Goal: Task Accomplishment & Management: Manage account settings

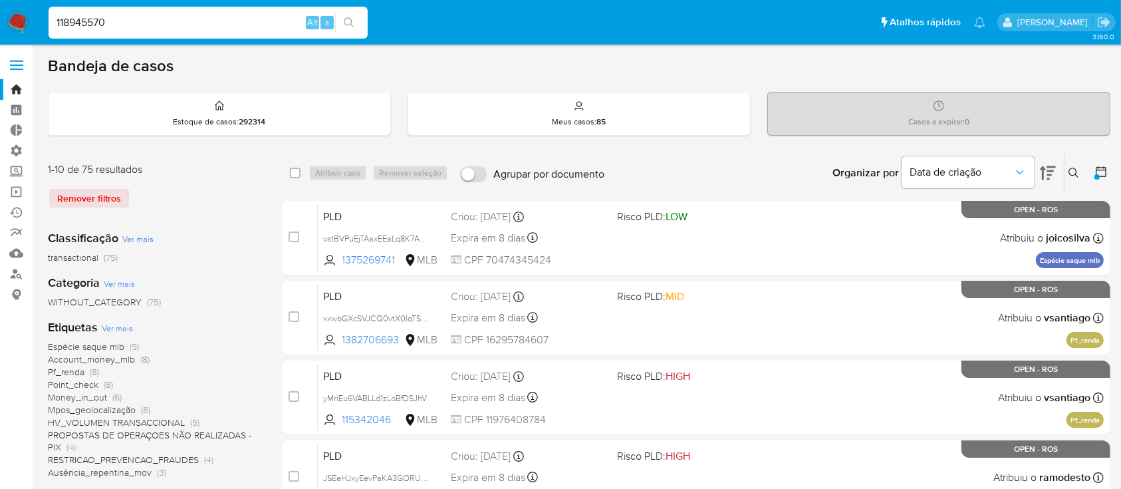
drag, startPoint x: 112, startPoint y: 19, endPoint x: 16, endPoint y: 11, distance: 96.1
click nav "Pausado Ver notificaciones 118945570 Alt s Atalhos rápidos Presiona las siguien…"
paste input "325456888""
type input "325456888"
click icon "search-icon"
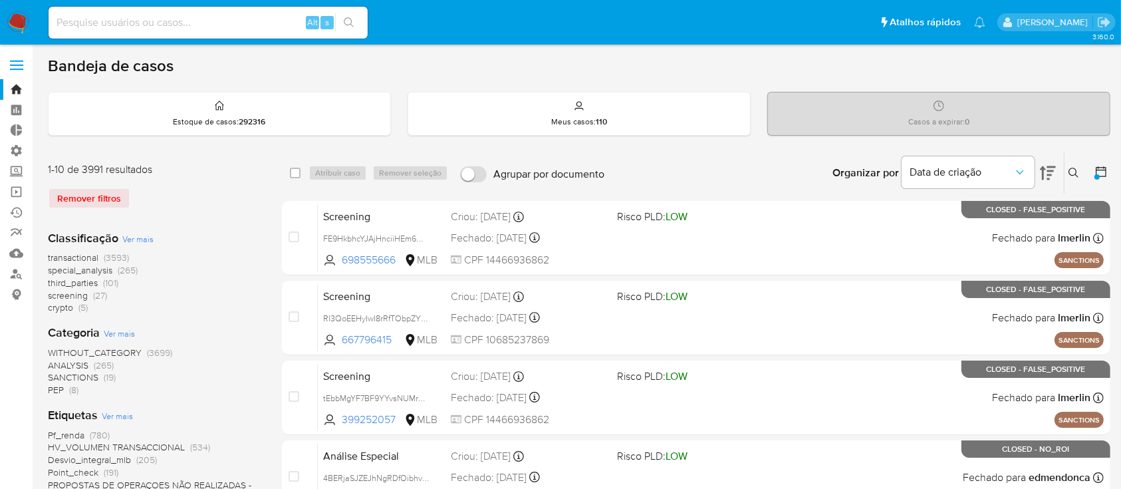
click at [82, 23] on input at bounding box center [208, 22] width 319 height 17
paste input "325456888""
type input "325456888"
click at [348, 21] on icon "search-icon" at bounding box center [349, 22] width 11 height 11
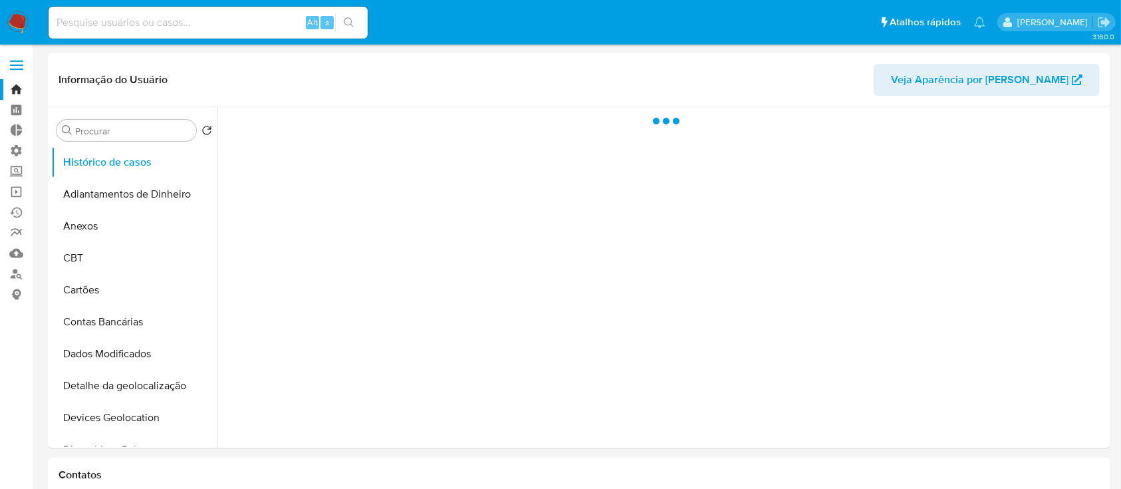
select select "10"
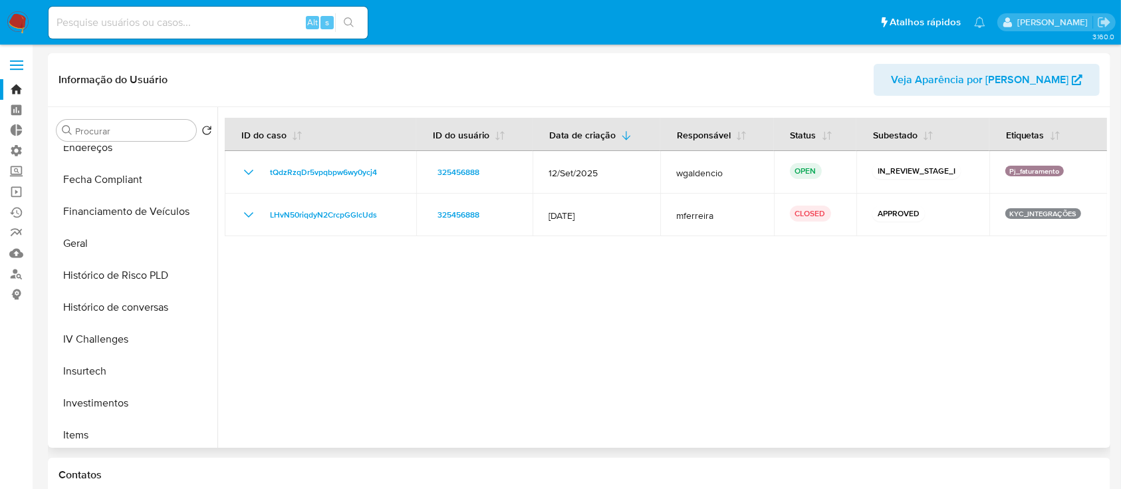
scroll to position [403, 0]
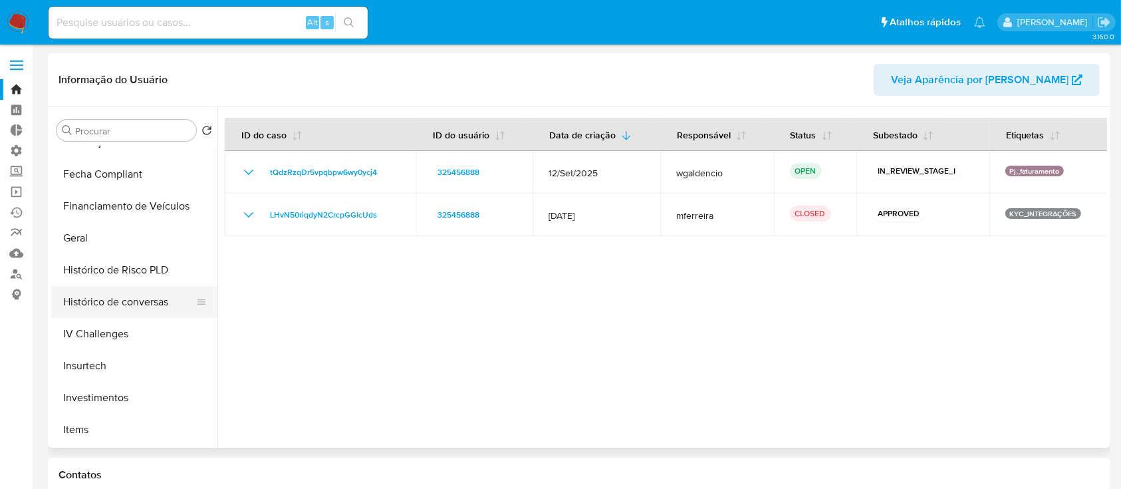
click at [117, 300] on button "Histórico de conversas" at bounding box center [129, 302] width 156 height 32
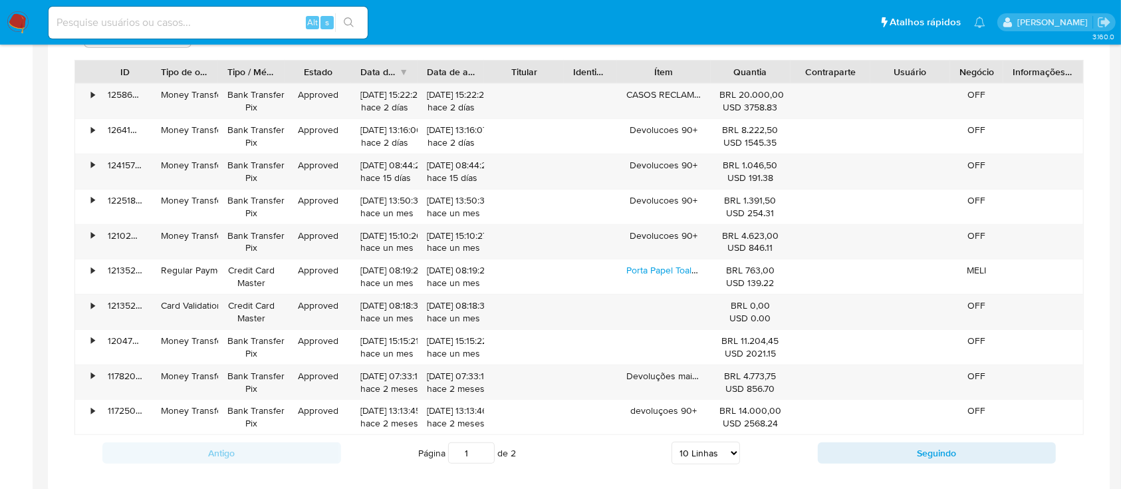
scroll to position [1365, 0]
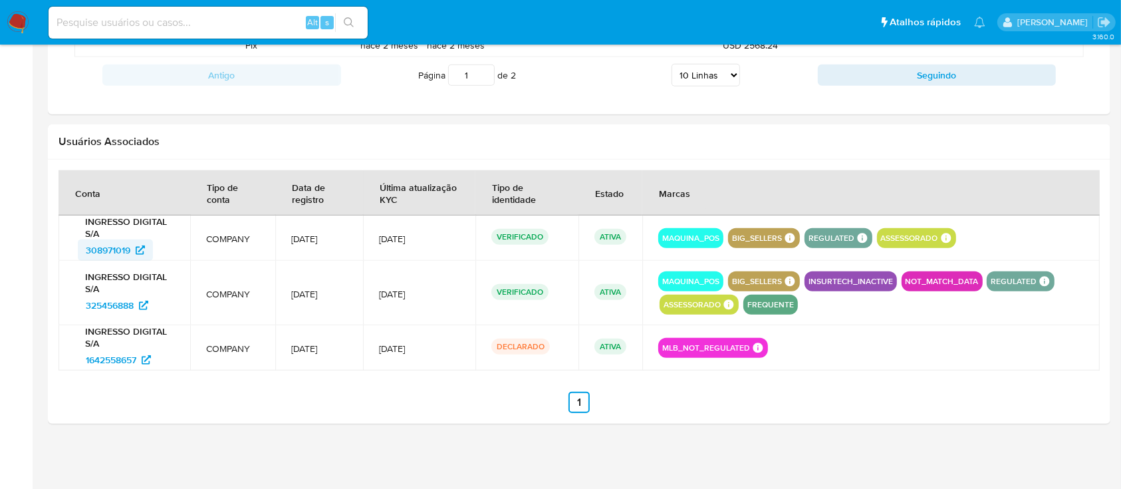
click at [110, 242] on span "308971019" at bounding box center [108, 249] width 45 height 21
click at [101, 300] on span "325456888" at bounding box center [110, 304] width 48 height 21
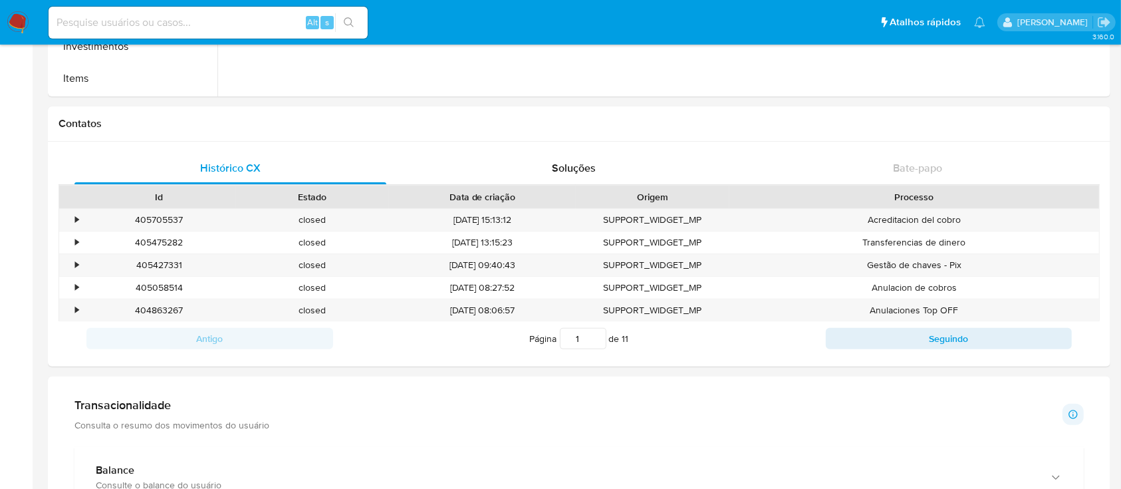
scroll to position [0, 0]
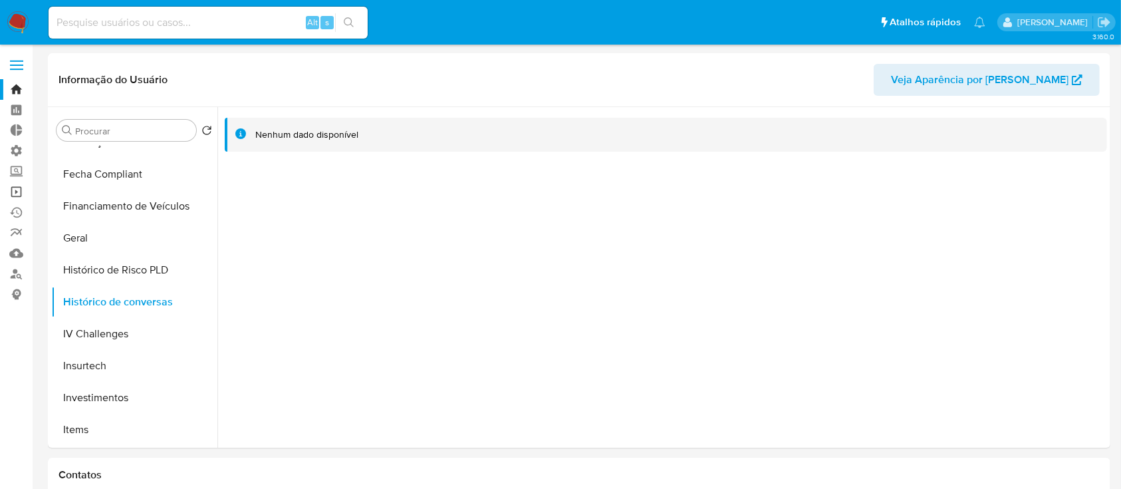
click at [11, 190] on link "Operações em massa" at bounding box center [79, 191] width 158 height 21
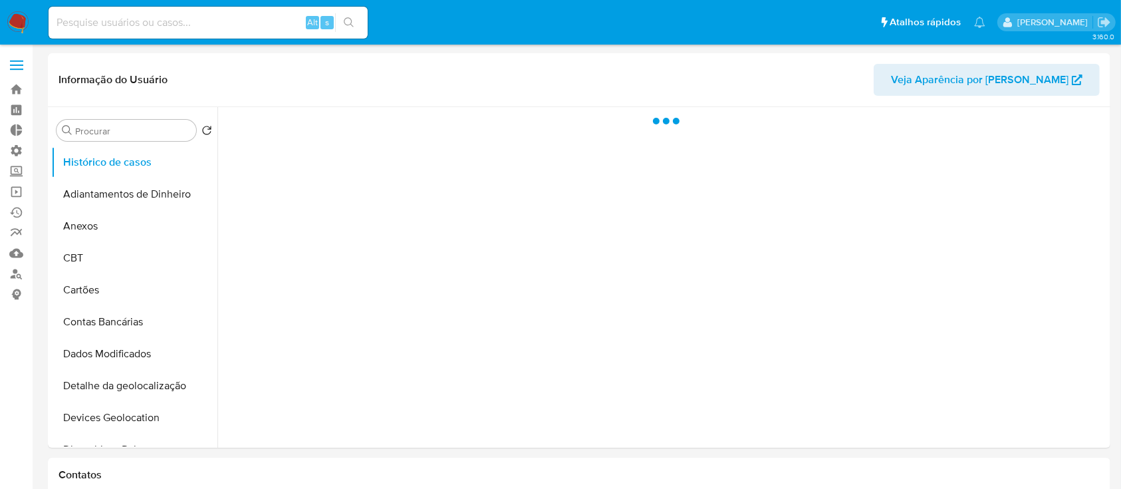
select select "10"
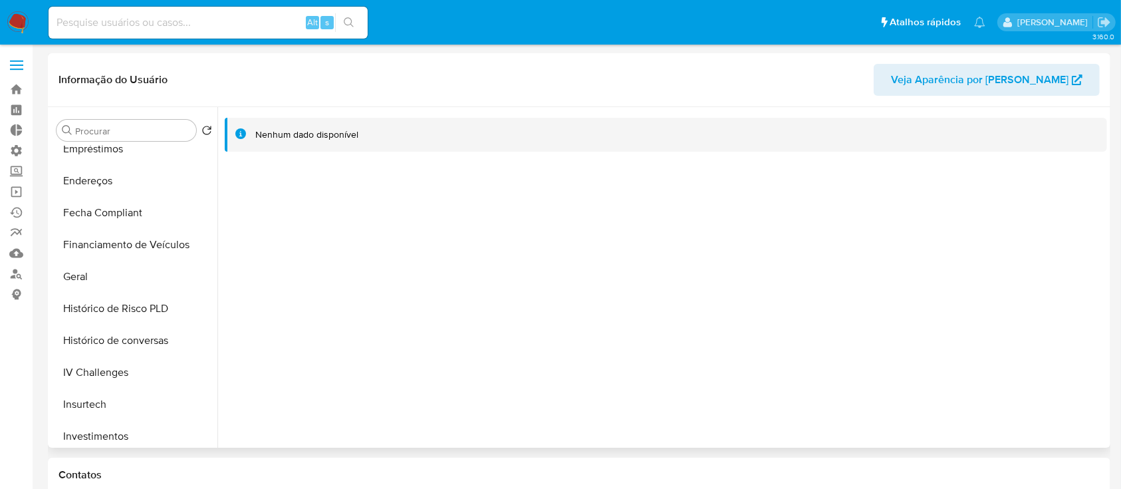
scroll to position [365, 0]
click at [103, 336] on button "Histórico de conversas" at bounding box center [129, 340] width 156 height 32
click at [186, 17] on input at bounding box center [208, 22] width 319 height 17
paste input "WTXCOxqQsX4EfTskgYFnch6N"
type input "WTXCOxqQsX4EfTskgYFnch6N"
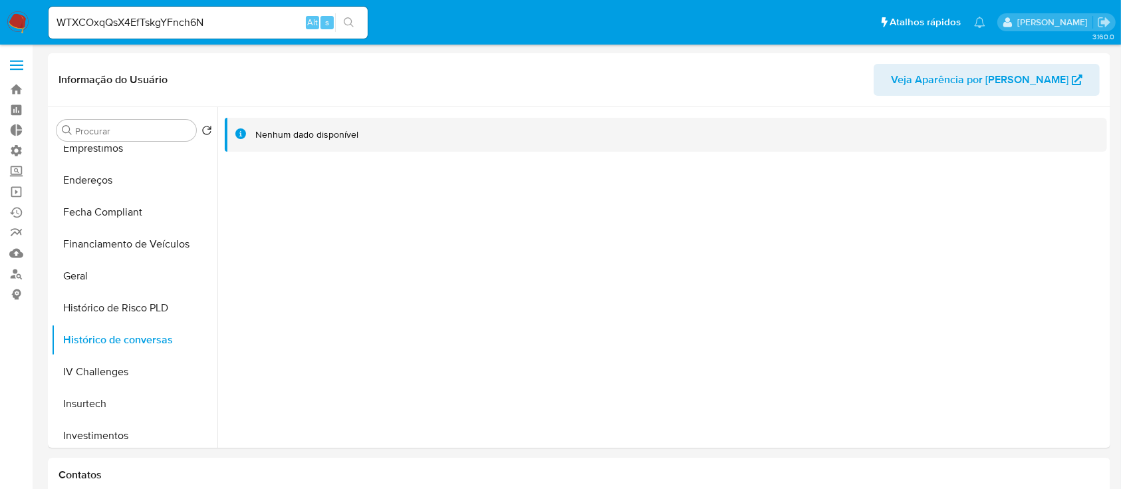
click at [358, 29] on button "search-icon" at bounding box center [348, 22] width 27 height 19
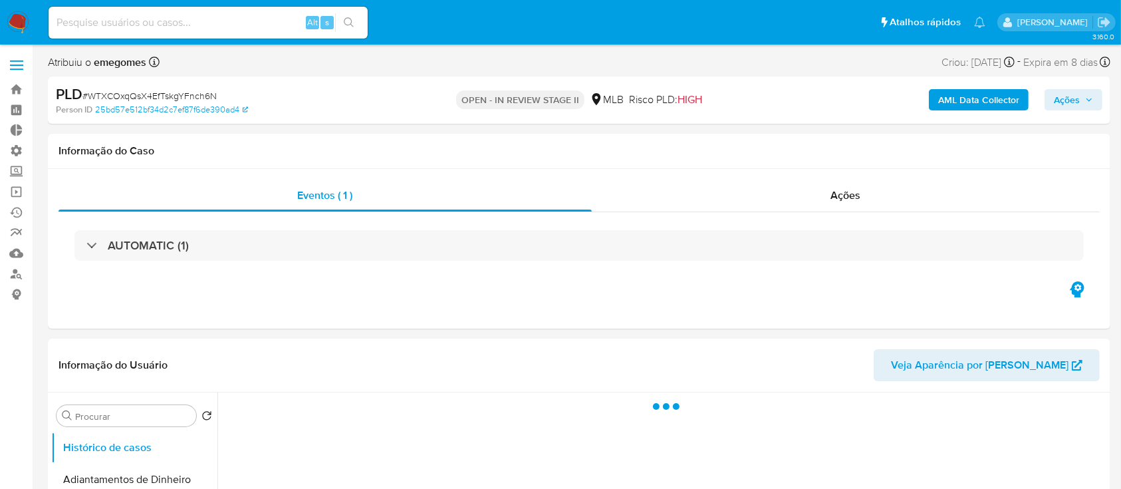
select select "10"
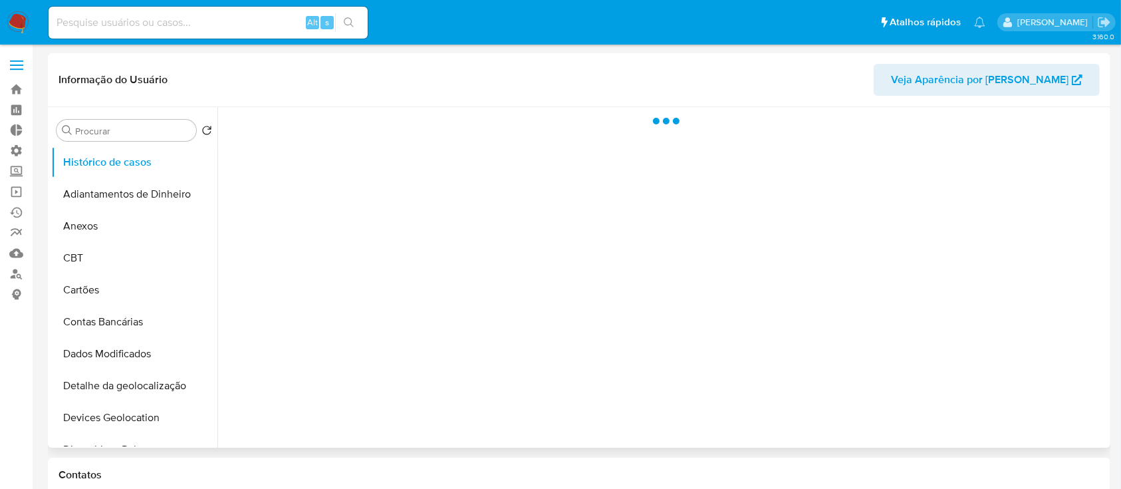
select select "10"
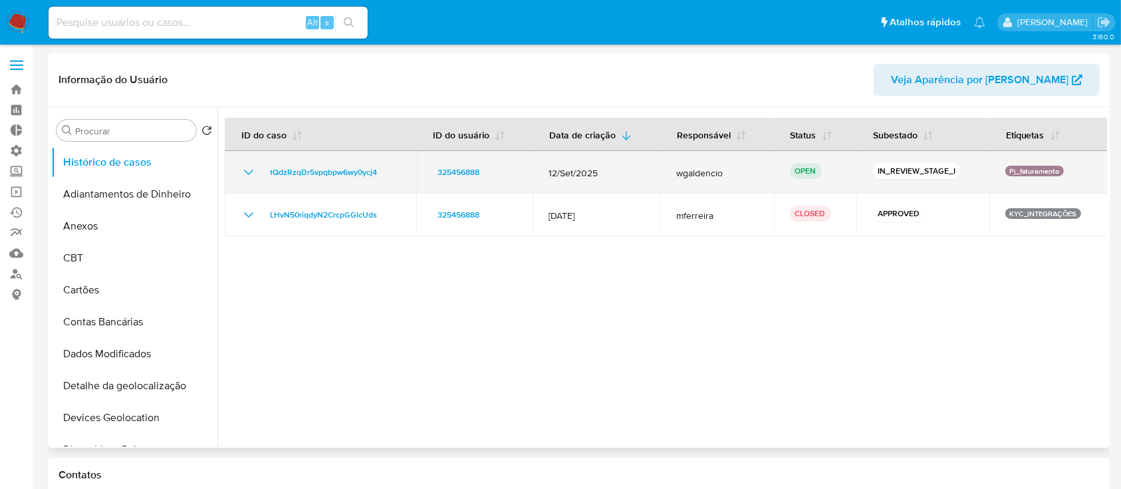
click at [241, 167] on icon "Mostrar/Ocultar" at bounding box center [249, 172] width 16 height 16
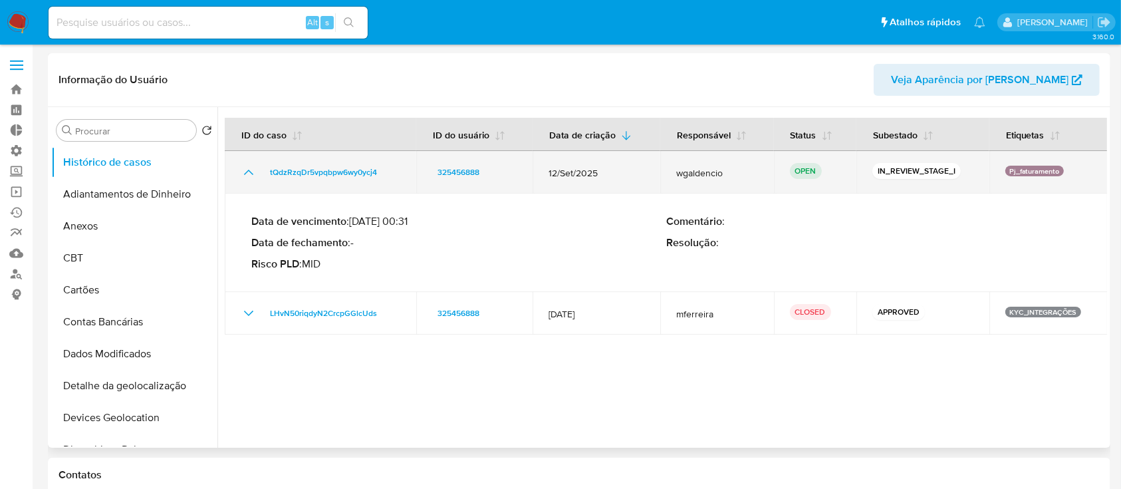
click at [247, 167] on icon "Mostrar/Ocultar" at bounding box center [249, 172] width 16 height 16
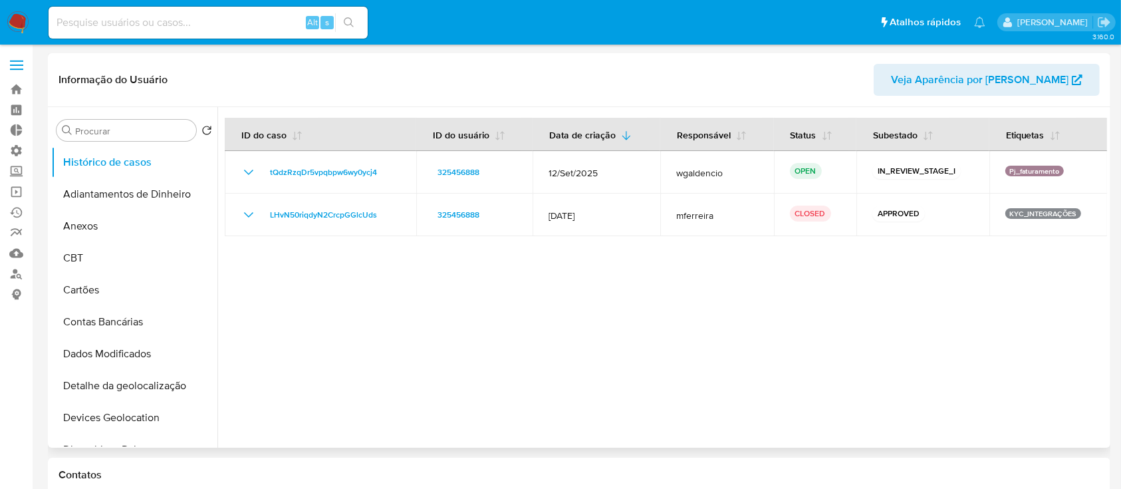
click at [378, 396] on div at bounding box center [661, 277] width 889 height 340
click at [11, 166] on label "Screening" at bounding box center [79, 171] width 158 height 21
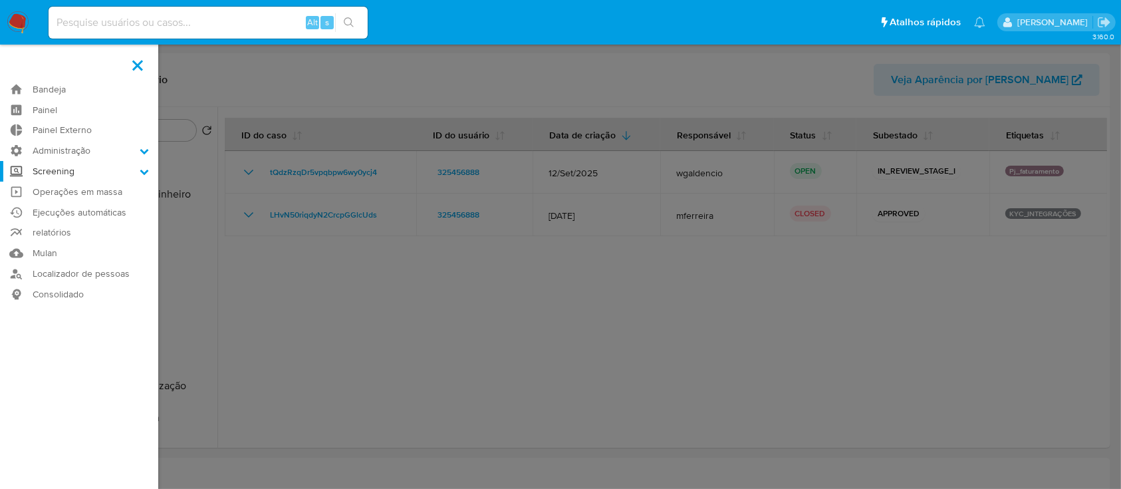
click at [0, 0] on input "Screening" at bounding box center [0, 0] width 0 height 0
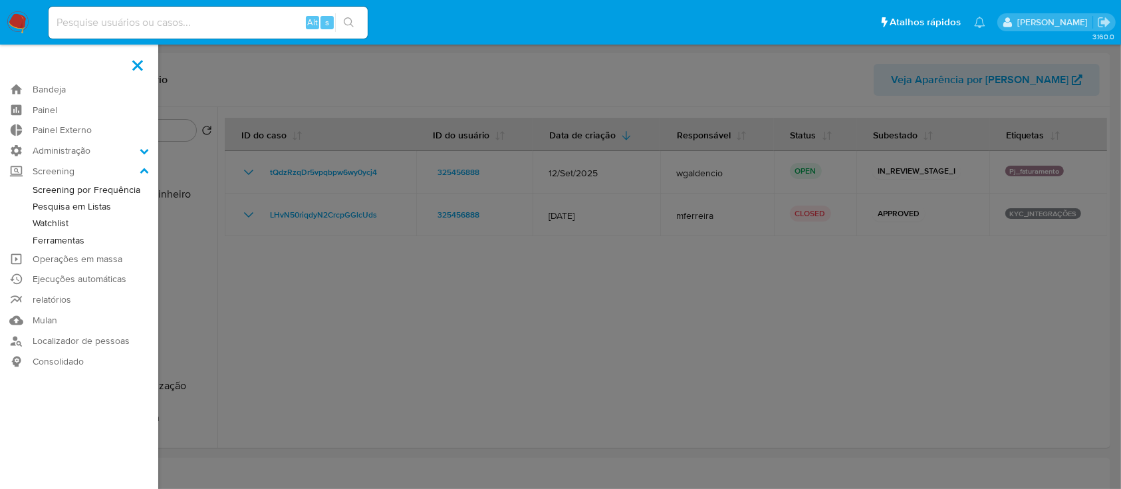
click at [310, 253] on label at bounding box center [560, 244] width 1121 height 489
click at [0, 0] on input "checkbox" at bounding box center [0, 0] width 0 height 0
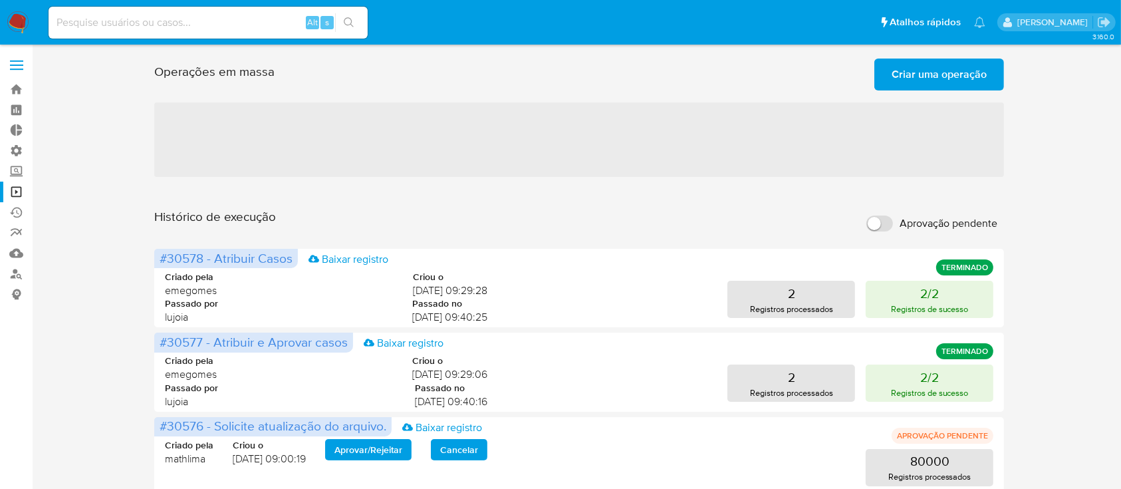
click at [930, 68] on span "Criar uma operação" at bounding box center [938, 74] width 95 height 29
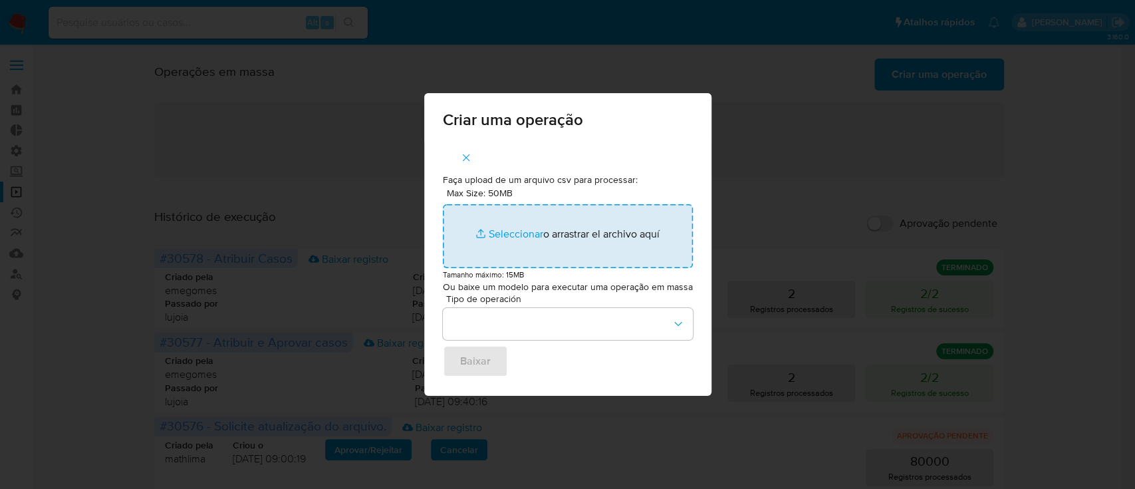
click at [518, 236] on input "Max Size: 50MB Seleccionar archivos" at bounding box center [568, 236] width 250 height 64
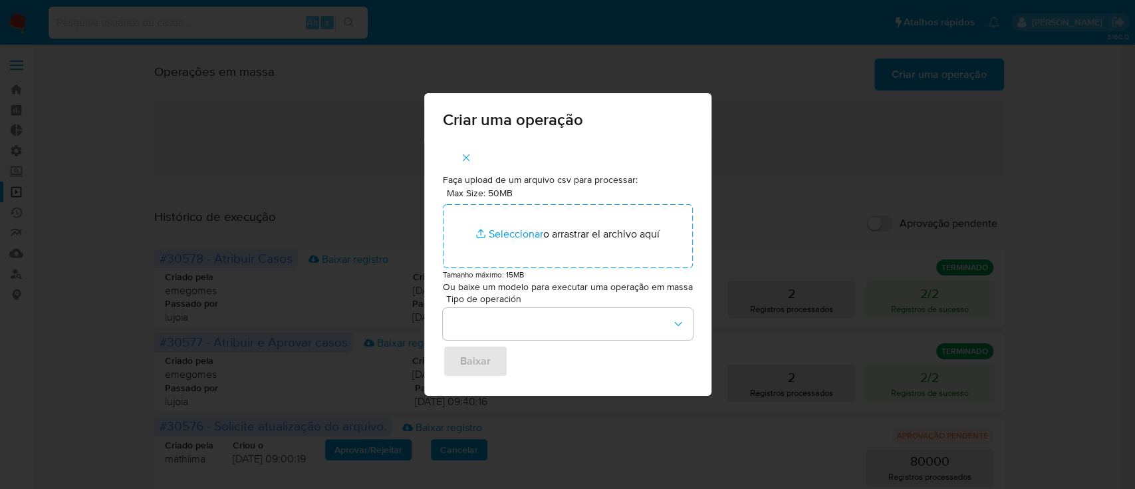
click at [772, 144] on div "Criar uma operação Faça upload de um arquivo csv para processar: Max Size: 50MB…" at bounding box center [567, 244] width 1135 height 489
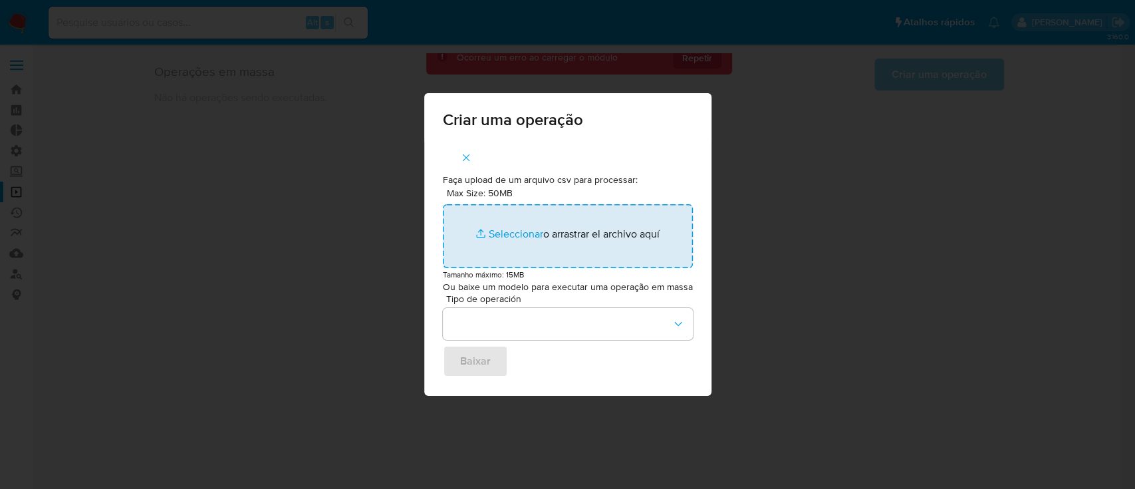
click at [506, 237] on input "Max Size: 50MB Seleccionar archivos" at bounding box center [568, 236] width 250 height 64
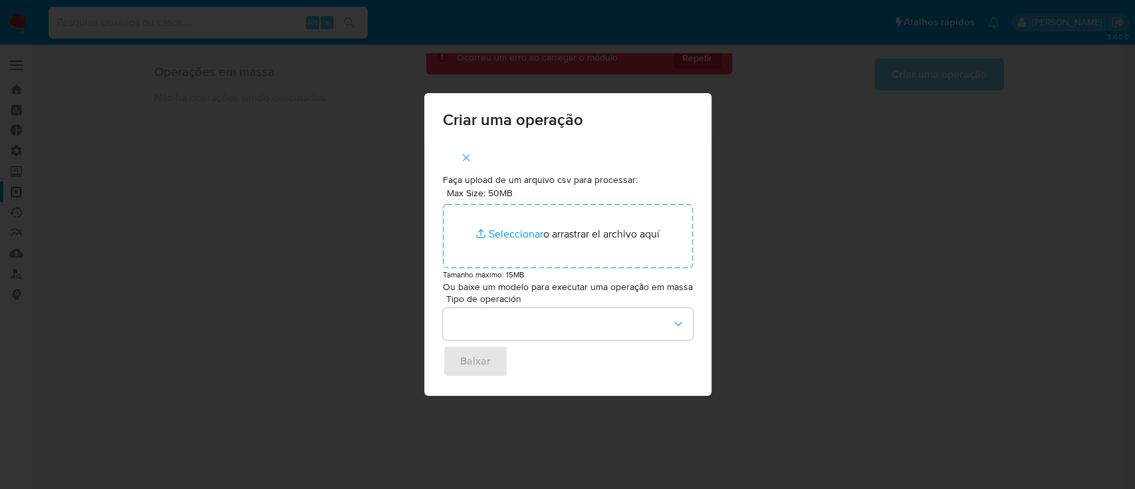
click at [291, 221] on div "Criar uma operação Faça upload de um arquivo csv para processar: Max Size: 50MB…" at bounding box center [567, 244] width 1135 height 489
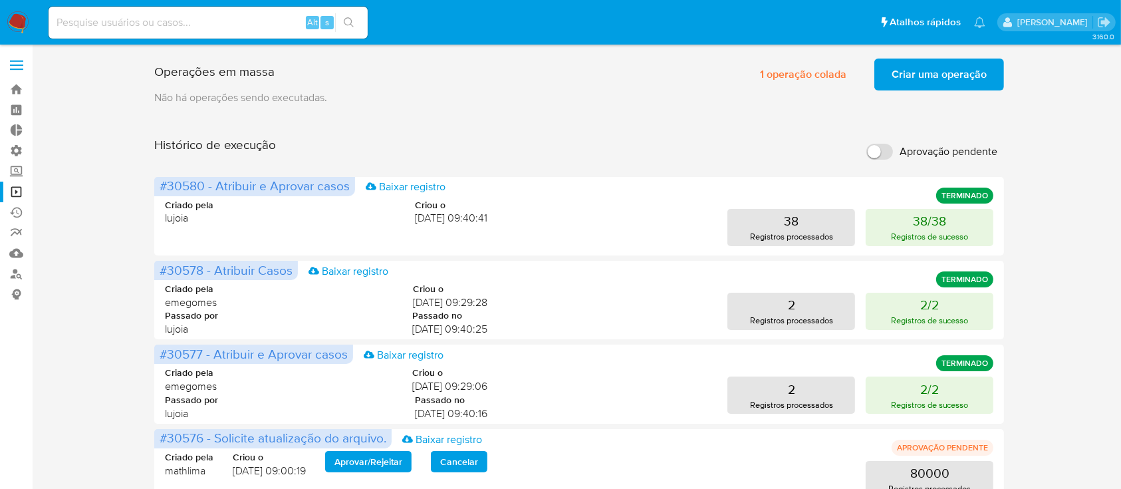
click at [915, 74] on span "Criar uma operação" at bounding box center [938, 74] width 95 height 29
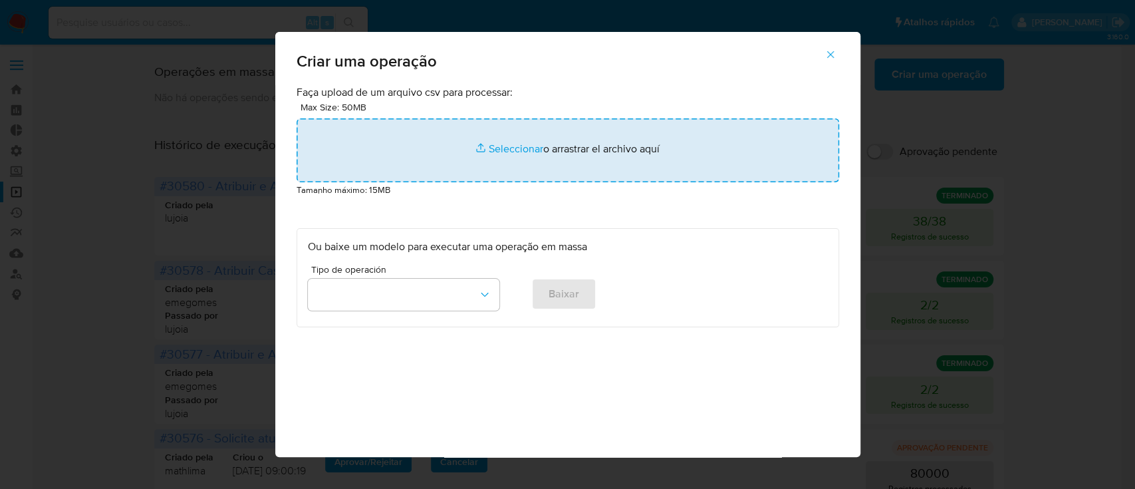
click at [510, 148] on input "file" at bounding box center [567, 150] width 542 height 64
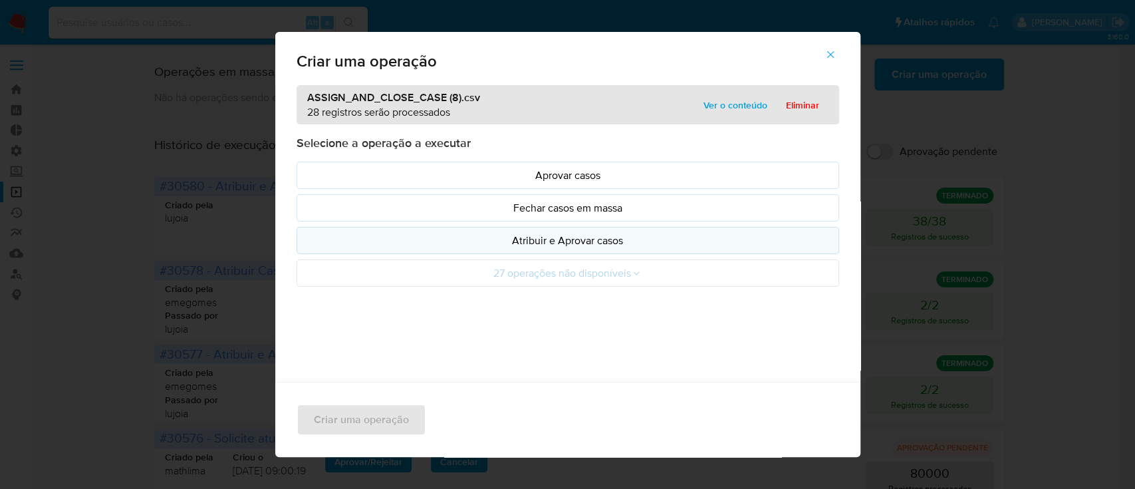
click at [522, 237] on p "Atribuir e Aprovar casos" at bounding box center [568, 240] width 520 height 15
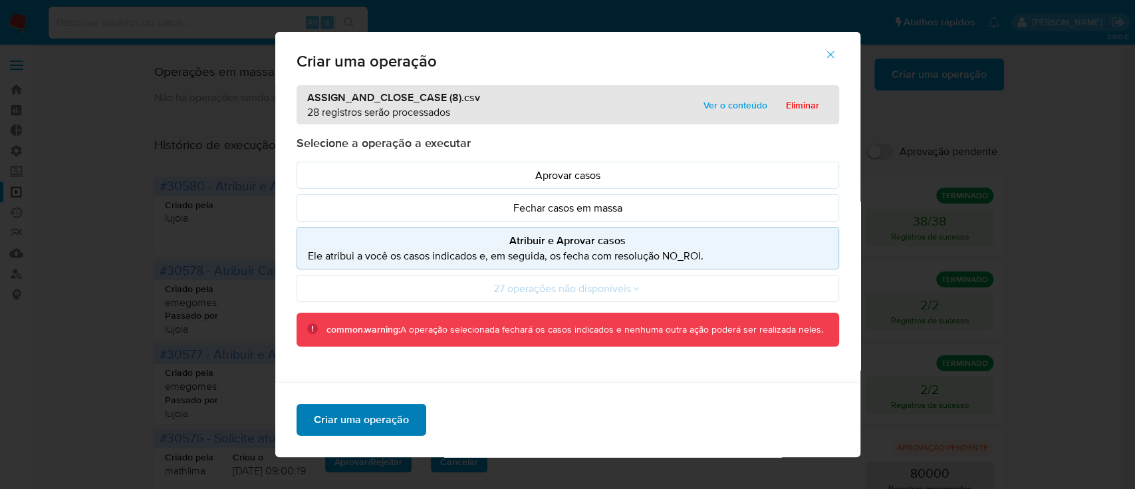
click at [353, 415] on span "Criar uma operação" at bounding box center [361, 419] width 95 height 29
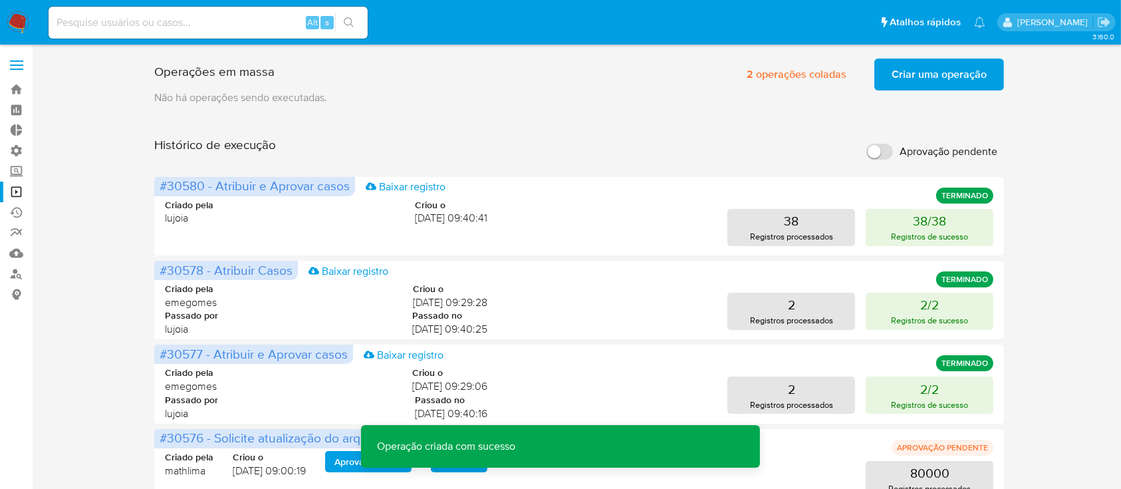
click at [935, 72] on span "Criar uma operação" at bounding box center [938, 74] width 95 height 29
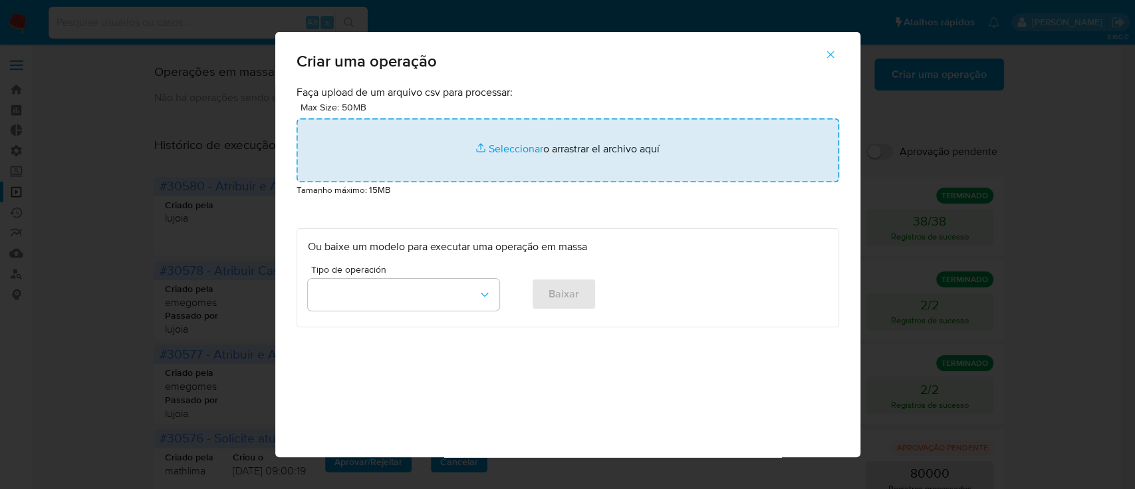
click at [490, 142] on input "file" at bounding box center [567, 150] width 542 height 64
type input "C:\fakepath\ASSIGN_CASE (4).csv"
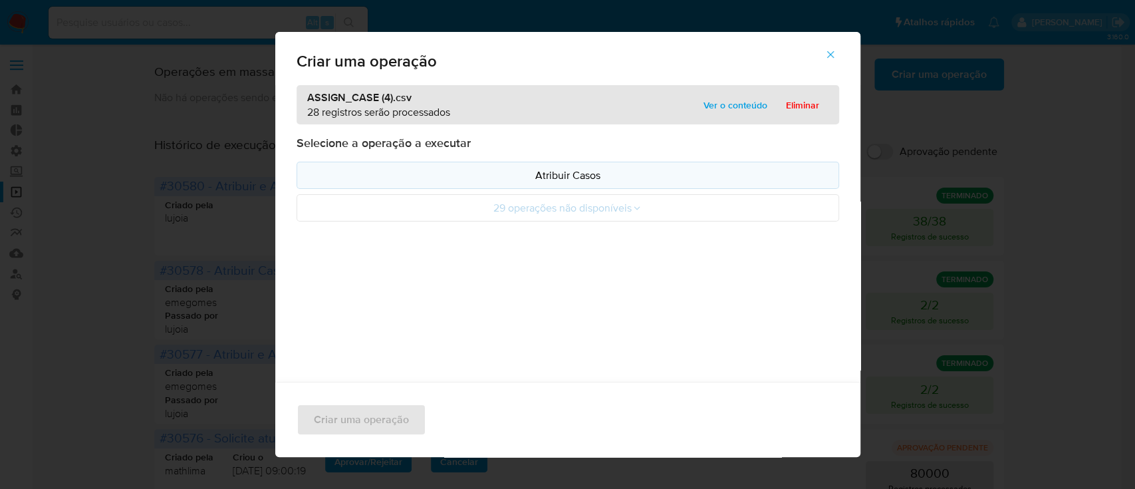
click at [534, 177] on p "Atribuir Casos" at bounding box center [568, 174] width 520 height 15
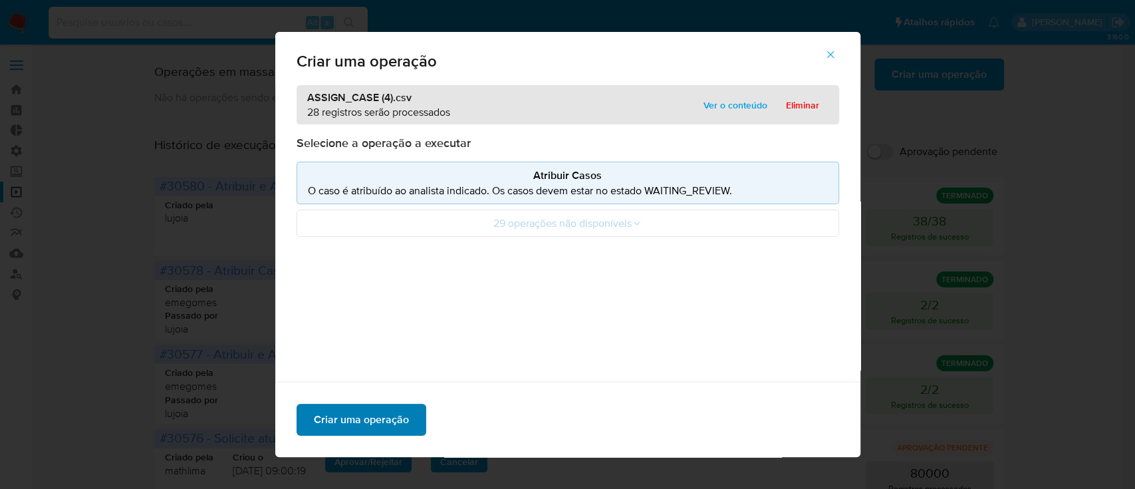
click at [332, 423] on span "Criar uma operação" at bounding box center [361, 419] width 95 height 29
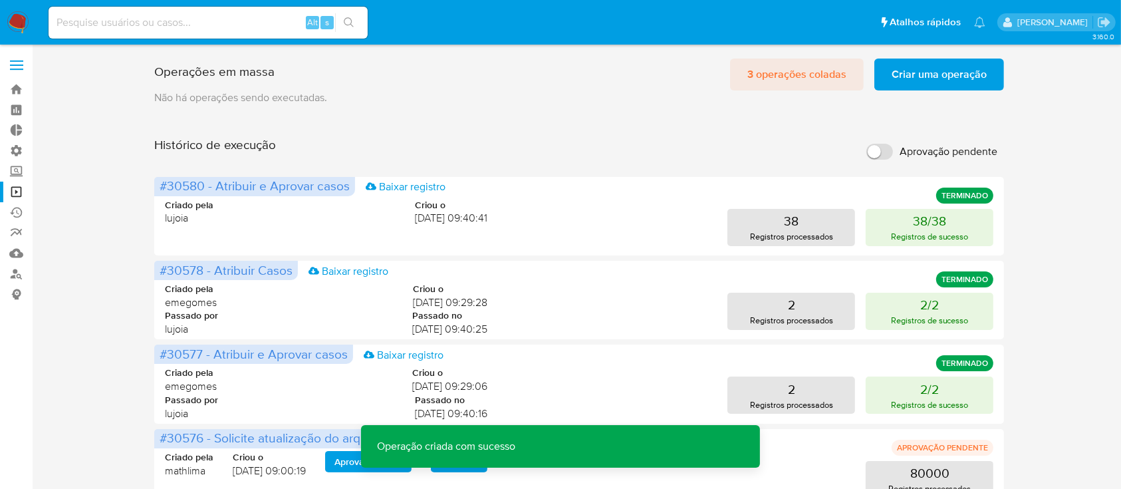
click at [776, 84] on span "3 operações coladas" at bounding box center [796, 74] width 99 height 29
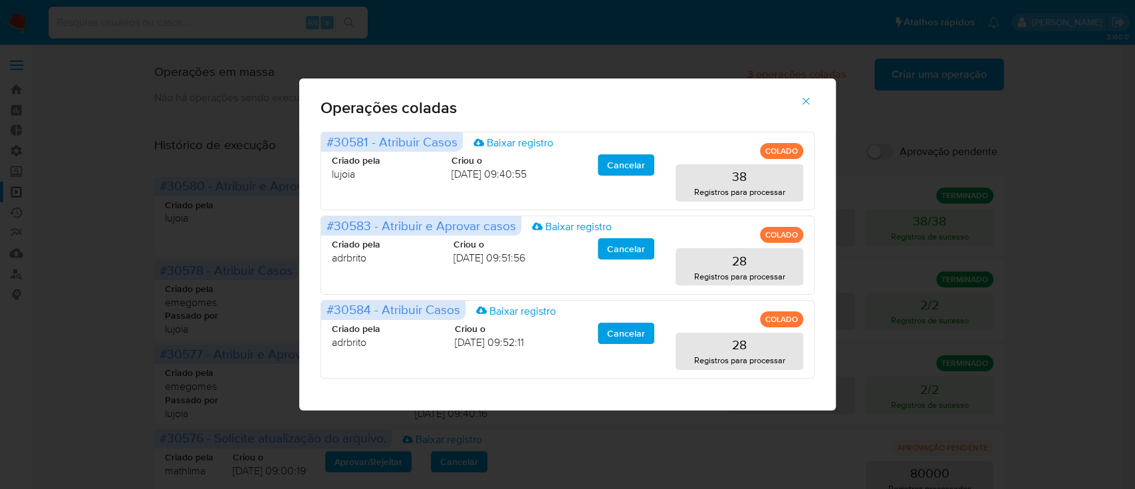
click at [806, 103] on icon "button" at bounding box center [806, 101] width 12 height 12
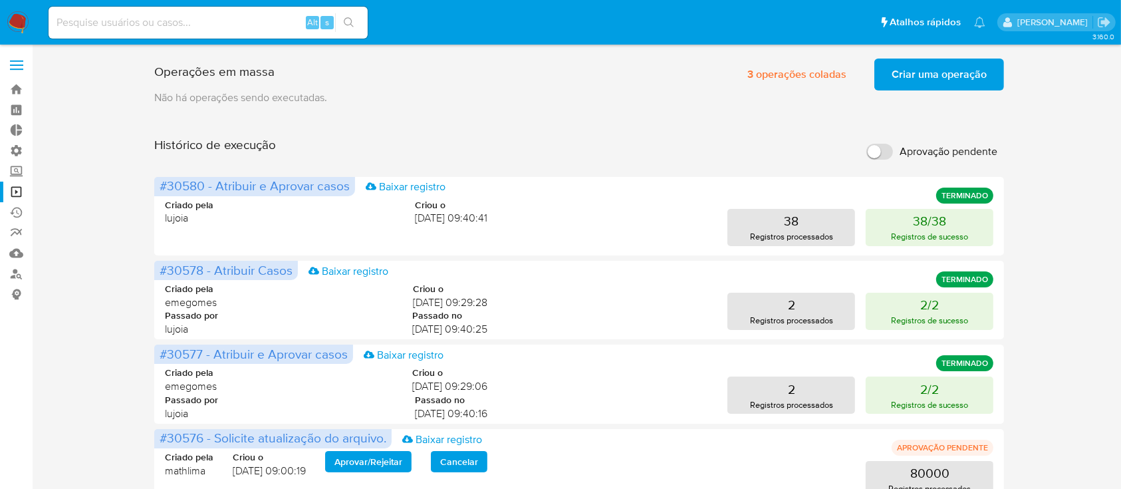
click at [638, 99] on p "Não há operações sendo executadas." at bounding box center [578, 97] width 849 height 15
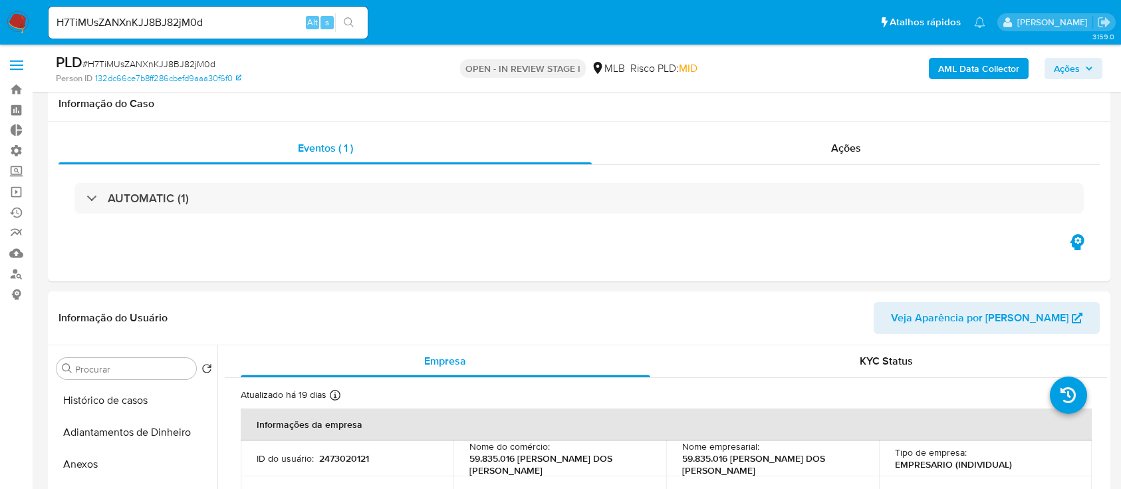
select select "10"
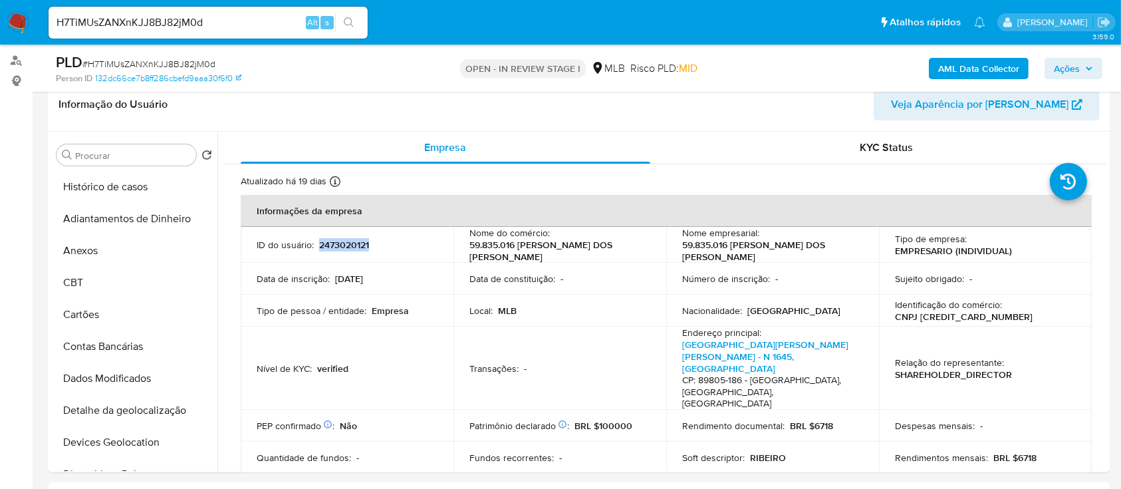
scroll to position [481, 0]
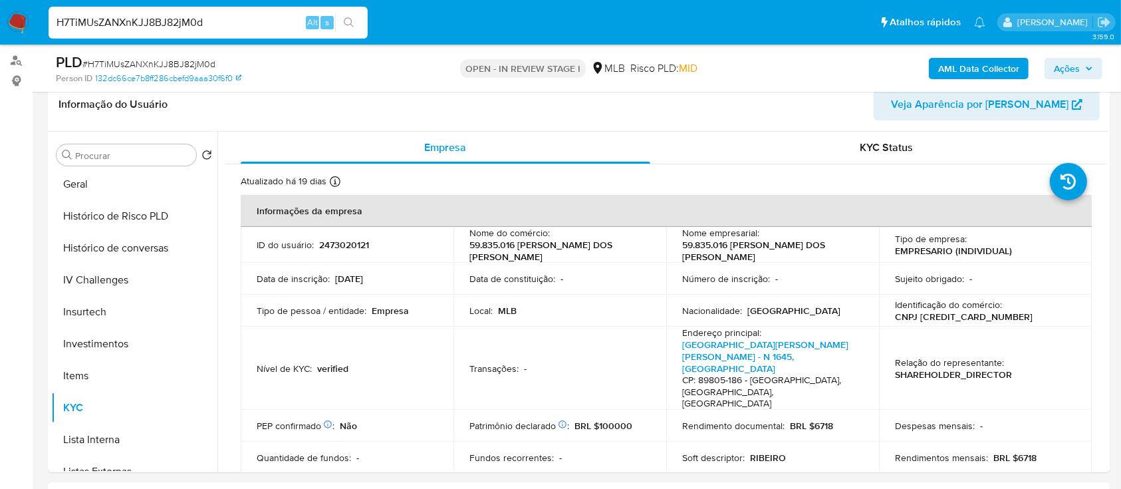
drag, startPoint x: 207, startPoint y: 18, endPoint x: 45, endPoint y: -2, distance: 162.7
paste input "1577691744"
click at [83, 21] on input "1577691744" at bounding box center [208, 22] width 319 height 17
type input "1577691744"
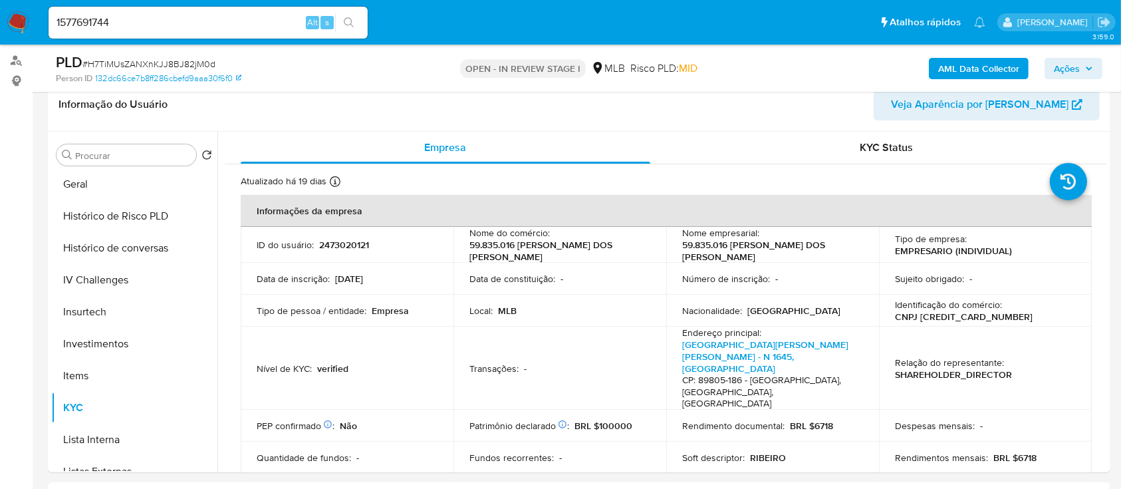
click at [357, 21] on button "search-icon" at bounding box center [348, 22] width 27 height 19
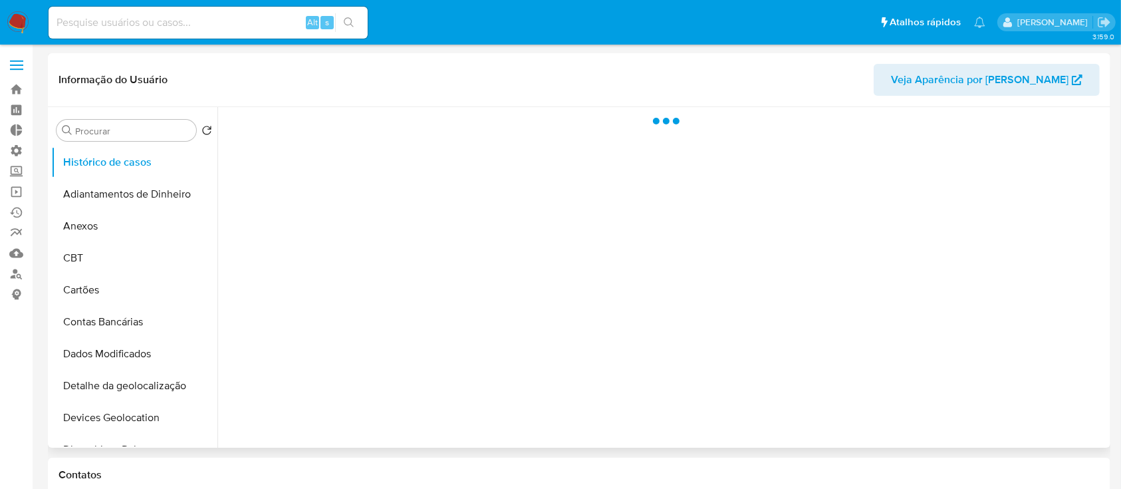
select select "10"
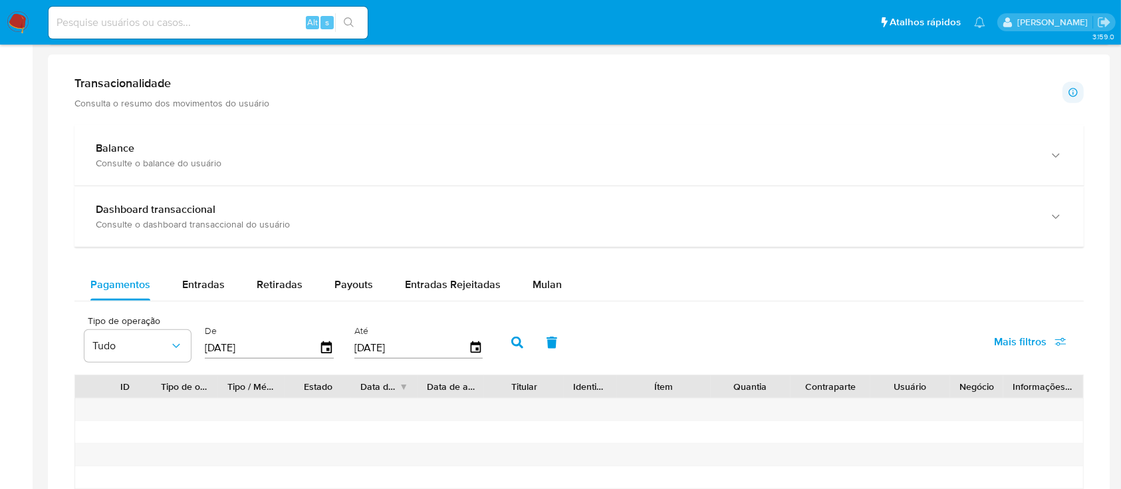
scroll to position [678, 0]
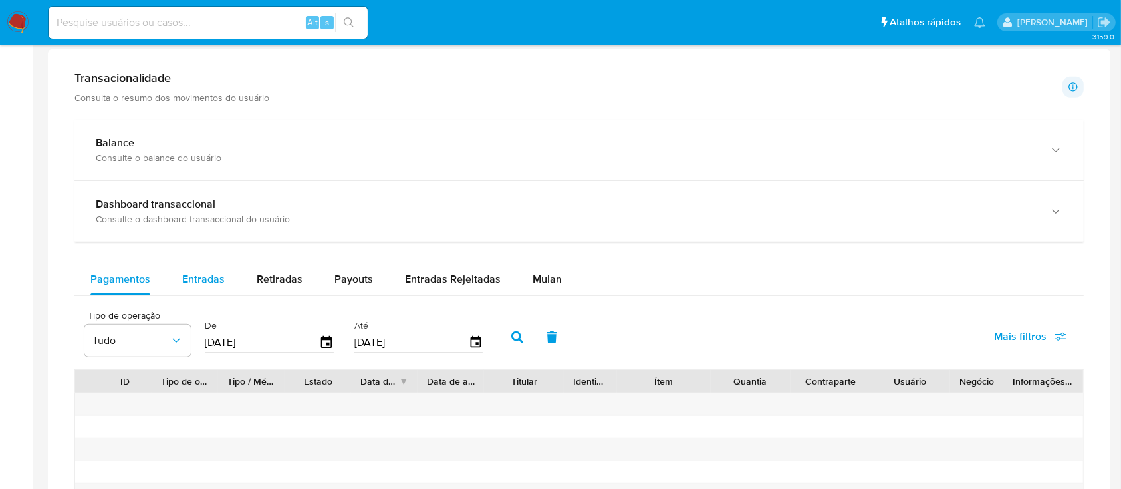
click at [193, 281] on span "Entradas" at bounding box center [203, 278] width 43 height 15
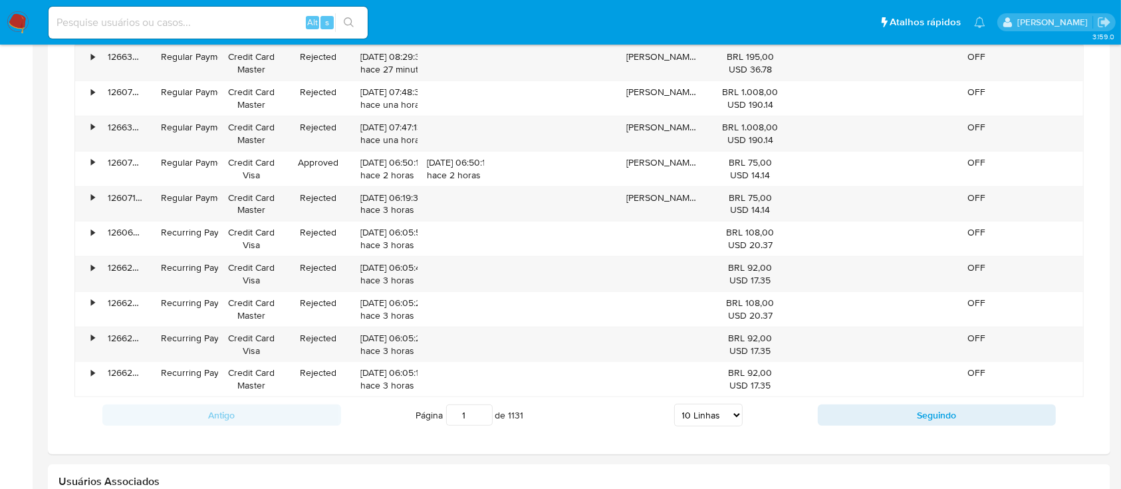
scroll to position [1017, 0]
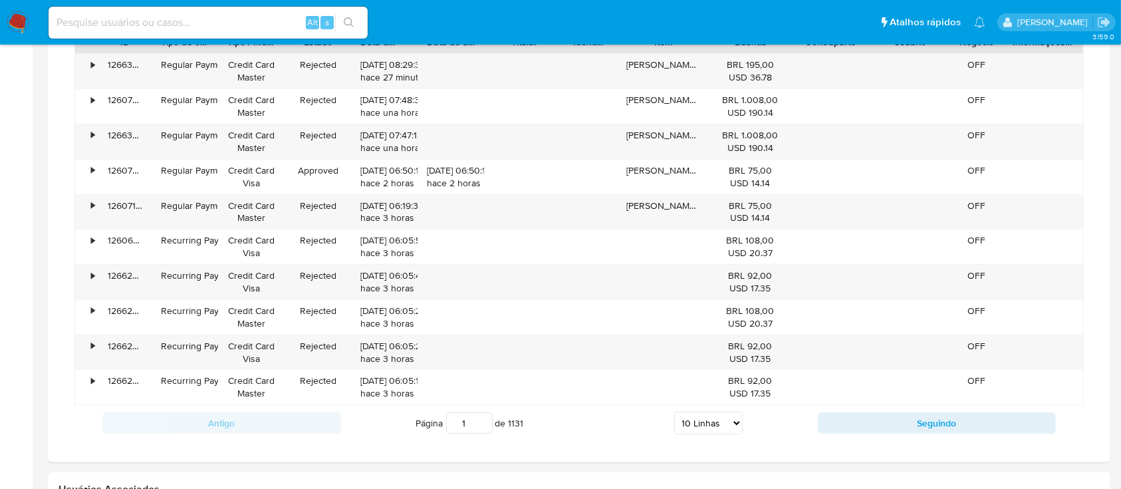
click at [728, 429] on select "5 Linhas 10 Linhas 20 Linhas 25 Linhas 50 Linhas 100 Linhas" at bounding box center [708, 422] width 68 height 23
select select "100"
click at [674, 411] on select "5 Linhas 10 Linhas 20 Linhas 25 Linhas 50 Linhas 100 Linhas" at bounding box center [708, 422] width 68 height 23
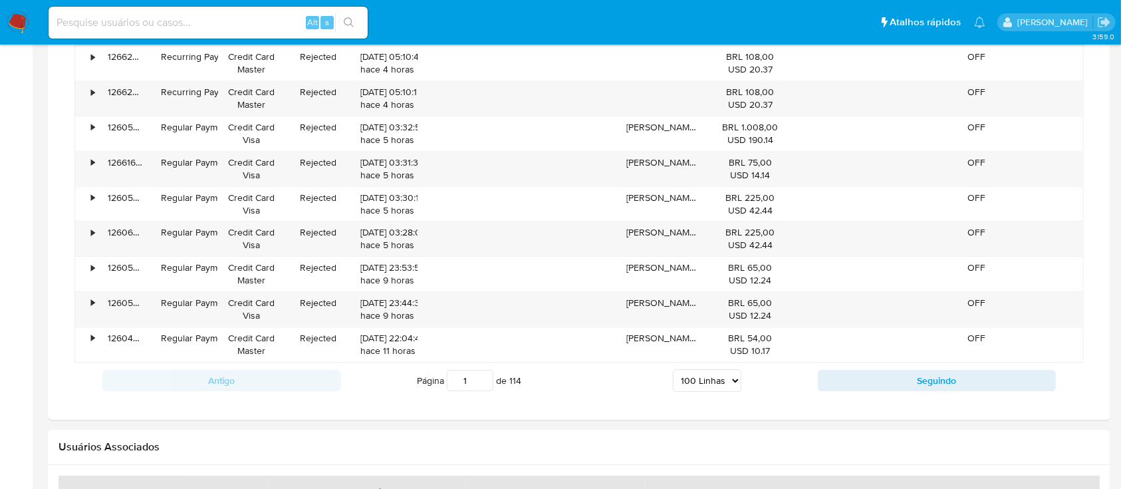
scroll to position [4238, 0]
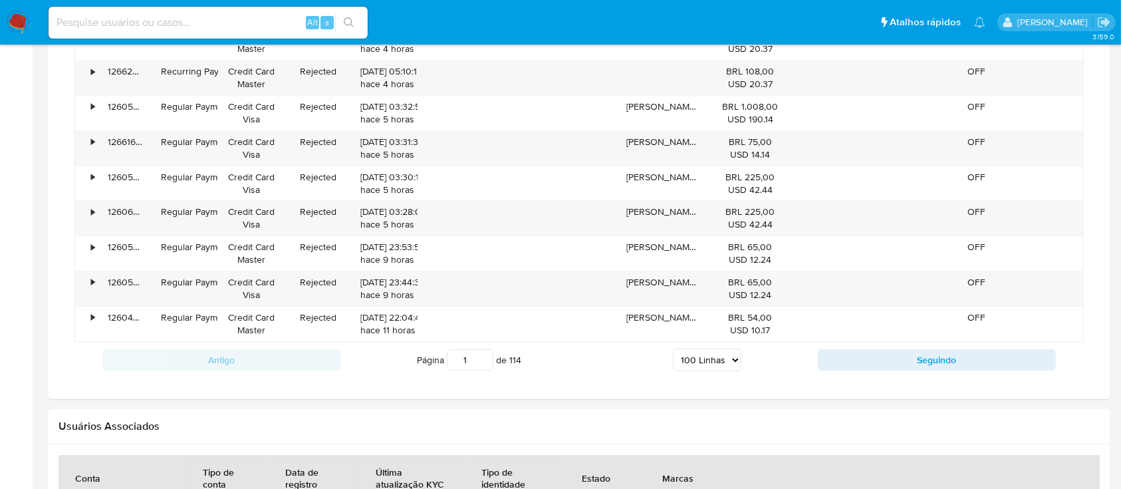
click at [728, 349] on select "5 Linhas 10 Linhas 20 Linhas 25 Linhas 50 Linhas 100 Linhas" at bounding box center [707, 359] width 68 height 23
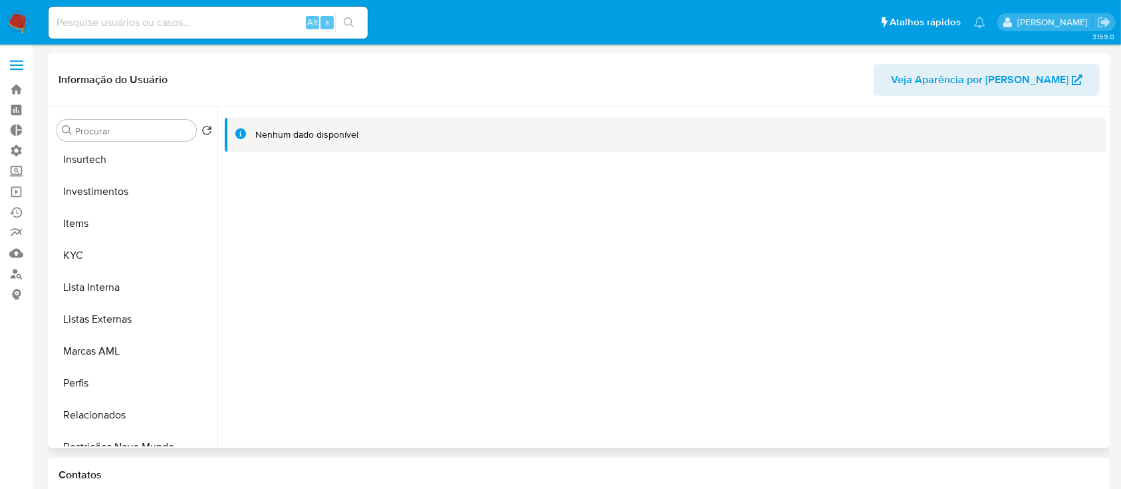
scroll to position [625, 0]
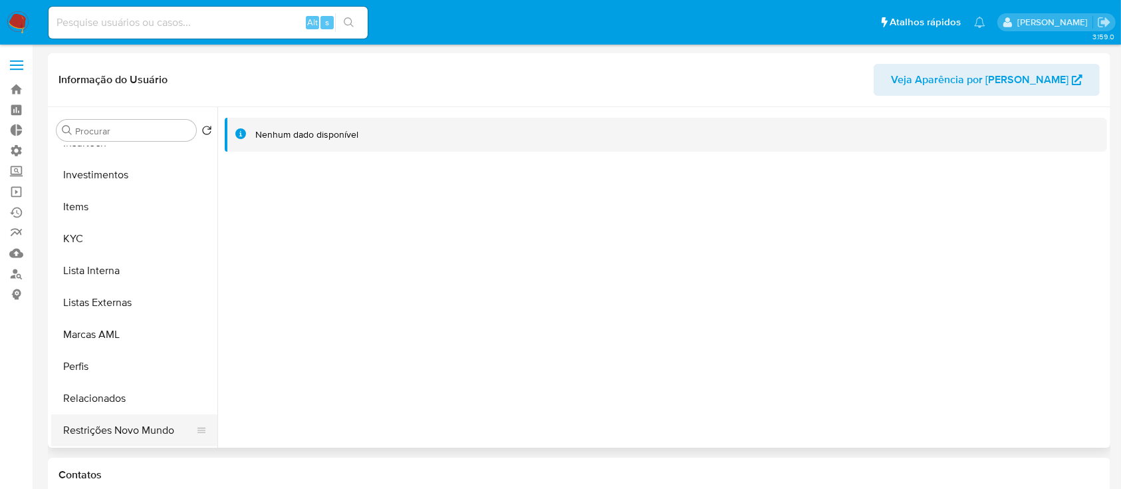
click at [141, 431] on button "Restrições Novo Mundo" at bounding box center [129, 430] width 156 height 32
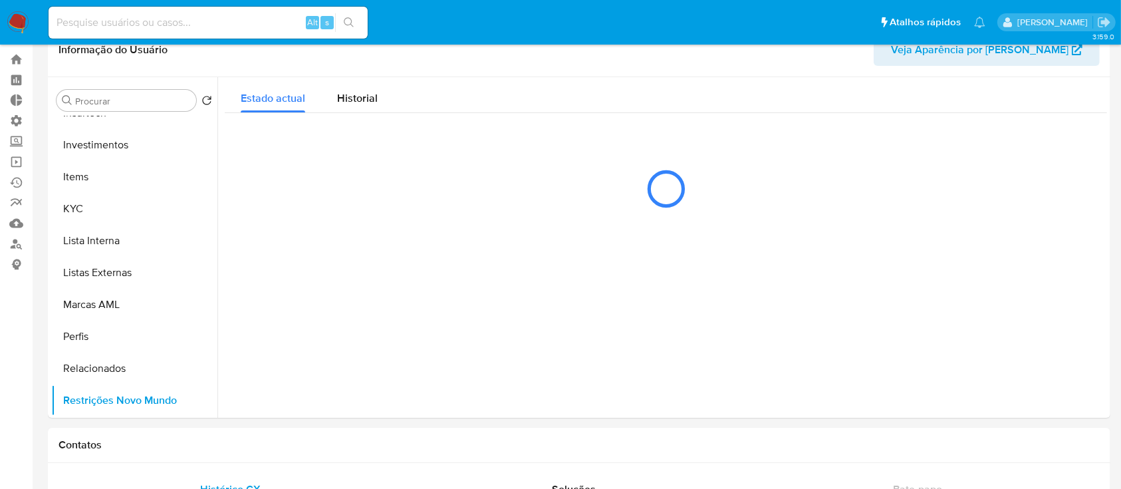
scroll to position [37, 0]
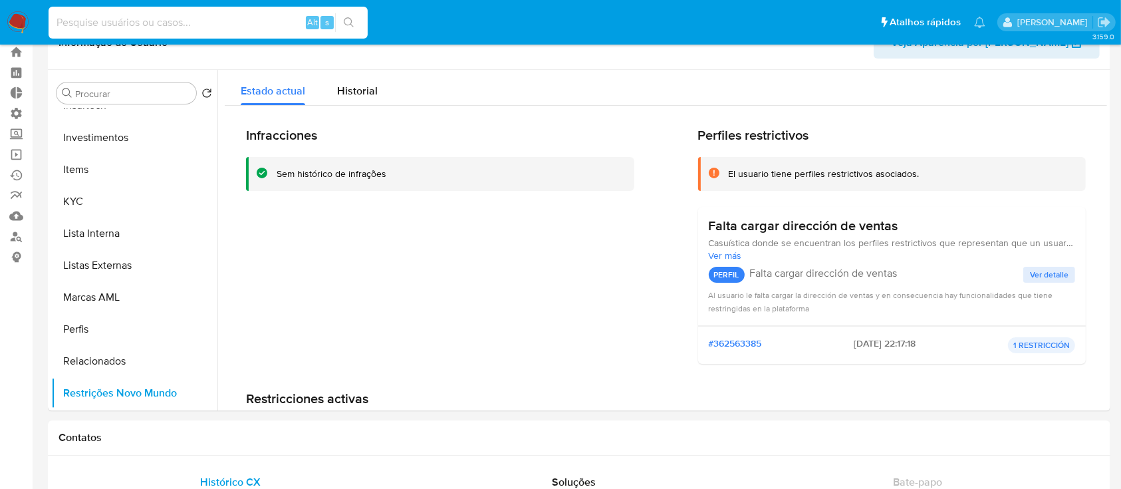
click at [177, 29] on input at bounding box center [208, 22] width 319 height 17
paste input "1577691744"
type input "1577691744"
click at [346, 21] on icon "search-icon" at bounding box center [349, 22] width 11 height 11
click at [350, 24] on icon "search-icon" at bounding box center [349, 22] width 10 height 10
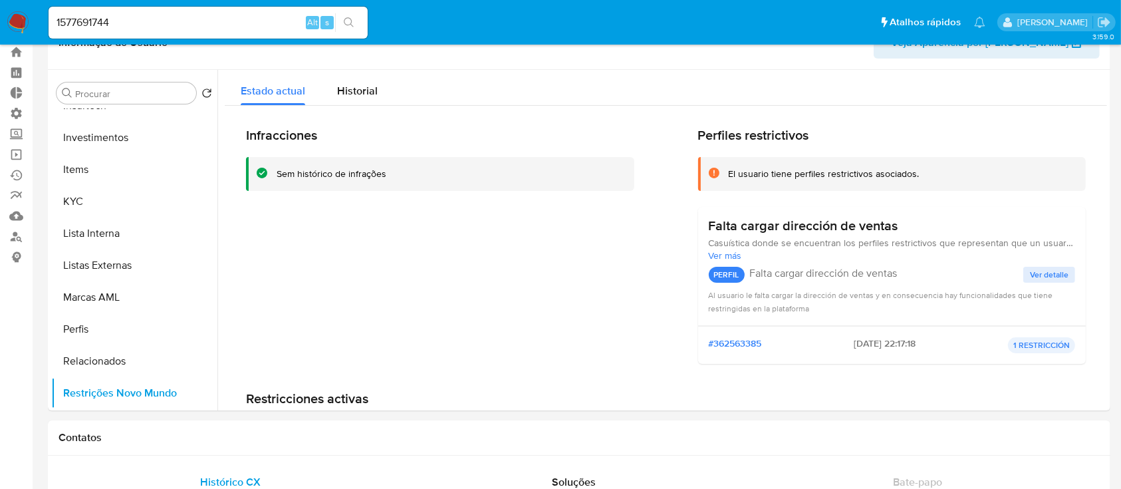
click at [346, 24] on icon "search-icon" at bounding box center [349, 22] width 11 height 11
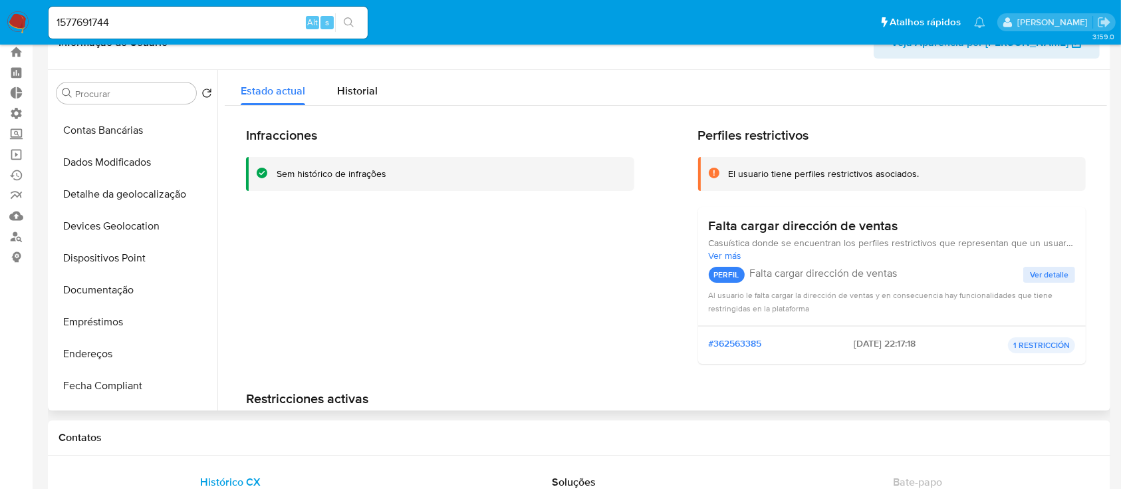
scroll to position [187, 0]
click at [110, 261] on button "Documentação" at bounding box center [129, 257] width 156 height 32
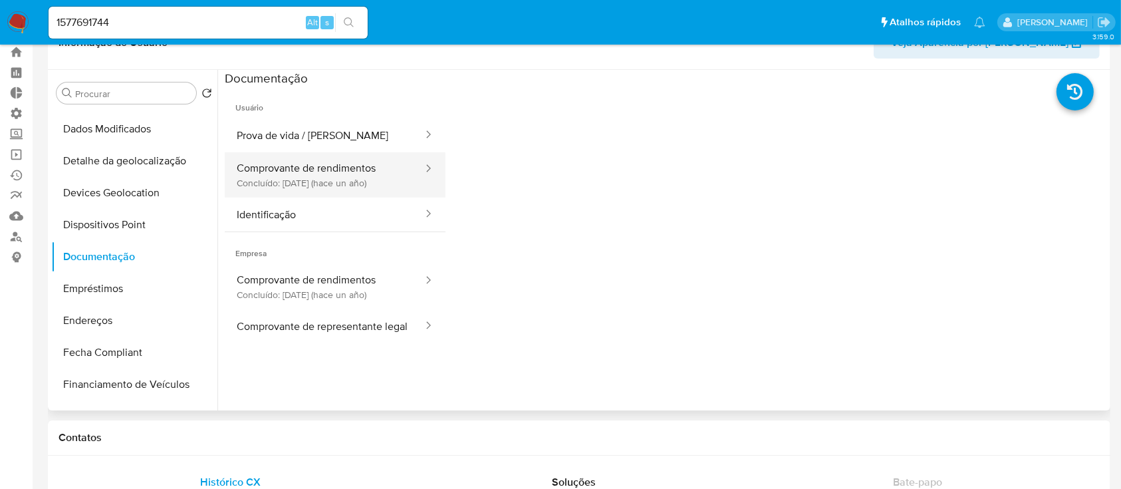
click at [397, 173] on button "Comprovante de rendimentos Concluído: 01/10/2024 (hace un año)" at bounding box center [324, 174] width 199 height 45
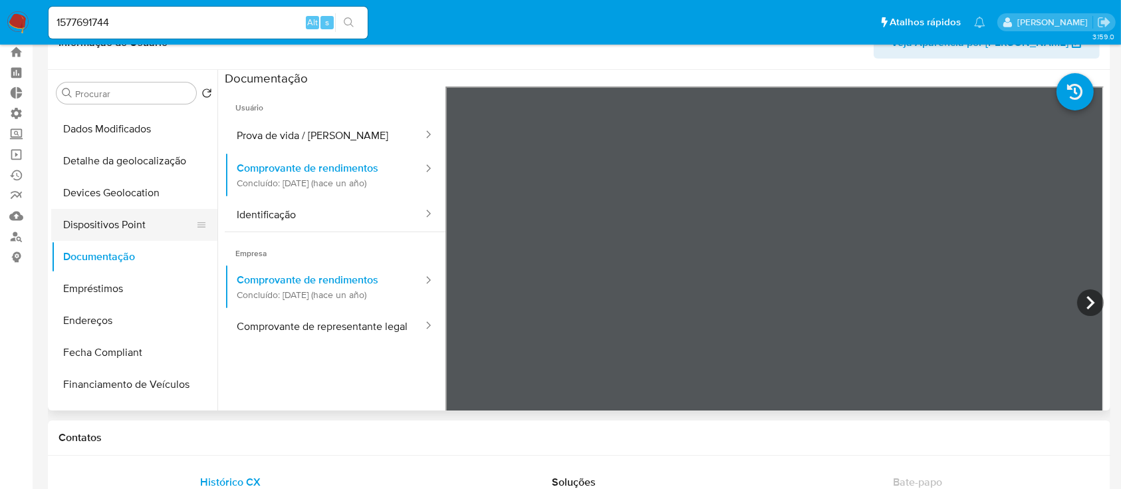
click at [145, 225] on button "Dispositivos Point" at bounding box center [129, 225] width 156 height 32
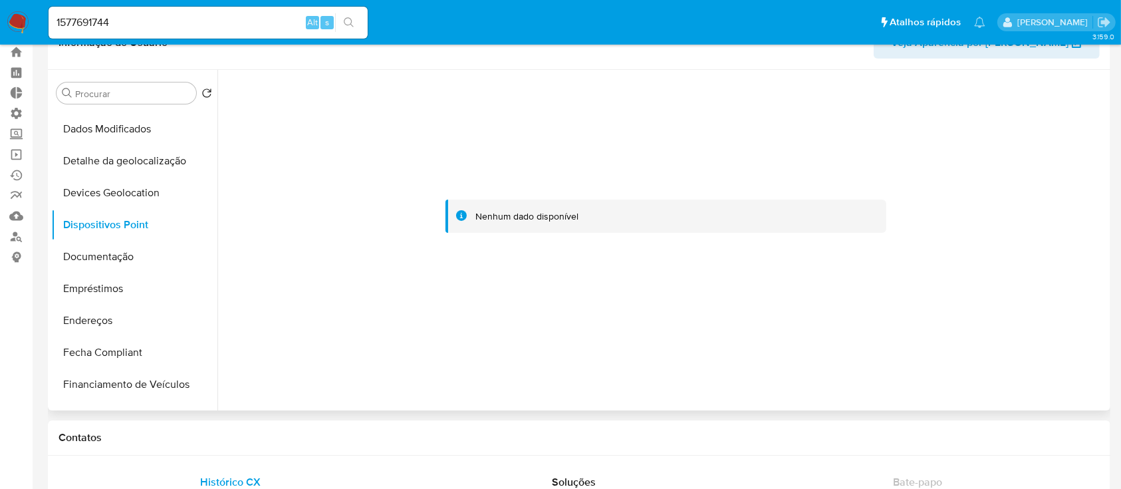
scroll to position [0, 0]
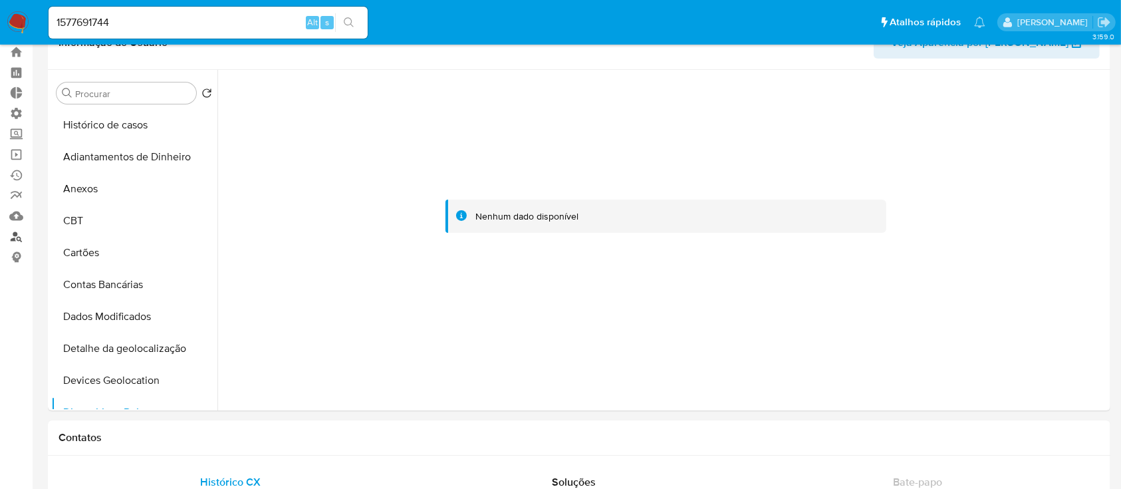
click at [18, 238] on link "Localizador de pessoas" at bounding box center [79, 236] width 158 height 21
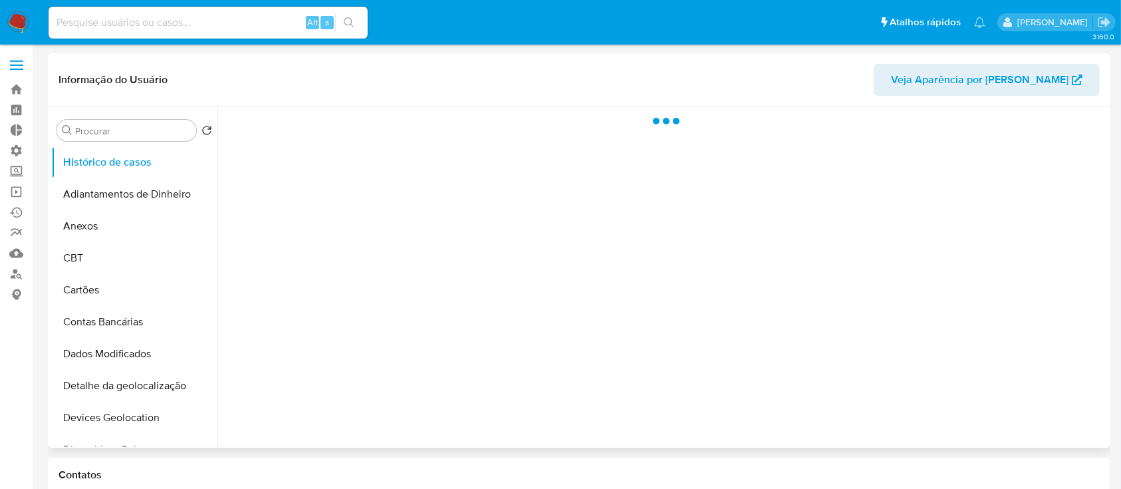
select select "10"
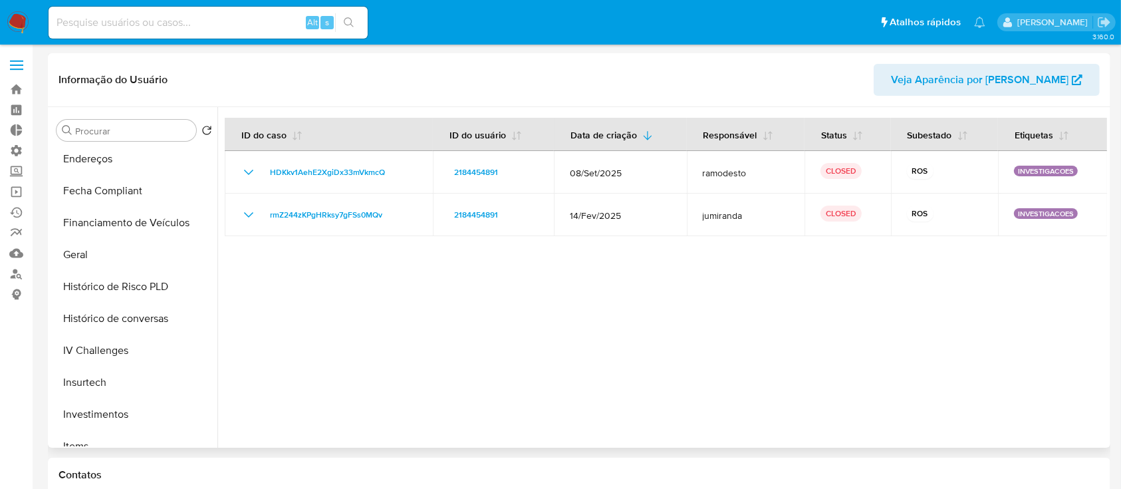
scroll to position [390, 0]
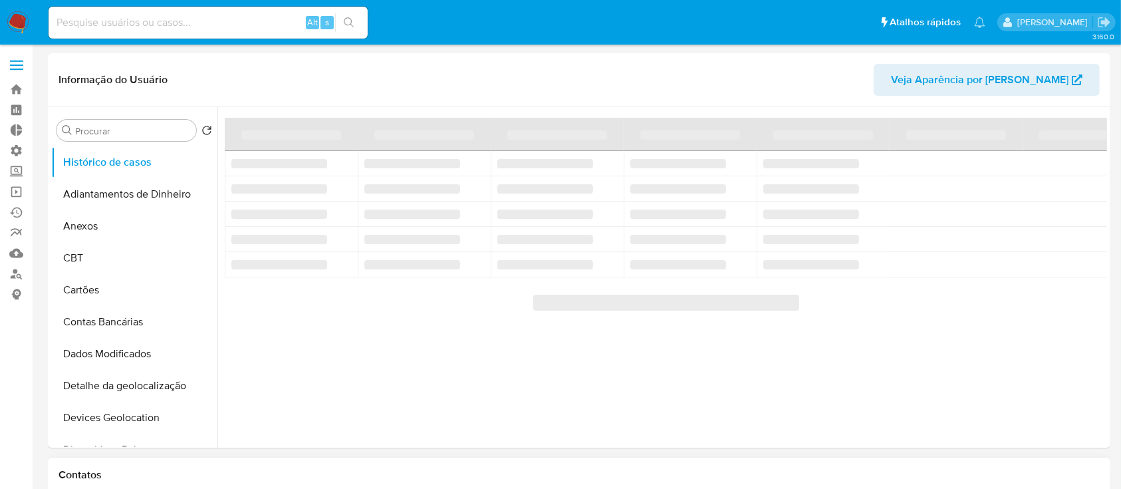
select select "10"
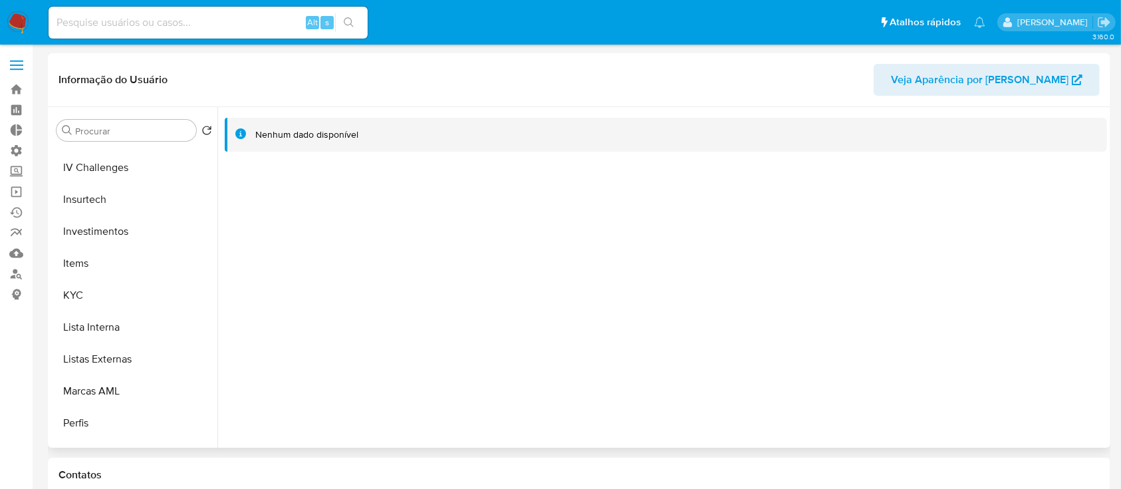
scroll to position [590, 0]
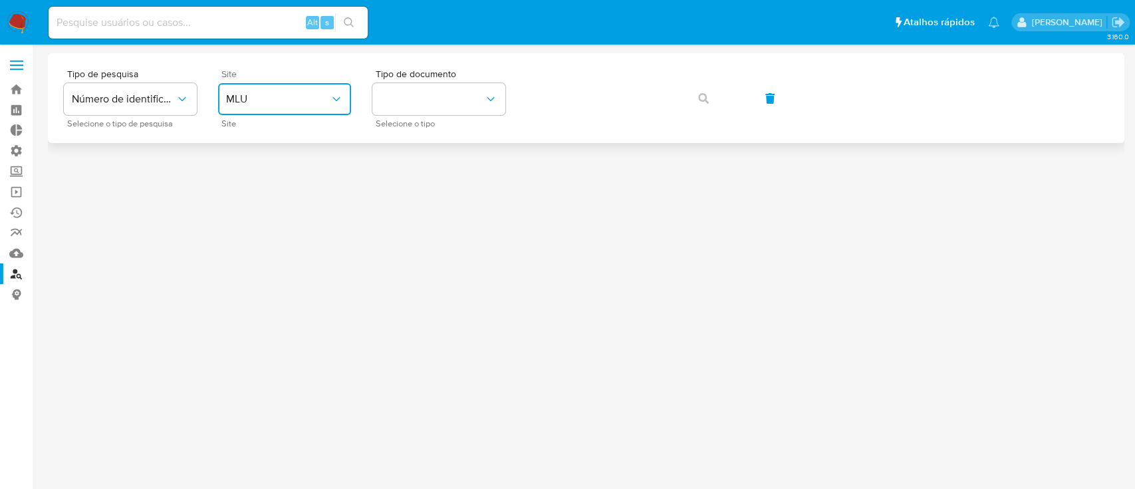
click at [333, 99] on icon "site_id" at bounding box center [336, 98] width 13 height 13
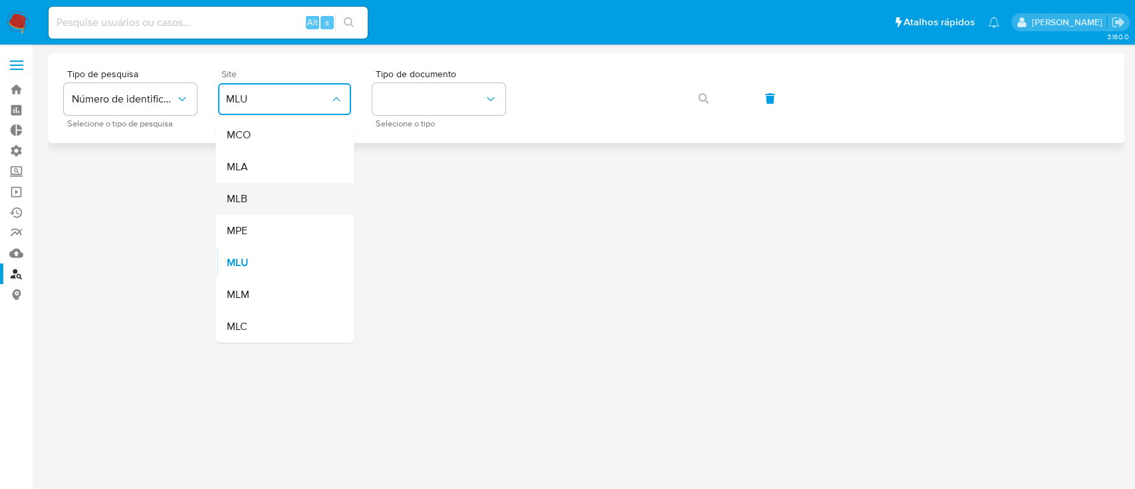
click at [273, 199] on div "MLB" at bounding box center [280, 199] width 109 height 32
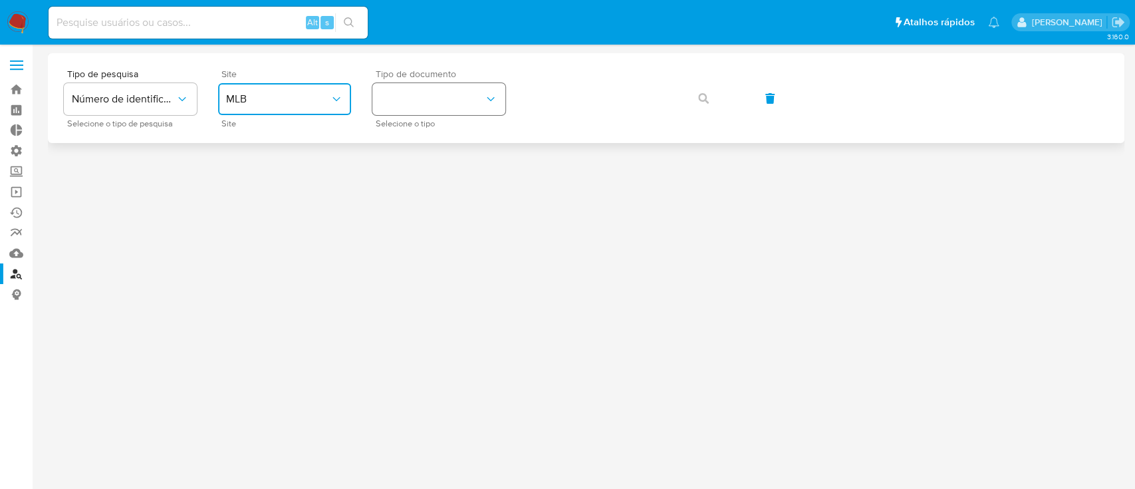
click at [477, 98] on button "identificationType" at bounding box center [438, 99] width 133 height 32
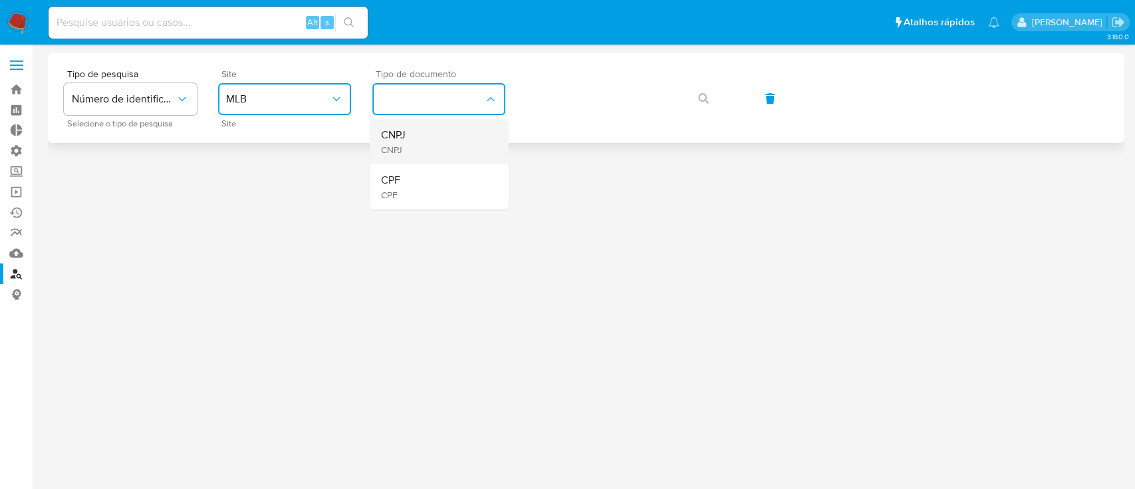
click at [439, 146] on div "CNPJ CNPJ" at bounding box center [434, 141] width 109 height 45
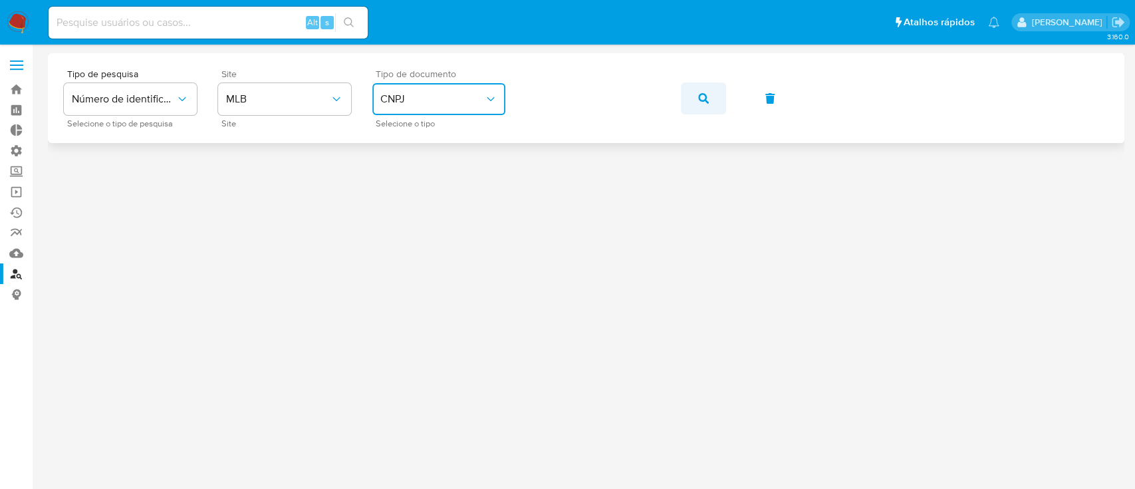
click at [697, 100] on button "button" at bounding box center [703, 98] width 45 height 32
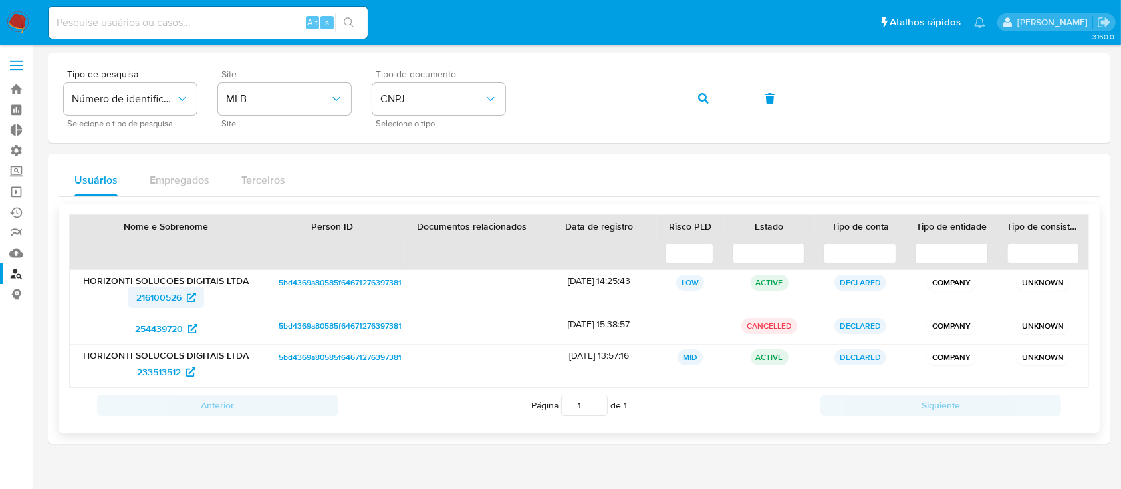
click at [159, 300] on span "216100526" at bounding box center [158, 296] width 45 height 21
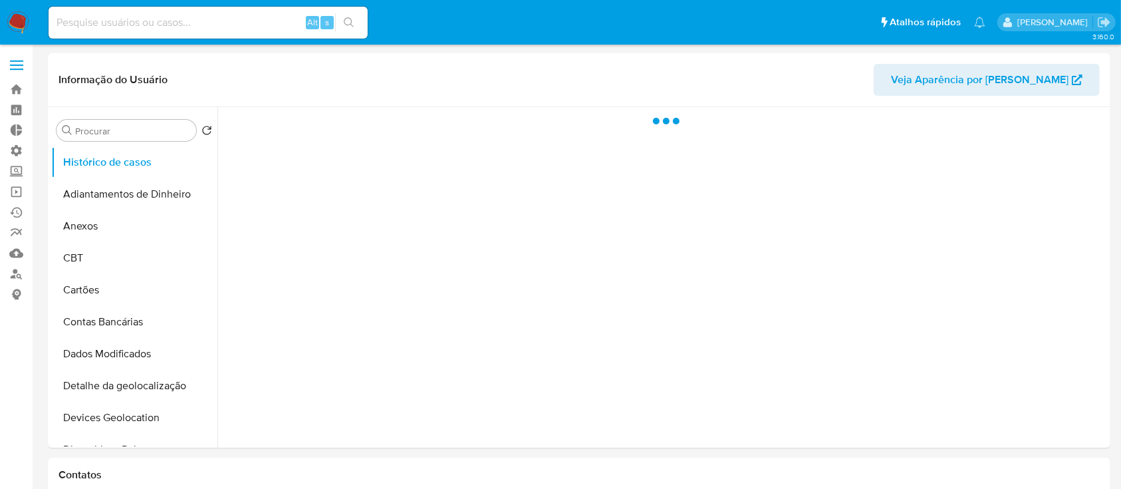
select select "10"
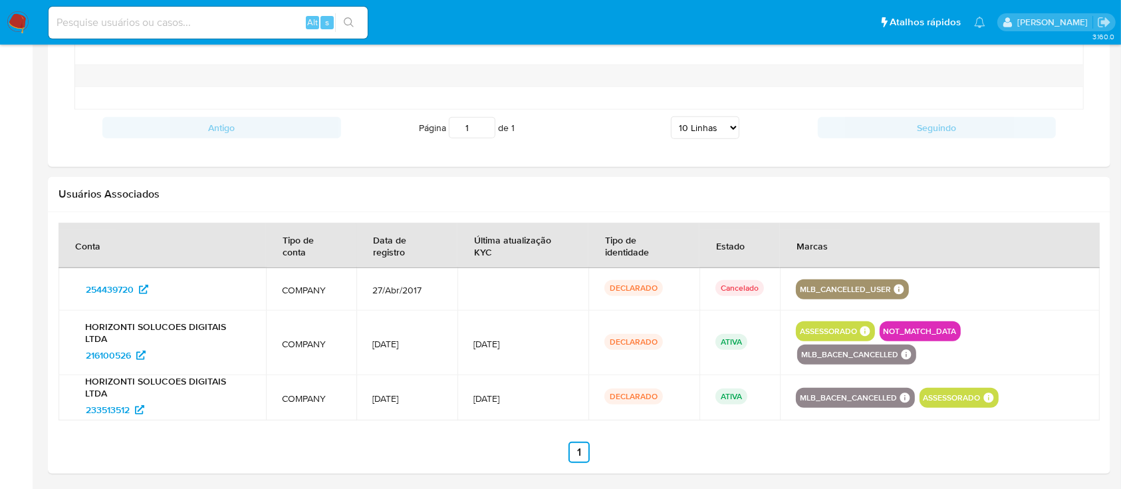
scroll to position [1200, 0]
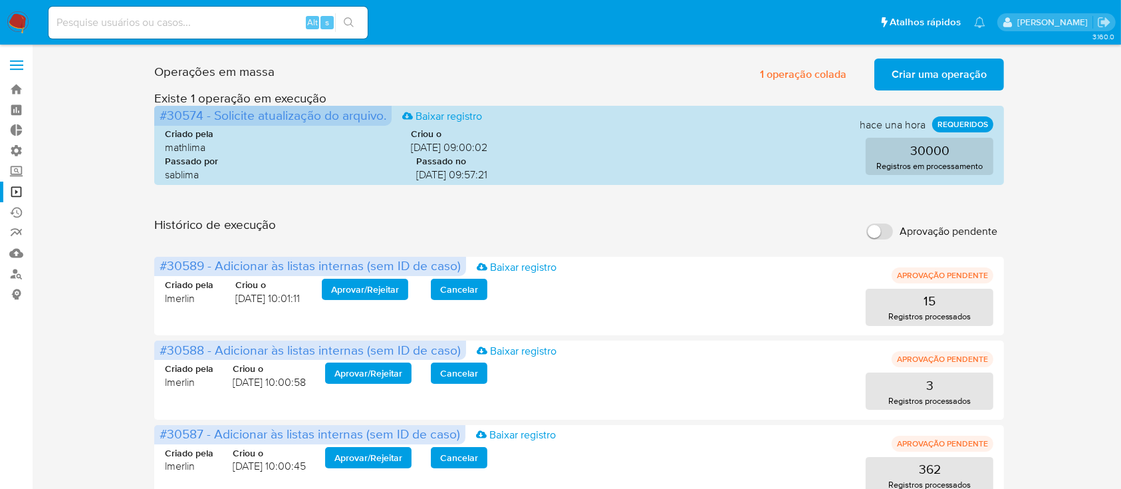
click at [916, 69] on span "Criar uma operação" at bounding box center [938, 74] width 95 height 29
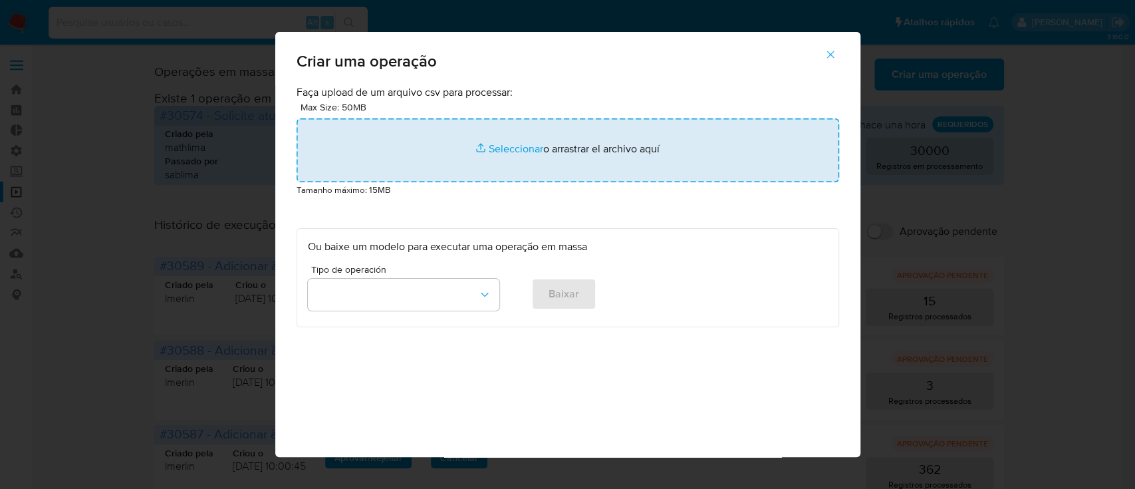
click at [507, 142] on input "file" at bounding box center [567, 150] width 542 height 64
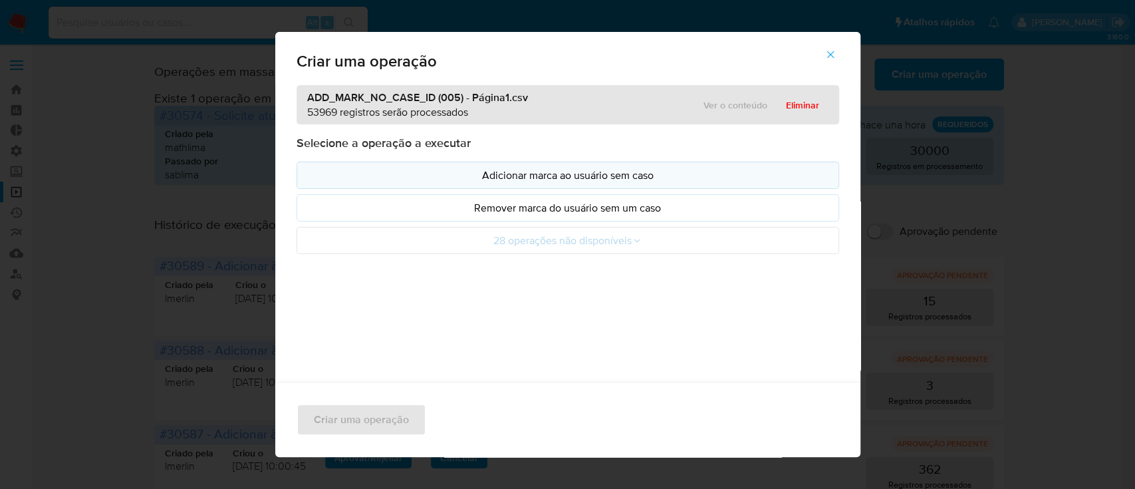
click at [590, 178] on p "Adicionar marca ao usuário sem caso" at bounding box center [568, 174] width 520 height 15
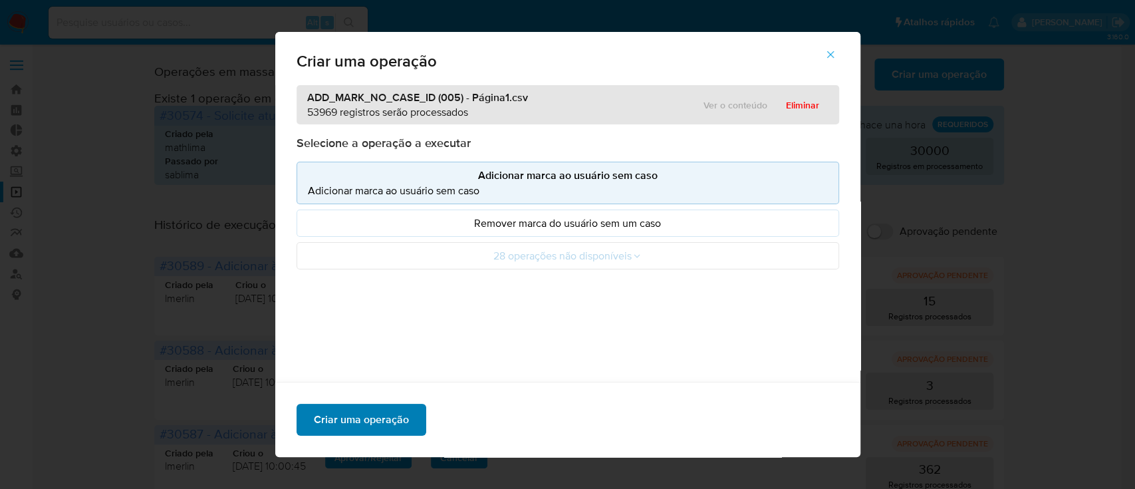
click at [350, 414] on span "Criar uma operação" at bounding box center [361, 419] width 95 height 29
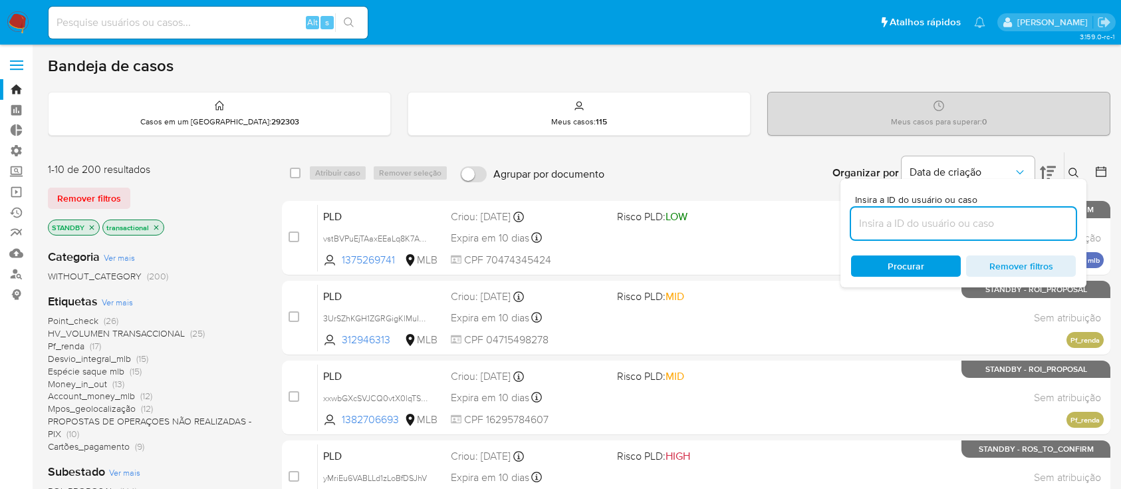
scroll to position [11, 0]
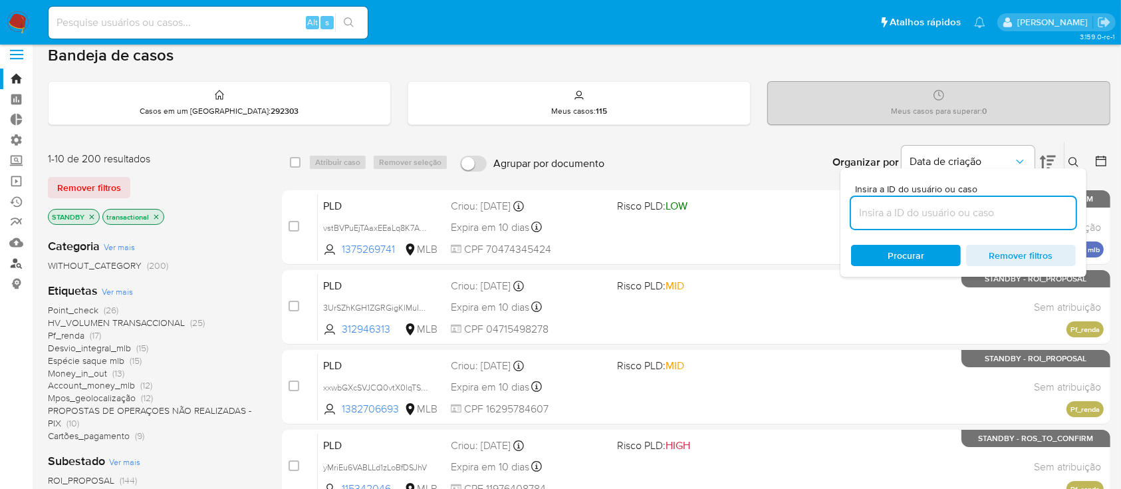
click at [16, 269] on link "Localizador de pessoas" at bounding box center [79, 263] width 158 height 21
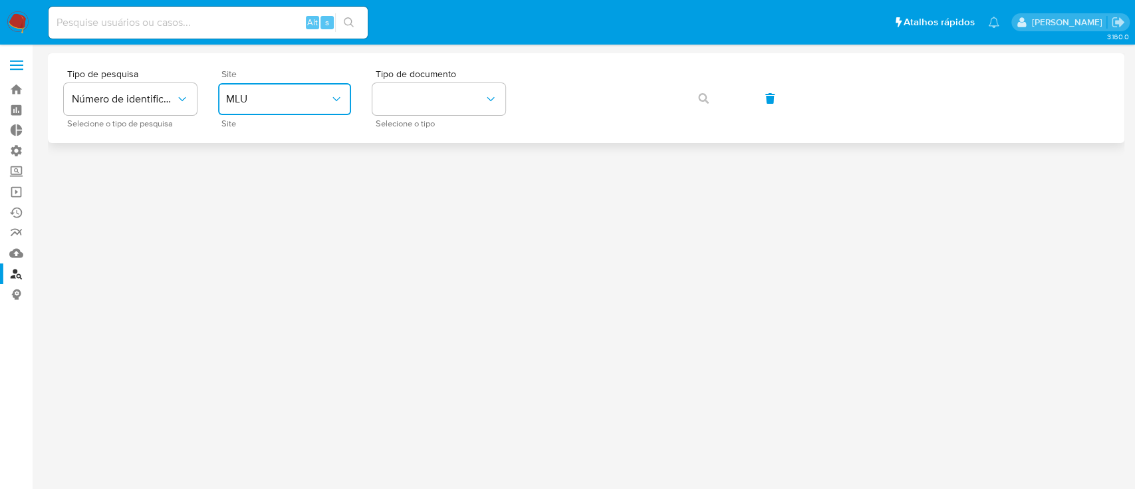
click at [331, 87] on button "MLU" at bounding box center [284, 99] width 133 height 32
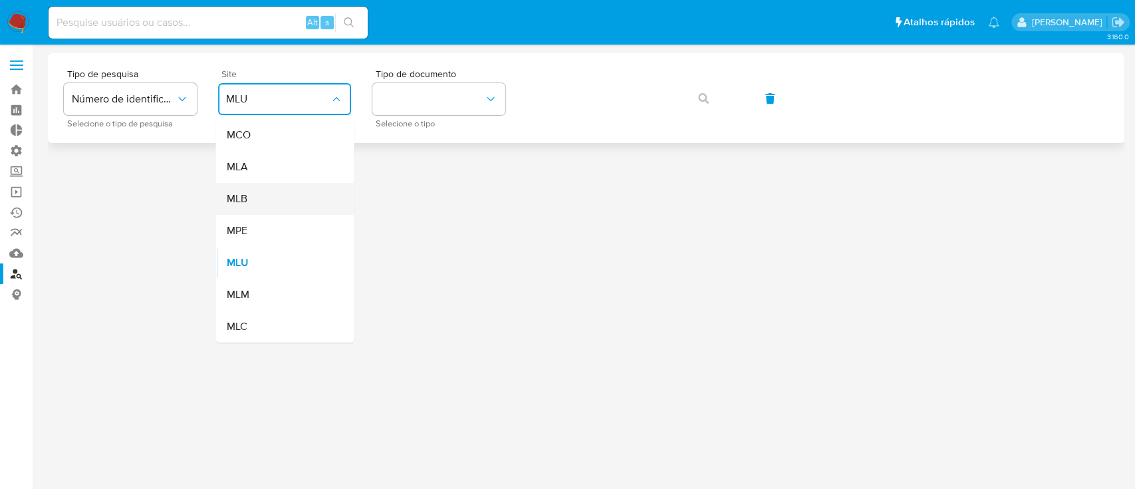
click at [255, 196] on div "MLB" at bounding box center [280, 199] width 109 height 32
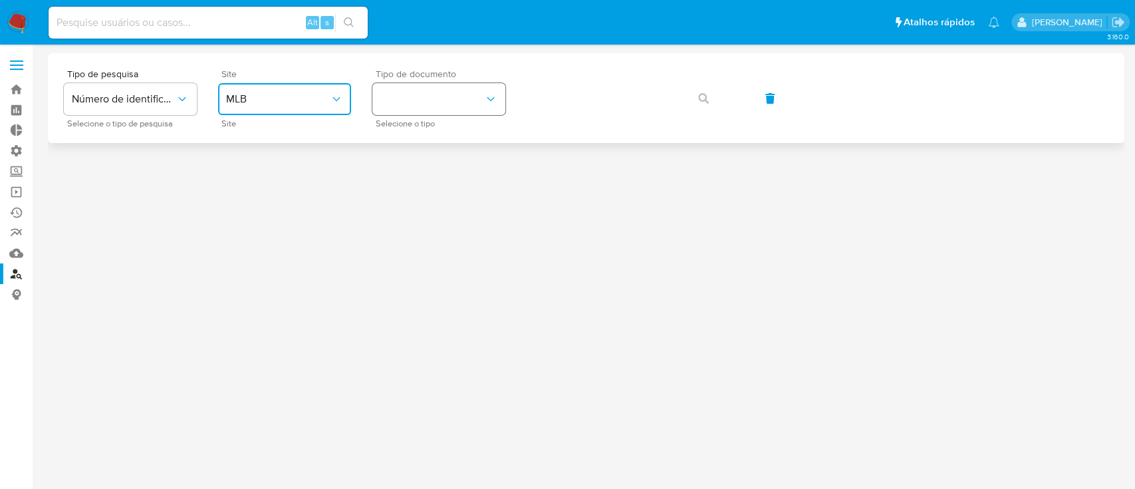
click at [442, 104] on button "identificationType" at bounding box center [438, 99] width 133 height 32
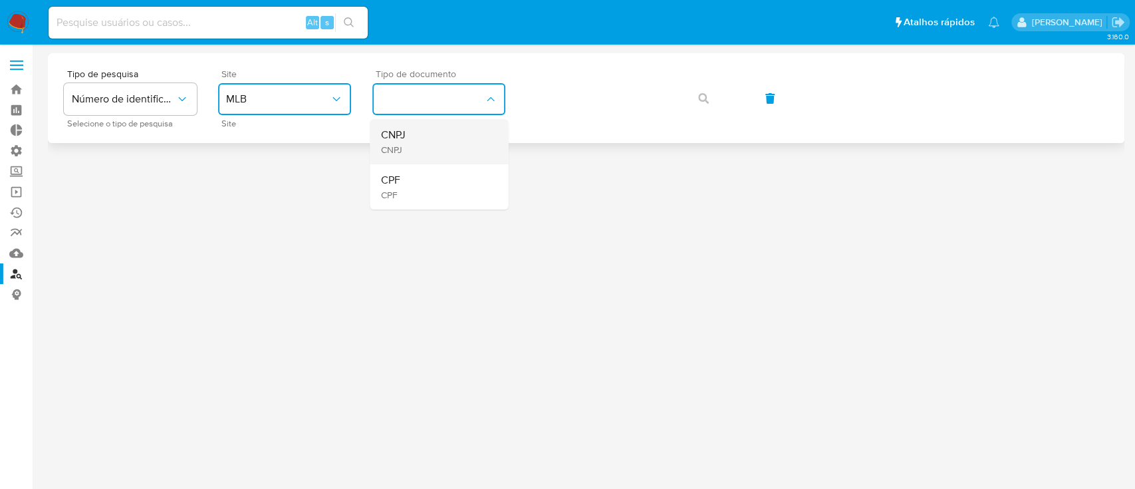
click at [426, 132] on div "CNPJ CNPJ" at bounding box center [434, 141] width 109 height 45
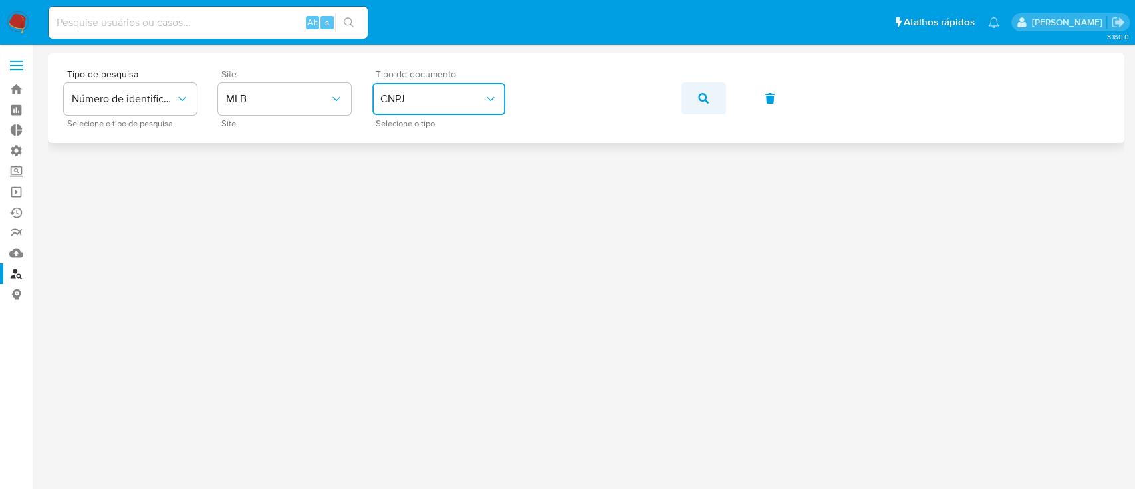
click at [700, 99] on icon "button" at bounding box center [703, 98] width 11 height 11
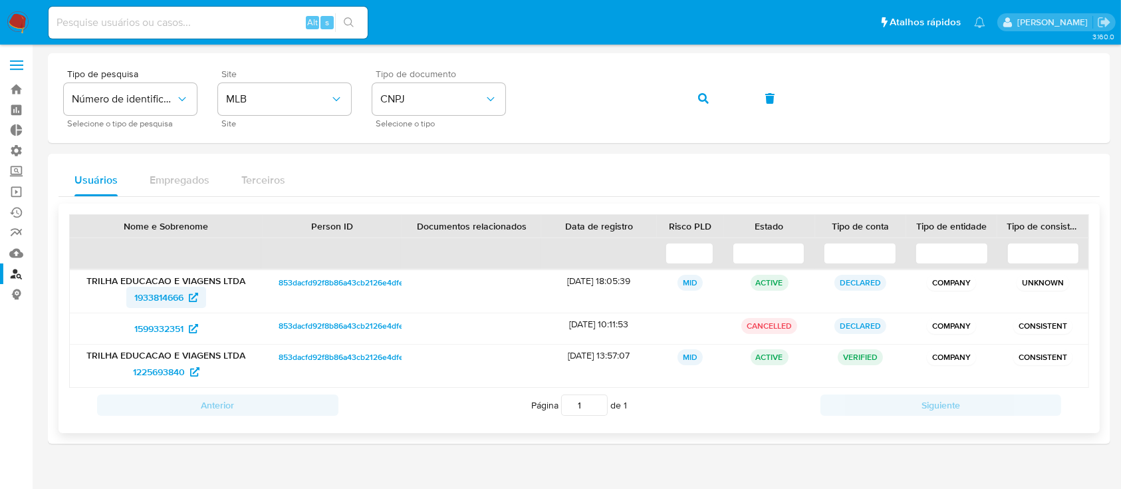
click at [151, 297] on span "1933814666" at bounding box center [158, 296] width 49 height 21
click at [501, 97] on div "Tipo de pesquisa Número de identificação Selecione o tipo de pesquisa Site MLB …" at bounding box center [579, 98] width 1030 height 58
click at [705, 98] on icon "button" at bounding box center [703, 98] width 11 height 11
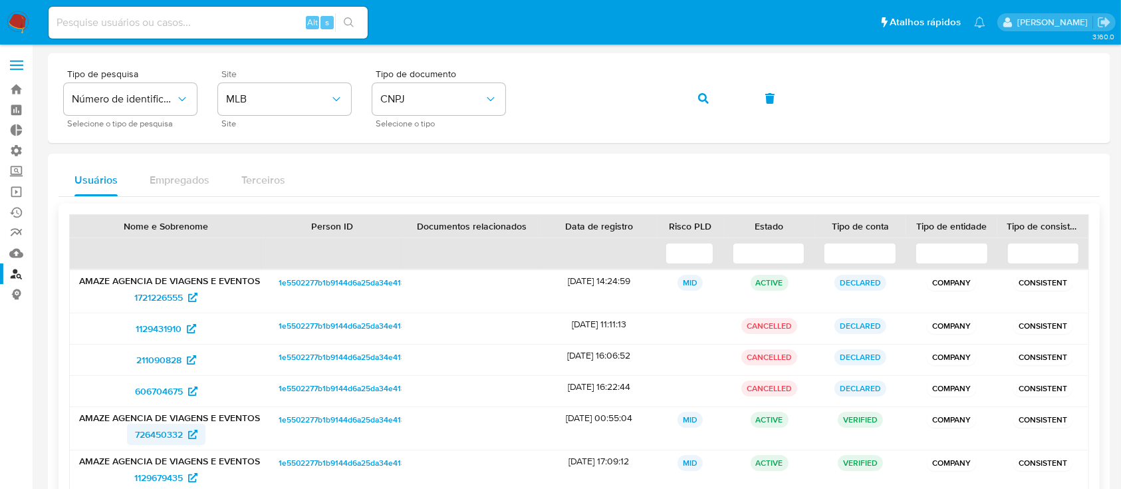
click at [169, 433] on span "726450332" at bounding box center [159, 433] width 48 height 21
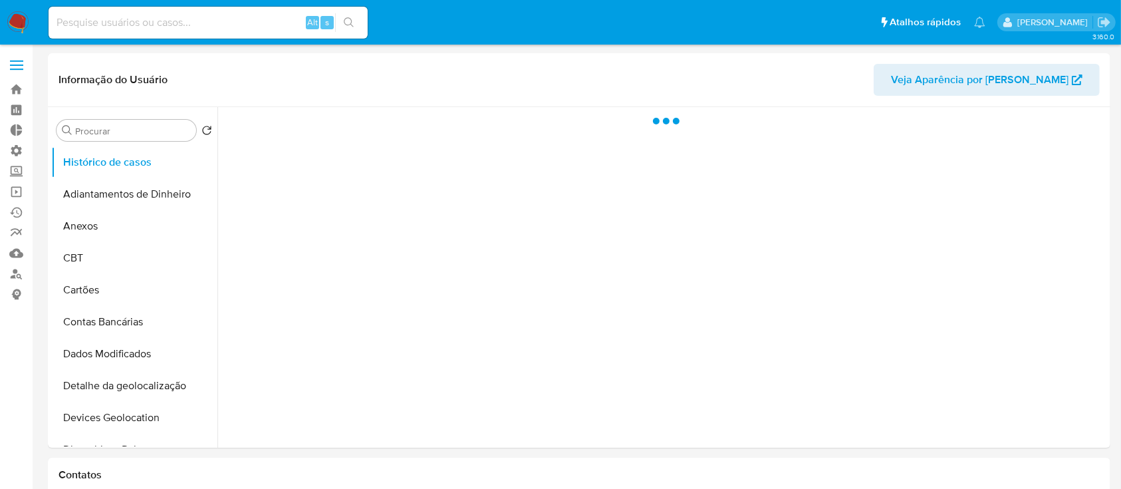
select select "10"
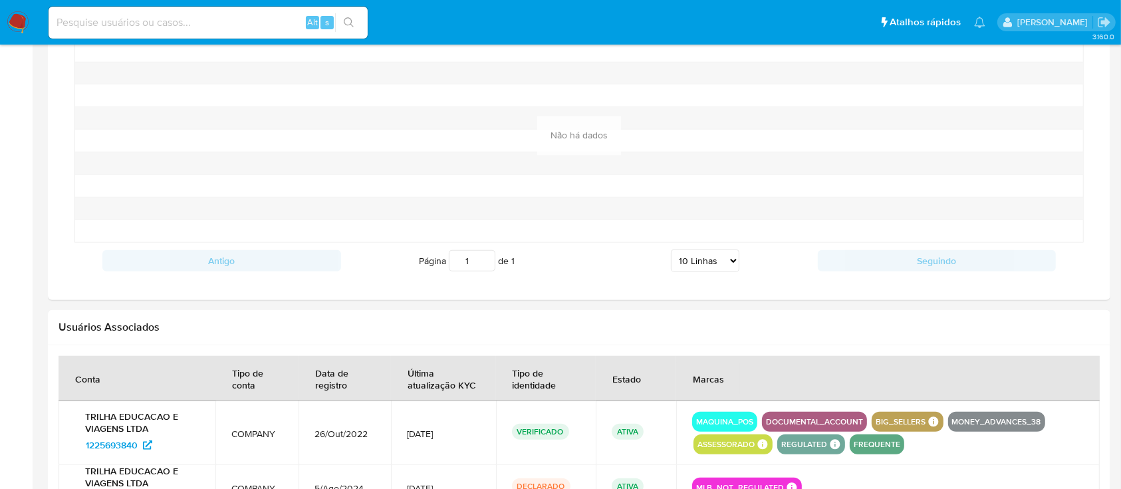
scroll to position [1169, 0]
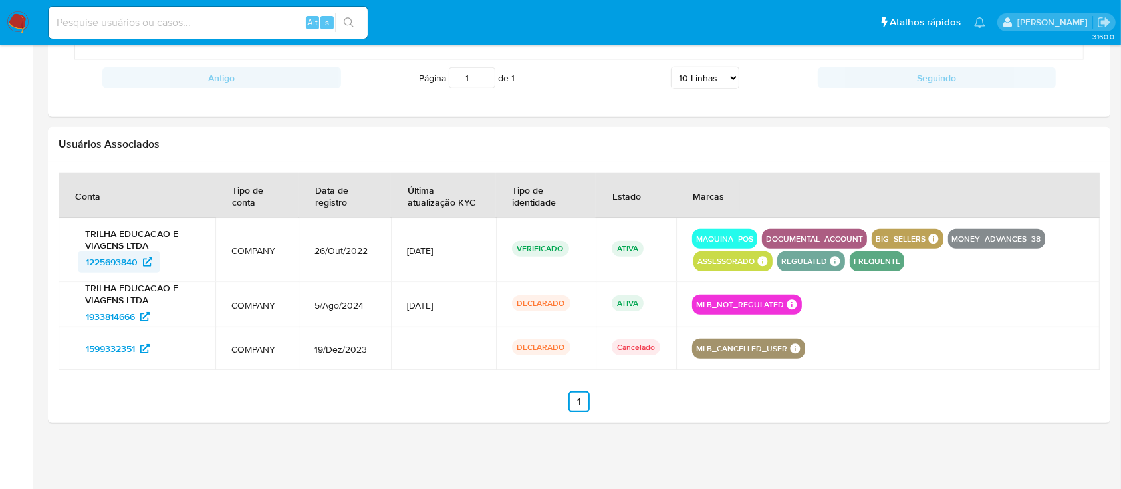
click at [101, 259] on span "1225693840" at bounding box center [112, 261] width 52 height 21
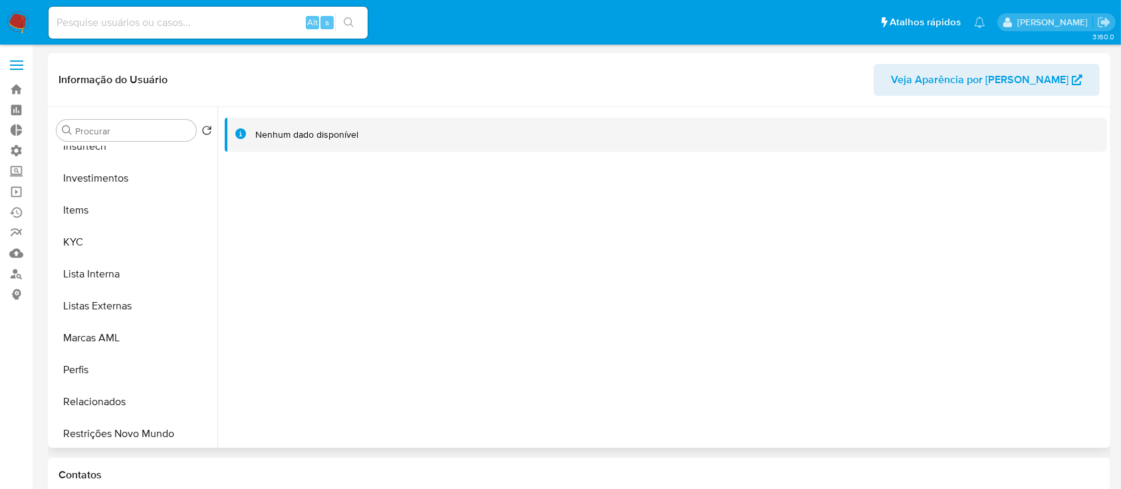
scroll to position [625, 0]
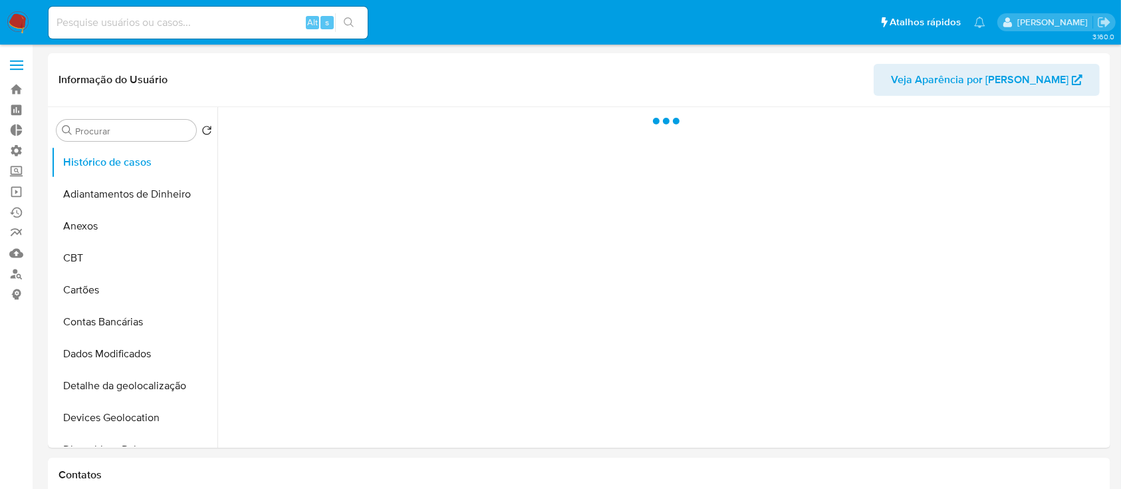
select select "10"
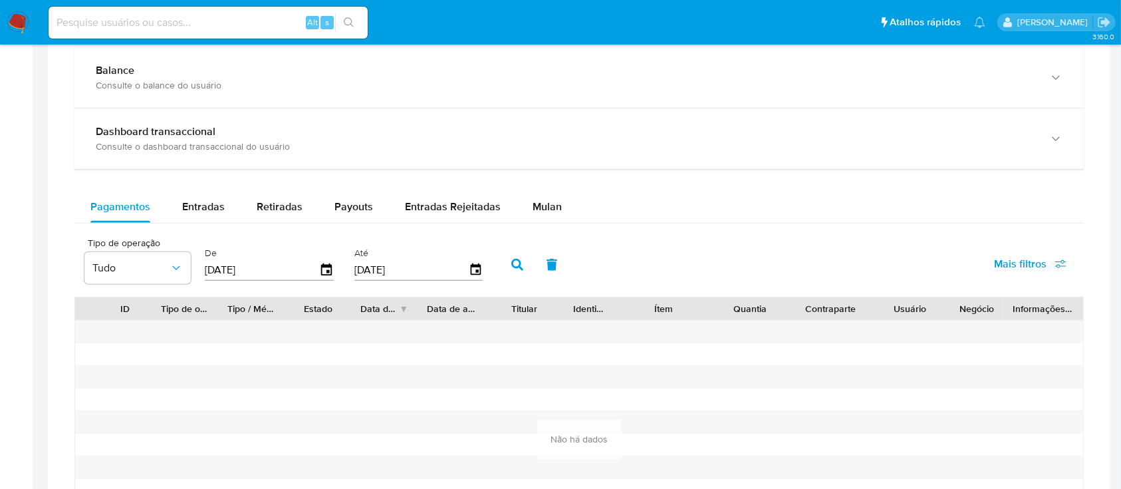
scroll to position [789, 0]
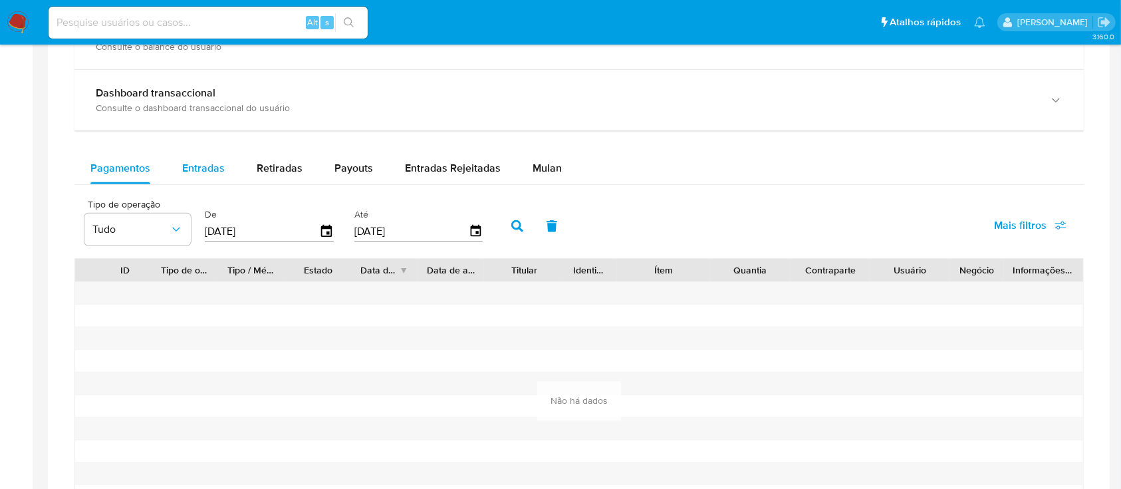
click at [177, 160] on button "Entradas" at bounding box center [203, 168] width 74 height 32
select select "10"
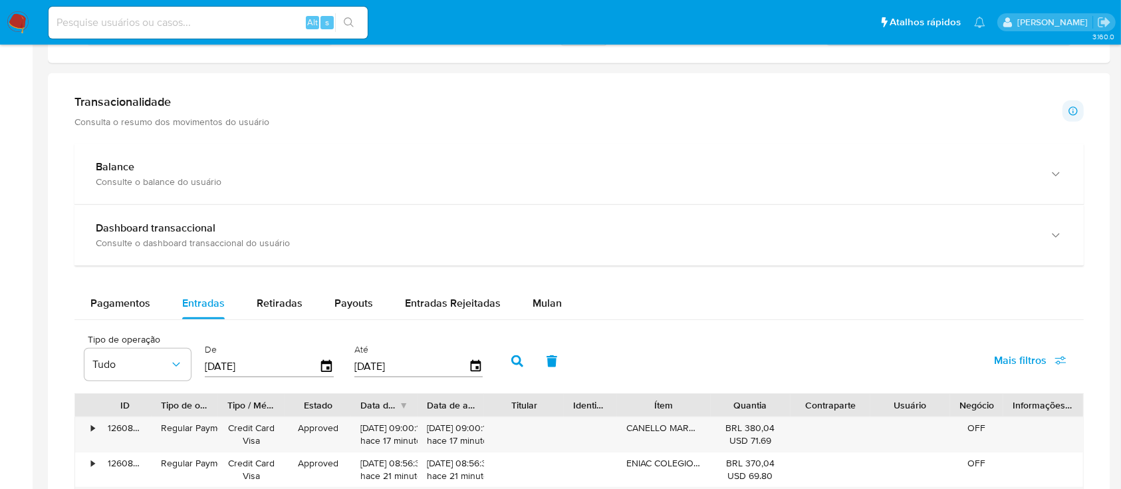
scroll to position [686, 0]
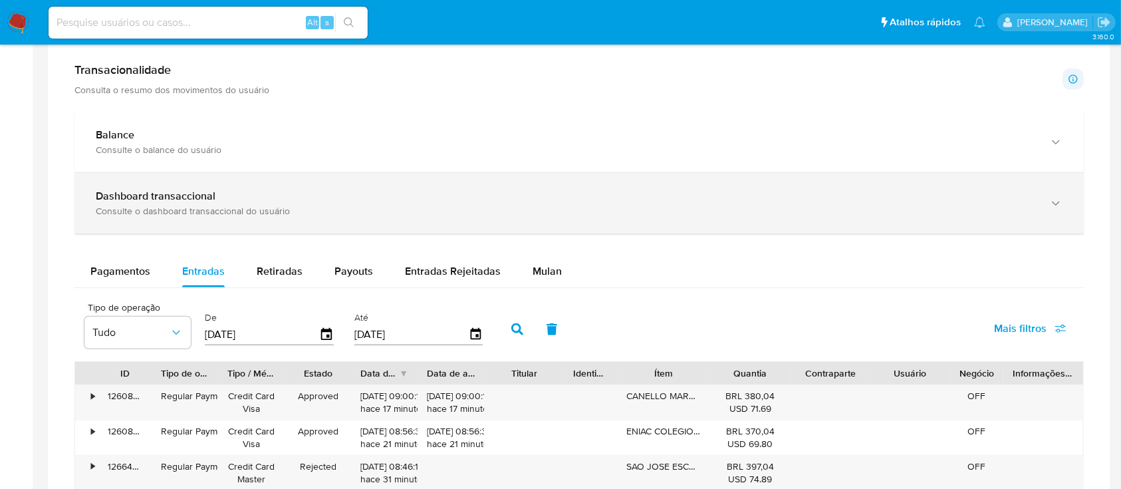
click at [974, 209] on div "Consulte o dashboard transaccional do usuário" at bounding box center [566, 211] width 940 height 12
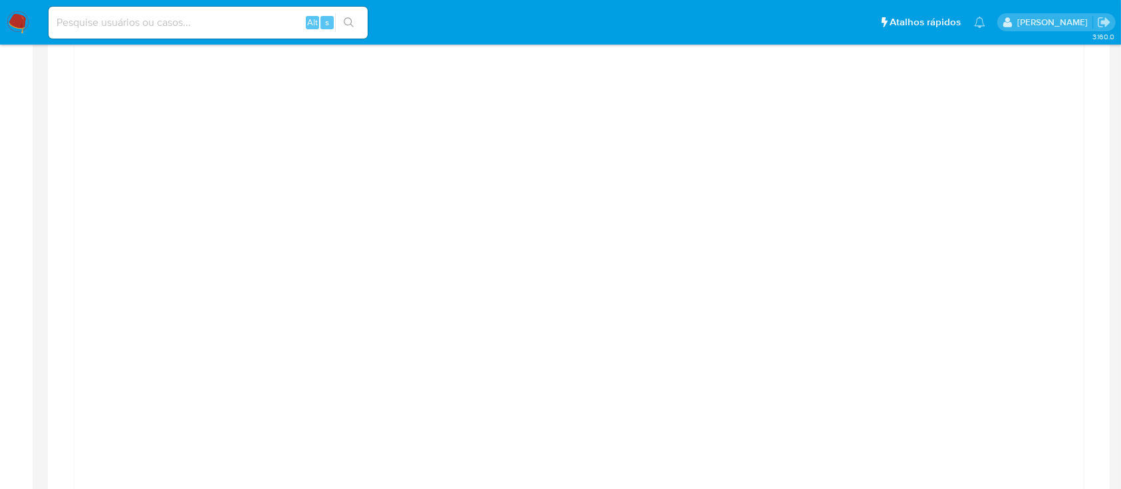
scroll to position [877, 0]
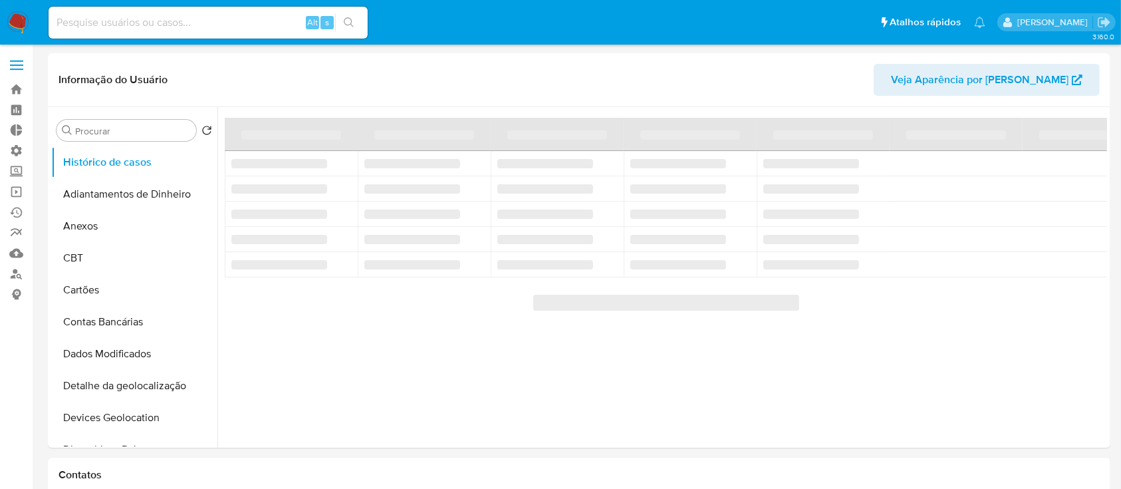
select select "10"
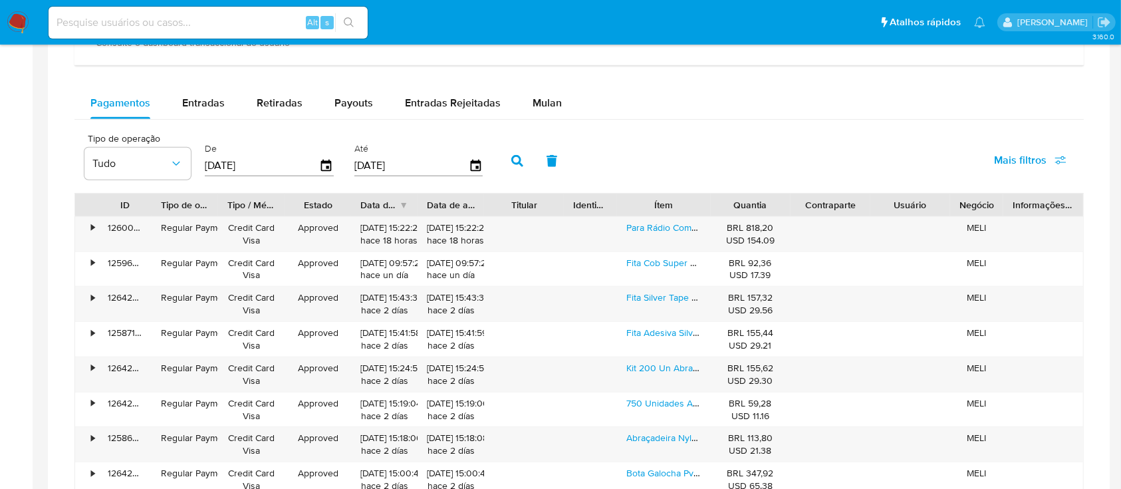
scroll to position [789, 0]
click at [228, 98] on button "Entradas" at bounding box center [203, 101] width 74 height 32
select select "10"
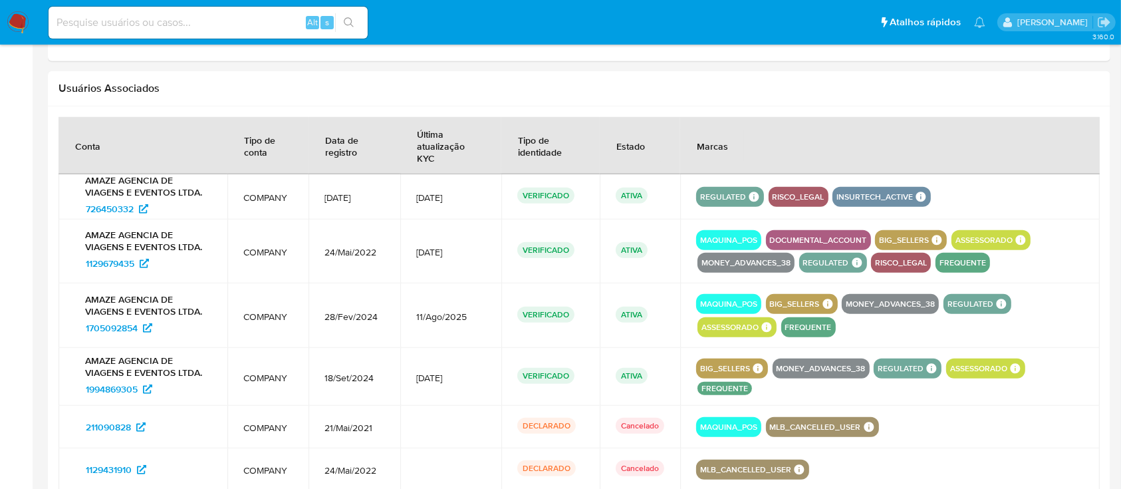
scroll to position [1208, 0]
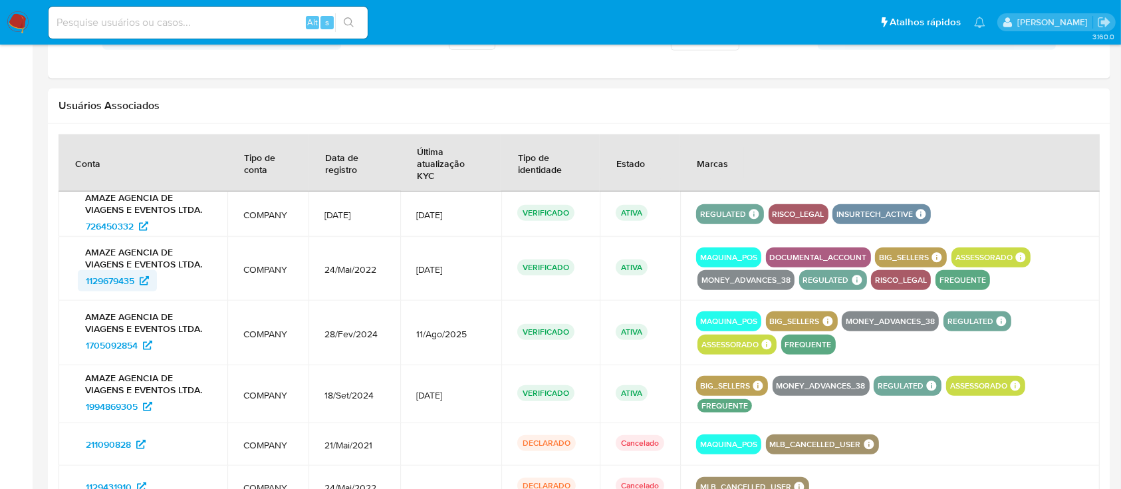
click at [105, 270] on span "1129679435" at bounding box center [110, 280] width 49 height 21
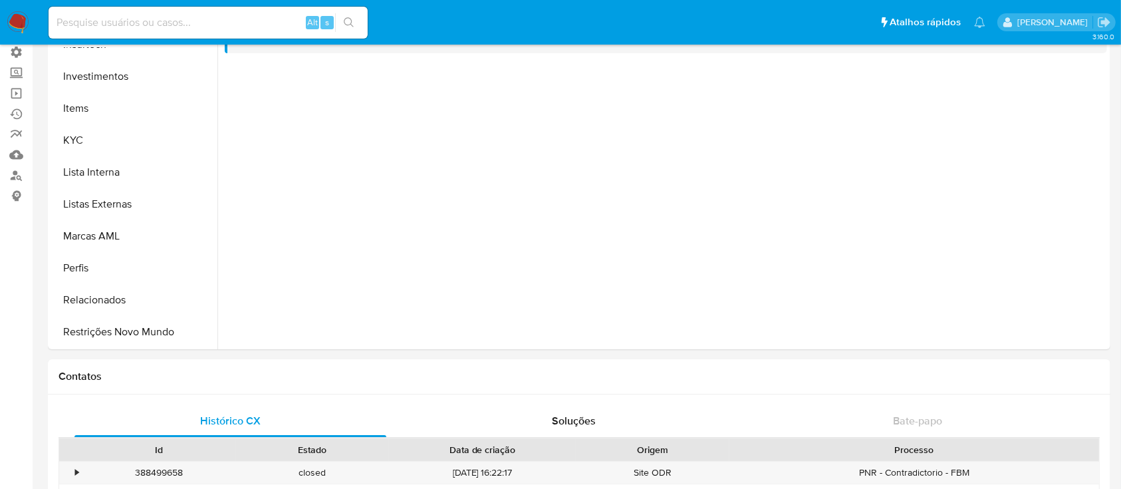
scroll to position [37, 0]
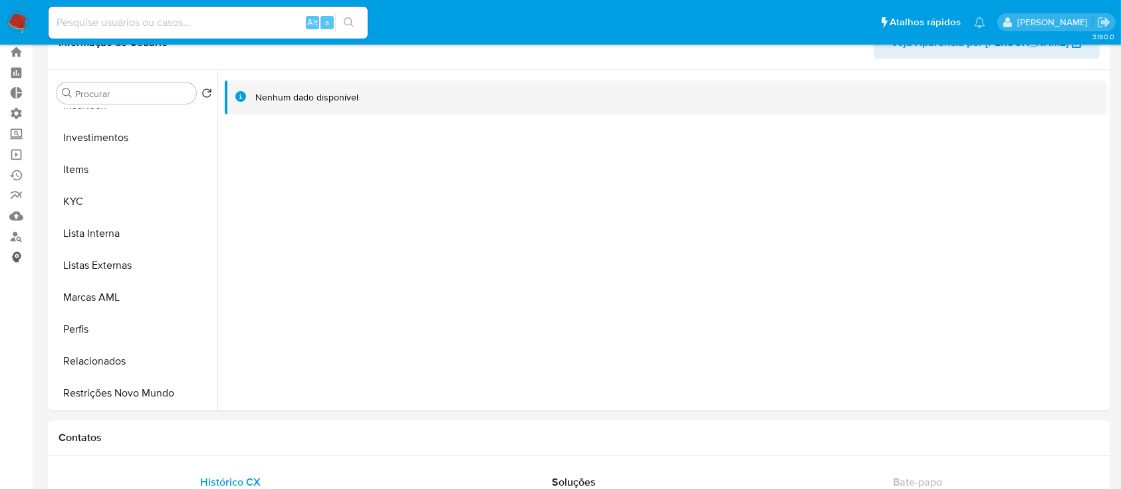
click at [19, 253] on link "Consolidado" at bounding box center [79, 257] width 158 height 21
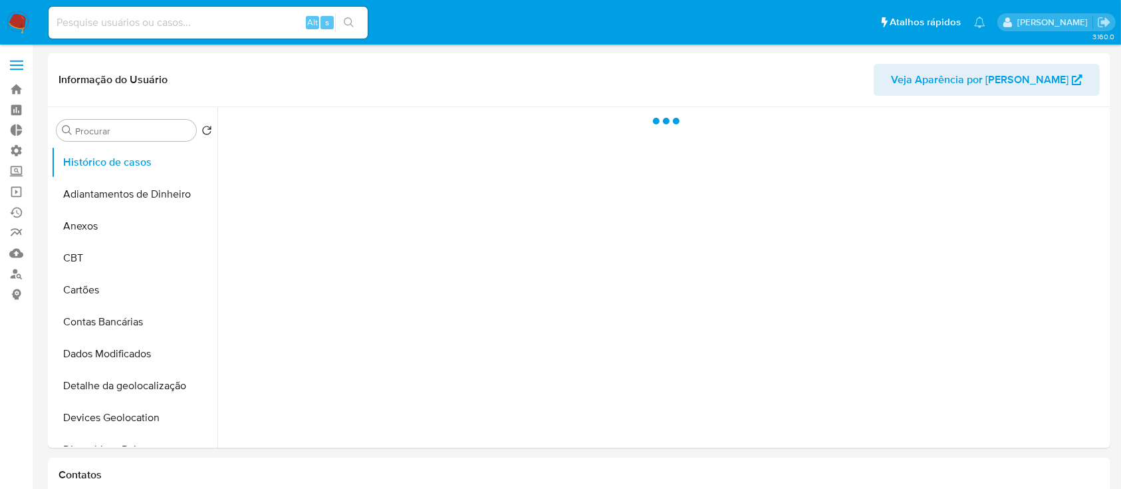
select select "10"
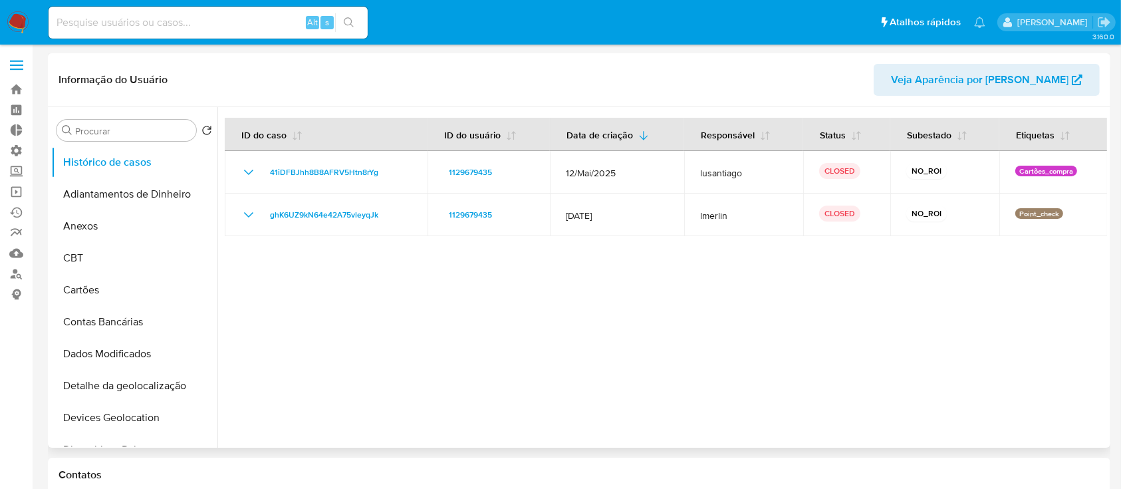
click at [451, 306] on div at bounding box center [661, 277] width 889 height 340
click at [383, 316] on div at bounding box center [661, 277] width 889 height 340
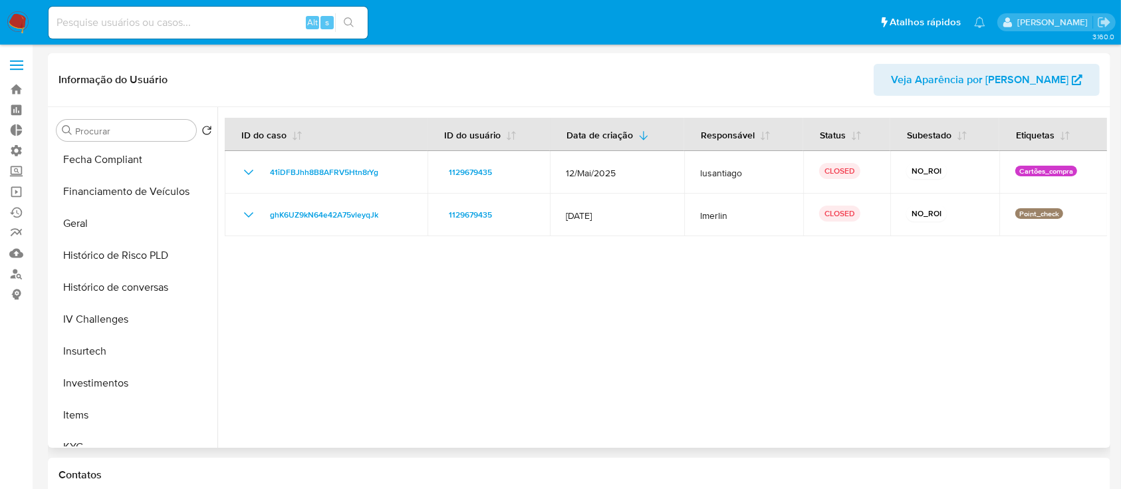
scroll to position [411, 0]
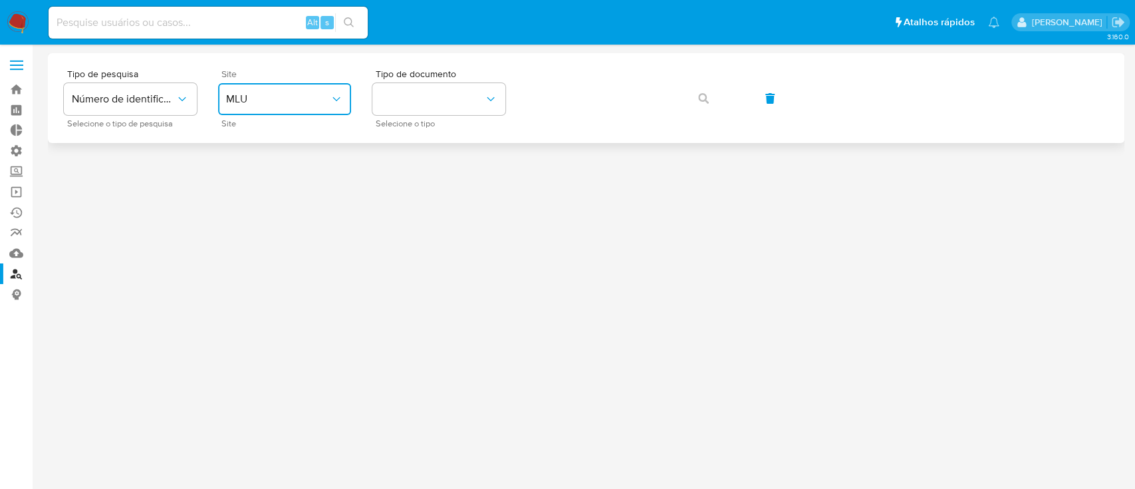
click at [336, 105] on icon "site_id" at bounding box center [336, 98] width 13 height 13
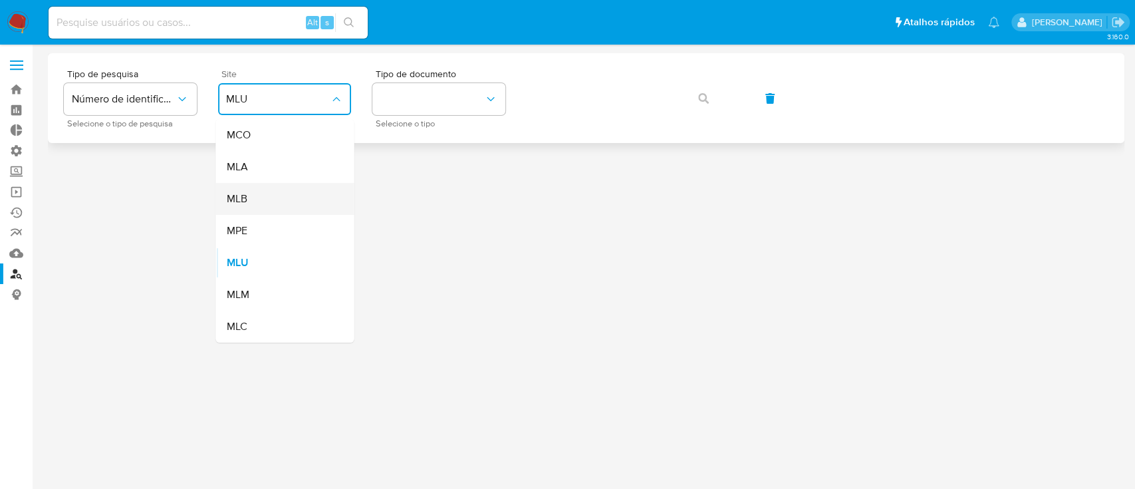
click at [251, 195] on div "MLB" at bounding box center [280, 199] width 109 height 32
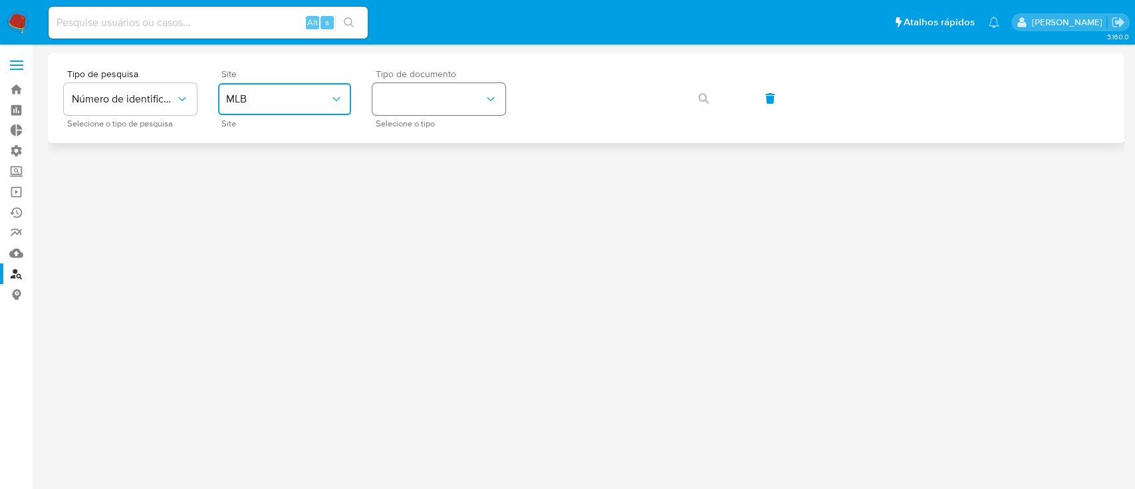
click at [474, 104] on button "identificationType" at bounding box center [438, 99] width 133 height 32
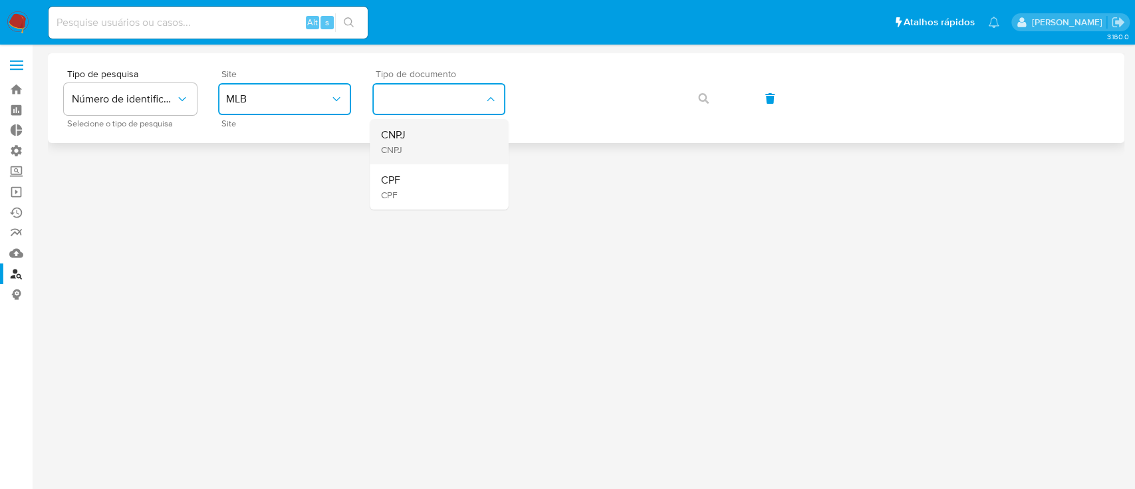
click at [429, 142] on div "CNPJ CNPJ" at bounding box center [434, 141] width 109 height 45
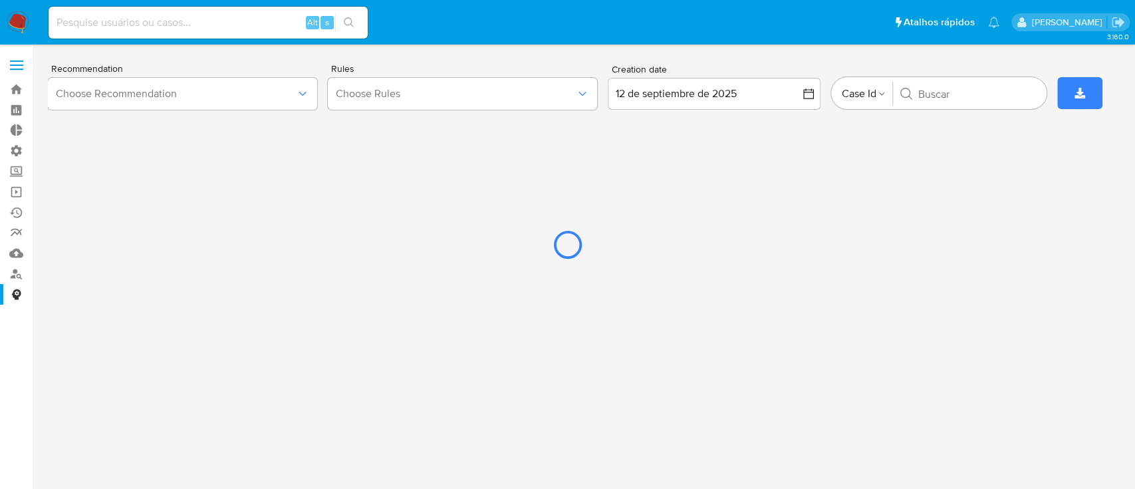
click at [20, 275] on div at bounding box center [567, 244] width 1135 height 489
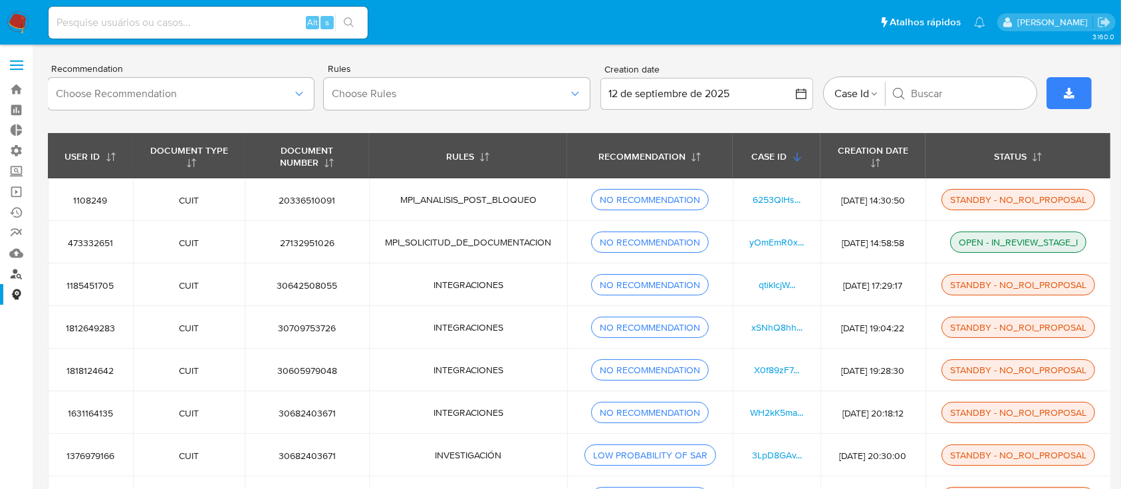
click at [13, 273] on link "Localizador de pessoas" at bounding box center [79, 273] width 158 height 21
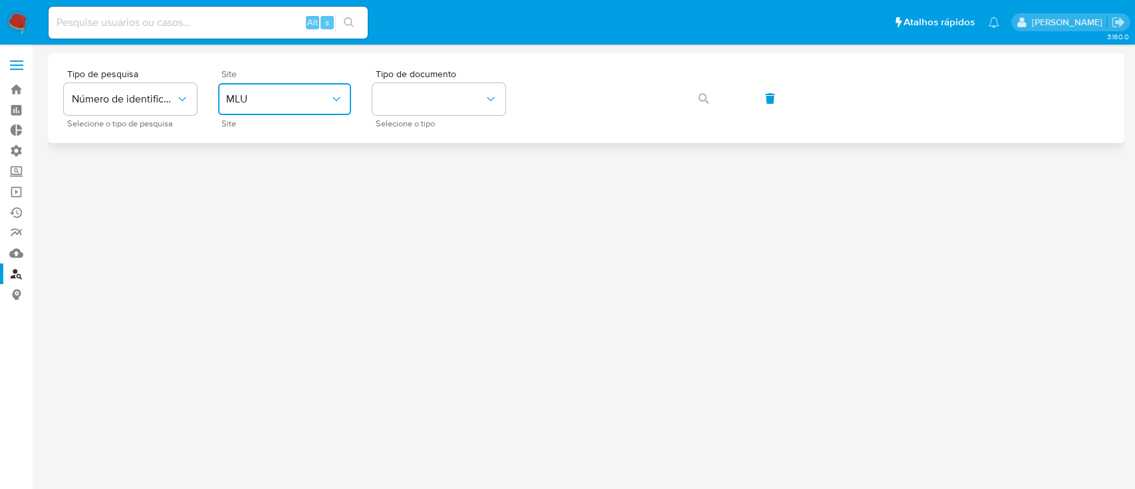
click at [337, 95] on icon "site_id" at bounding box center [336, 98] width 13 height 13
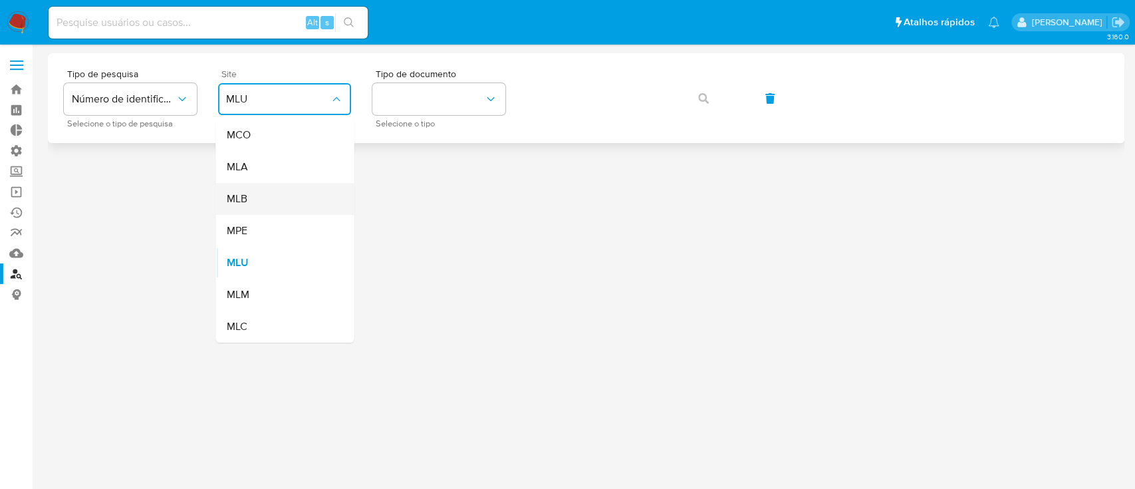
click at [266, 197] on div "MLB" at bounding box center [280, 199] width 109 height 32
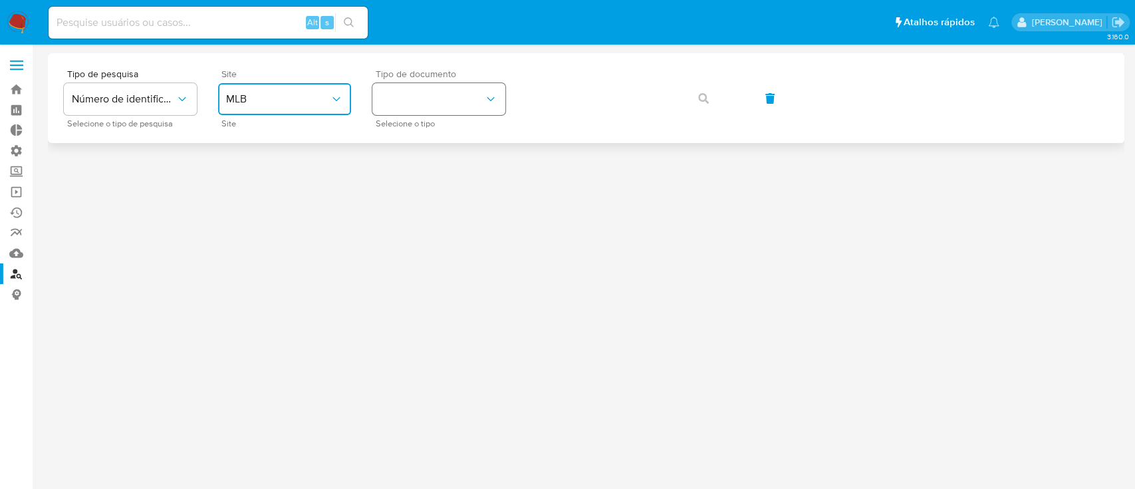
click at [444, 102] on button "identificationType" at bounding box center [438, 99] width 133 height 32
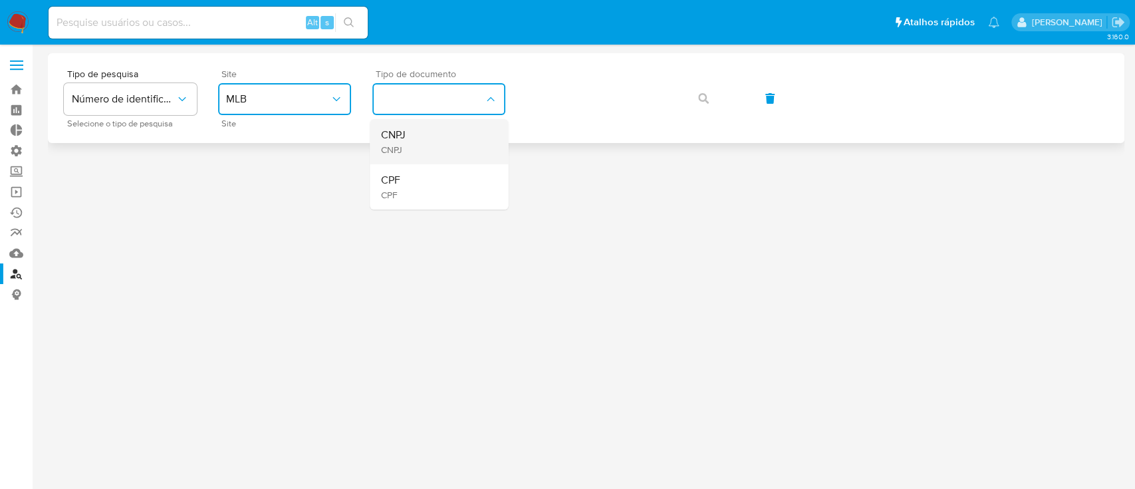
click at [411, 138] on div "CNPJ CNPJ" at bounding box center [434, 141] width 109 height 45
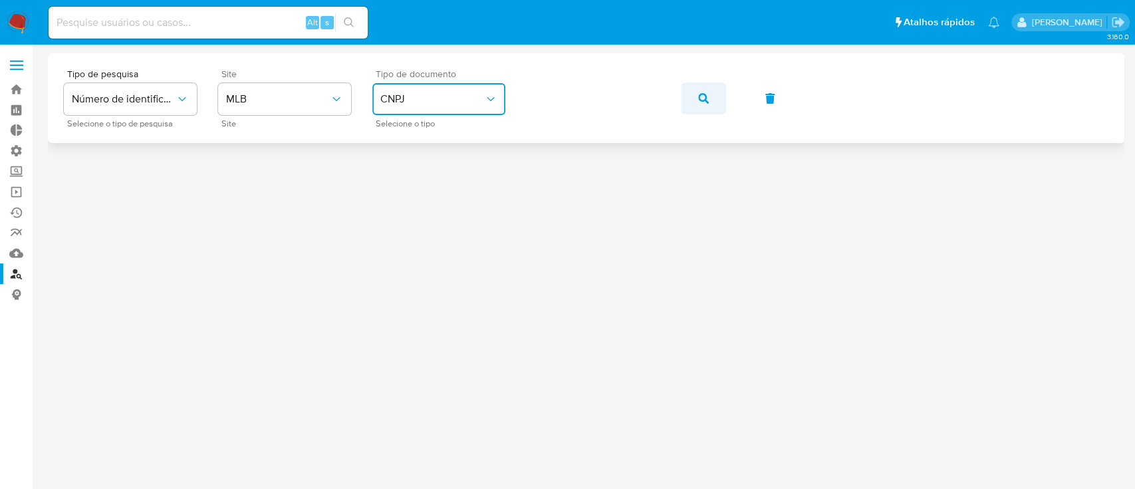
click at [688, 98] on button "button" at bounding box center [703, 98] width 45 height 32
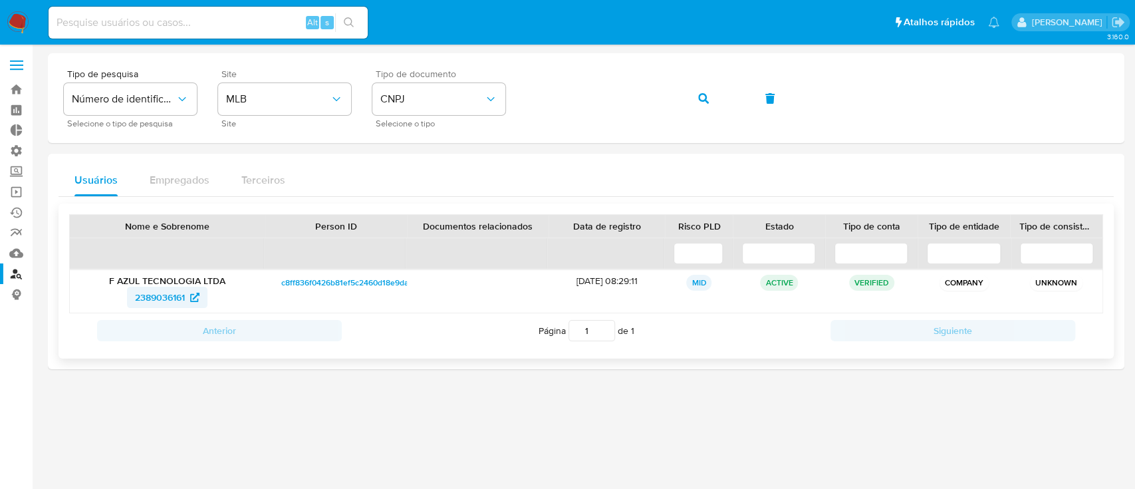
click at [163, 295] on span "2389036161" at bounding box center [160, 296] width 50 height 21
click at [510, 89] on div "Tipo de pesquisa Número de identificação Selecione o tipo de pesquisa Site MLB …" at bounding box center [586, 98] width 1044 height 58
click at [705, 94] on icon "button" at bounding box center [703, 98] width 11 height 11
click at [175, 296] on span "1693464607" at bounding box center [159, 296] width 51 height 21
click at [515, 89] on div "Tipo de pesquisa Número de identificação Selecione o tipo de pesquisa Site MLB …" at bounding box center [586, 98] width 1044 height 58
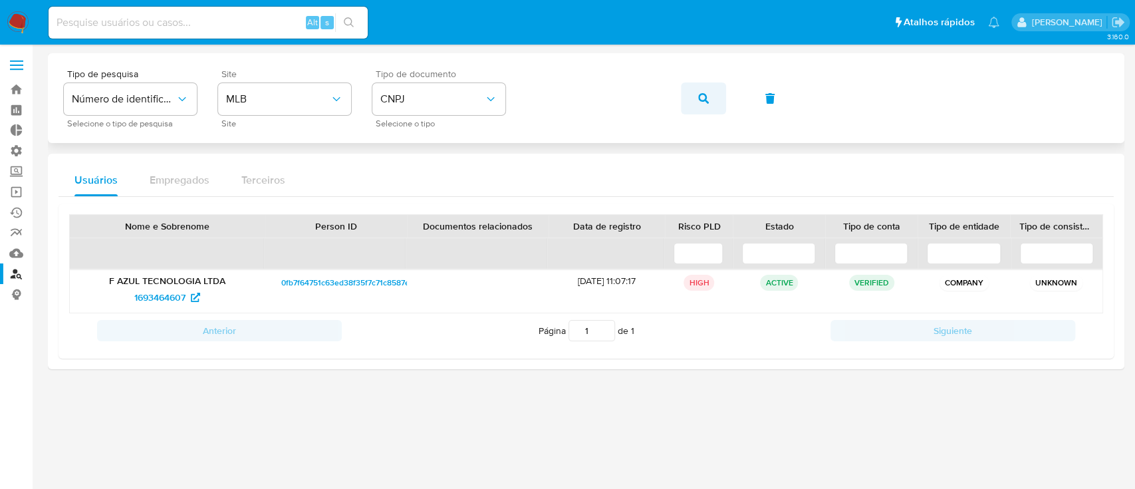
click at [703, 102] on icon "button" at bounding box center [703, 98] width 11 height 11
click at [165, 298] on span "2240041460" at bounding box center [160, 296] width 53 height 21
click at [496, 98] on div "Tipo de pesquisa Número de identificação Selecione o tipo de pesquisa Site MLB …" at bounding box center [586, 98] width 1044 height 58
click at [711, 100] on button "button" at bounding box center [703, 98] width 45 height 32
click at [154, 297] on span "1321804793" at bounding box center [160, 296] width 49 height 21
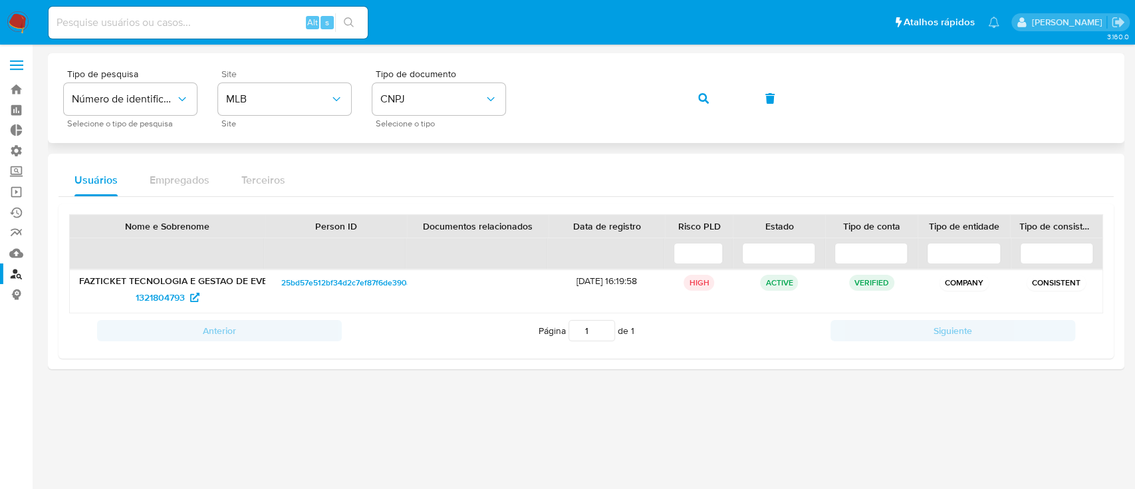
click at [521, 96] on div "Tipo de pesquisa Número de identificação Selecione o tipo de pesquisa Site MLB …" at bounding box center [586, 98] width 1044 height 58
click at [699, 98] on icon "button" at bounding box center [703, 98] width 11 height 11
click at [165, 295] on span "1192625656" at bounding box center [160, 296] width 49 height 21
click at [148, 297] on span "1192625656" at bounding box center [160, 296] width 49 height 21
click at [469, 79] on div "Tipo de pesquisa Número de identificação Selecione o tipo de pesquisa Site MLB …" at bounding box center [586, 98] width 1044 height 58
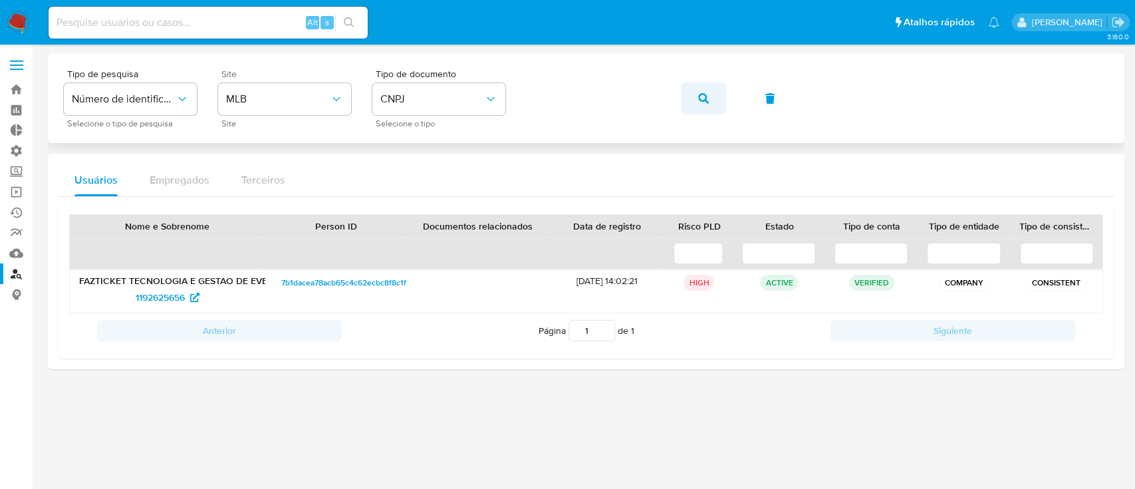
click at [694, 104] on button "button" at bounding box center [703, 98] width 45 height 32
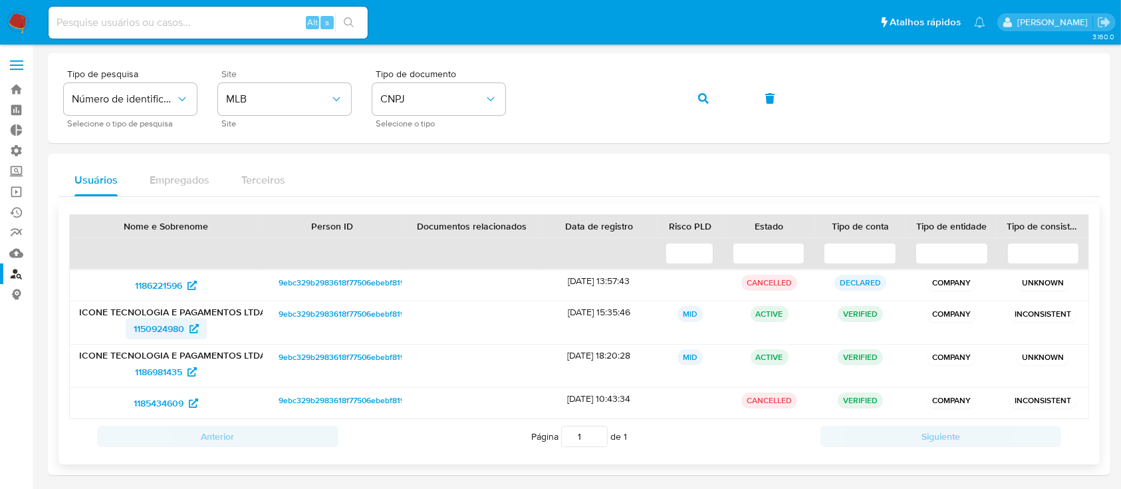
click at [162, 327] on span "1150924980" at bounding box center [159, 328] width 51 height 21
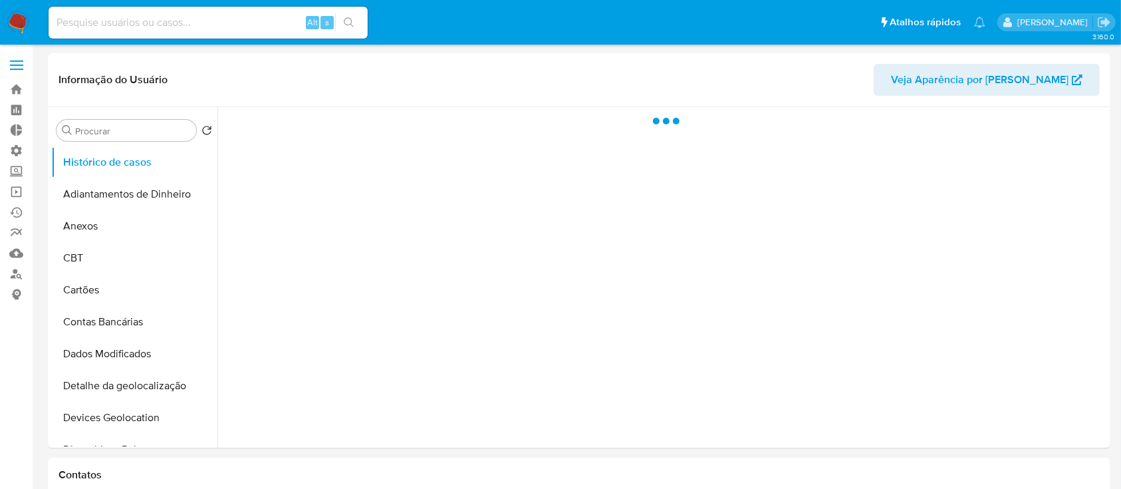
select select "10"
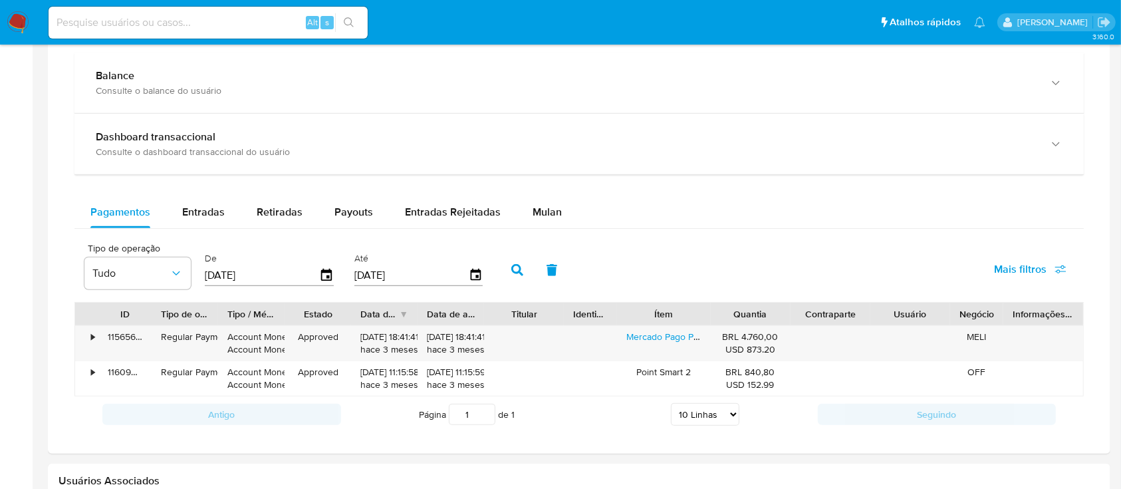
scroll to position [815, 0]
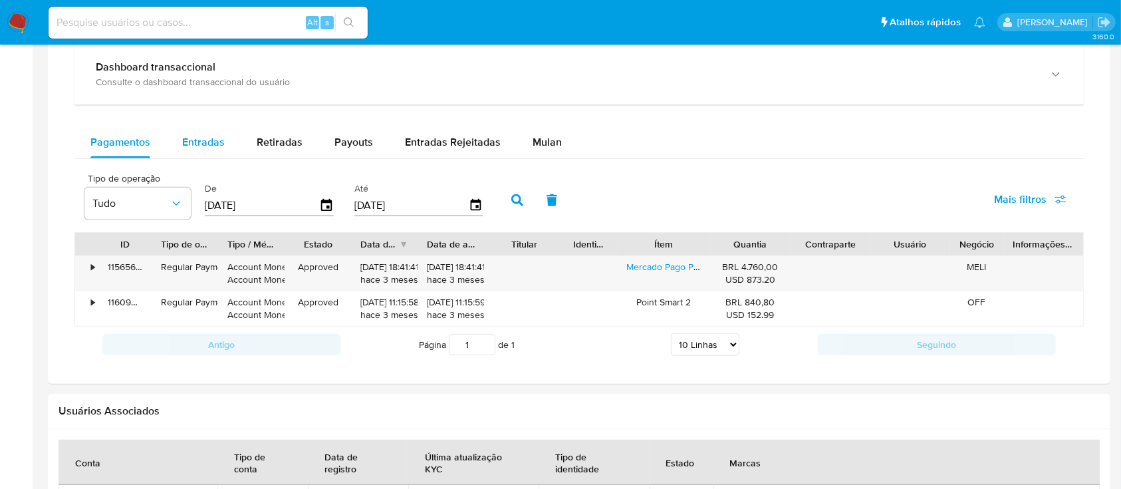
click at [186, 142] on span "Entradas" at bounding box center [203, 141] width 43 height 15
select select "10"
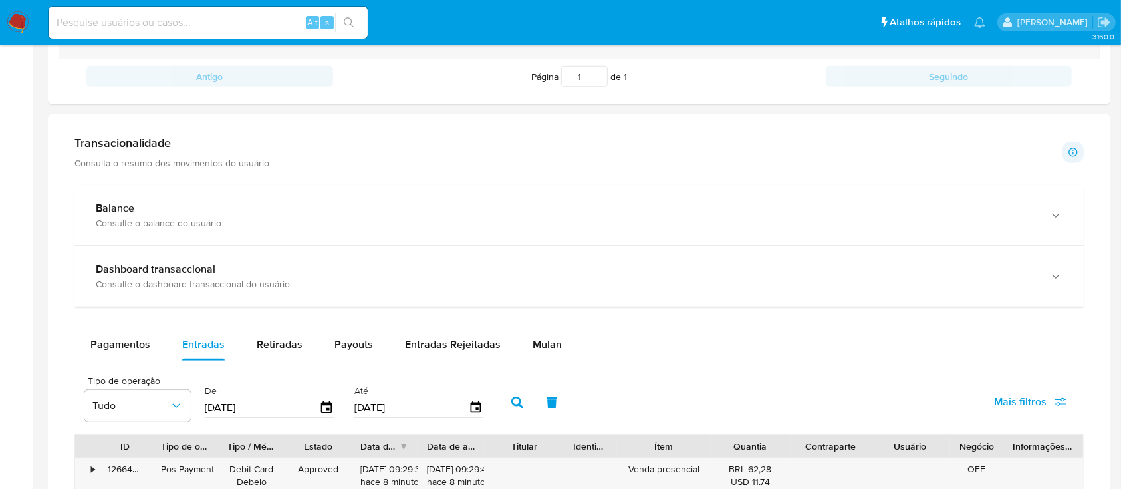
scroll to position [617, 0]
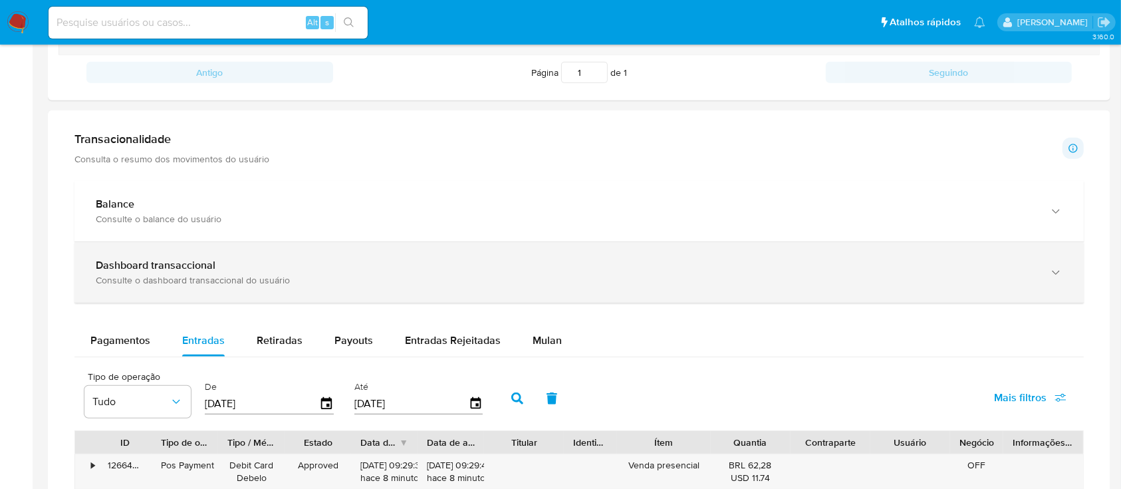
click at [219, 280] on div "Consulte o dashboard transaccional do usuário" at bounding box center [566, 280] width 940 height 12
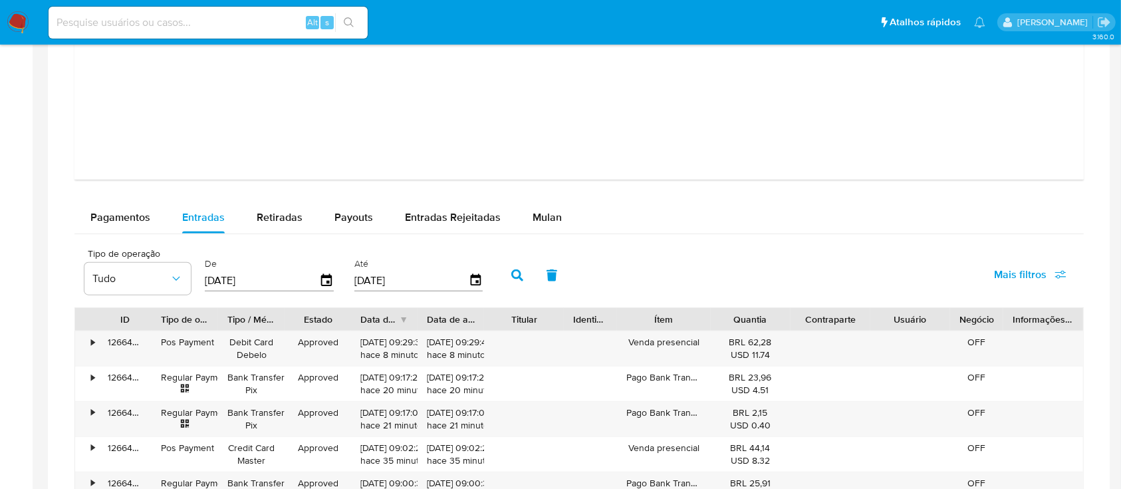
scroll to position [1865, 0]
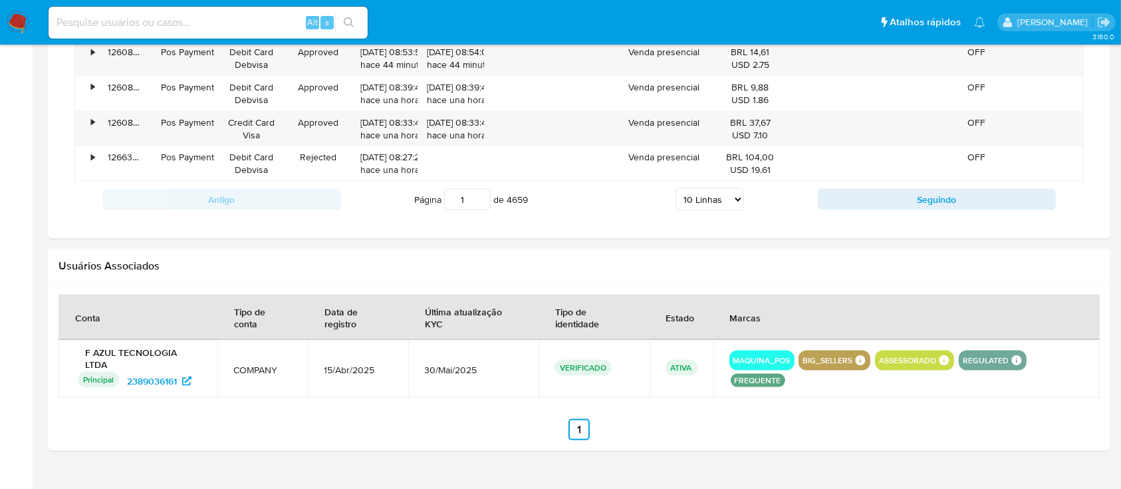
click at [233, 364] on span "COMPANY" at bounding box center [262, 370] width 58 height 12
drag, startPoint x: 220, startPoint y: 354, endPoint x: 120, endPoint y: 364, distance: 100.9
click at [120, 364] on tr "F AZUL TECNOLOGIA LTDA Principal Identificado como usuário principal 2389036161…" at bounding box center [578, 369] width 1041 height 58
click at [216, 422] on div at bounding box center [579, 367] width 1062 height 167
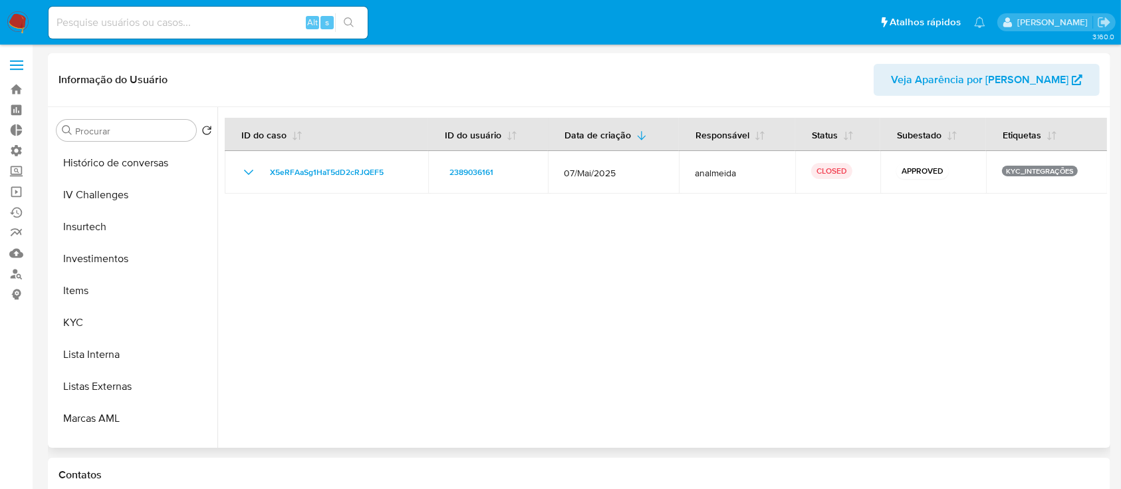
scroll to position [543, 0]
click at [84, 317] on button "KYC" at bounding box center [129, 321] width 156 height 32
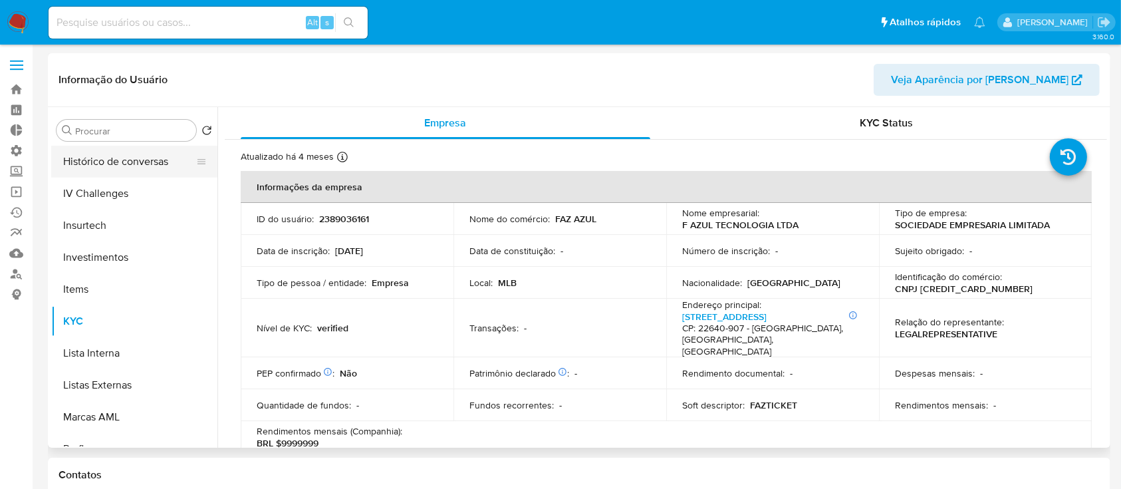
click at [119, 167] on button "Histórico de conversas" at bounding box center [129, 162] width 156 height 32
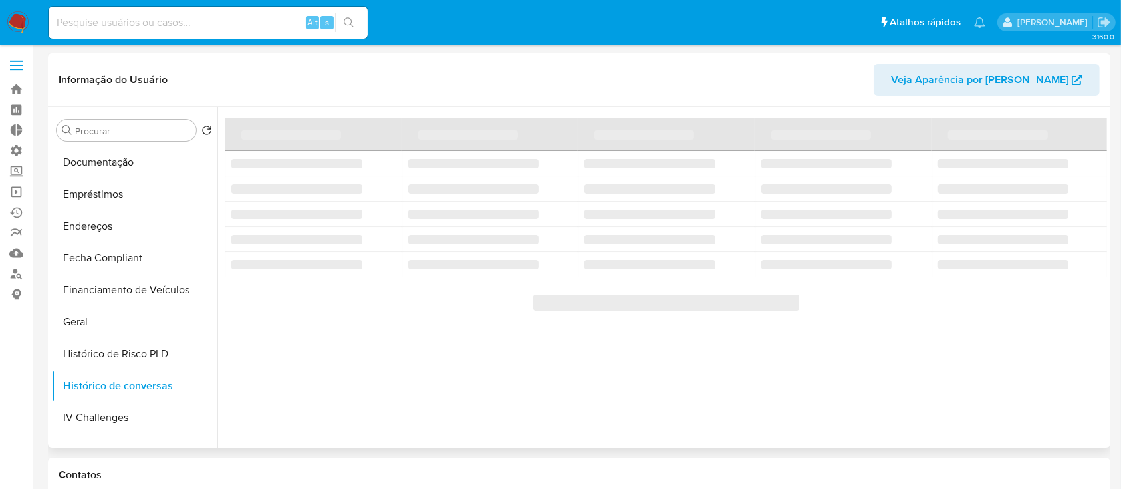
scroll to position [0, 0]
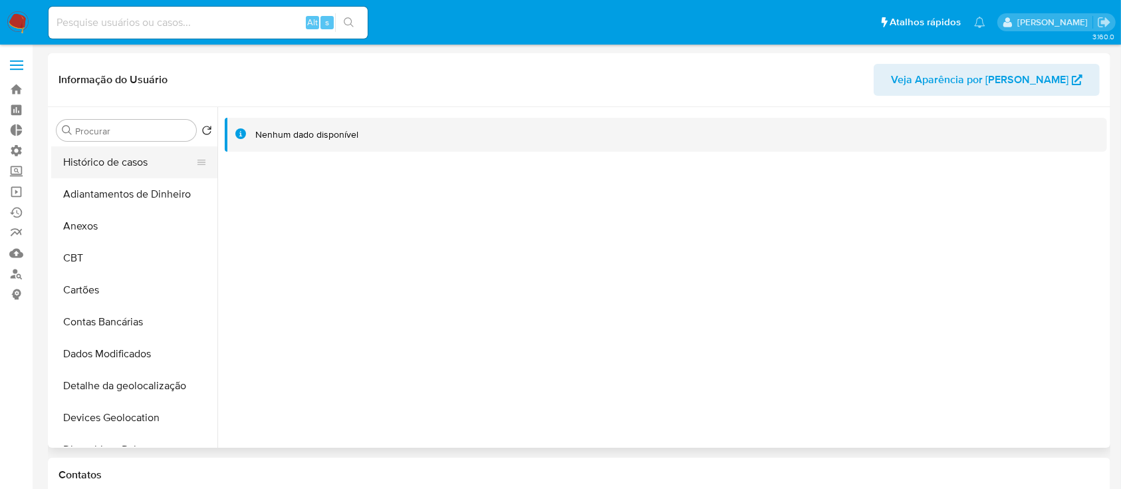
click at [130, 167] on button "Histórico de casos" at bounding box center [129, 162] width 156 height 32
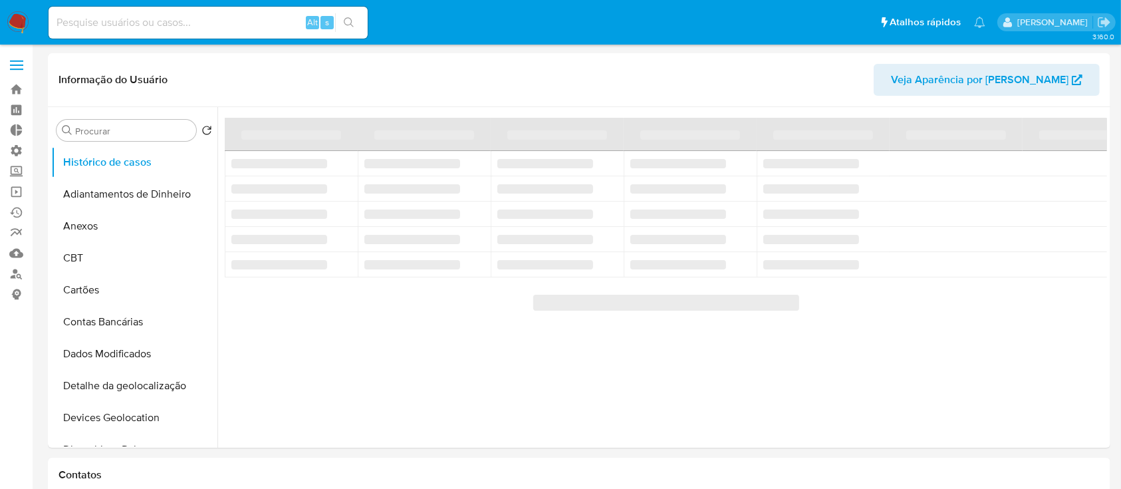
select select "10"
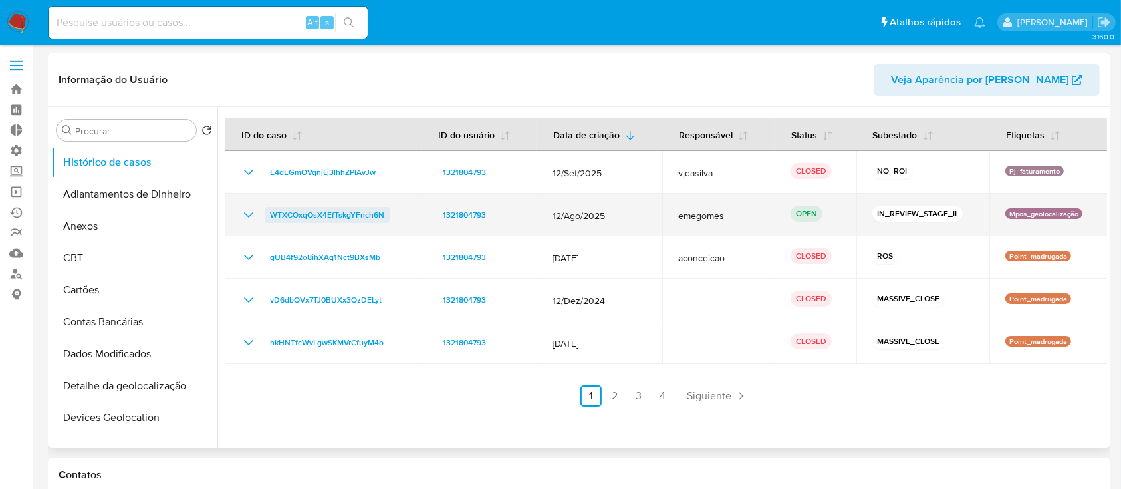
drag, startPoint x: 395, startPoint y: 217, endPoint x: 269, endPoint y: 217, distance: 126.3
click at [269, 217] on div "WTXCOxqQsX4EfTskgYFnch6N" at bounding box center [323, 215] width 165 height 16
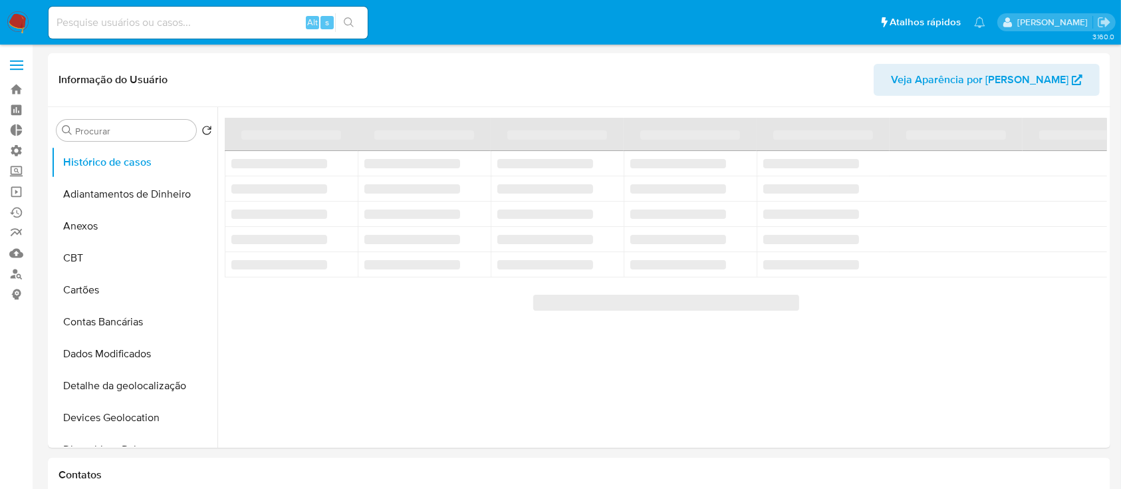
select select "10"
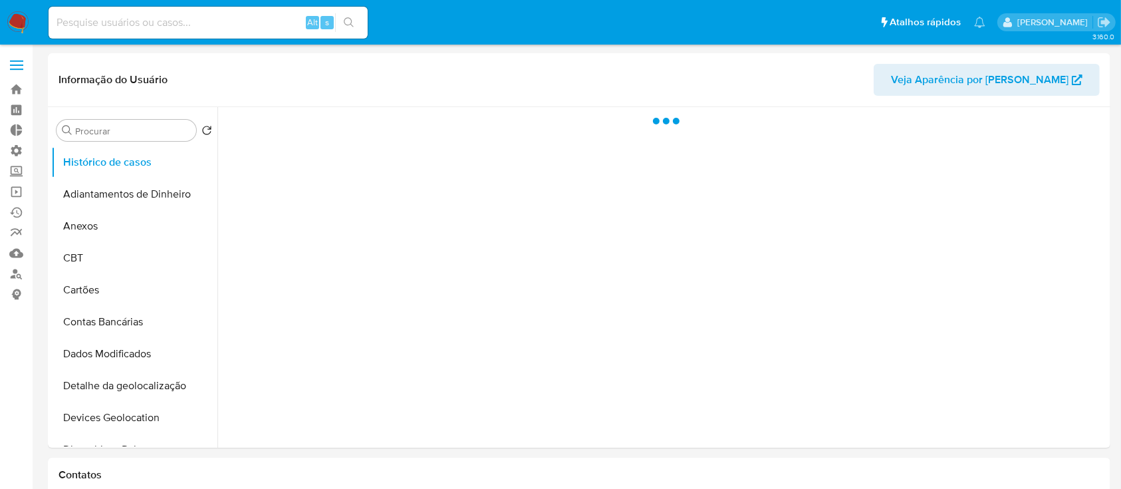
select select "10"
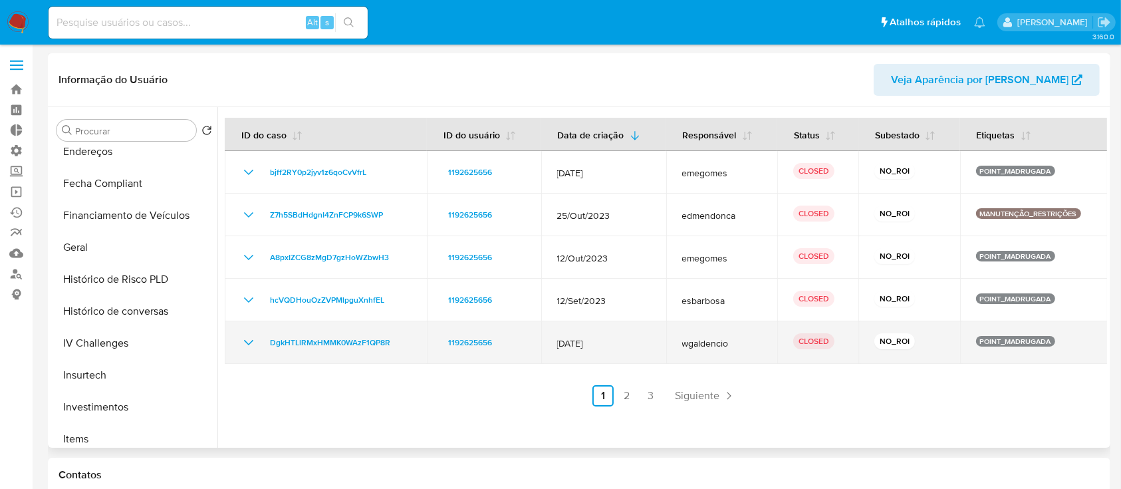
scroll to position [395, 0]
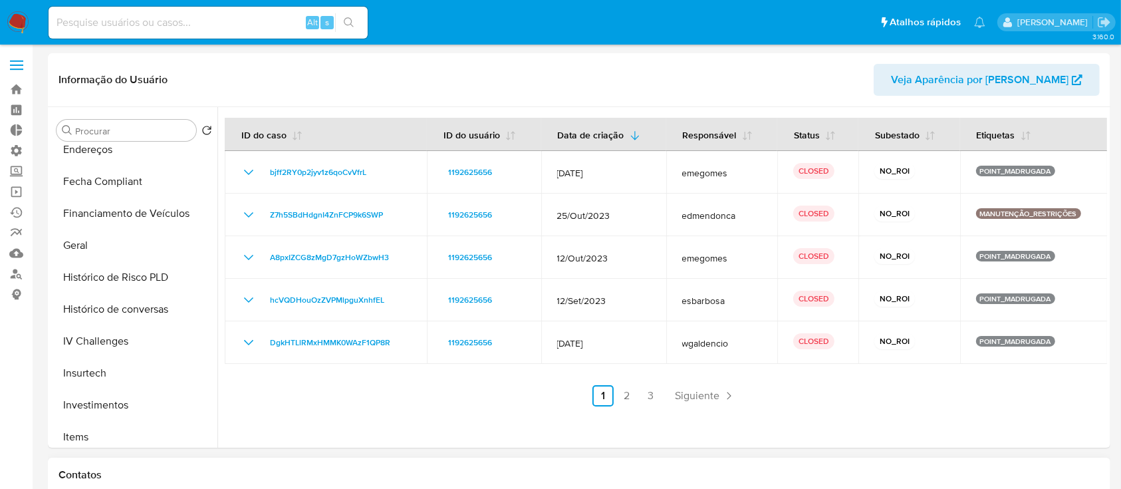
click at [371, 457] on div "Contatos" at bounding box center [579, 474] width 1062 height 35
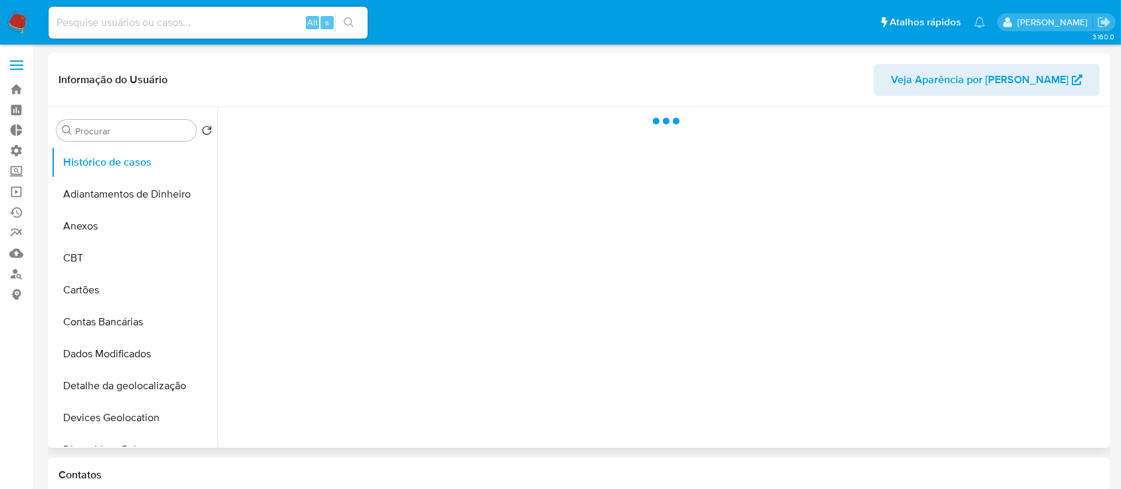
select select "10"
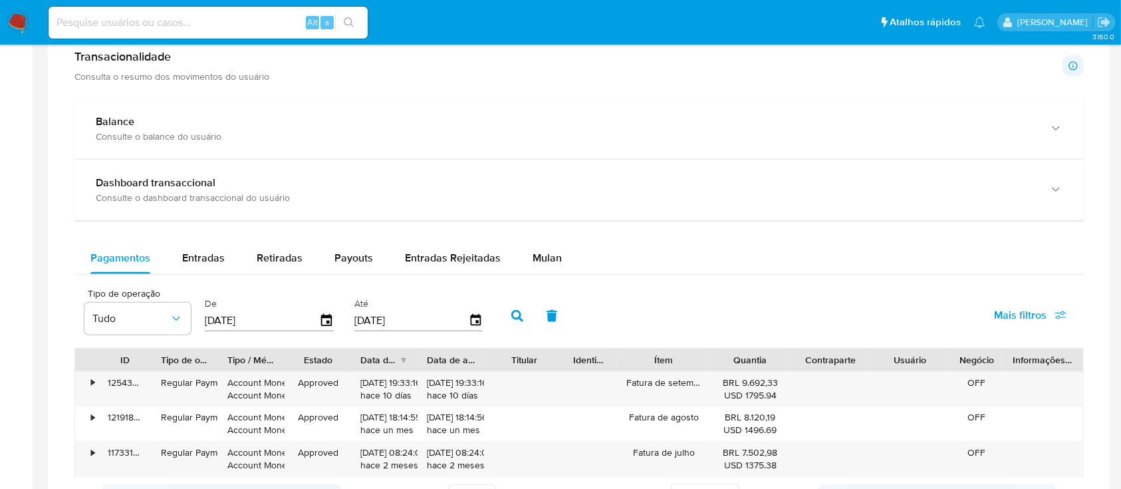
scroll to position [764, 0]
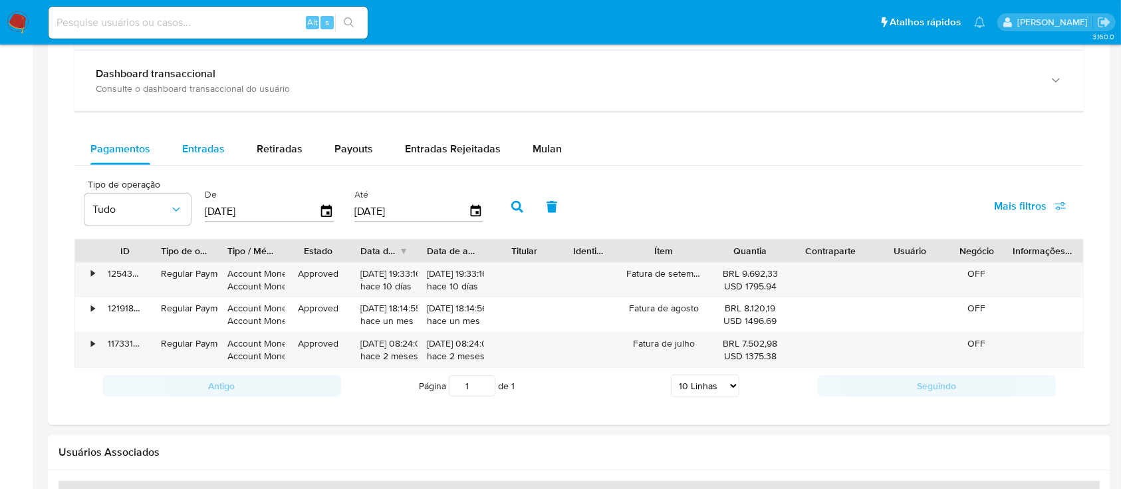
click at [199, 157] on div "Entradas" at bounding box center [203, 149] width 43 height 32
select select "10"
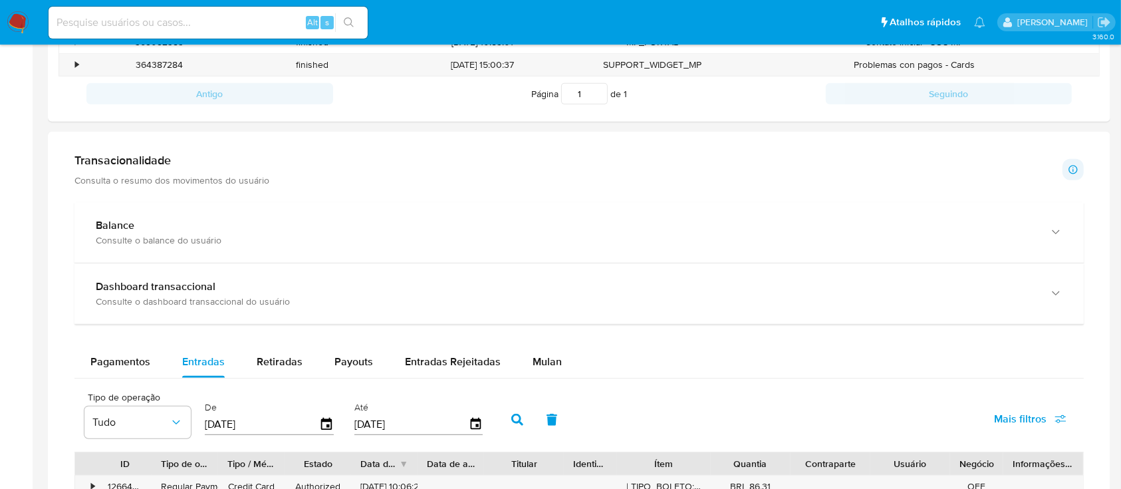
scroll to position [471, 0]
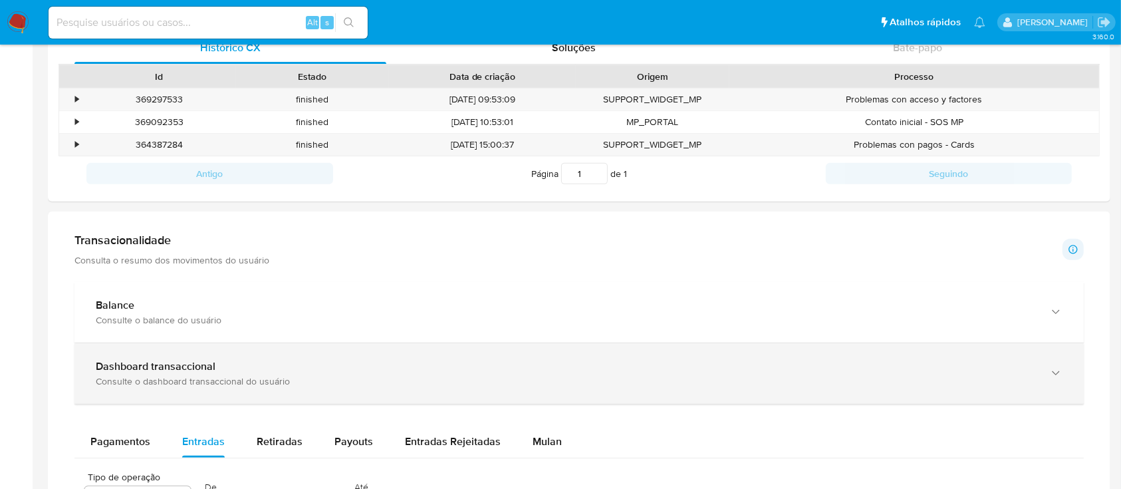
click at [1046, 381] on div "Dashboard transaccional Consulte o dashboard transaccional do usuário" at bounding box center [578, 373] width 1009 height 60
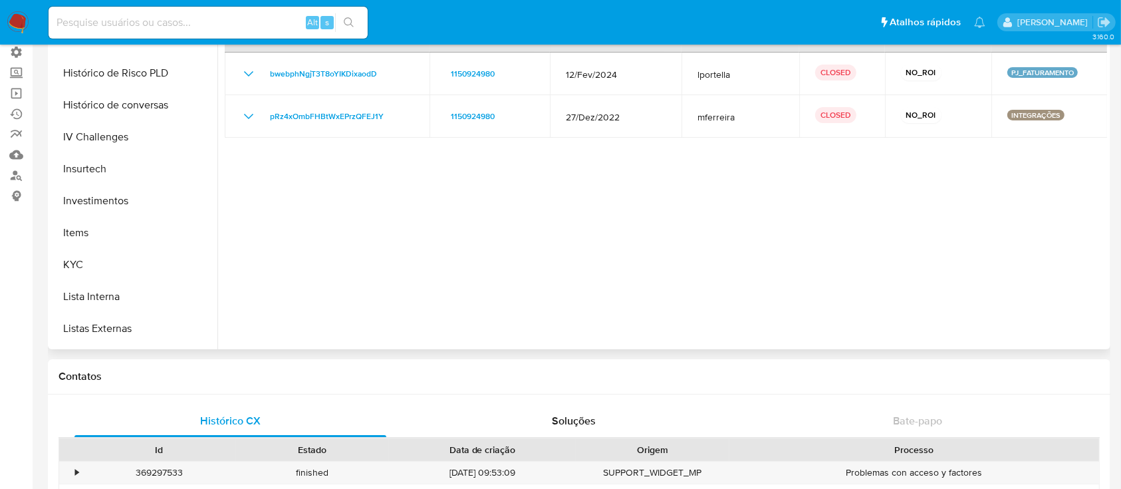
scroll to position [520, 0]
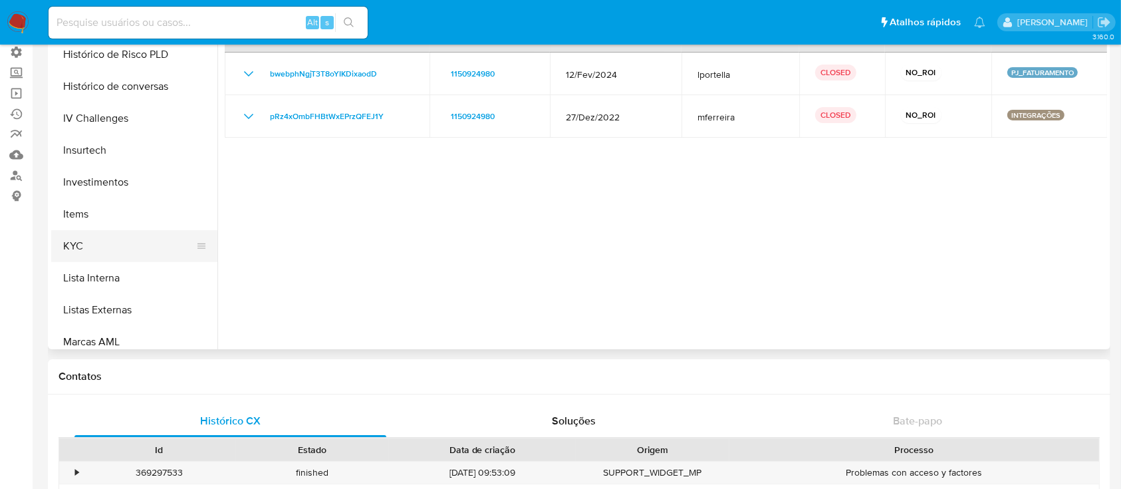
click at [102, 237] on button "KYC" at bounding box center [129, 246] width 156 height 32
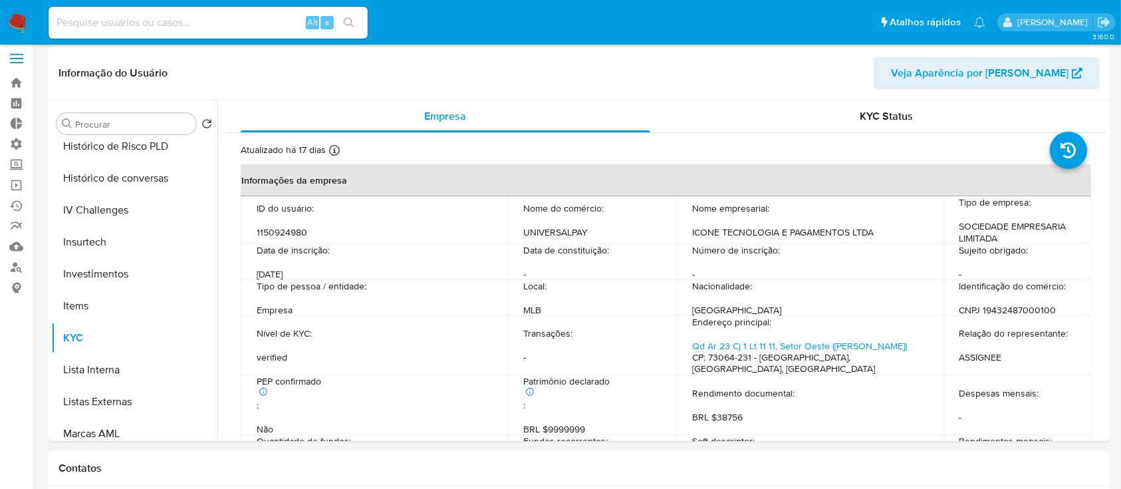
scroll to position [20, 0]
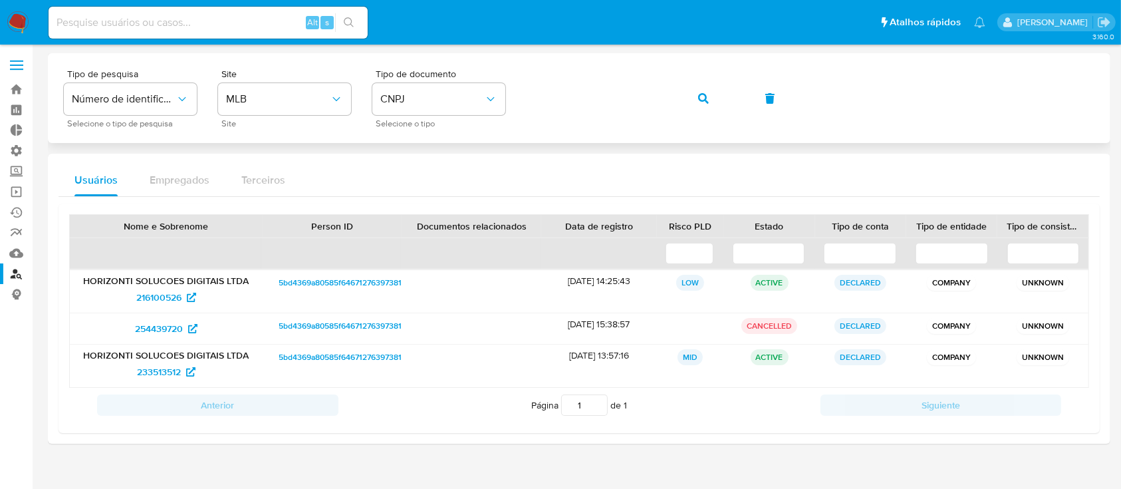
click at [520, 85] on div "Tipo de pesquisa Número de identificação Selecione o tipo de pesquisa Site MLB …" at bounding box center [579, 98] width 1030 height 58
click at [698, 98] on icon "button" at bounding box center [703, 98] width 11 height 11
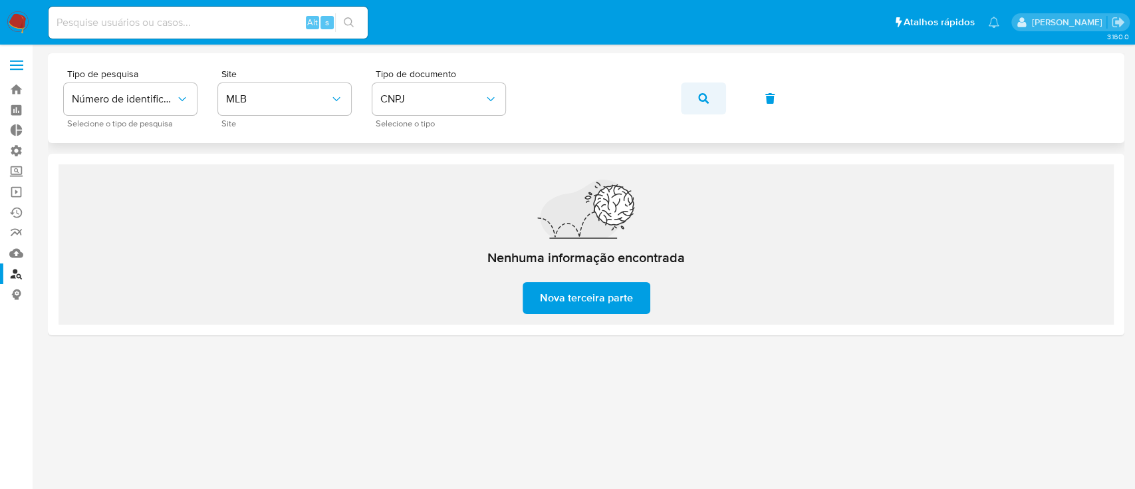
click at [697, 95] on button "button" at bounding box center [703, 98] width 45 height 32
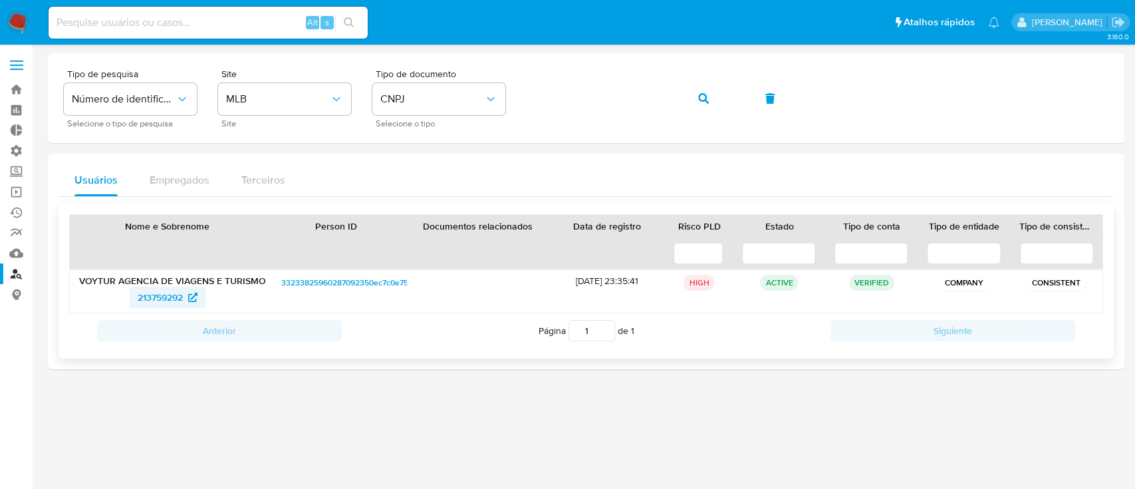
click at [161, 300] on span "213759292" at bounding box center [160, 296] width 45 height 21
click at [486, 78] on div "Tipo de pesquisa Número de identificação Selecione o tipo de pesquisa Site MLB …" at bounding box center [586, 98] width 1044 height 58
click at [706, 97] on icon "button" at bounding box center [703, 98] width 11 height 11
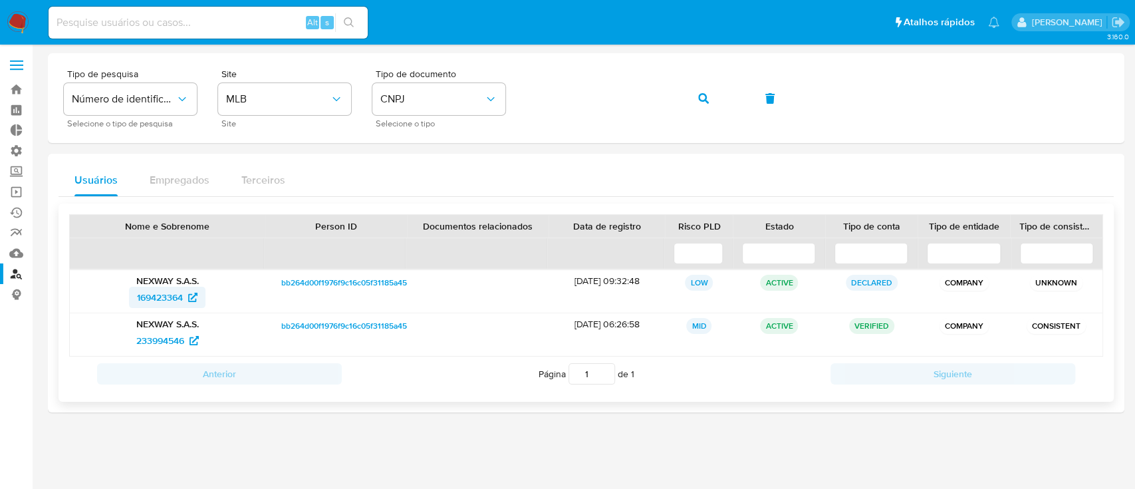
click at [170, 294] on span "169423364" at bounding box center [160, 296] width 46 height 21
click at [463, 88] on div "Tipo de pesquisa Número de identificação Selecione o tipo de pesquisa Site MLB …" at bounding box center [586, 98] width 1044 height 58
click at [699, 100] on icon "button" at bounding box center [703, 98] width 11 height 11
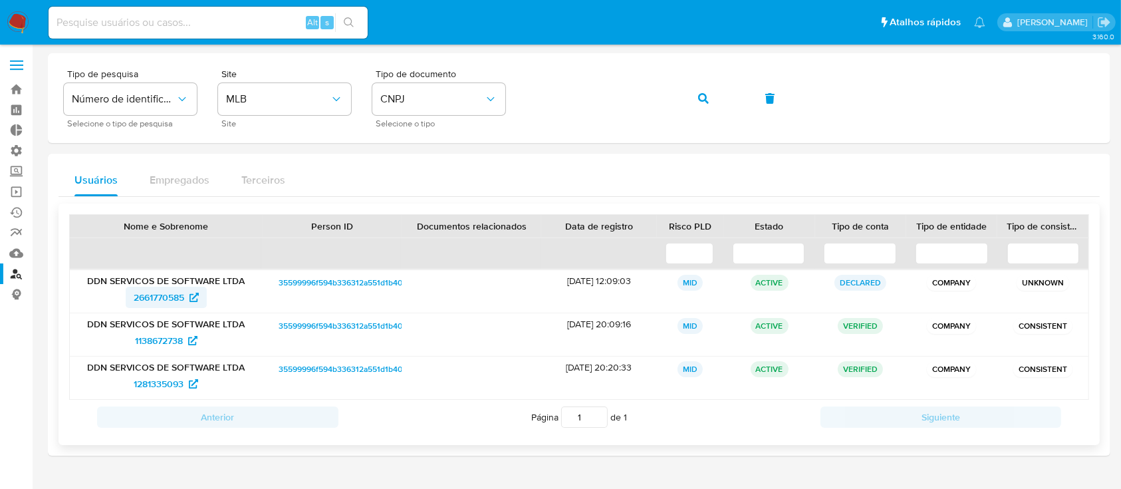
click at [142, 296] on span "2661770585" at bounding box center [159, 296] width 51 height 21
click at [151, 340] on span "1138672738" at bounding box center [159, 340] width 48 height 21
click at [499, 71] on div "Tipo de pesquisa Número de identificação Selecione o tipo de pesquisa Site MLB …" at bounding box center [579, 98] width 1030 height 58
click at [707, 102] on icon "button" at bounding box center [703, 98] width 11 height 11
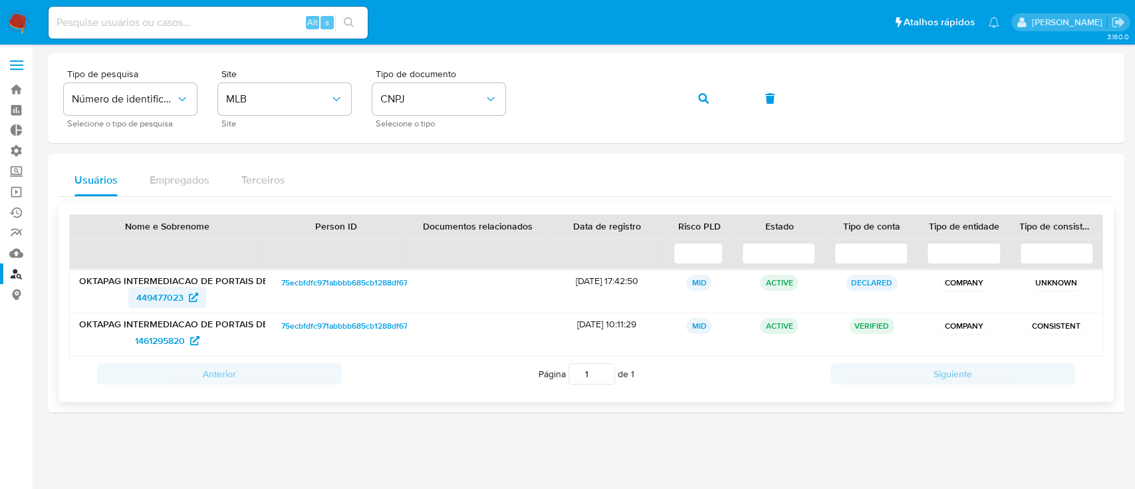
click at [148, 295] on span "449477023" at bounding box center [159, 296] width 47 height 21
click at [169, 339] on span "1461295820" at bounding box center [160, 340] width 50 height 21
click at [519, 98] on div "Tipo de pesquisa Número de identificação Selecione o tipo de pesquisa Site MLB …" at bounding box center [586, 98] width 1044 height 58
click at [705, 95] on icon "button" at bounding box center [703, 98] width 11 height 11
click at [161, 297] on span "1336404172" at bounding box center [160, 296] width 49 height 21
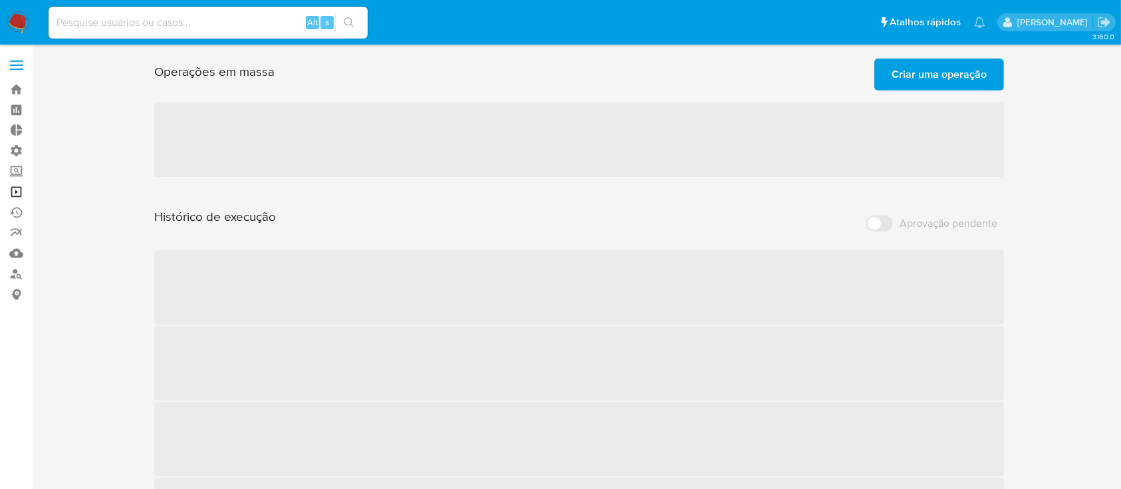
click at [19, 196] on link "Operações em massa" at bounding box center [79, 191] width 158 height 21
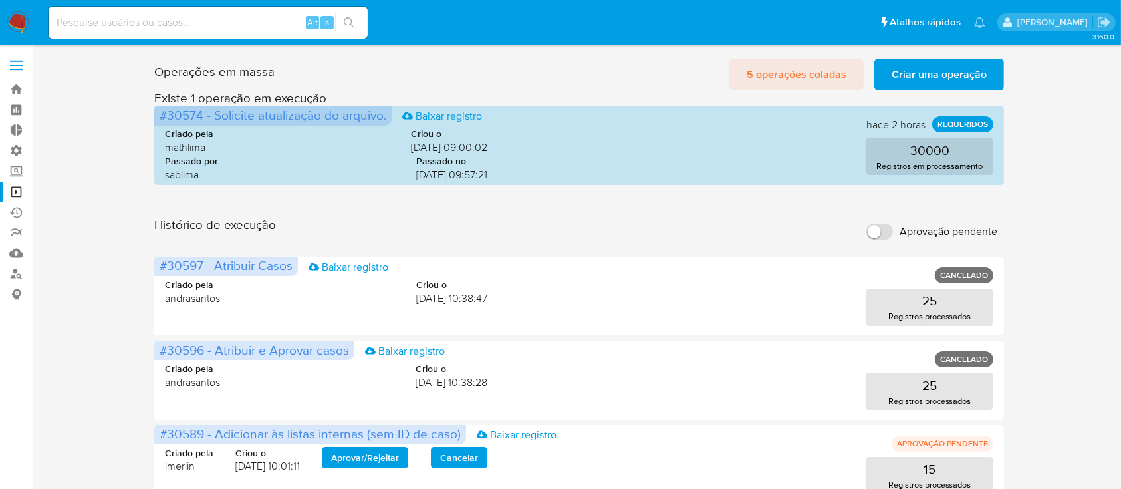
click at [790, 73] on span "5 operações coladas" at bounding box center [796, 74] width 100 height 29
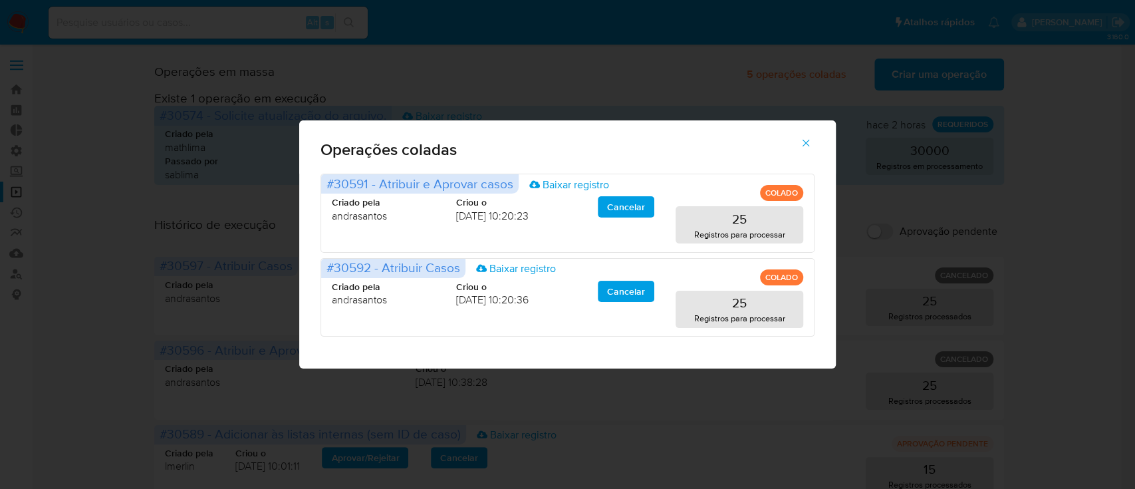
click at [800, 142] on icon "button" at bounding box center [806, 143] width 12 height 12
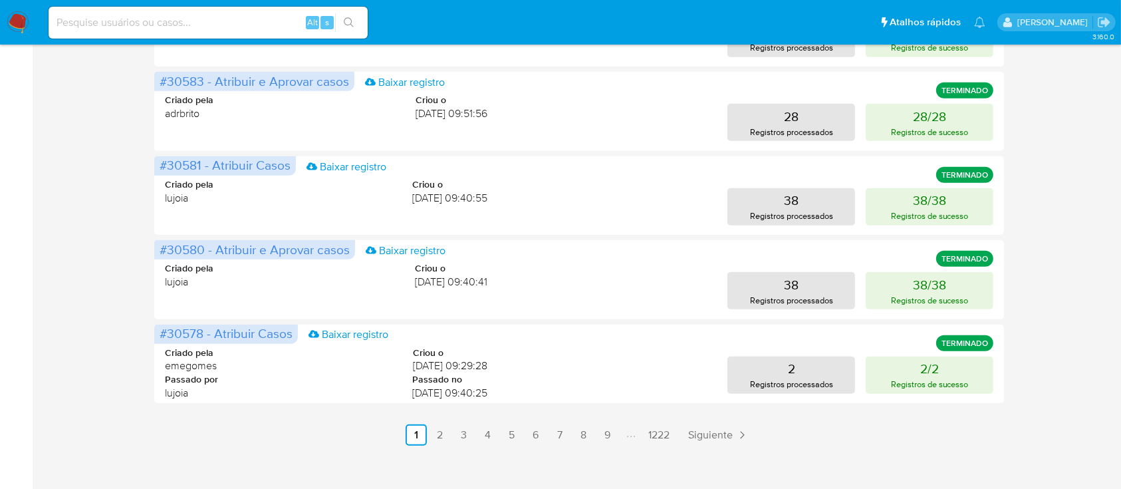
scroll to position [694, 0]
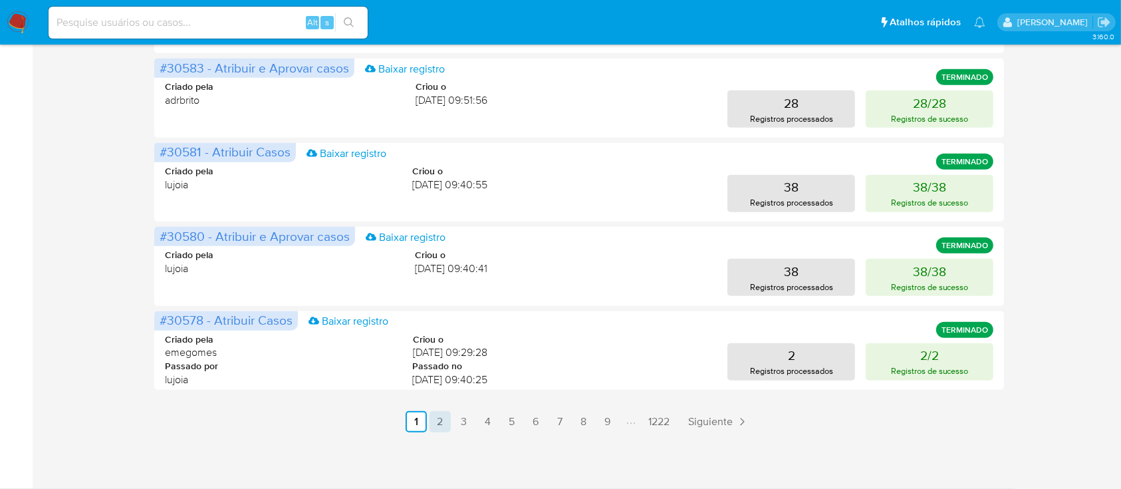
click at [441, 427] on link "2" at bounding box center [439, 421] width 21 height 21
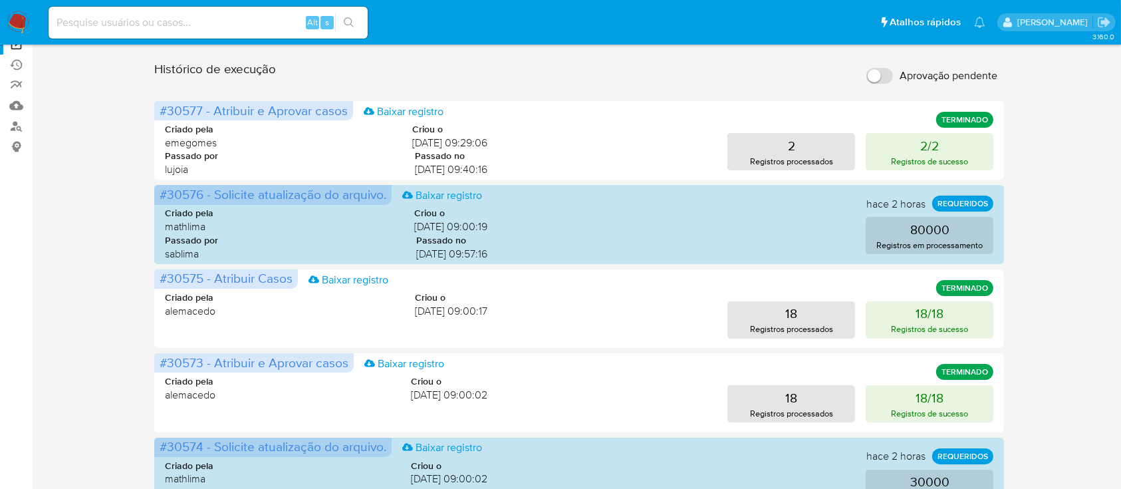
scroll to position [237, 0]
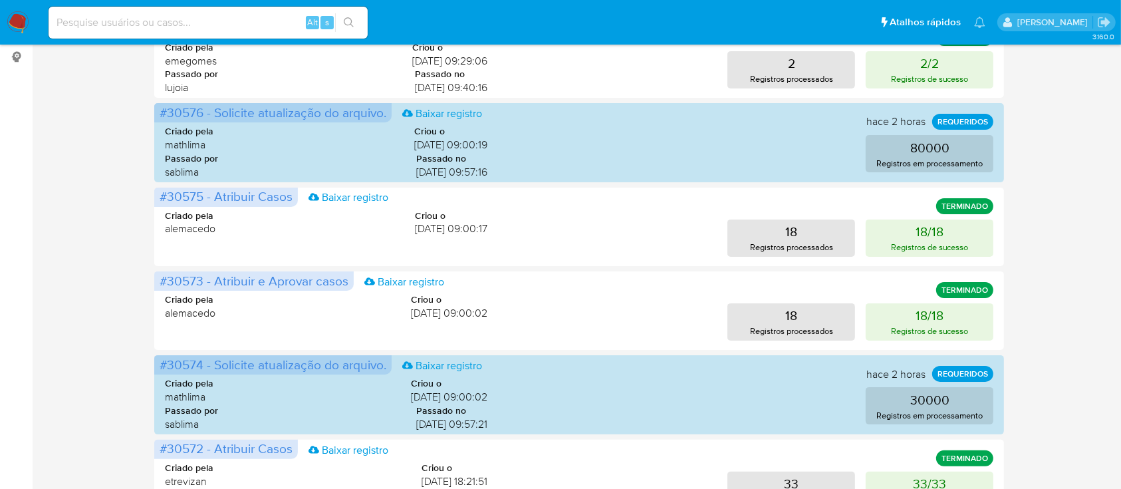
click at [24, 298] on aside "Bandeja Painel Painel Externo Administração Regras Funções Usuários Equipes Con…" at bounding box center [16, 358] width 33 height 1190
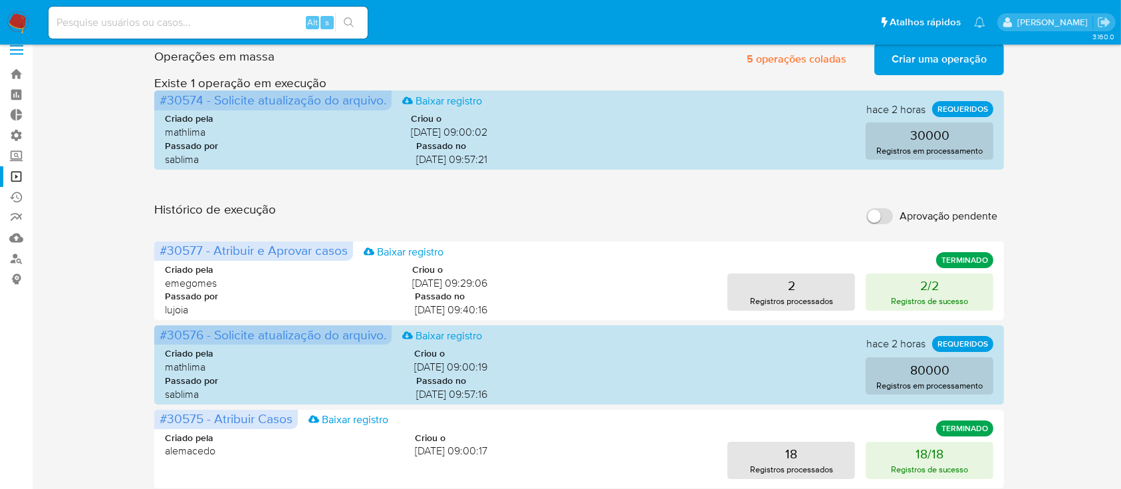
scroll to position [0, 0]
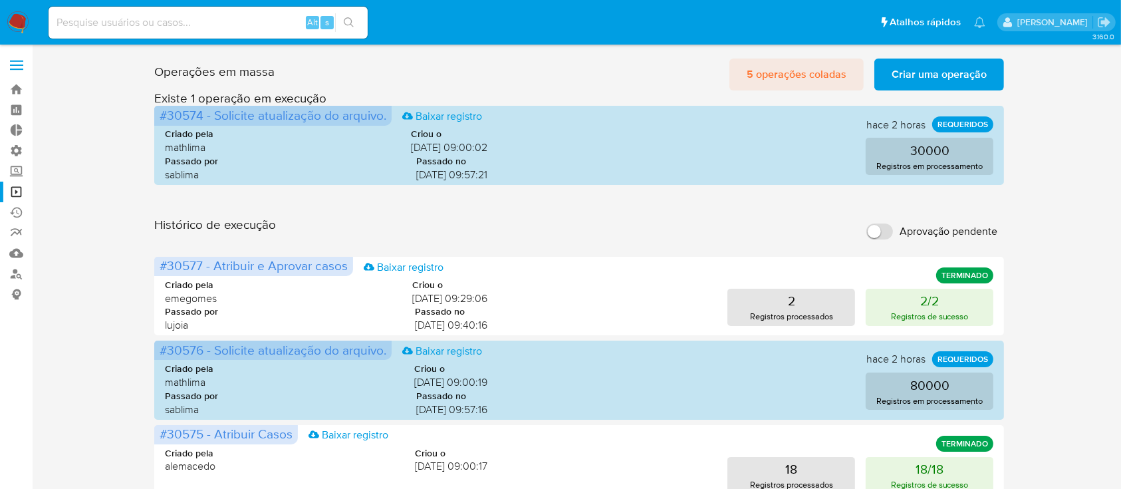
click at [760, 78] on span "5 operações coladas" at bounding box center [796, 74] width 100 height 29
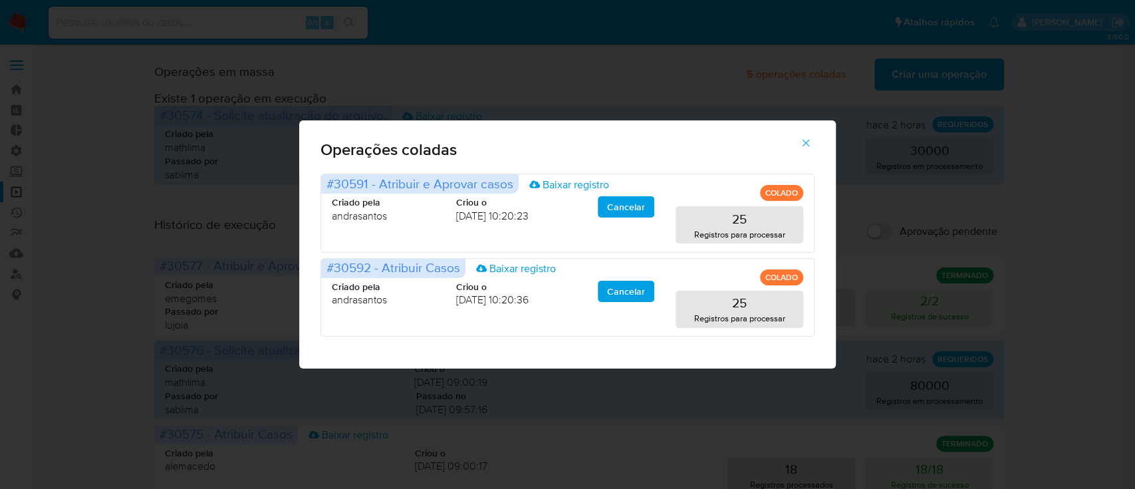
click at [808, 141] on icon "button" at bounding box center [805, 143] width 7 height 7
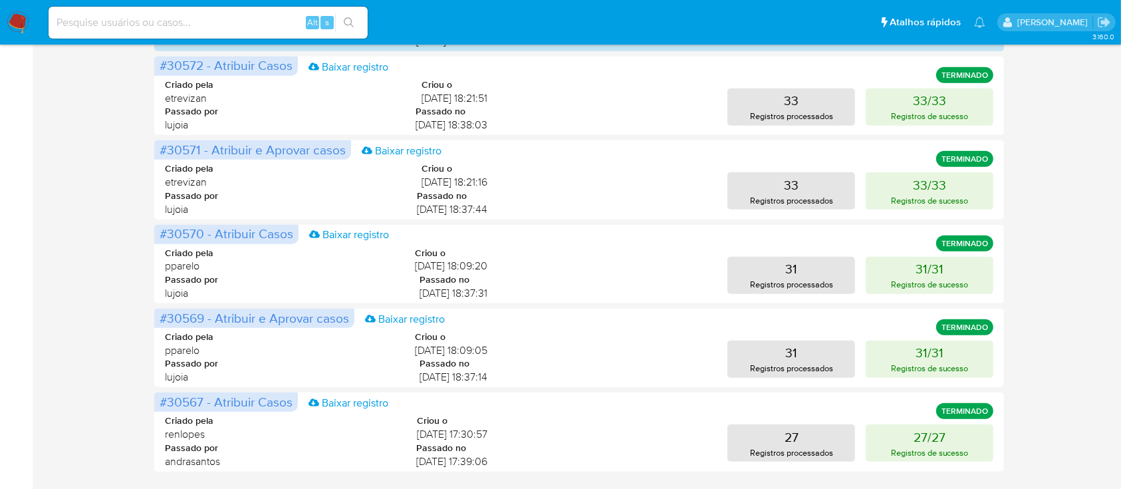
scroll to position [701, 0]
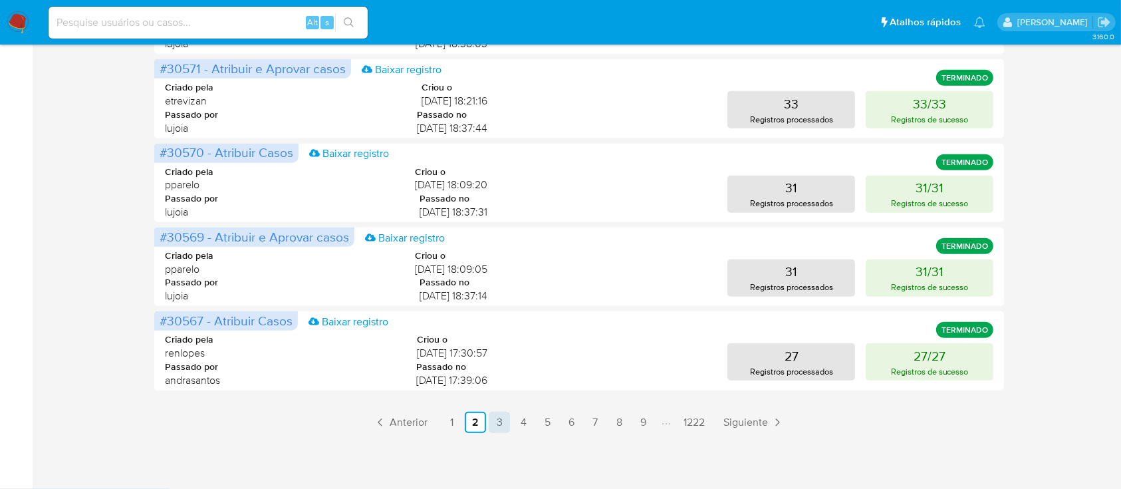
click at [499, 419] on link "3" at bounding box center [499, 421] width 21 height 21
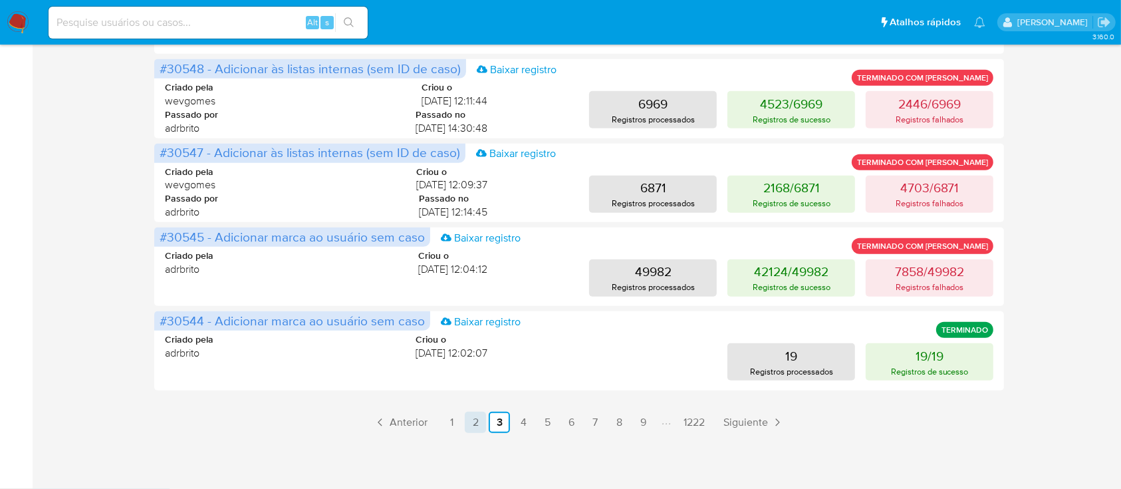
click at [471, 425] on link "2" at bounding box center [475, 421] width 21 height 21
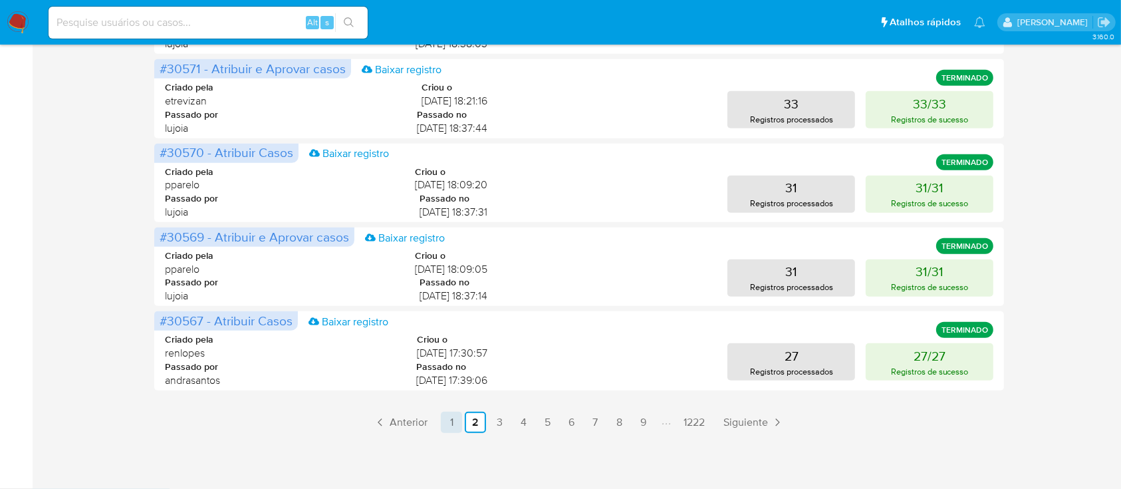
click at [447, 417] on link "1" at bounding box center [451, 421] width 21 height 21
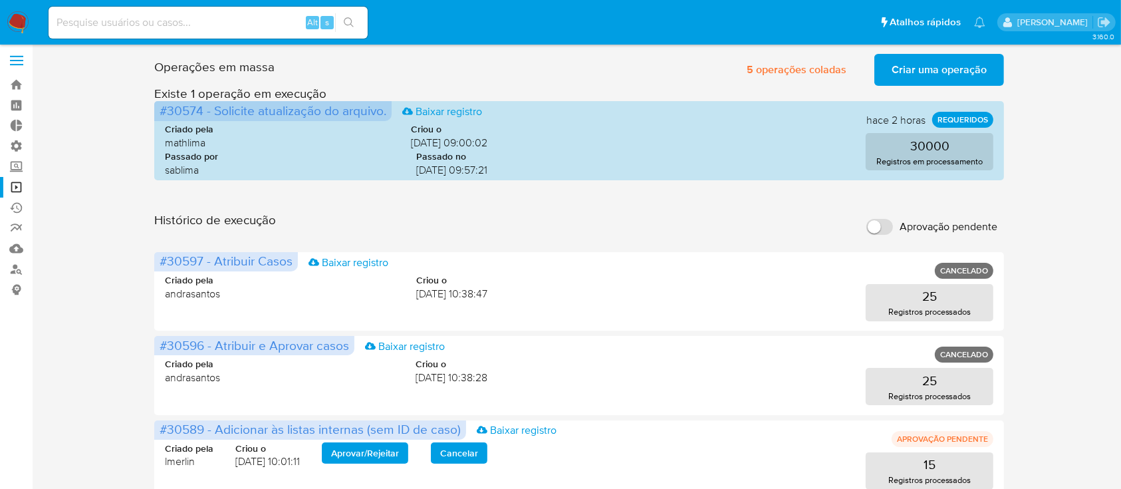
scroll to position [0, 0]
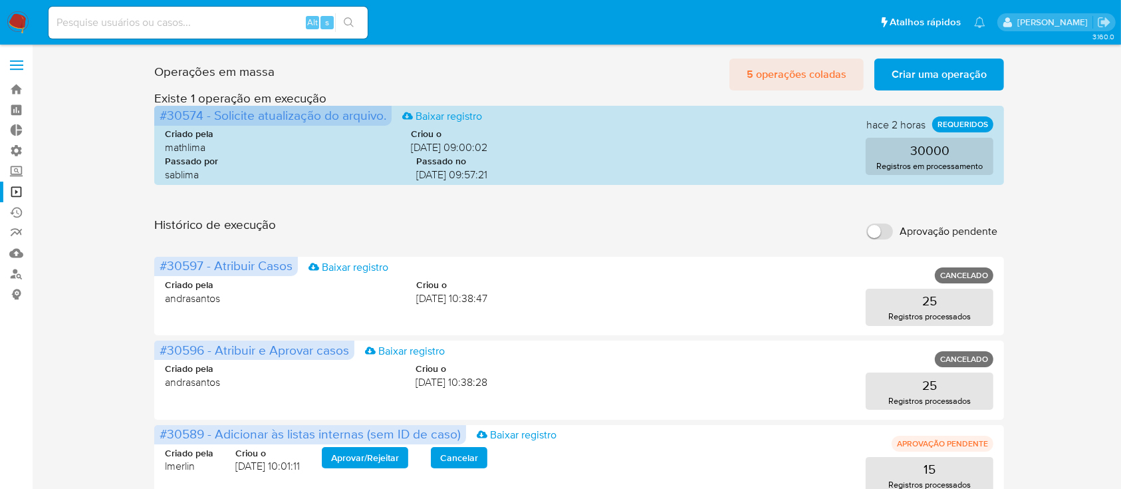
click at [786, 75] on span "5 operações coladas" at bounding box center [796, 74] width 100 height 29
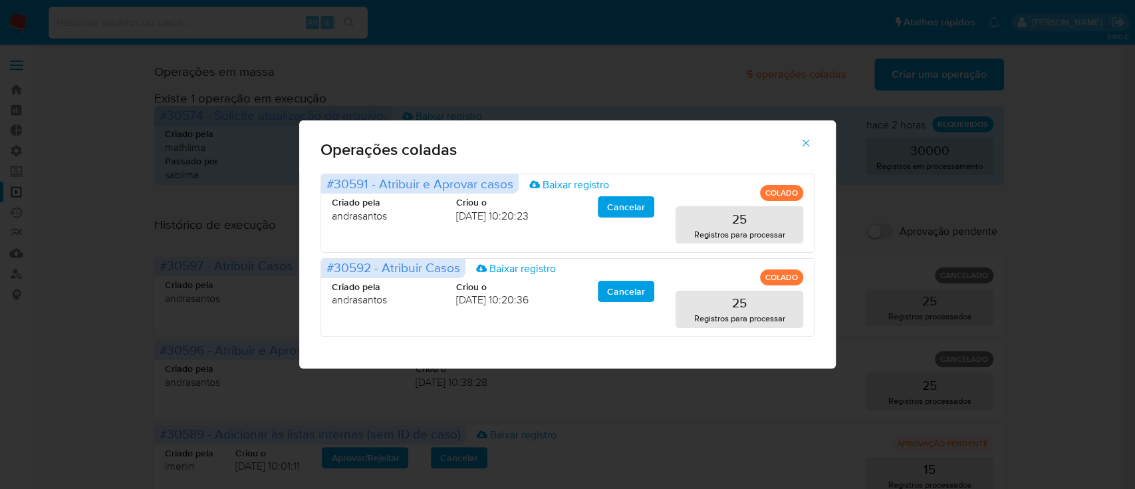
click at [802, 136] on span "button" at bounding box center [806, 142] width 12 height 29
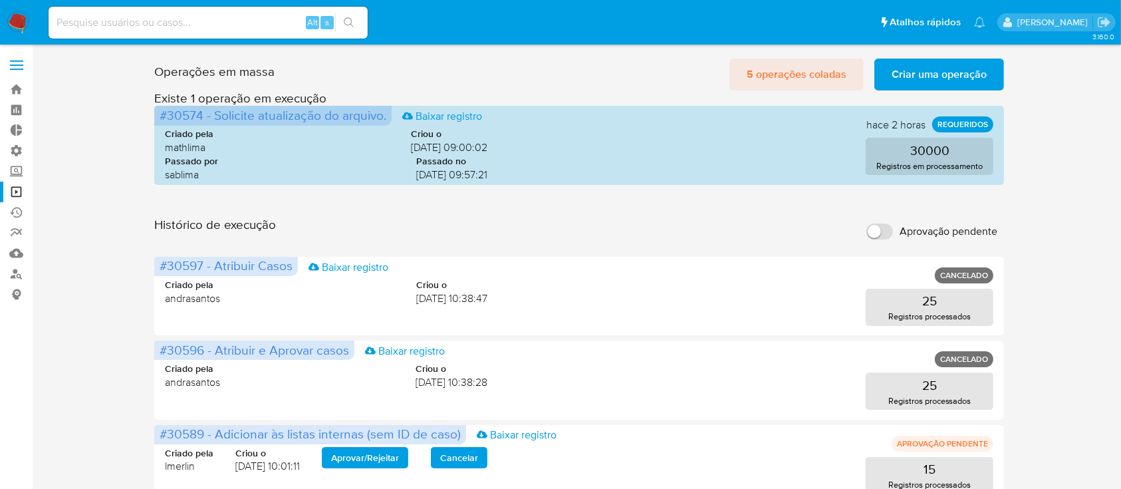
click at [770, 70] on span "5 operações coladas" at bounding box center [796, 74] width 100 height 29
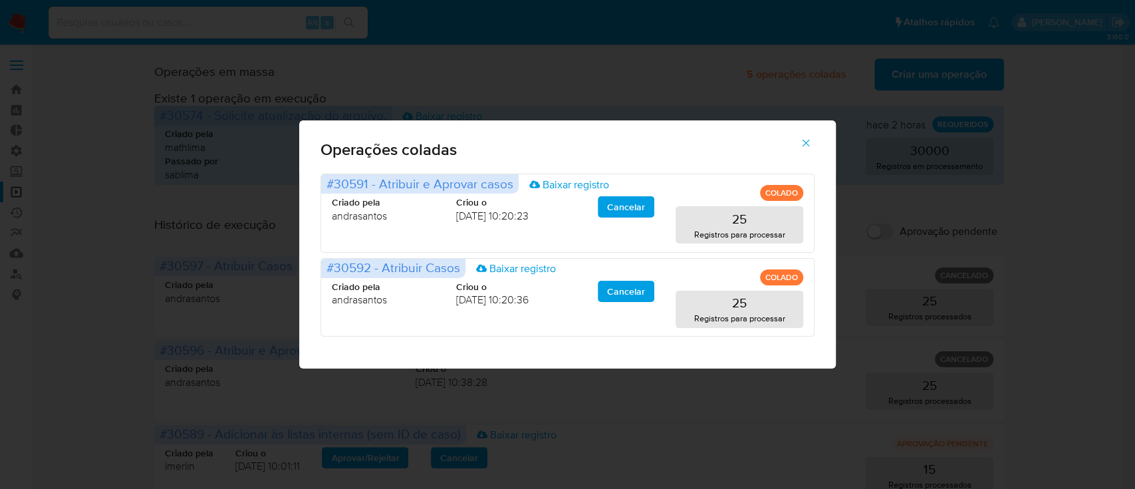
click at [806, 136] on span "button" at bounding box center [806, 142] width 12 height 29
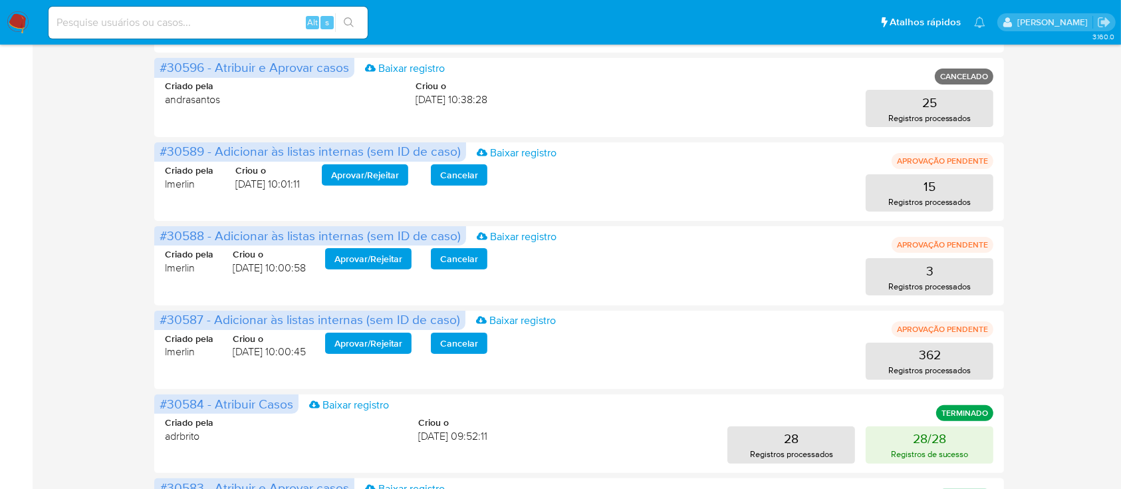
scroll to position [276, 0]
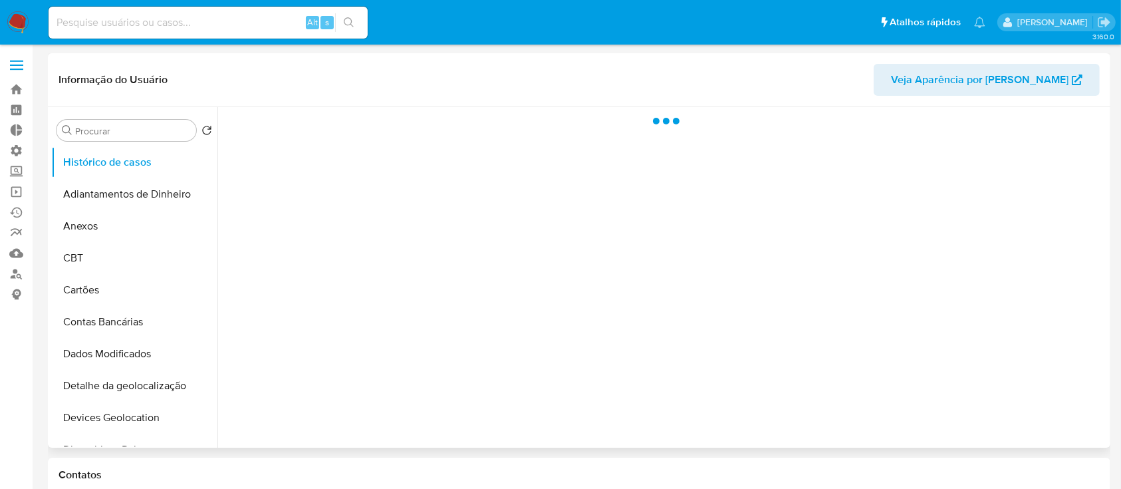
select select "10"
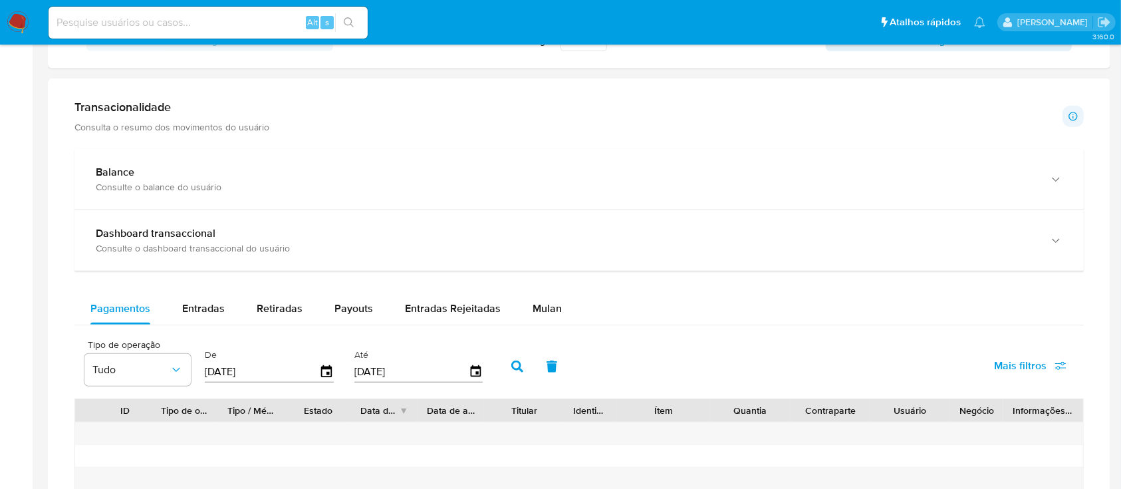
scroll to position [662, 0]
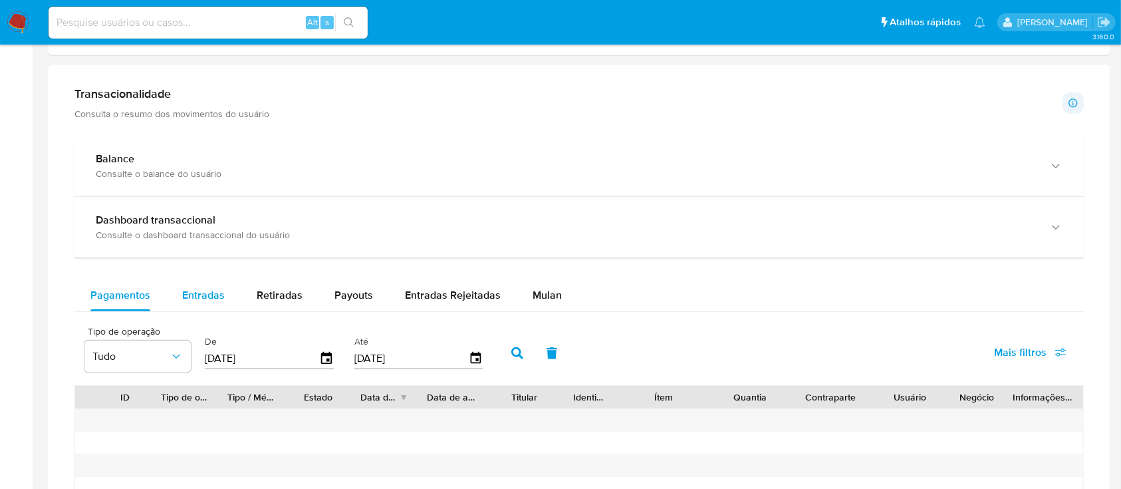
click at [206, 296] on span "Entradas" at bounding box center [203, 294] width 43 height 15
select select "10"
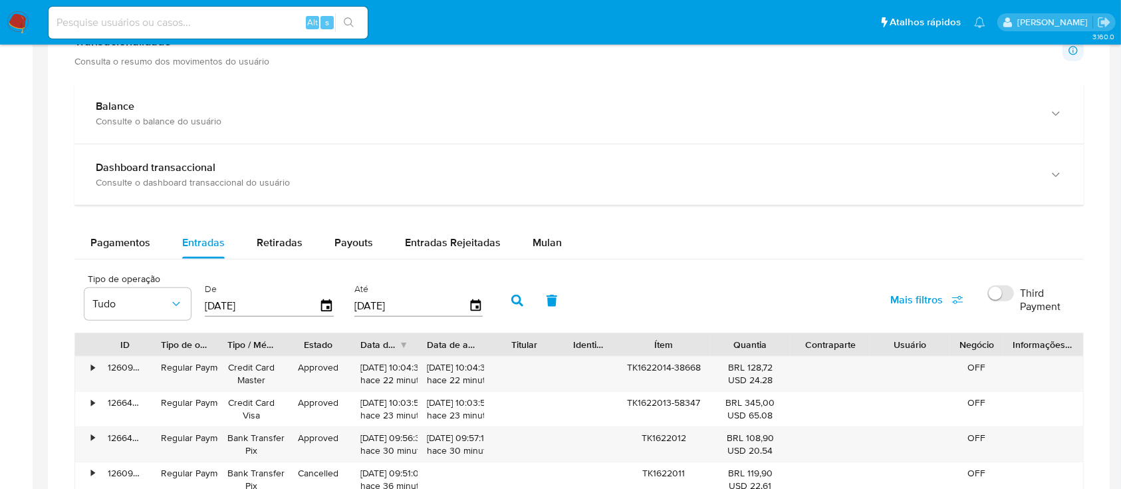
scroll to position [719, 0]
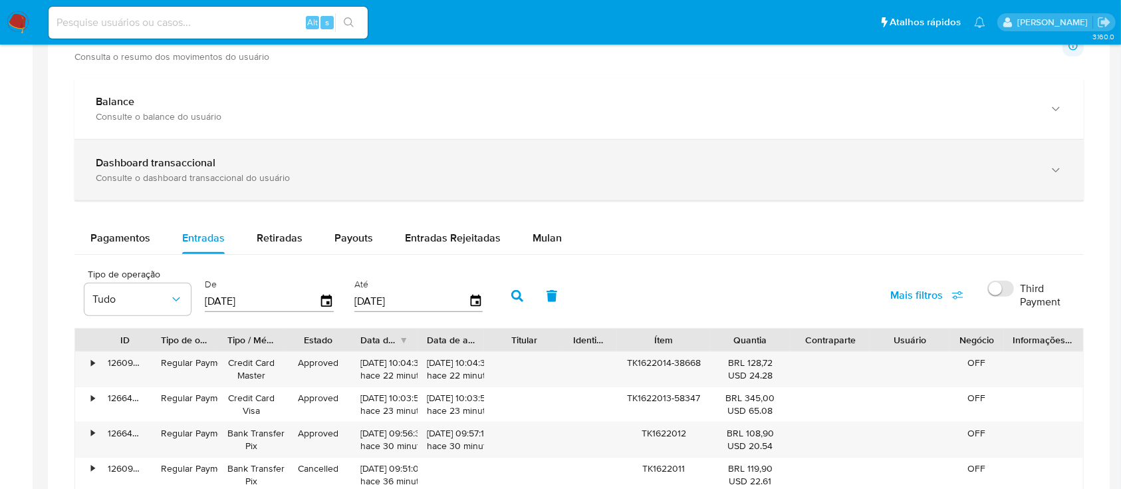
click at [1032, 171] on div "Consulte o dashboard transaccional do usuário" at bounding box center [566, 177] width 940 height 12
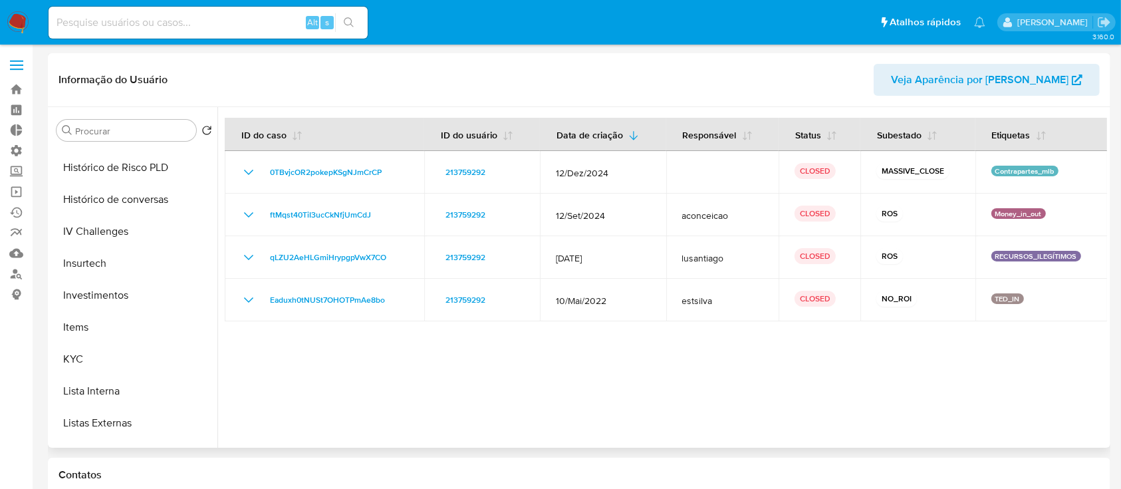
scroll to position [516, 0]
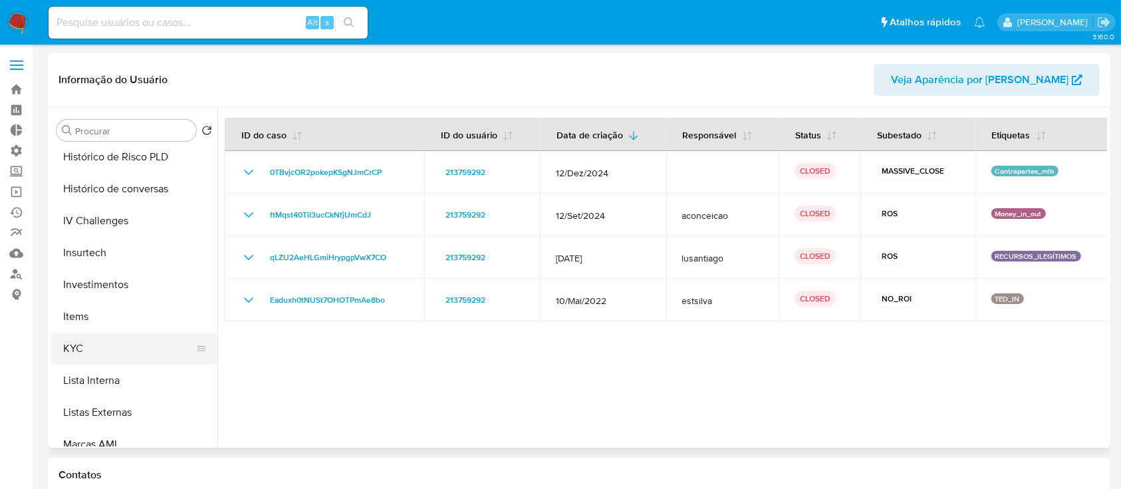
click at [117, 352] on button "KYC" at bounding box center [129, 348] width 156 height 32
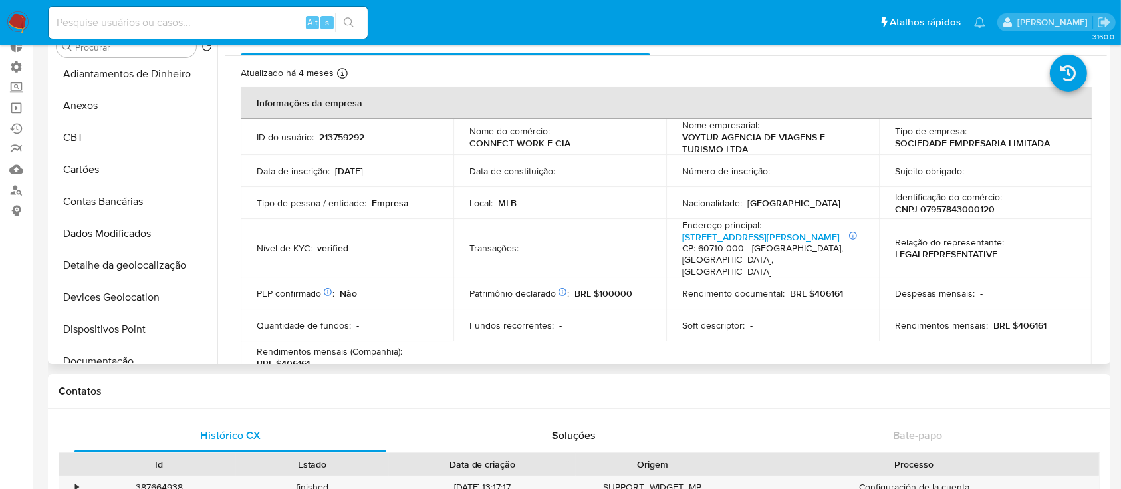
scroll to position [0, 0]
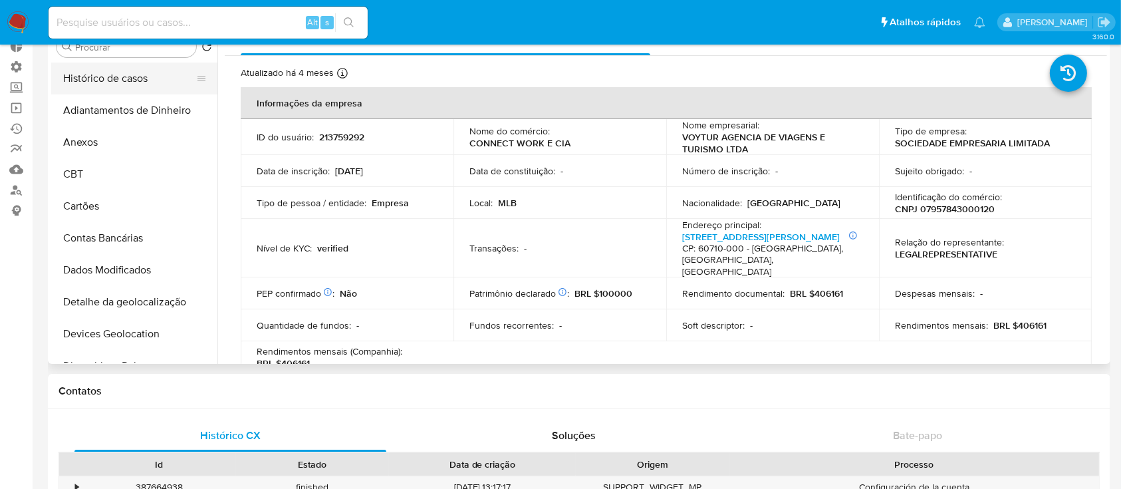
click at [148, 88] on button "Histórico de casos" at bounding box center [129, 78] width 156 height 32
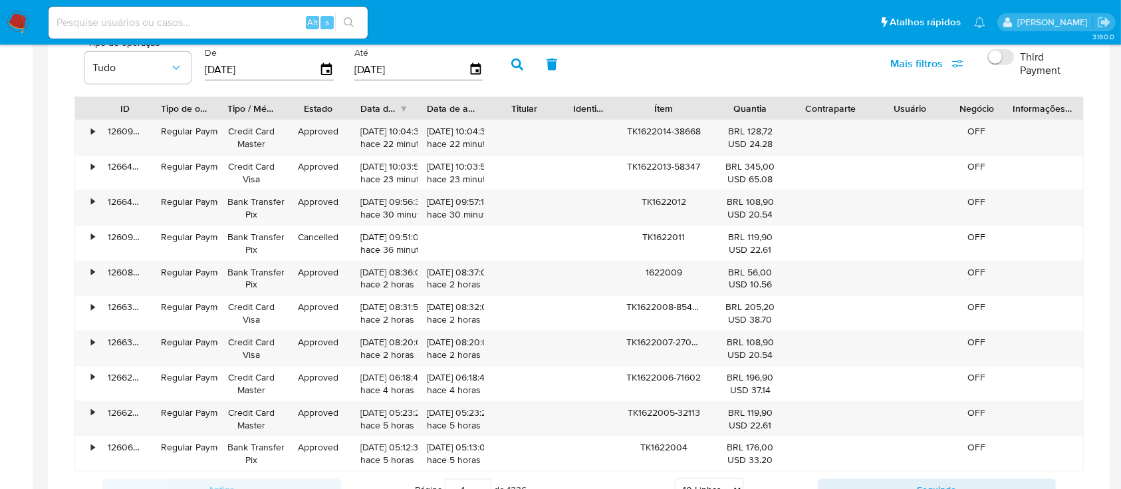
scroll to position [1582, 0]
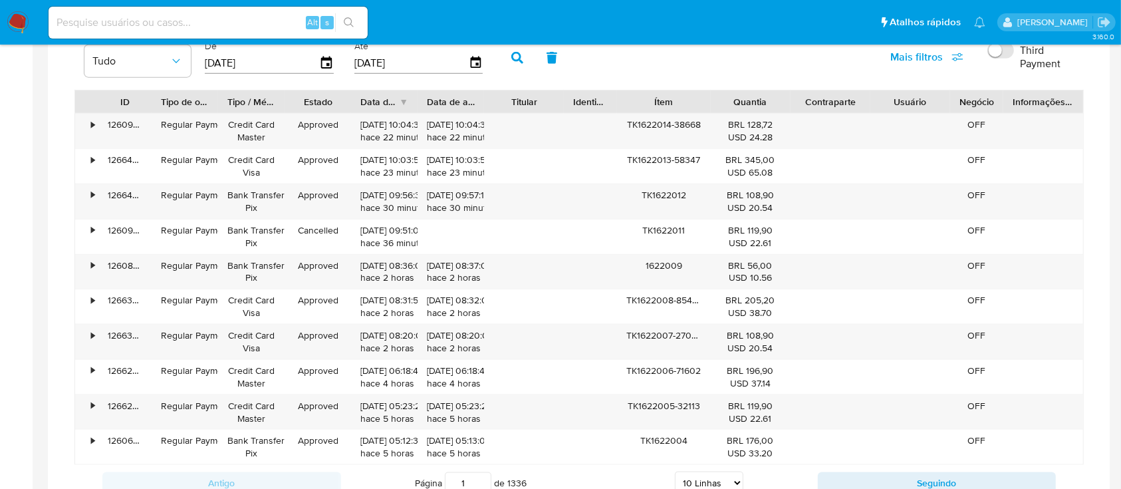
drag, startPoint x: 723, startPoint y: 108, endPoint x: 805, endPoint y: 94, distance: 82.9
click at [805, 94] on div "ID Tipo de operação Tipo / Método Estado Data de criação Data de aprovação Titu…" at bounding box center [579, 101] width 1008 height 23
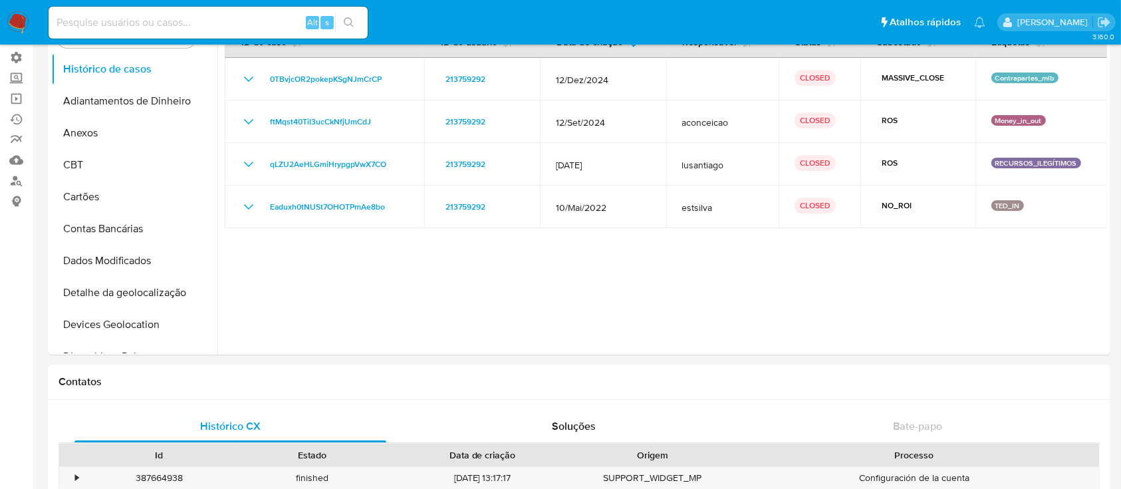
scroll to position [0, 0]
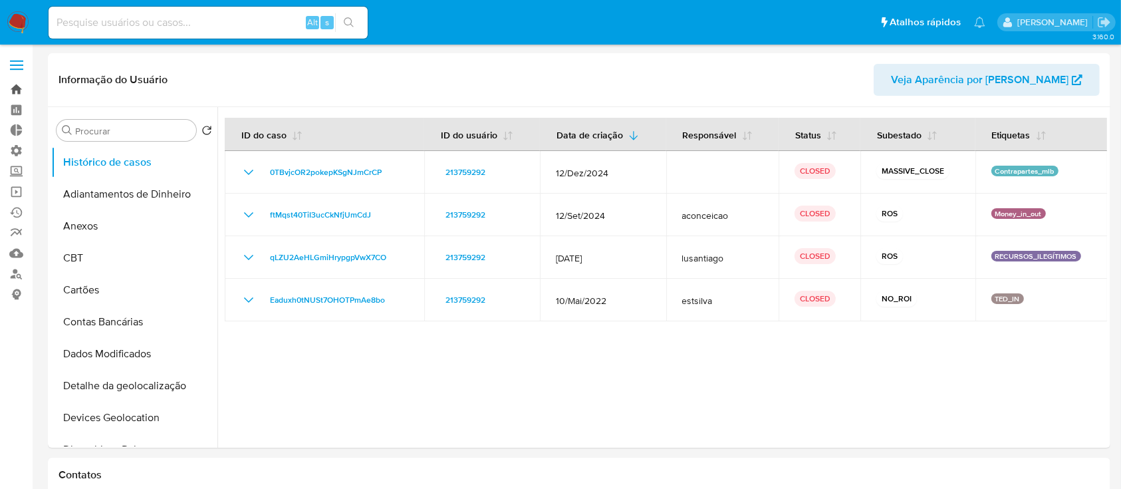
click at [16, 84] on link "Bandeja" at bounding box center [79, 89] width 158 height 21
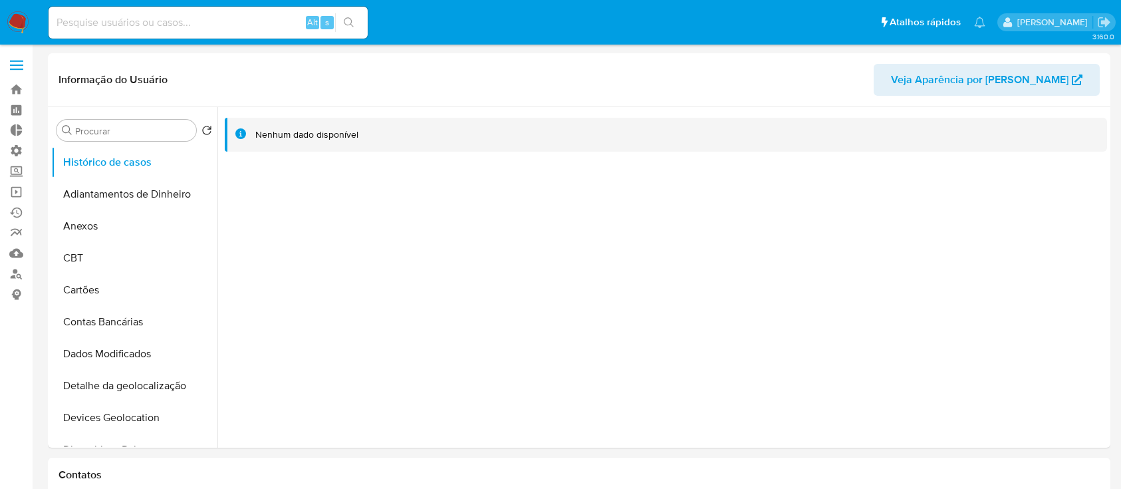
select select "10"
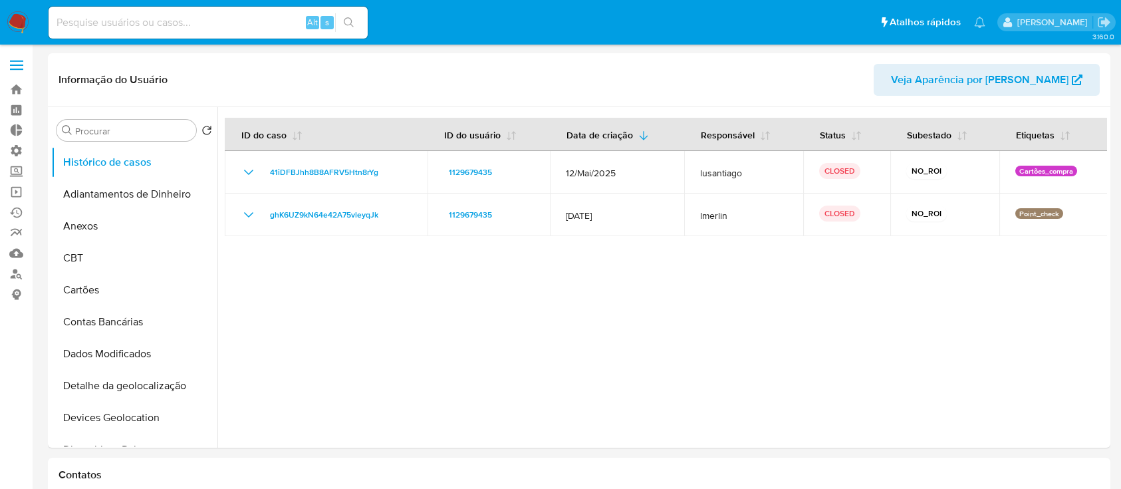
select select "10"
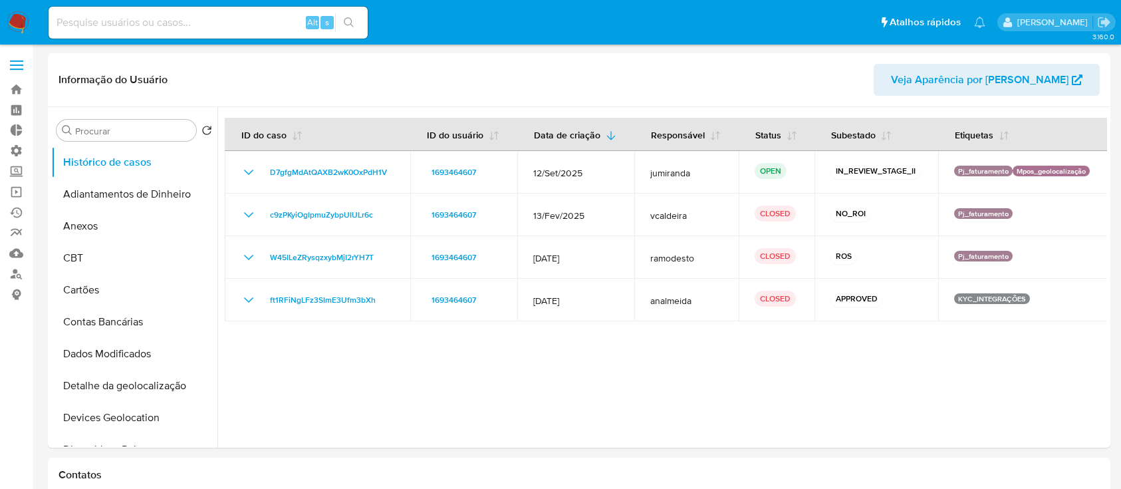
select select "10"
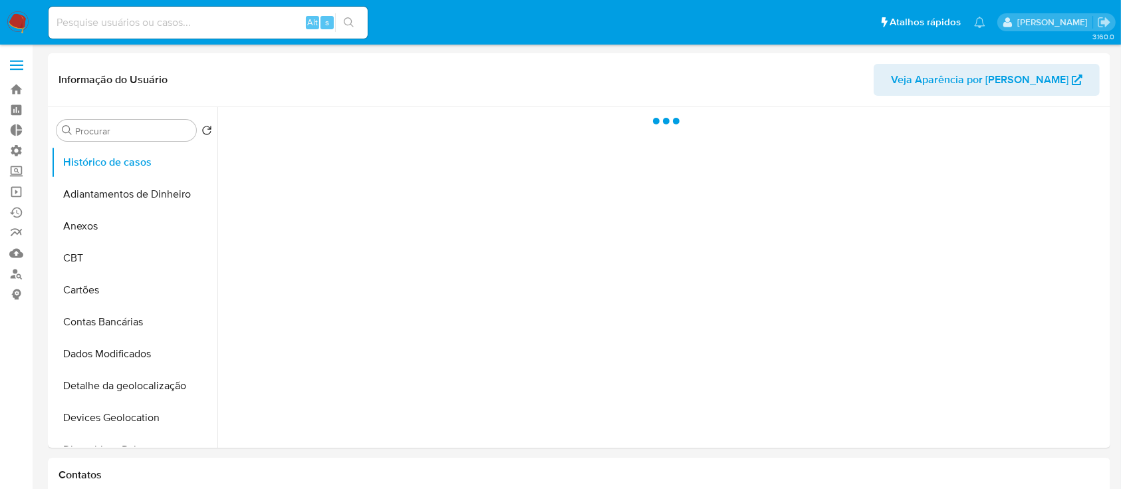
select select "10"
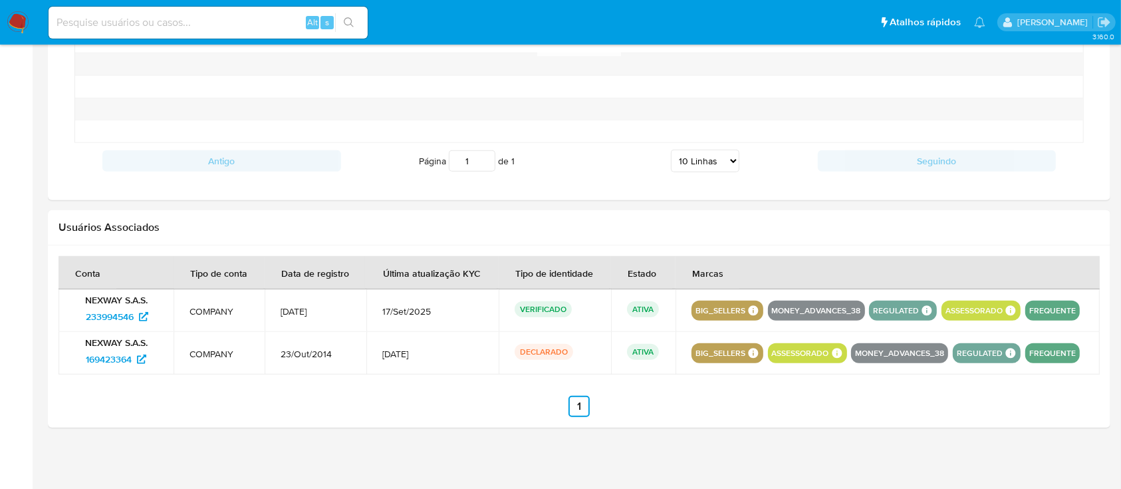
scroll to position [1157, 0]
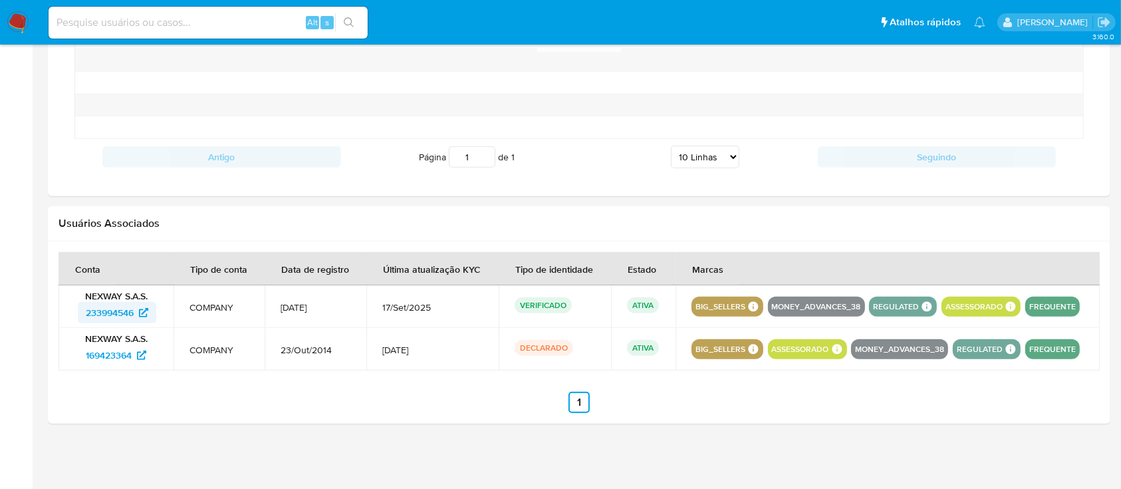
click at [97, 312] on span "233994546" at bounding box center [110, 312] width 48 height 21
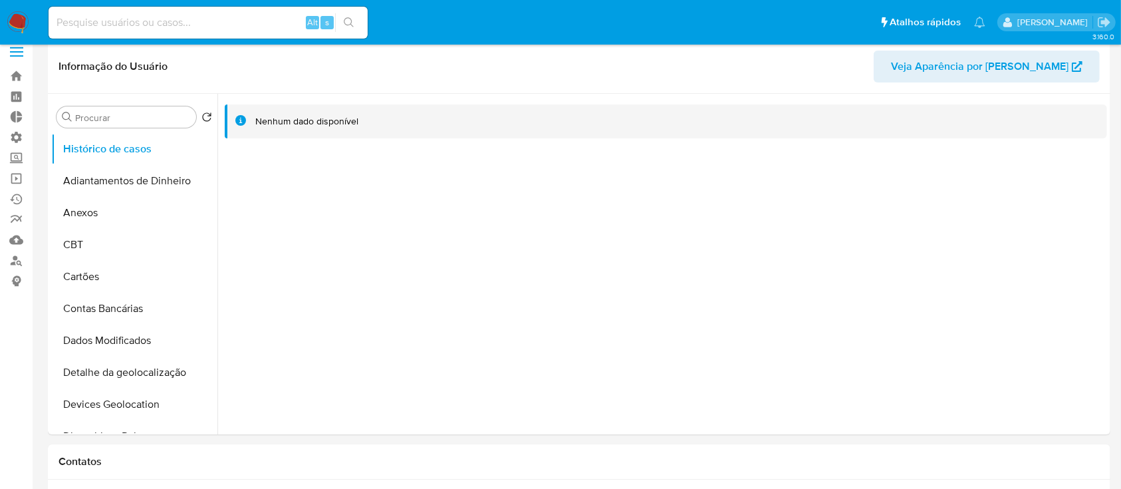
scroll to position [0, 0]
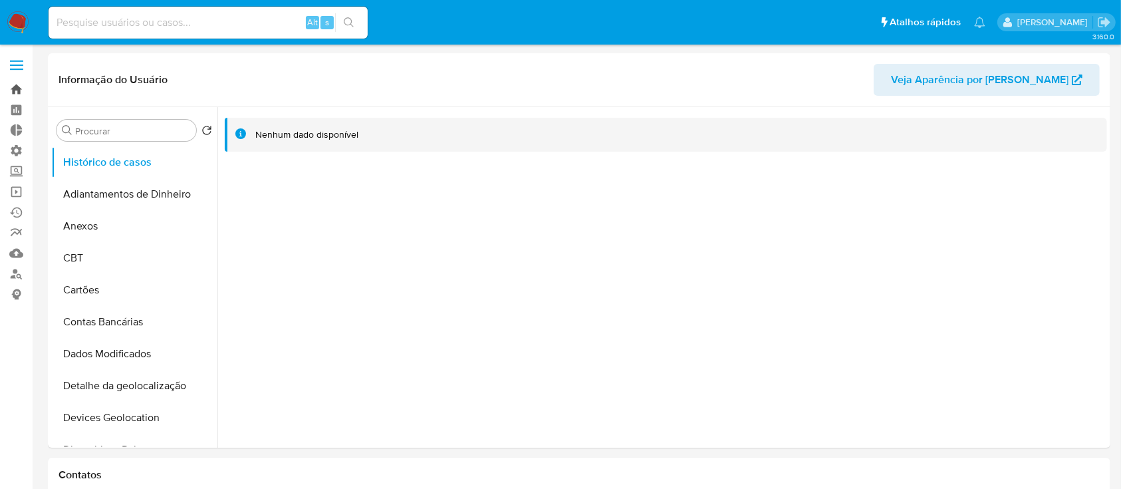
click at [25, 93] on link "Bandeja" at bounding box center [79, 89] width 158 height 21
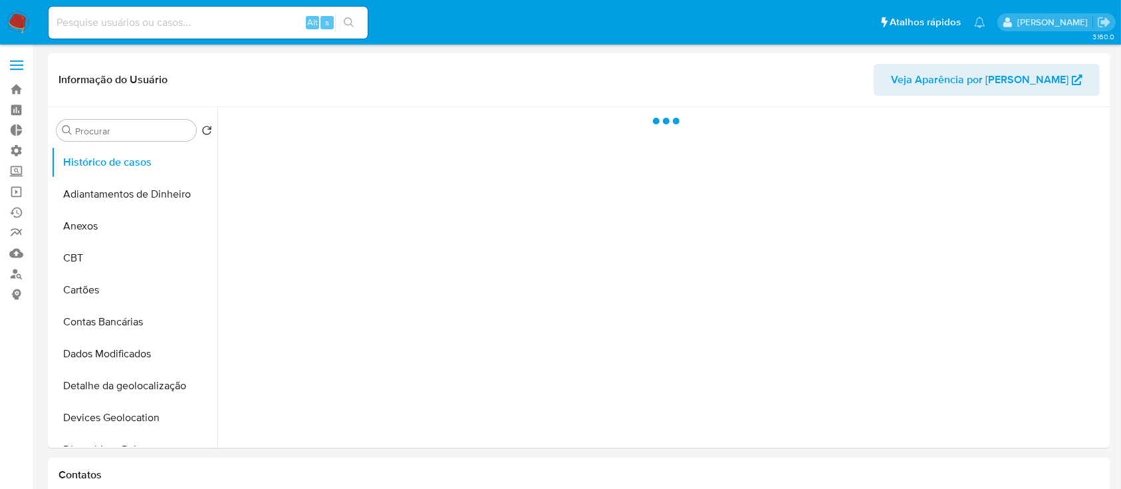
select select "10"
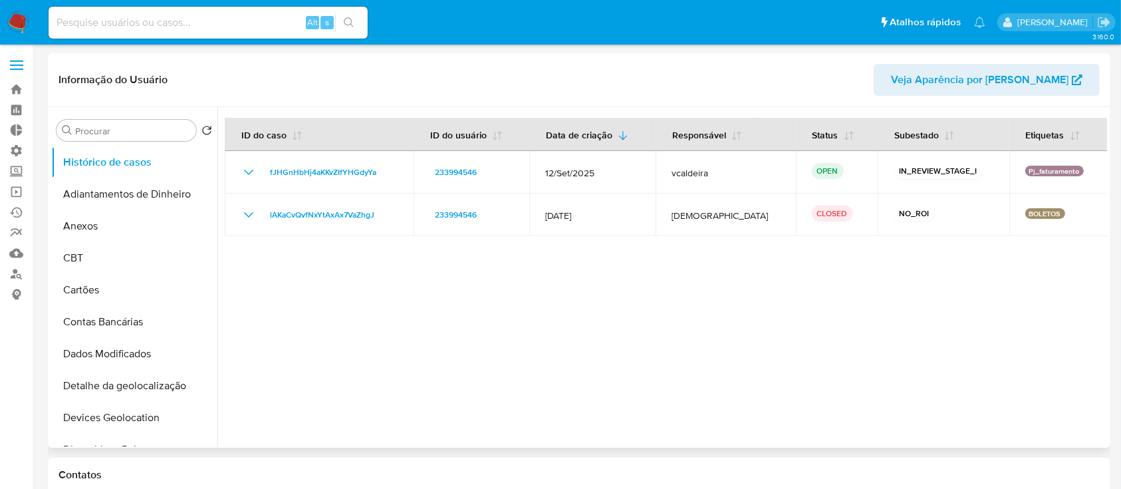
click at [453, 333] on div at bounding box center [661, 277] width 889 height 340
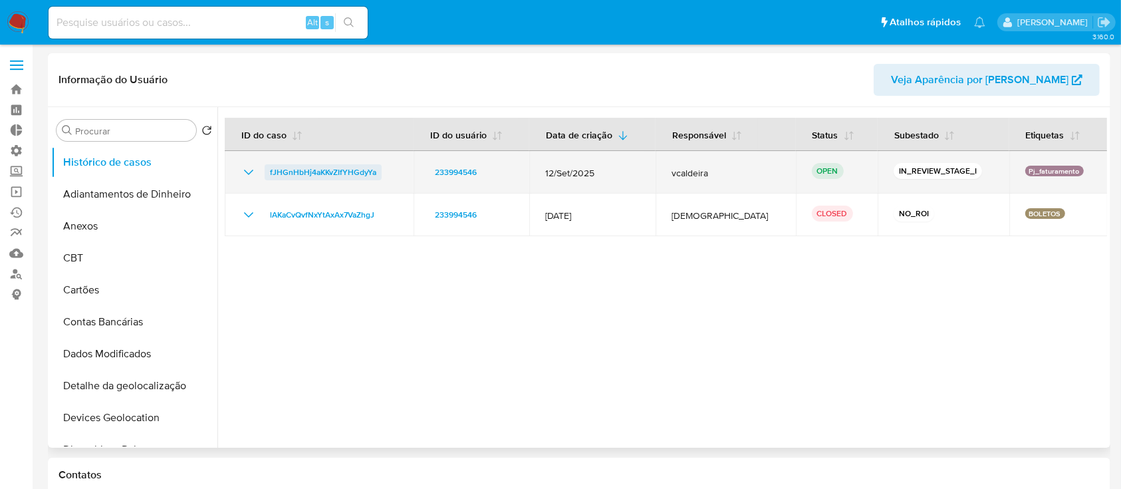
drag, startPoint x: 391, startPoint y: 168, endPoint x: 266, endPoint y: 175, distance: 125.8
click at [266, 175] on div "fJHGnHbHj4aKKvZIfYHGdyYa" at bounding box center [319, 172] width 157 height 16
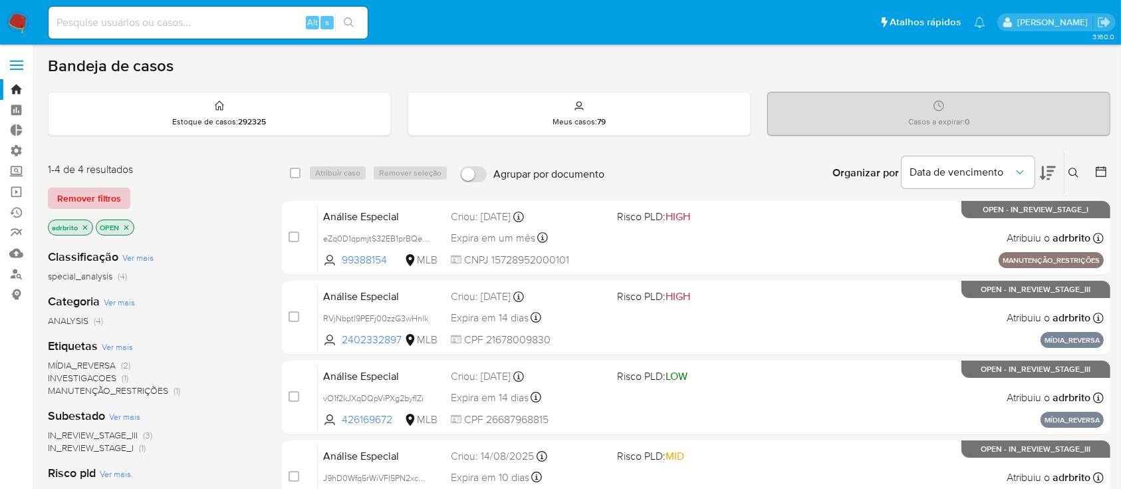
click at [116, 194] on span "Remover filtros" at bounding box center [89, 198] width 64 height 19
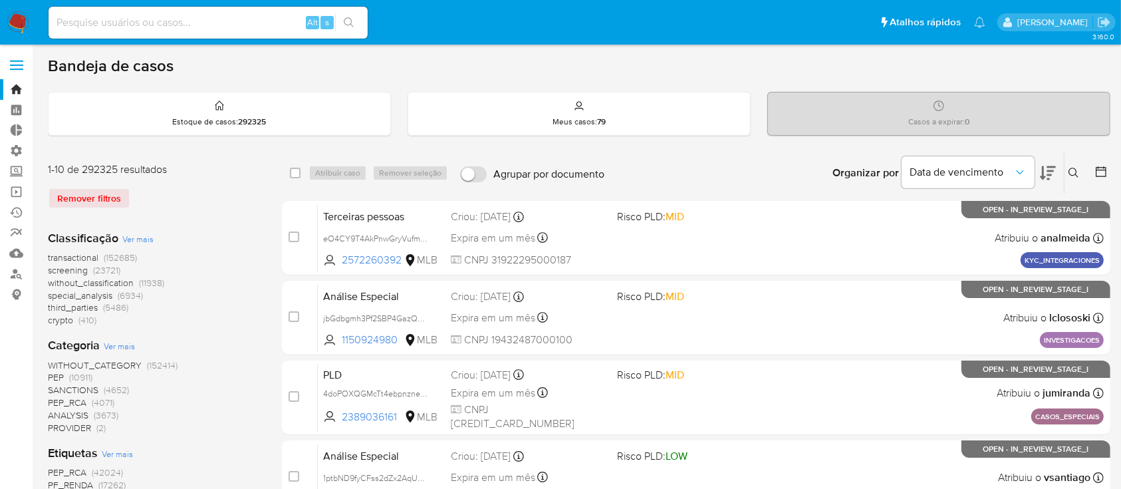
click at [1075, 172] on icon at bounding box center [1073, 172] width 10 height 10
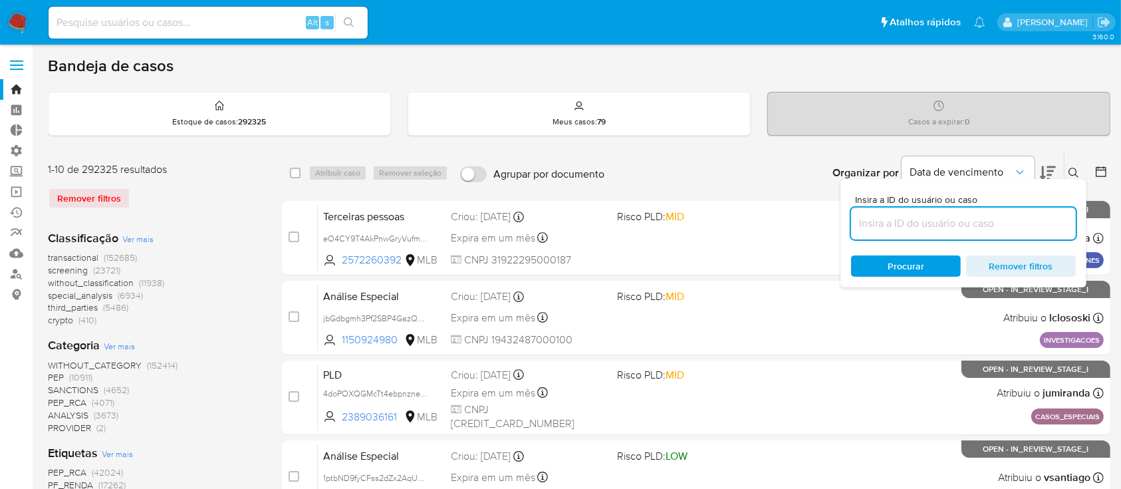
click at [953, 226] on input at bounding box center [963, 223] width 225 height 17
type input "fJHGnHbHj4aKKvZIfYHGdyYa"
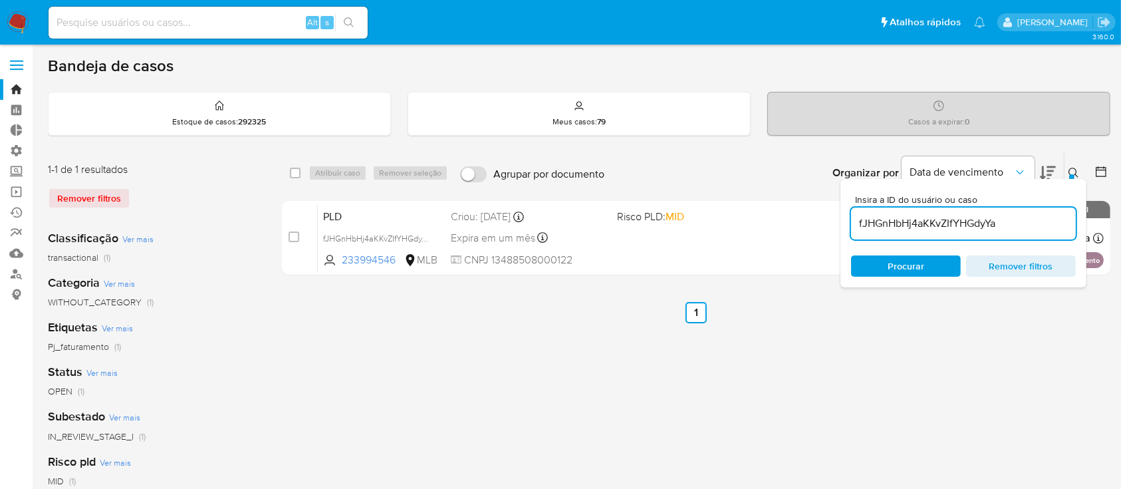
click at [1077, 167] on icon at bounding box center [1073, 172] width 11 height 11
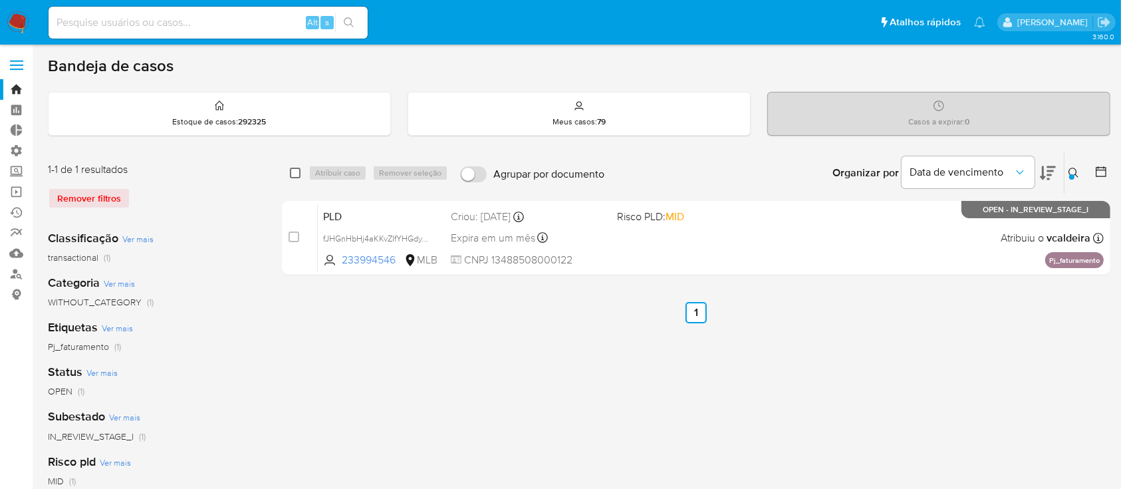
click at [298, 169] on input "checkbox" at bounding box center [295, 172] width 11 height 11
checkbox input "true"
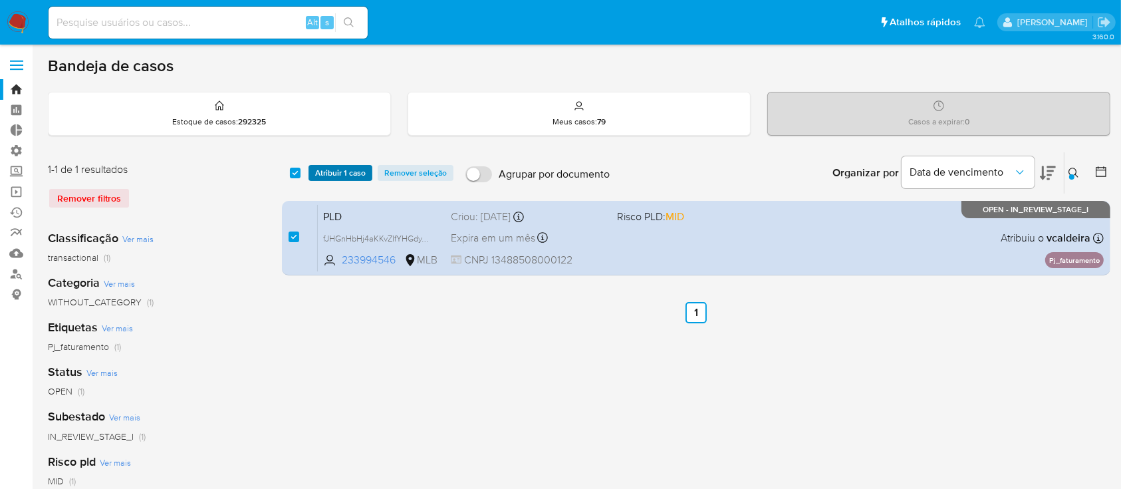
click at [323, 173] on span "Atribuir 1 caso" at bounding box center [340, 172] width 51 height 13
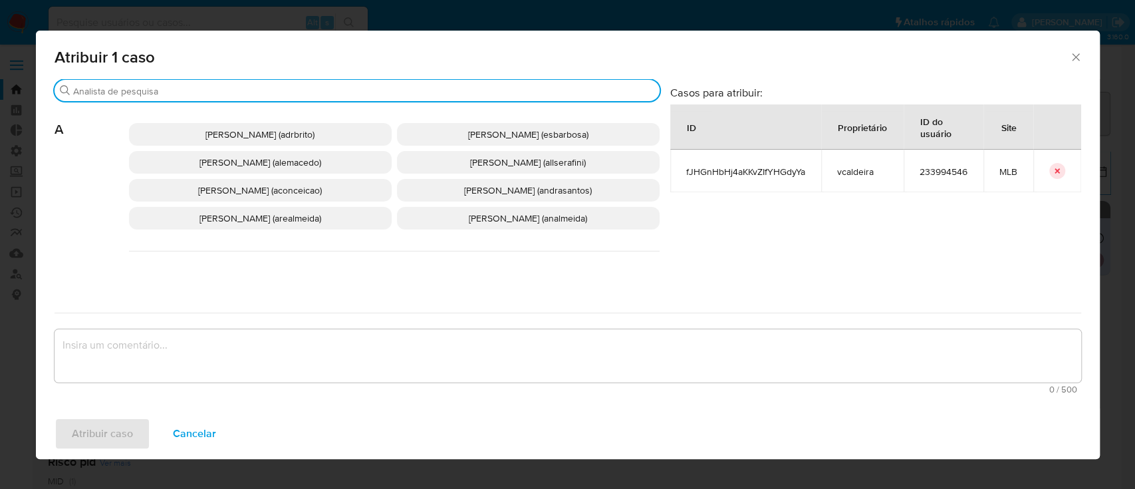
click at [230, 92] on input "Buscar" at bounding box center [363, 91] width 581 height 12
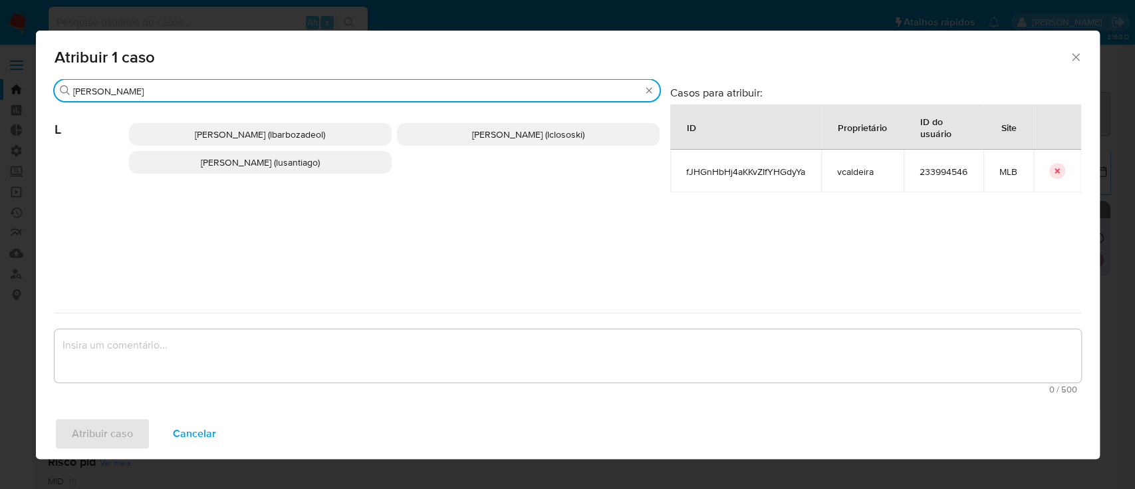
type input "lucas"
click at [472, 136] on span "Lucas Clososki Rangel Pereira (lclososki)" at bounding box center [528, 134] width 112 height 13
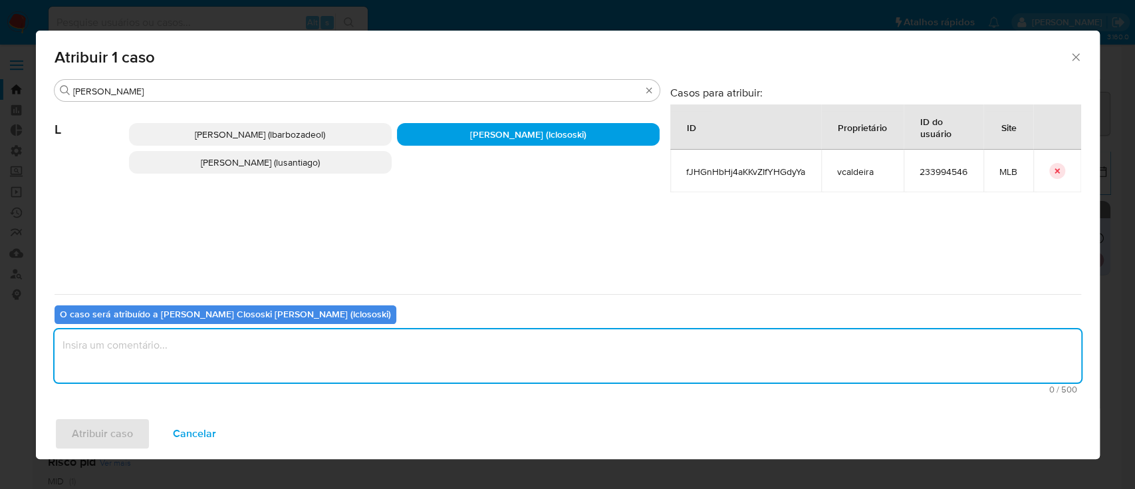
click at [267, 375] on textarea "assign-modal" at bounding box center [568, 355] width 1026 height 53
type textarea "ok"
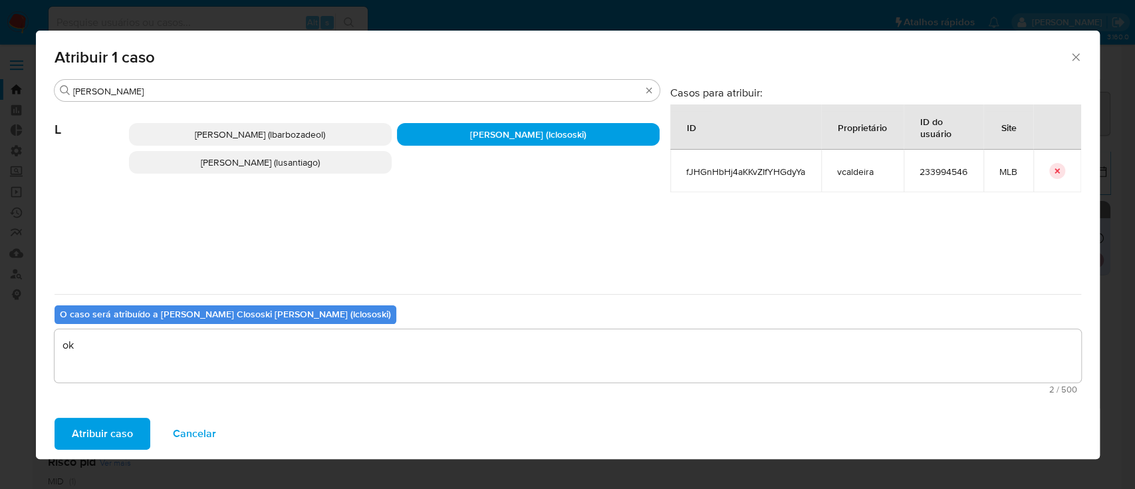
click at [102, 429] on span "Atribuir caso" at bounding box center [102, 433] width 61 height 29
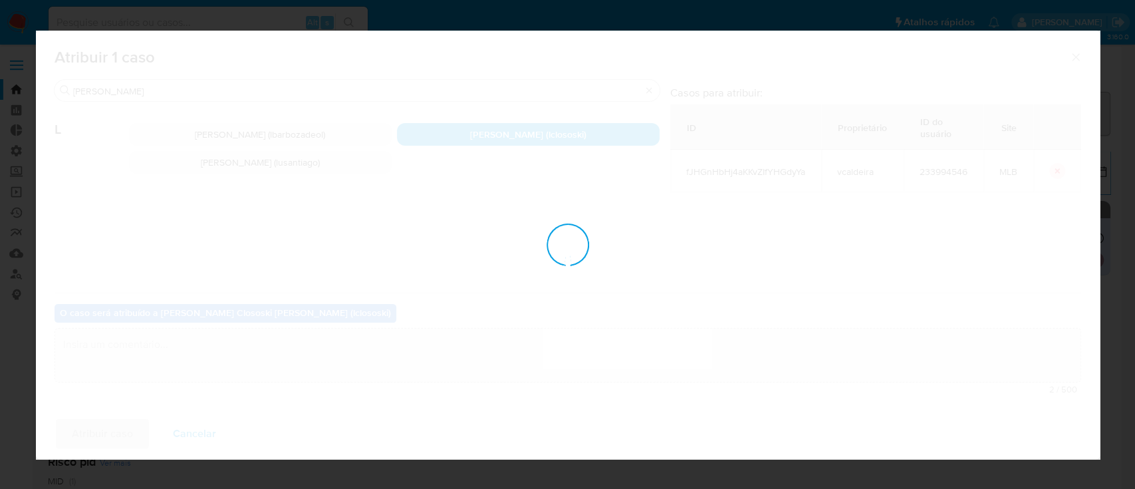
checkbox input "false"
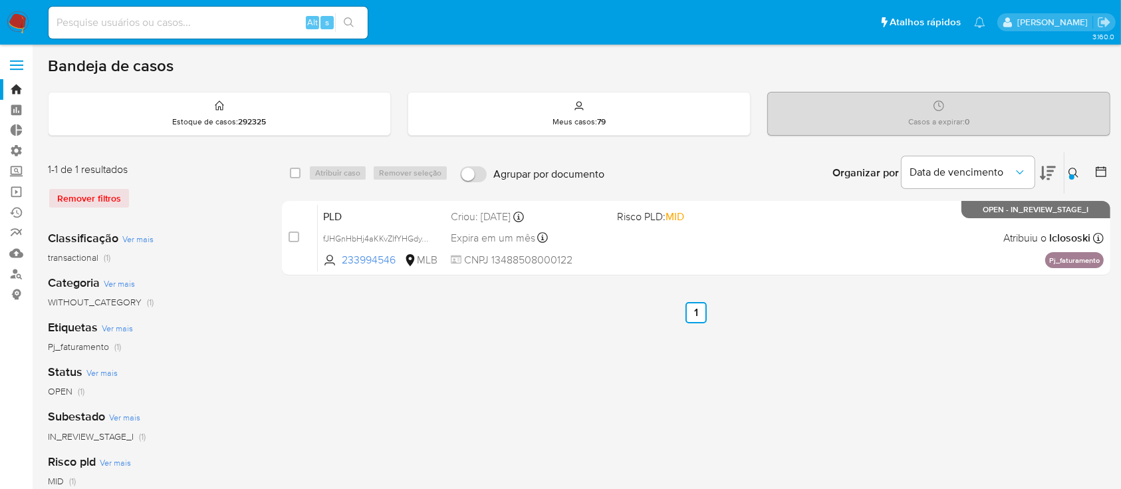
click at [1078, 171] on icon at bounding box center [1073, 172] width 11 height 11
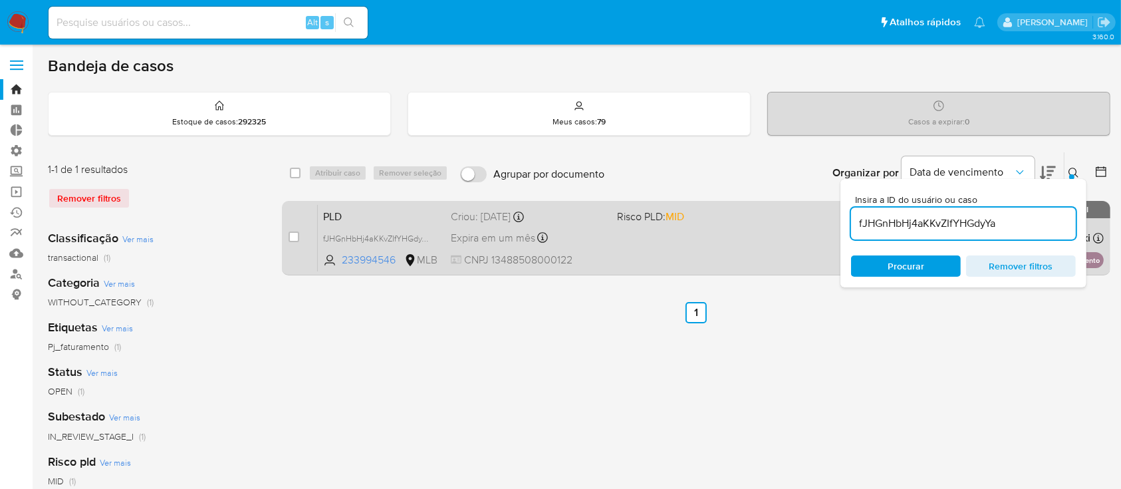
drag, startPoint x: 1023, startPoint y: 227, endPoint x: 828, endPoint y: 211, distance: 195.4
click at [828, 211] on div "select-all-cases-checkbox Atribuir caso Remover seleção Agrupar por documento O…" at bounding box center [696, 216] width 828 height 129
type input "OOVrVrGpS2bnNu5hvGLbhGcI"
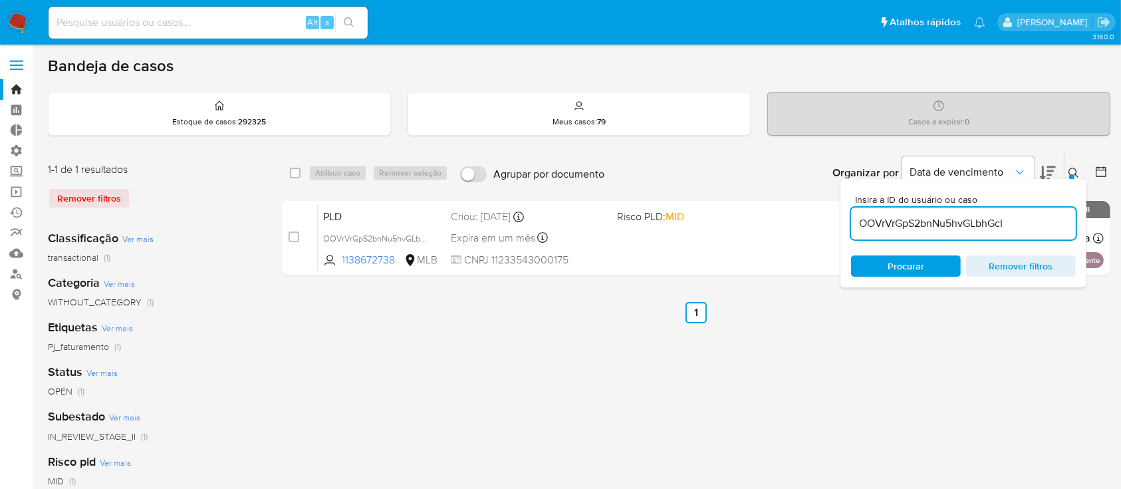
click at [1073, 171] on div "Insira a ID do usuário ou caso OOVrVrGpS2bnNu5hvGLbhGcI Procurar Remover filtros" at bounding box center [1074, 172] width 23 height 41
click at [1073, 171] on icon at bounding box center [1073, 172] width 11 height 11
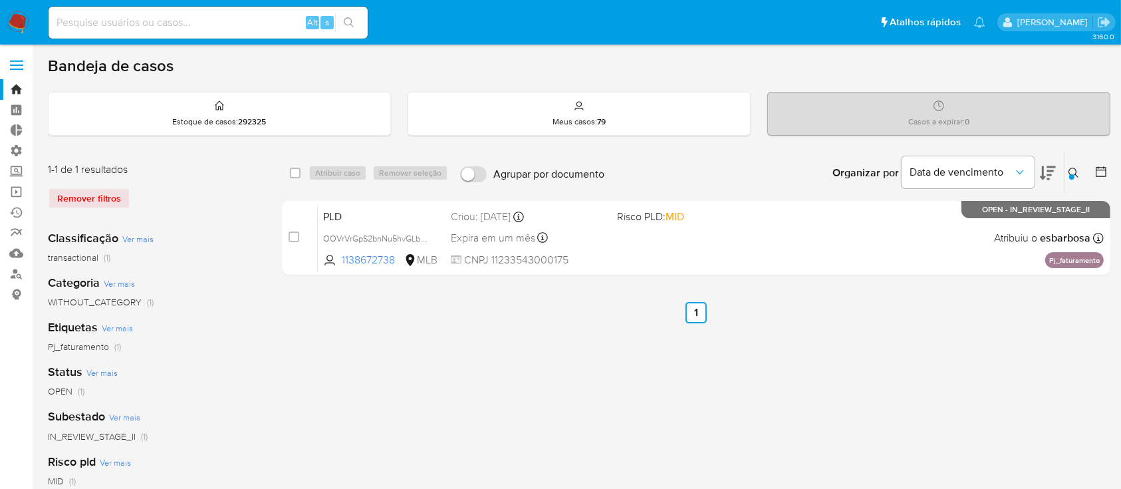
click at [511, 413] on div "select-all-cases-checkbox Atribuir caso Remover seleção Agrupar por documento O…" at bounding box center [696, 444] width 828 height 584
click at [391, 390] on div "select-all-cases-checkbox Atribuir caso Remover seleção Agrupar por documento O…" at bounding box center [696, 444] width 828 height 584
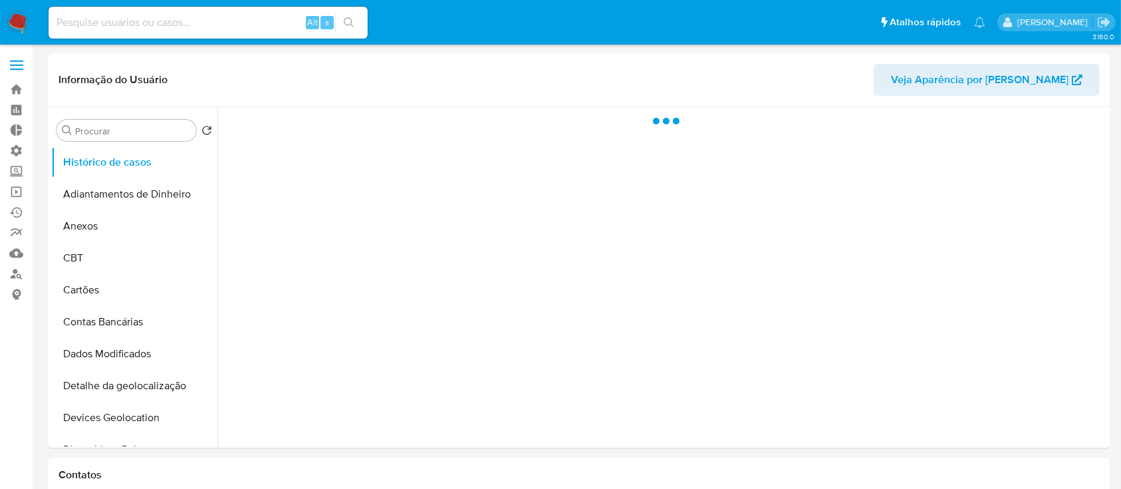
select select "10"
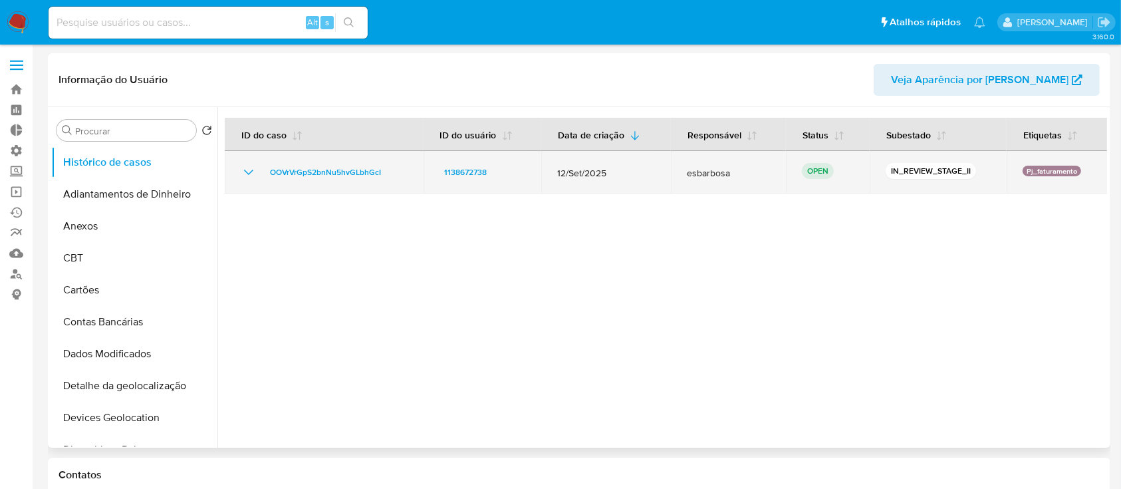
drag, startPoint x: 399, startPoint y: 183, endPoint x: 271, endPoint y: 181, distance: 127.6
click at [271, 181] on td "OOVrVrGpS2bnNu5hvGLbhGcI" at bounding box center [324, 172] width 199 height 43
drag, startPoint x: 396, startPoint y: 168, endPoint x: 261, endPoint y: 162, distance: 135.1
click at [261, 162] on td "OOVrVrGpS2bnNu5hvGLbhGcI" at bounding box center [324, 172] width 199 height 43
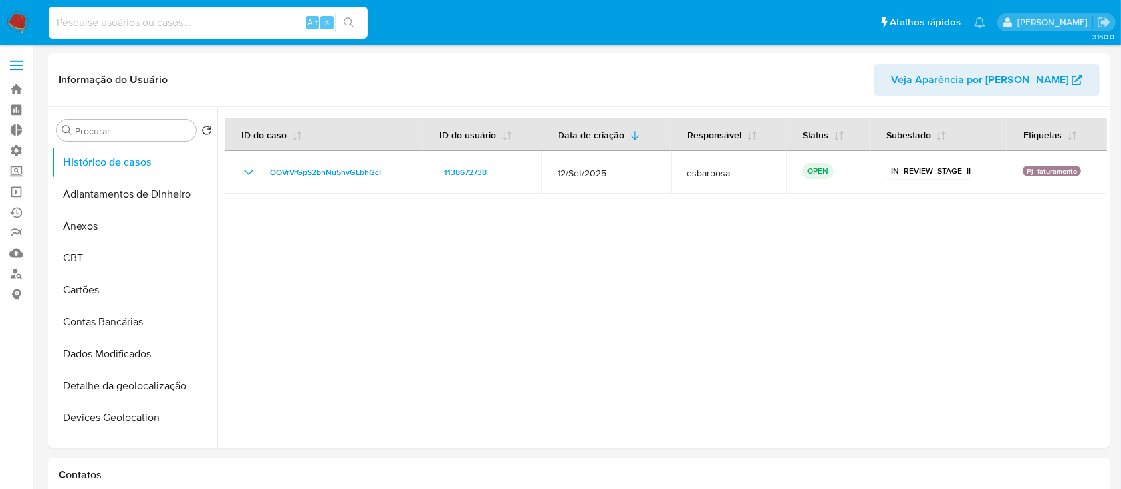
click at [252, 21] on input at bounding box center [208, 22] width 319 height 17
paste input "pLZ4Mzqjymkw52gGE6qJlJyT"
type input "pLZ4Mzqjymkw52gGE6qJlJyT"
click at [348, 22] on icon "search-icon" at bounding box center [349, 22] width 11 height 11
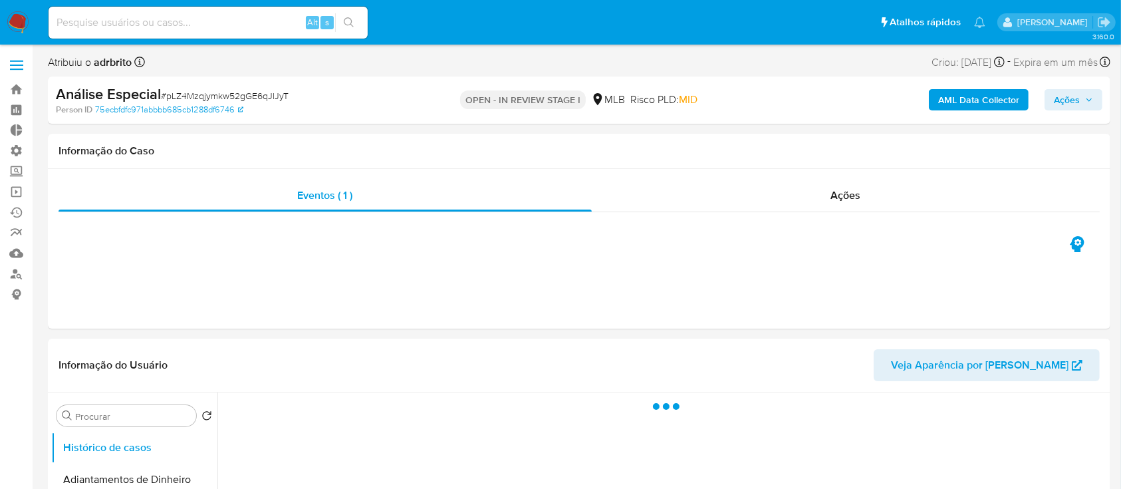
select select "10"
click at [1085, 100] on icon "button" at bounding box center [1089, 100] width 8 height 8
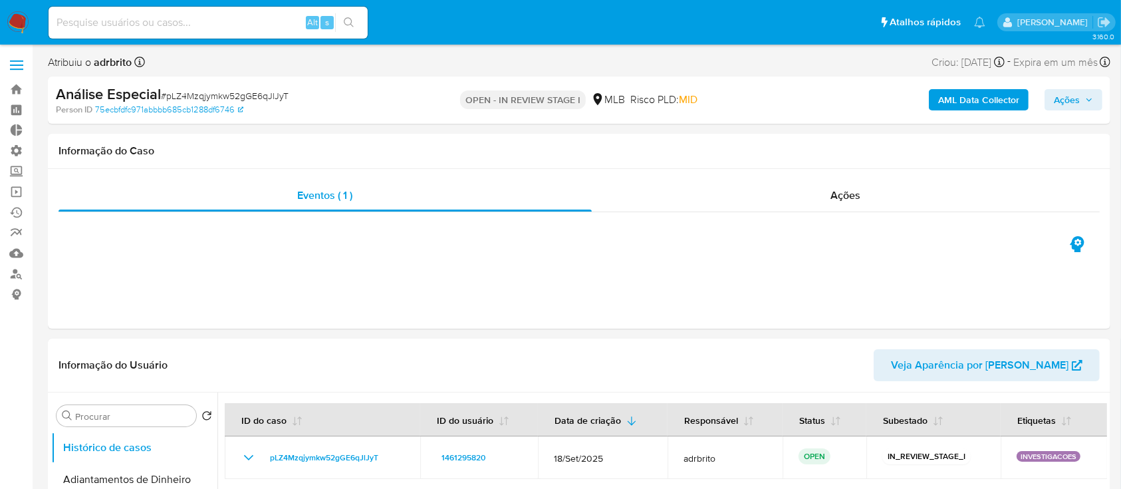
click at [1067, 104] on span "Ações" at bounding box center [1067, 99] width 26 height 21
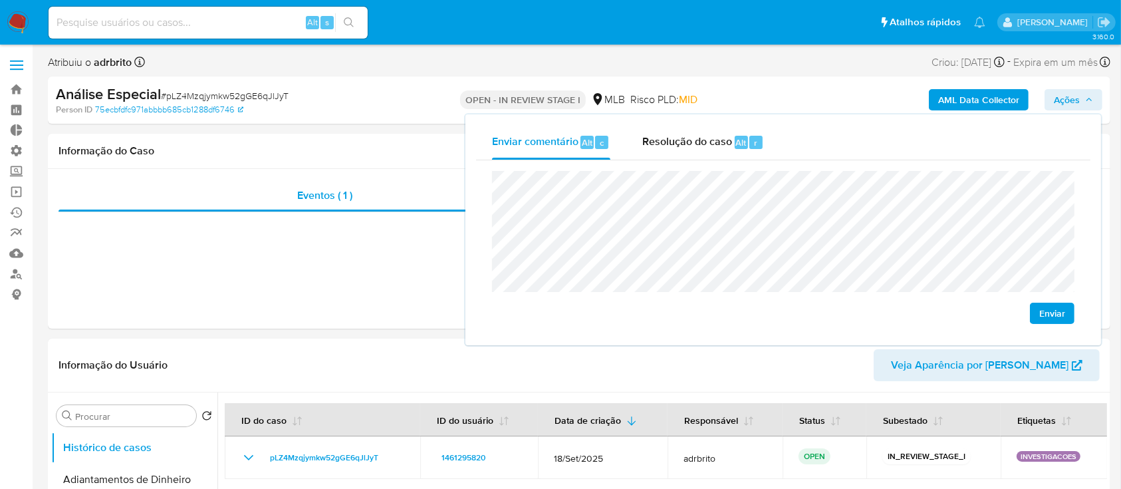
click at [1053, 315] on span "Enviar" at bounding box center [1052, 313] width 26 height 19
click at [263, 93] on span "# pLZ4Mzqjymkw52gGE6qJlJyT" at bounding box center [225, 95] width 128 height 13
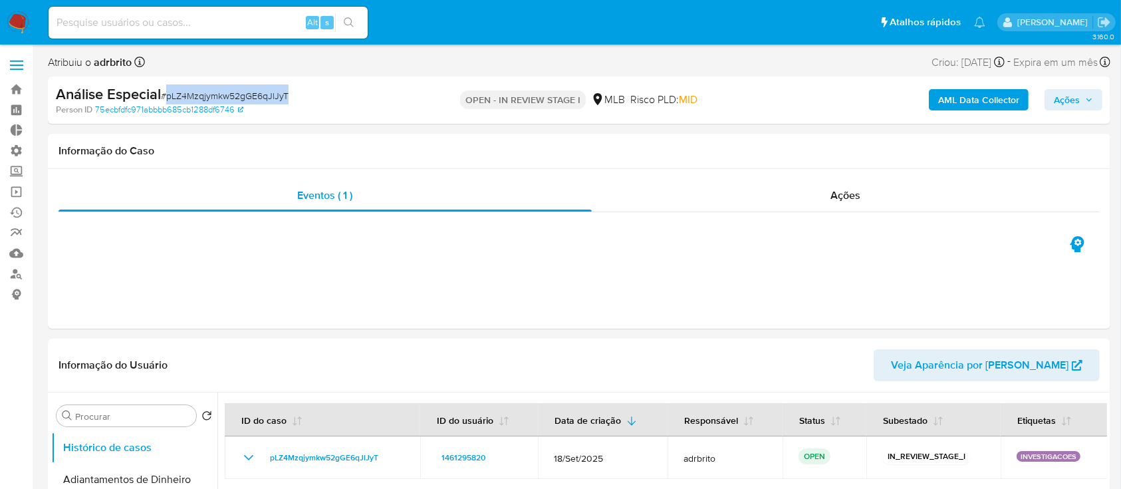
click at [263, 93] on span "# pLZ4Mzqjymkw52gGE6qJlJyT" at bounding box center [225, 95] width 128 height 13
copy span "pLZ4Mzqjymkw52gGE6qJlJyT"
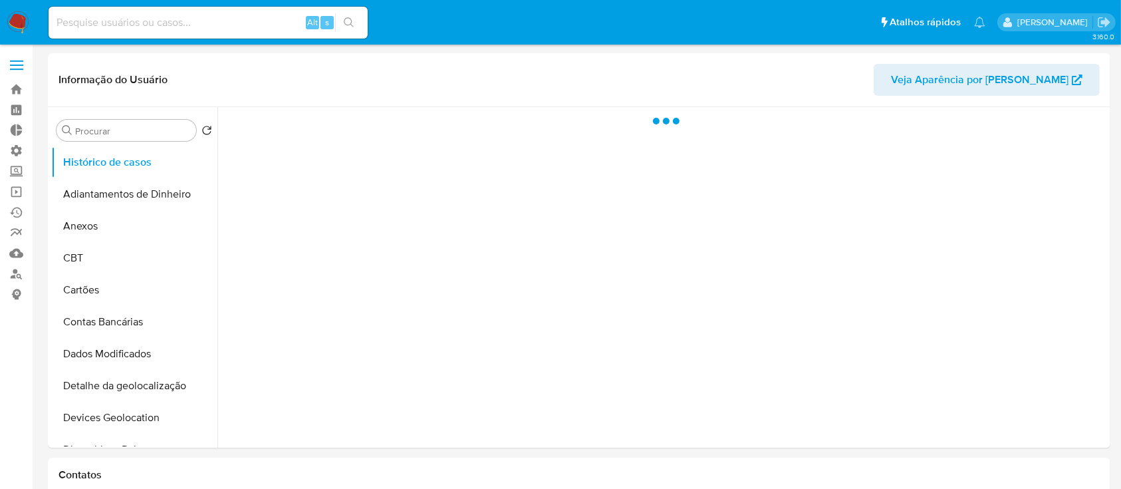
select select "10"
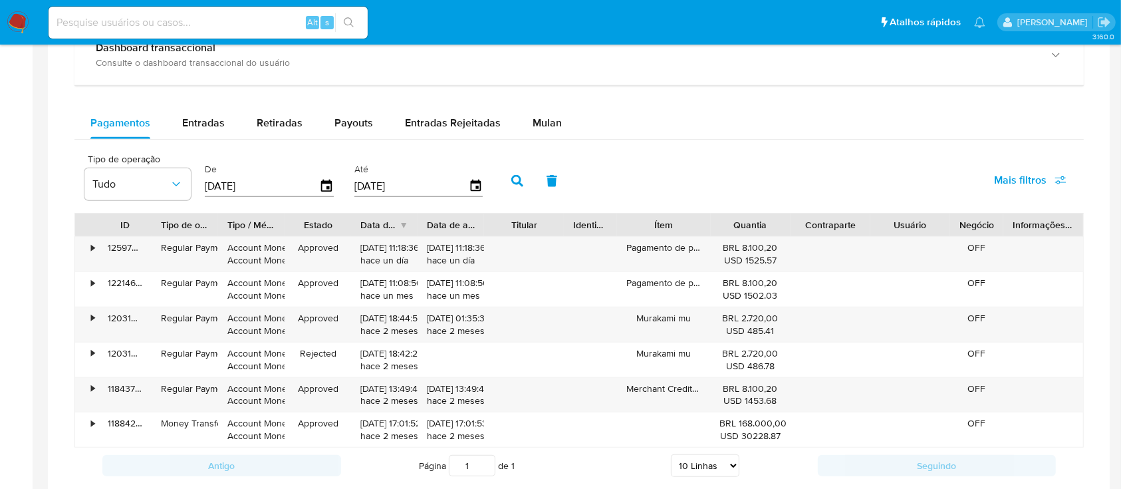
scroll to position [838, 0]
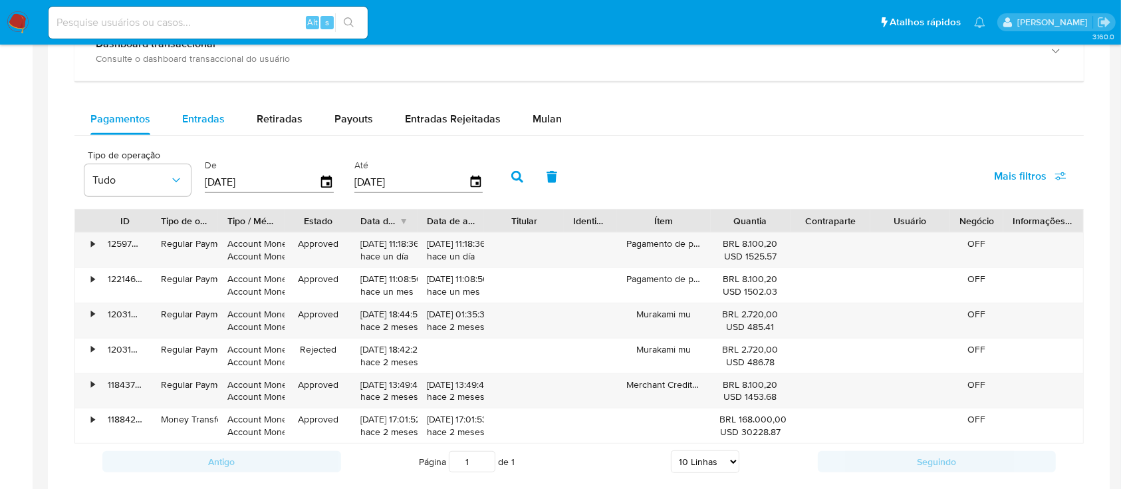
click at [199, 116] on span "Entradas" at bounding box center [203, 118] width 43 height 15
select select "10"
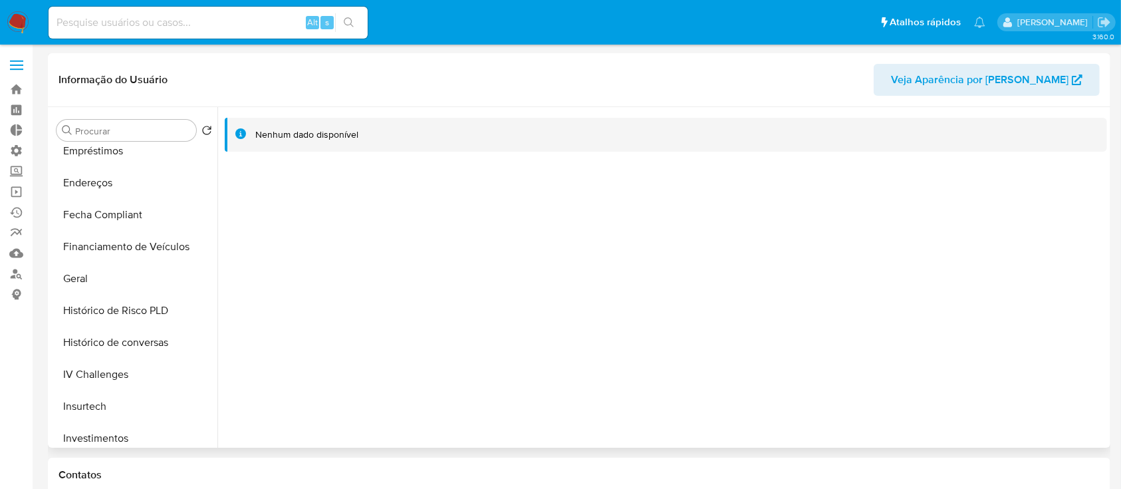
scroll to position [365, 0]
click at [92, 272] on button "Geral" at bounding box center [129, 276] width 156 height 32
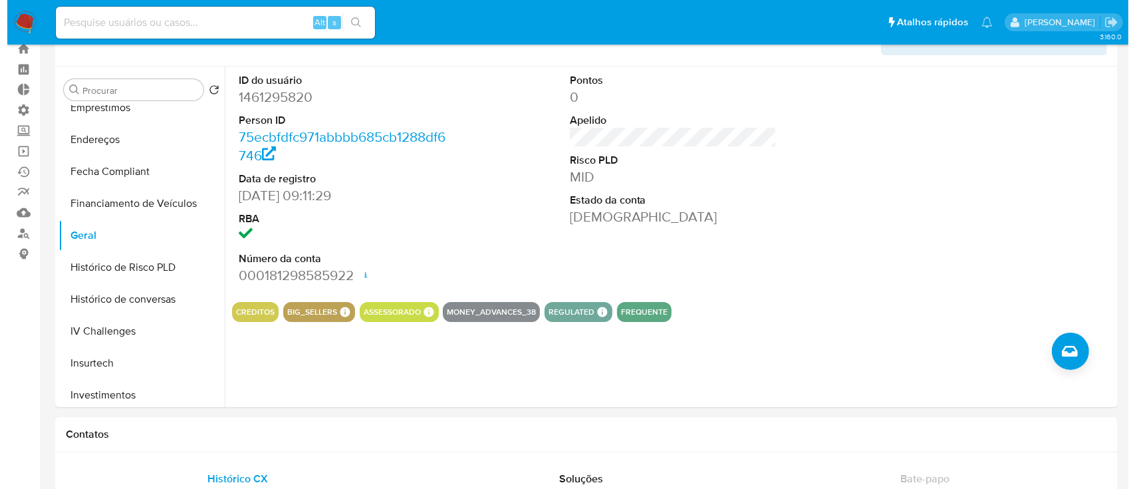
scroll to position [43, 0]
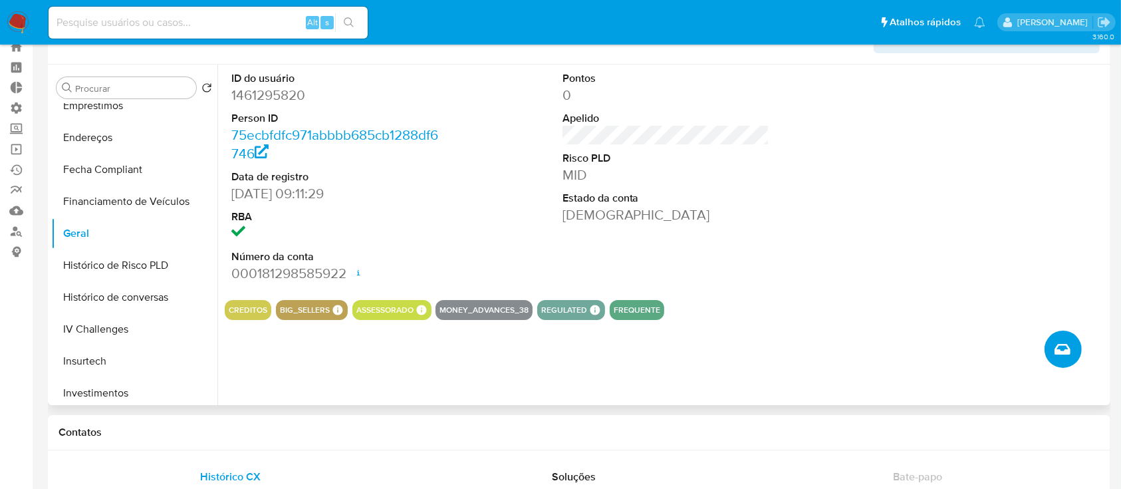
click at [1057, 338] on button "Criar caso manual" at bounding box center [1062, 348] width 37 height 37
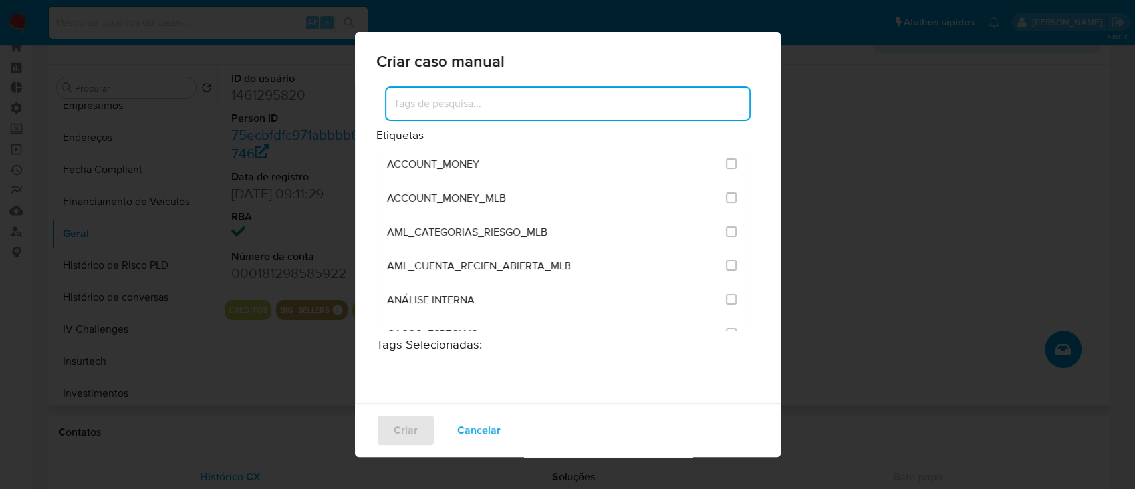
click at [563, 106] on input at bounding box center [567, 103] width 363 height 17
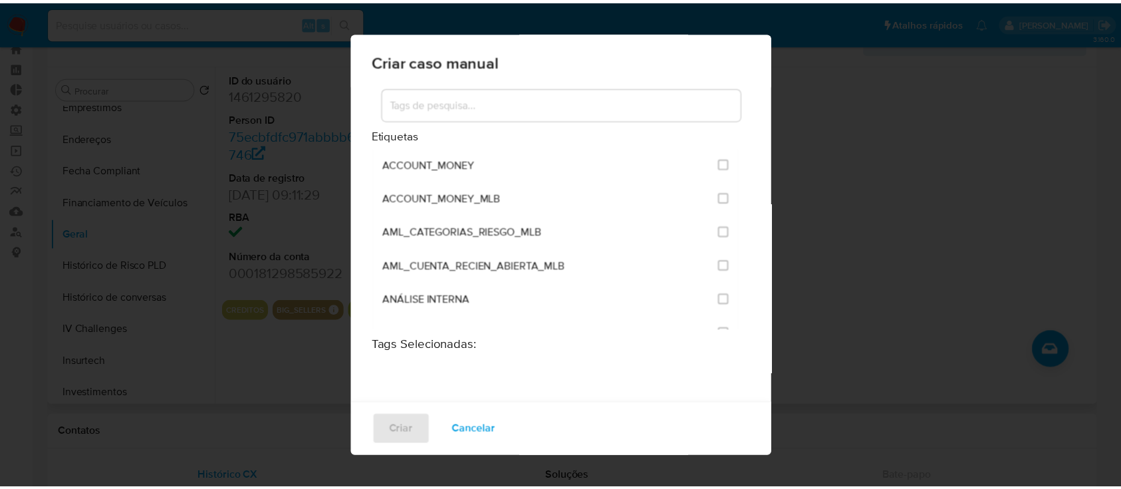
scroll to position [992, 0]
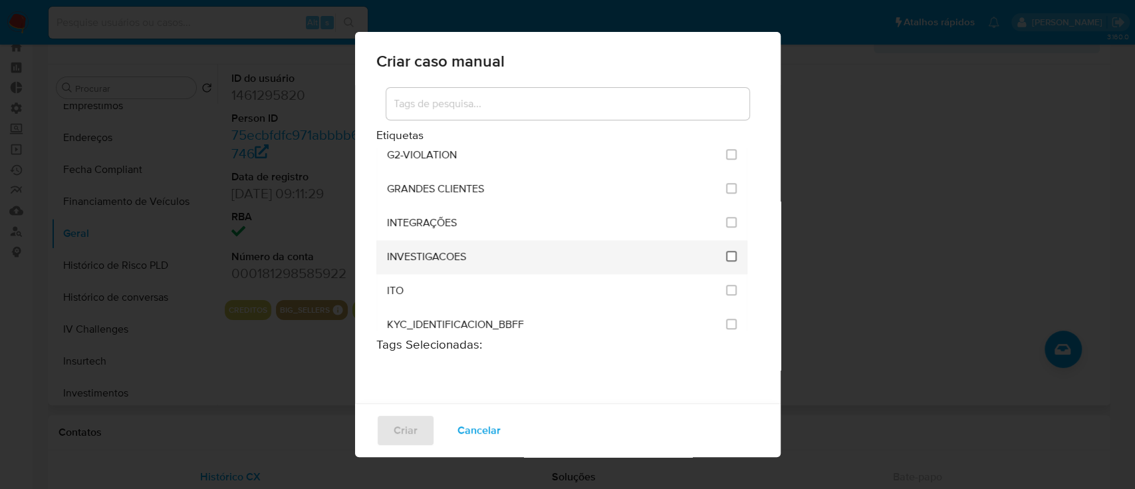
click at [726, 253] on input "2067" at bounding box center [731, 256] width 11 height 11
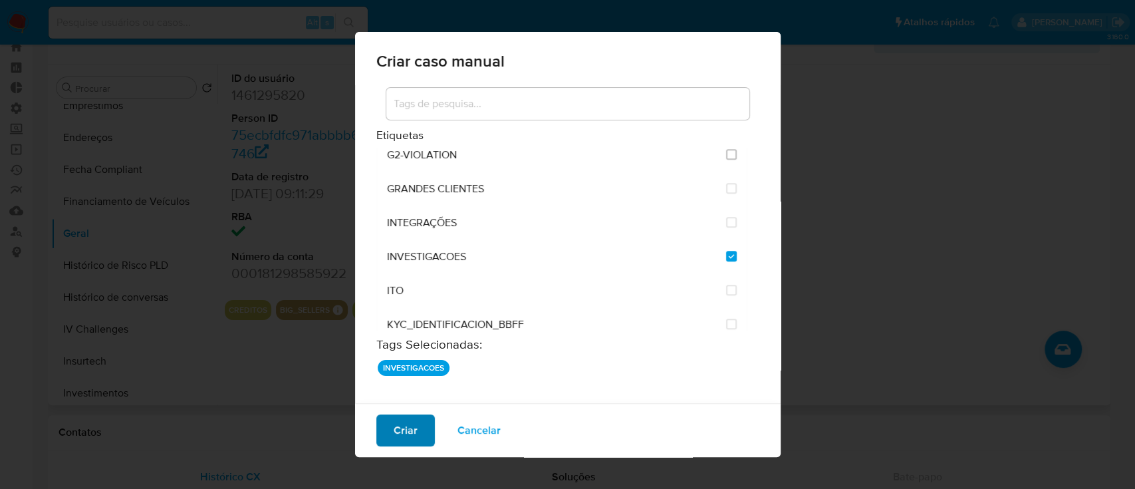
click at [408, 427] on span "Criar" at bounding box center [405, 429] width 24 height 29
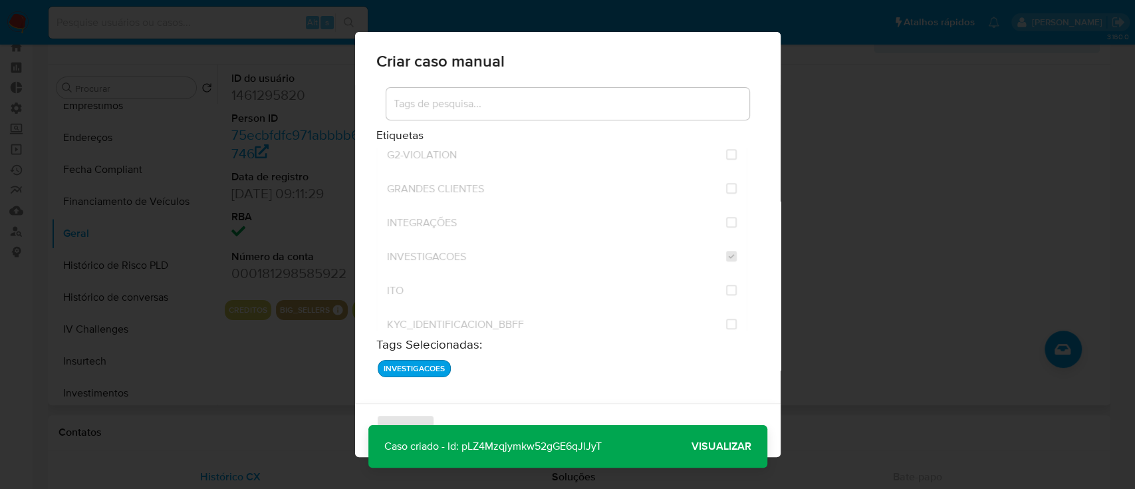
click at [493, 446] on p "Caso criado - Id: pLZ4Mzqjymkw52gGE6qJlJyT" at bounding box center [492, 446] width 249 height 43
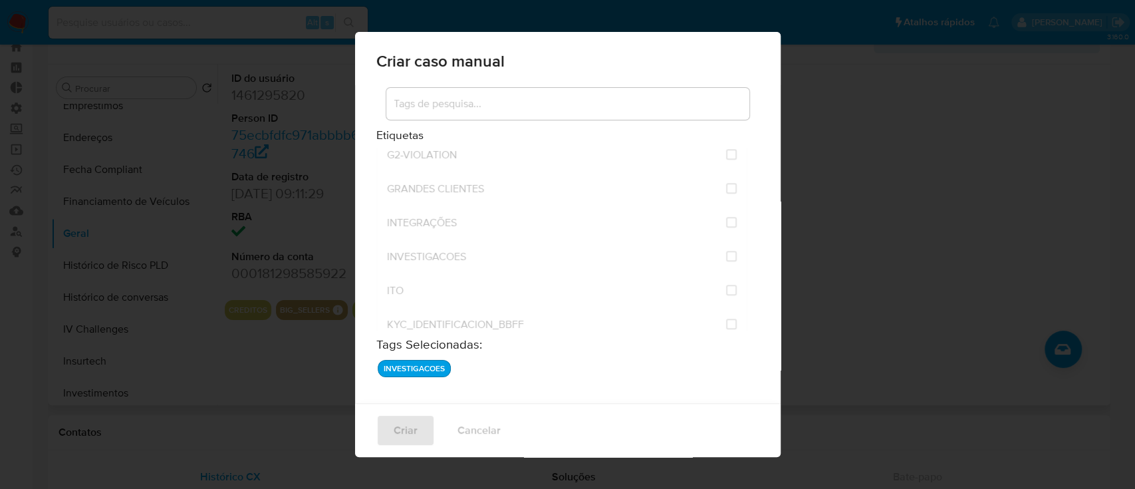
checkbox input "false"
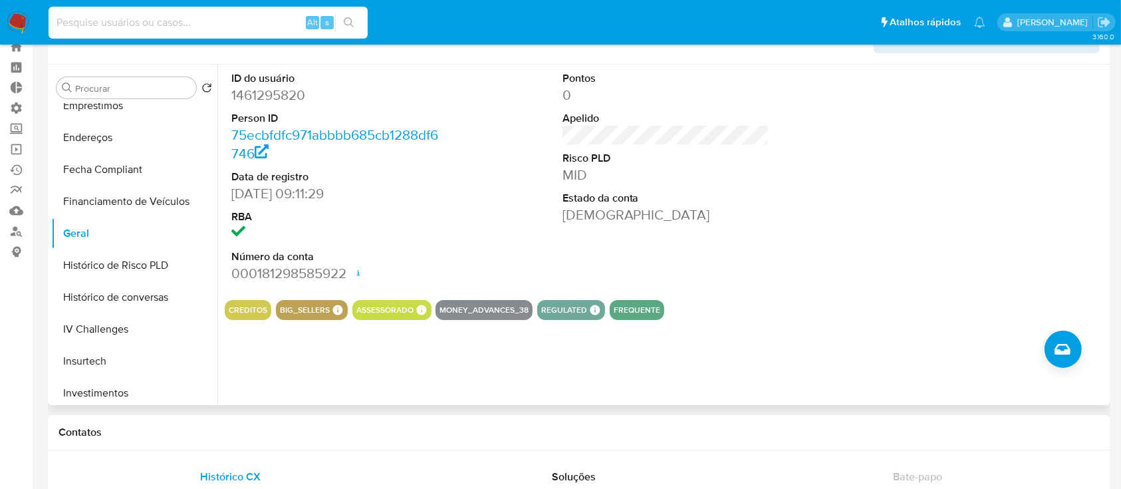
click at [162, 27] on input at bounding box center [208, 22] width 319 height 17
paste input "NFjHKZfQOqHdUqcxFwYnEXSm"
type input "NFjHKZfQOqHdUqcxFwYnEXSm"
click at [351, 23] on icon "search-icon" at bounding box center [349, 22] width 10 height 10
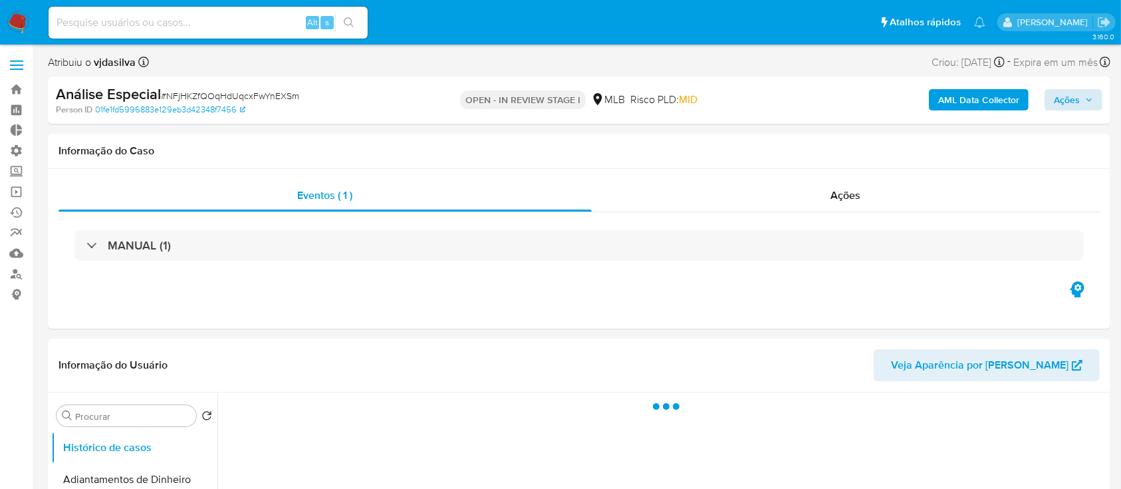
select select "10"
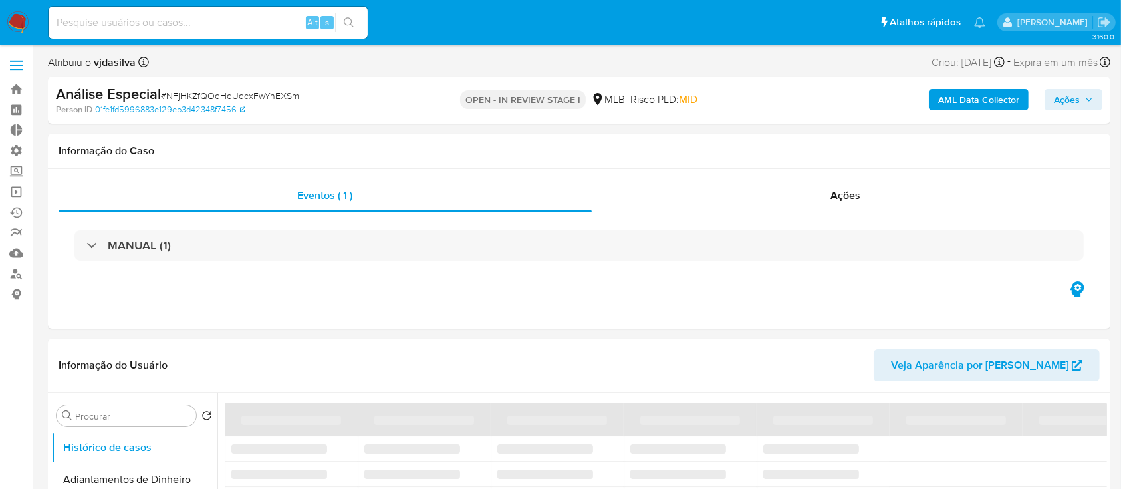
click at [1098, 93] on button "Ações" at bounding box center [1073, 99] width 58 height 21
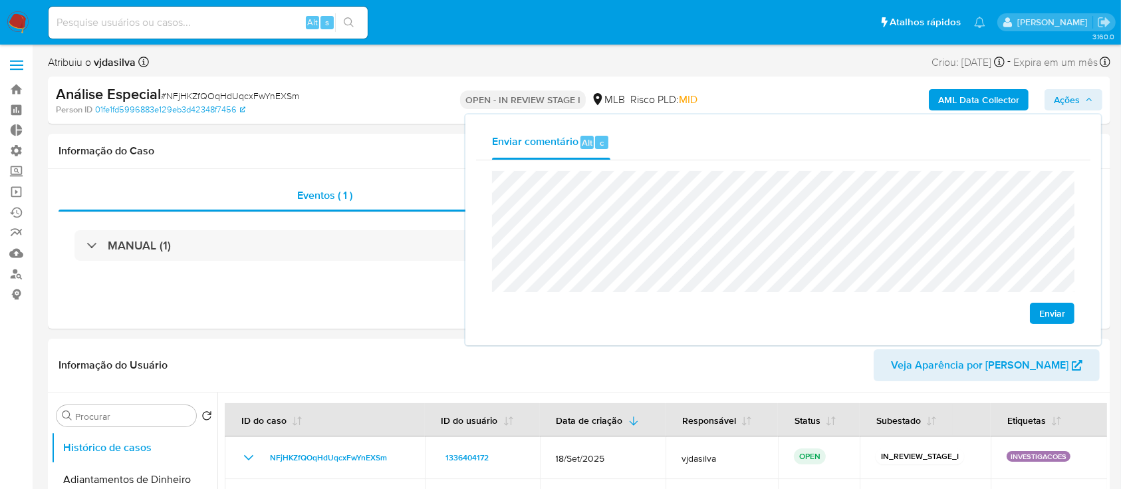
click at [1047, 315] on span "Enviar" at bounding box center [1052, 313] width 26 height 19
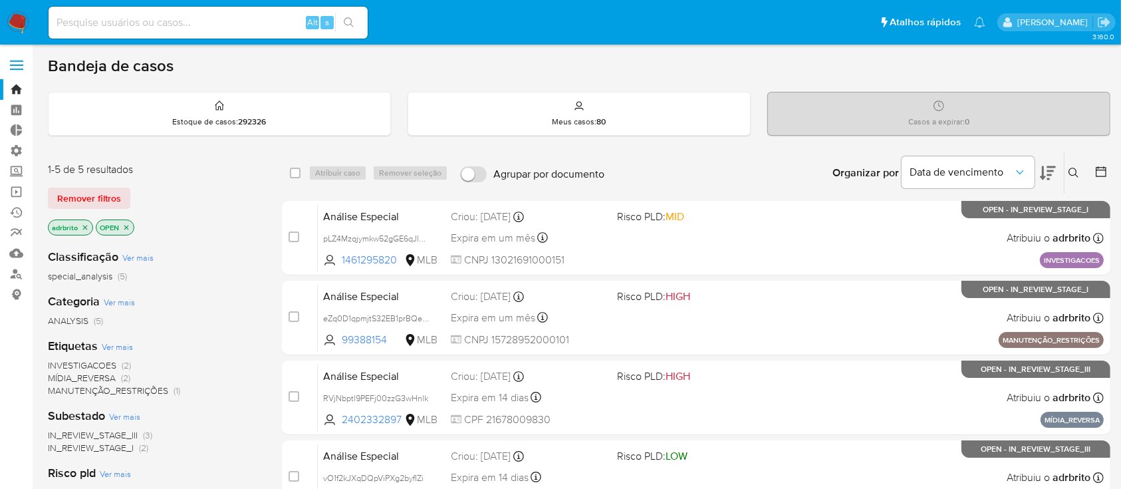
click at [1074, 167] on icon at bounding box center [1073, 172] width 11 height 11
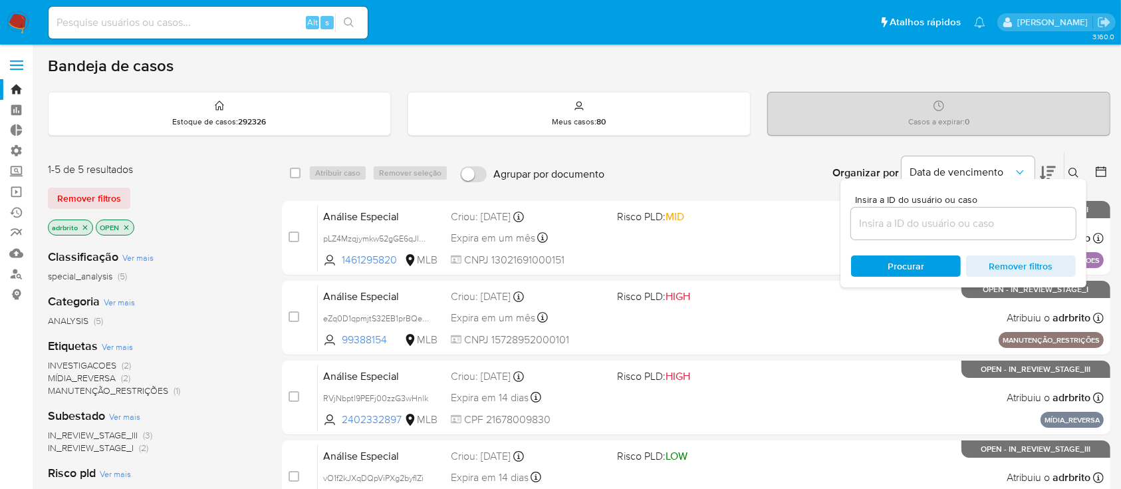
click at [970, 226] on input at bounding box center [963, 223] width 225 height 17
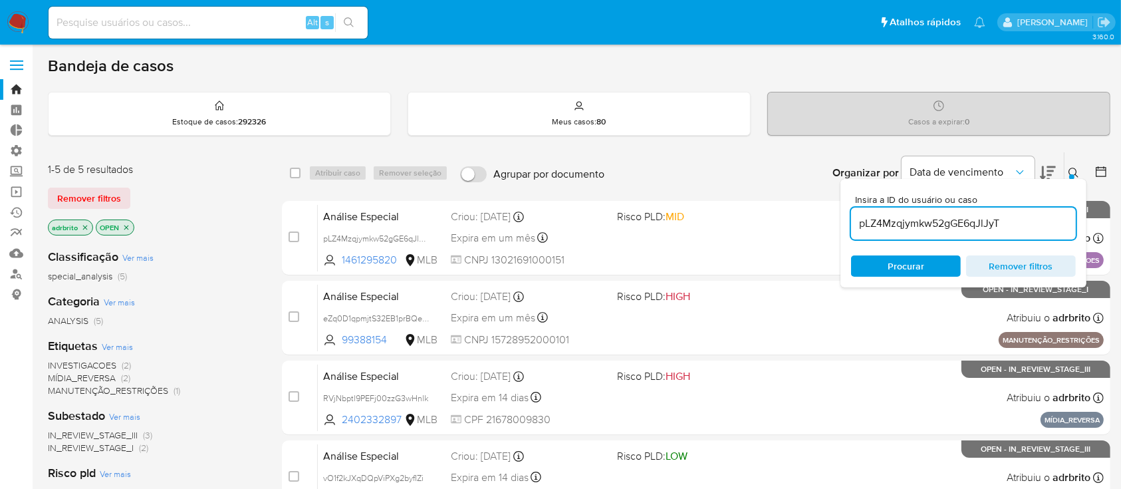
type input "pLZ4Mzqjymkw52gGE6qJlJyT"
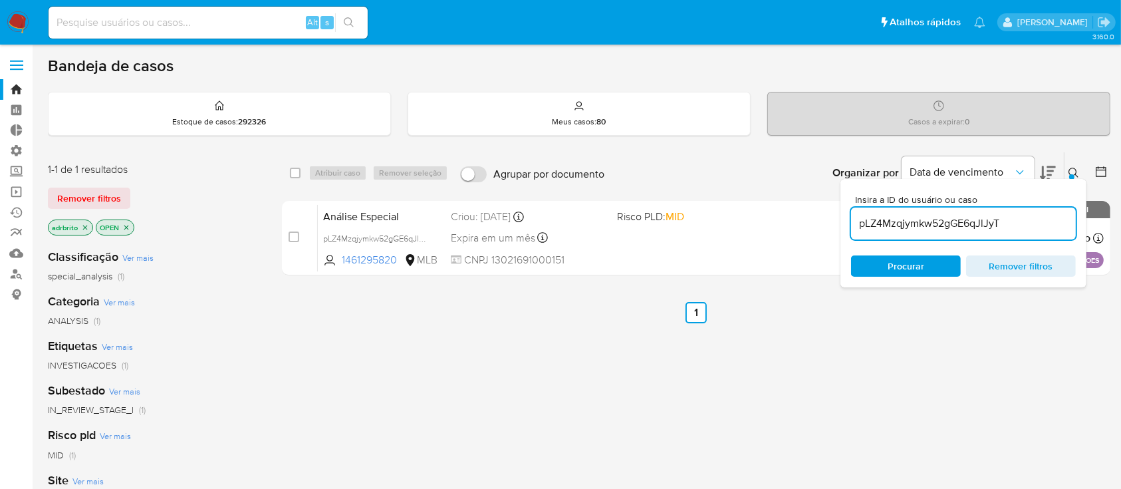
click at [1077, 173] on icon at bounding box center [1073, 172] width 11 height 11
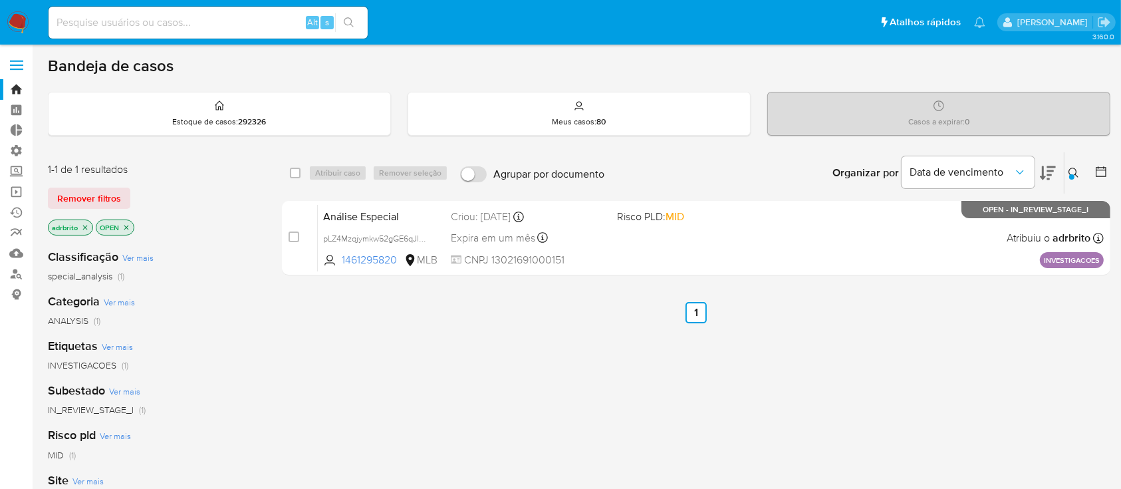
click at [691, 379] on div "select-all-cases-checkbox Atribuir caso Remover seleção Agrupar por documento O…" at bounding box center [696, 453] width 828 height 602
click at [297, 169] on input "checkbox" at bounding box center [295, 172] width 11 height 11
checkbox input "true"
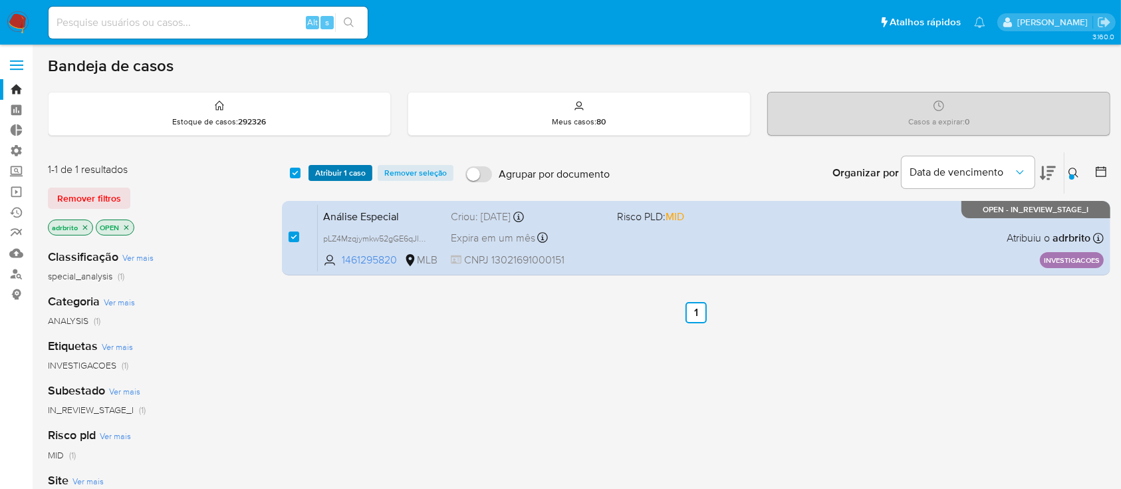
click at [328, 171] on span "Atribuir 1 caso" at bounding box center [340, 172] width 51 height 13
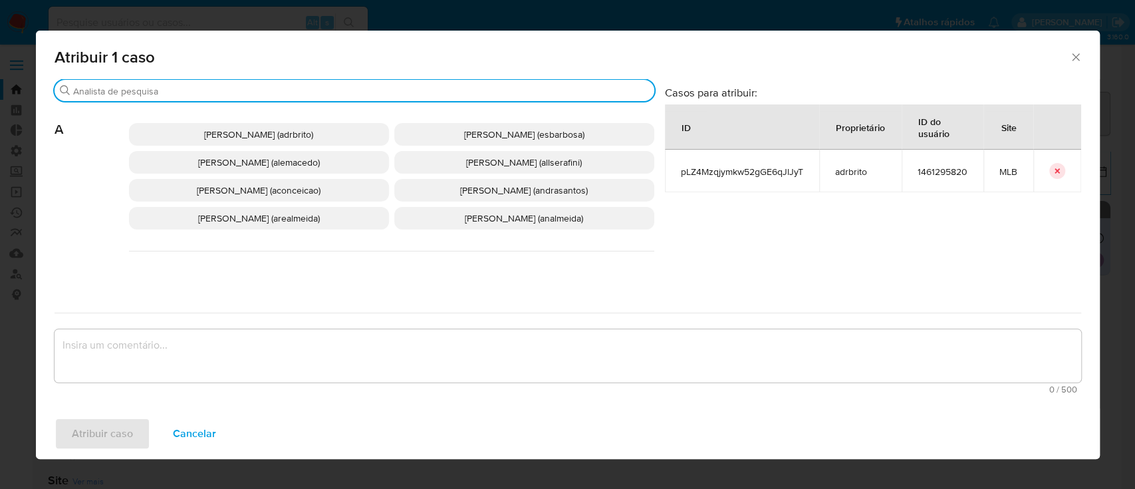
click at [245, 93] on input "Buscar" at bounding box center [361, 91] width 576 height 12
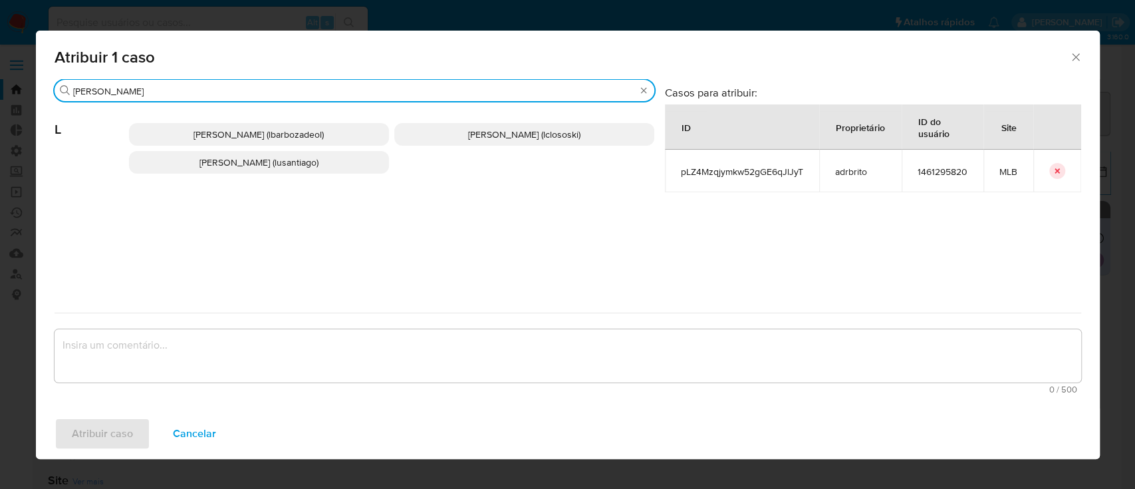
type input "lucas"
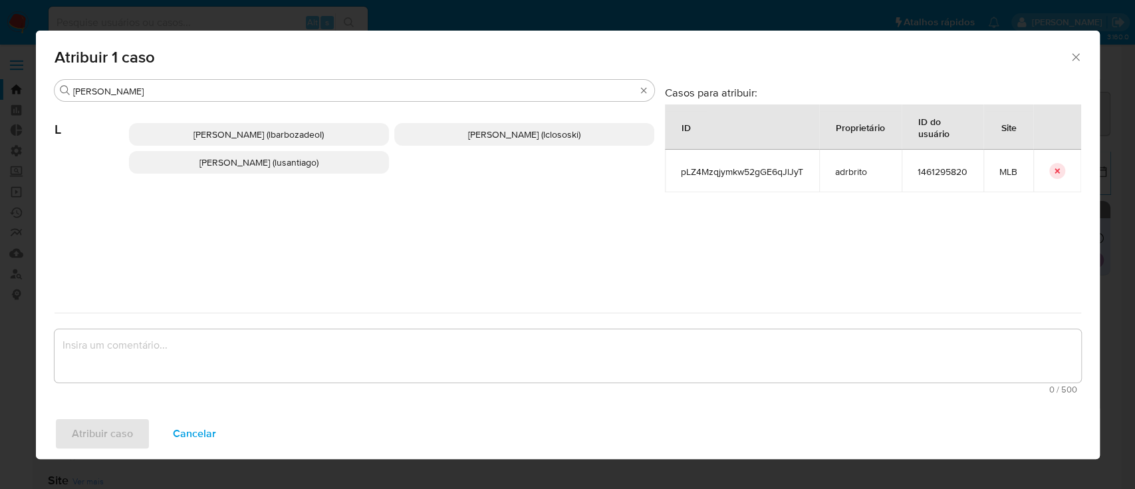
click at [468, 132] on span "Lucas Clososki Rangel Pereira (lclososki)" at bounding box center [524, 134] width 112 height 13
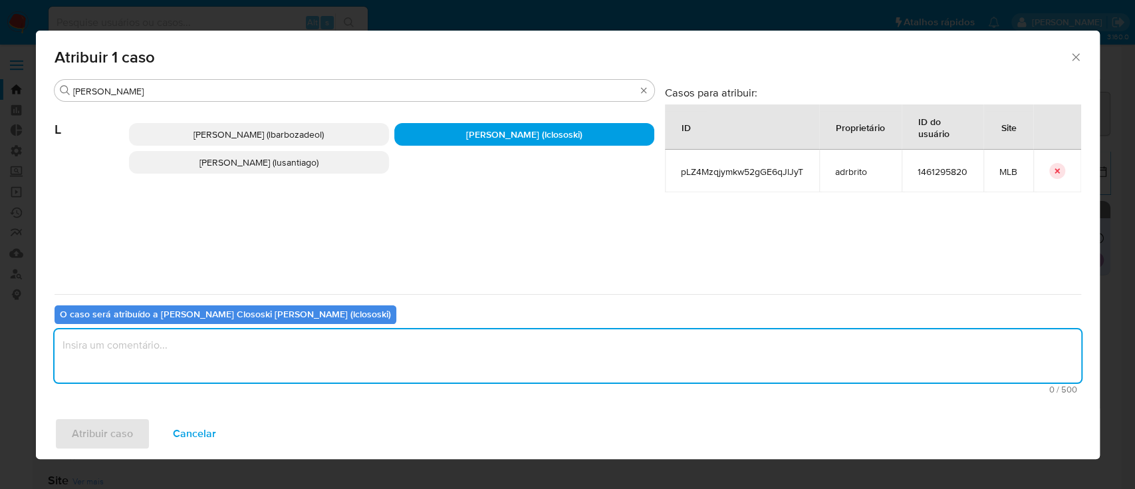
click at [201, 360] on textarea "assign-modal" at bounding box center [568, 355] width 1026 height 53
type textarea "ok"
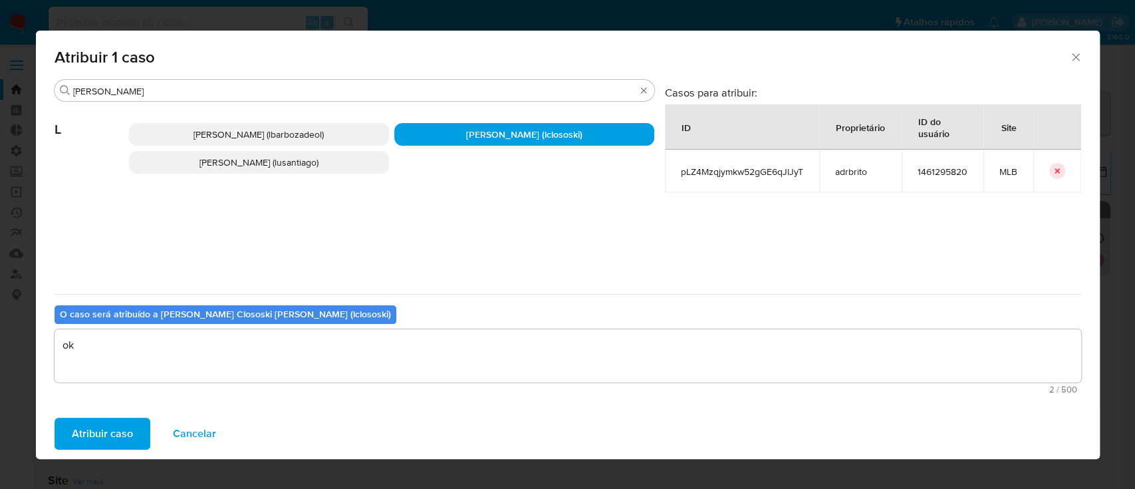
click at [112, 431] on span "Atribuir caso" at bounding box center [102, 433] width 61 height 29
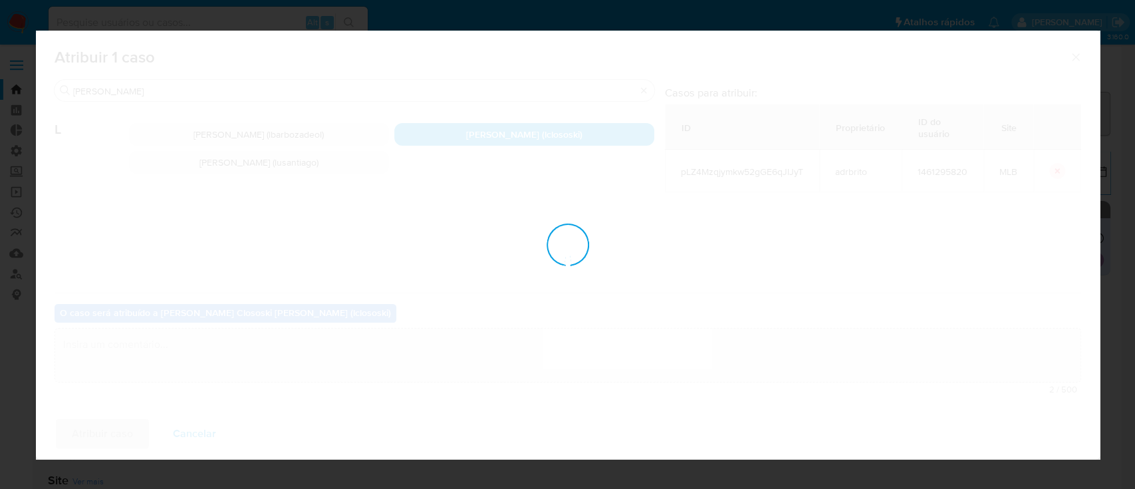
checkbox input "false"
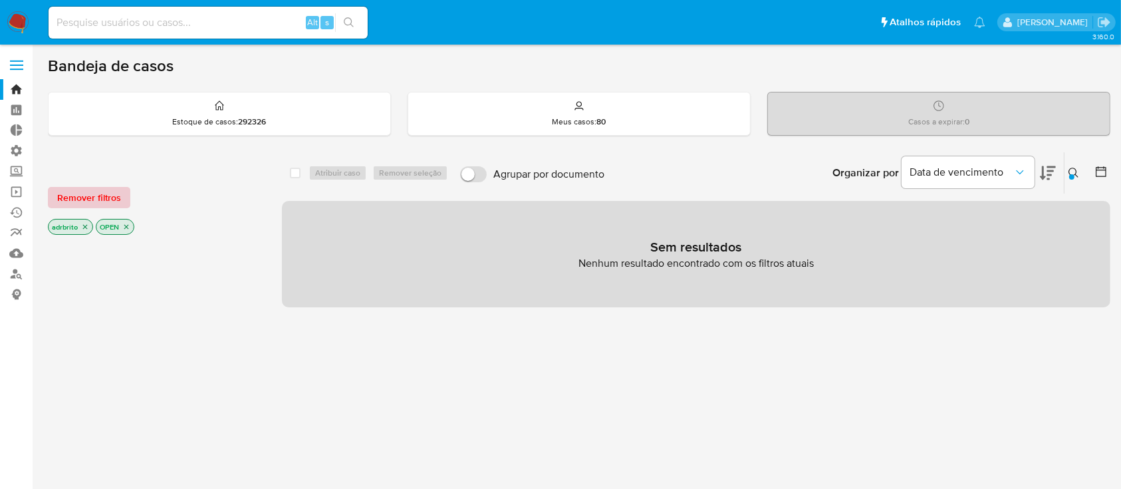
click span "Remover filtros"
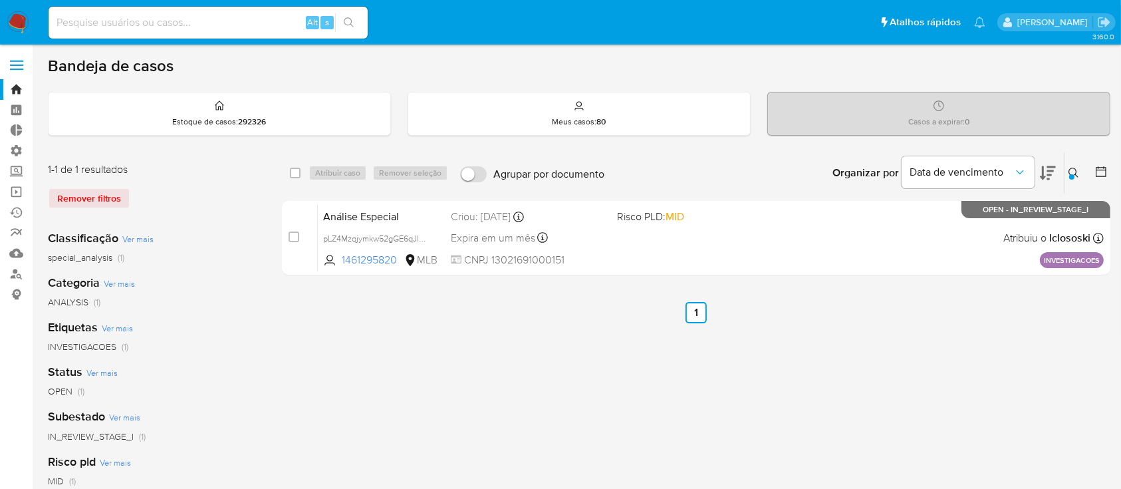
click button
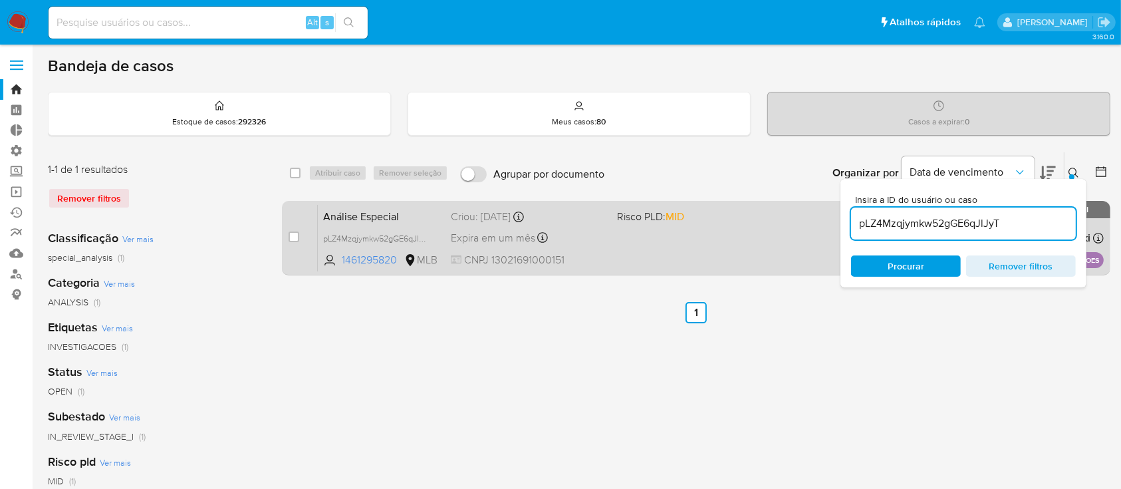
drag, startPoint x: 1012, startPoint y: 223, endPoint x: 801, endPoint y: 215, distance: 210.9
click div "select-all-cases-checkbox Atribuir caso Remover seleção Agrupar por documento O…"
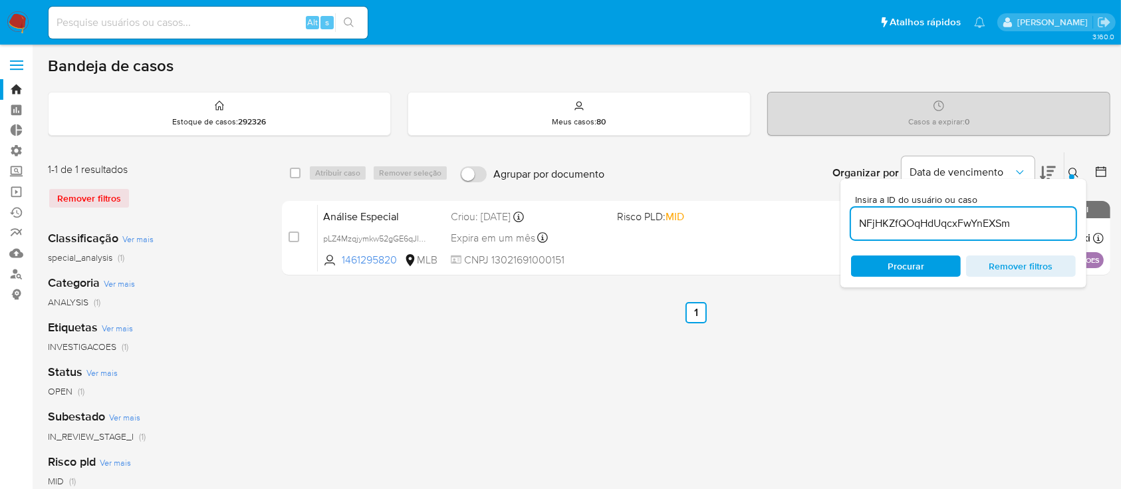
type input "NFjHKZfQOqHdUqcxFwYnEXSm"
drag, startPoint x: 724, startPoint y: 366, endPoint x: 1075, endPoint y: 171, distance: 401.4
click div "select-all-cases-checkbox Atribuir caso Remover seleção Agrupar por documento O…"
click icon
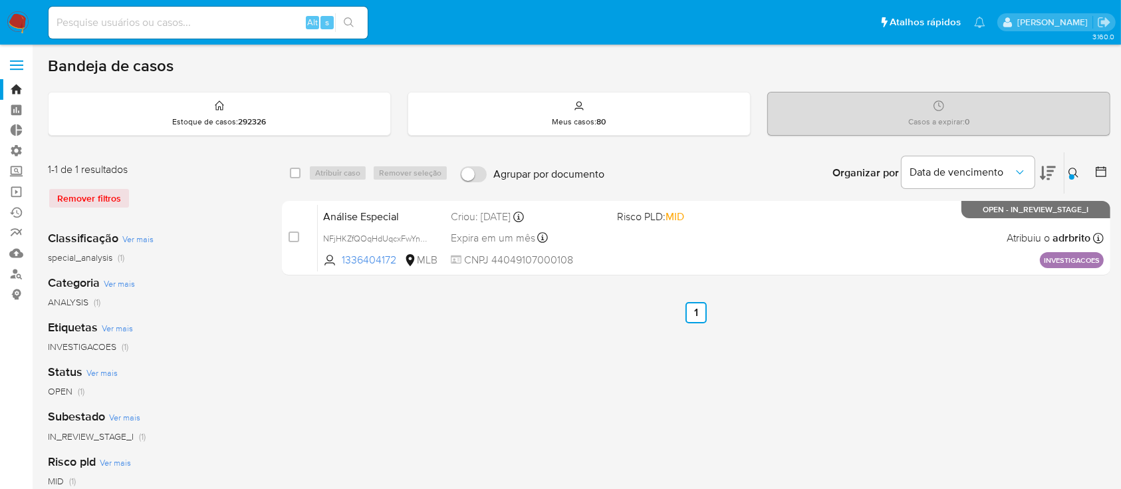
click div "select-all-cases-checkbox Atribuir caso Remover seleção Agrupar por documento O…"
click input "checkbox"
checkbox input "true"
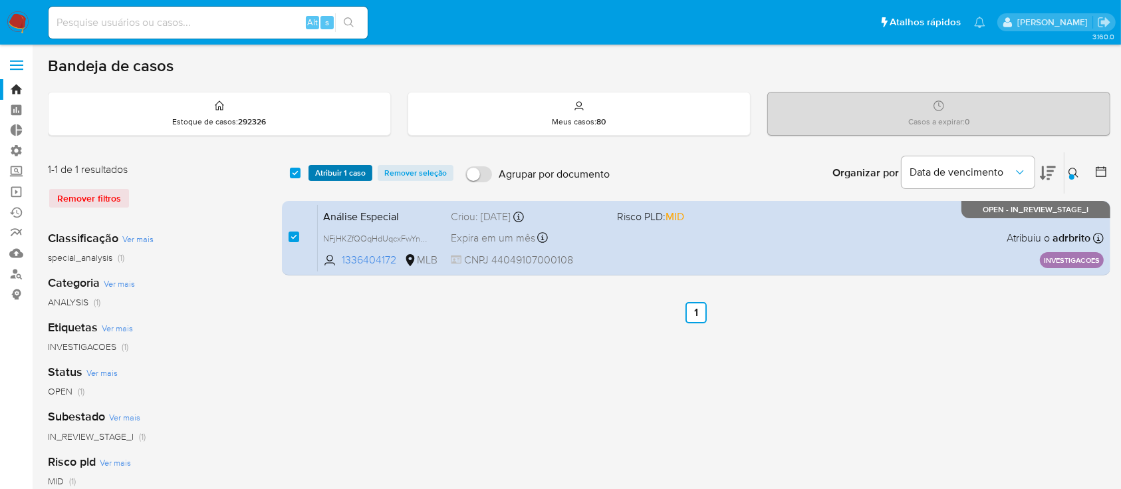
click span "Atribuir 1 caso"
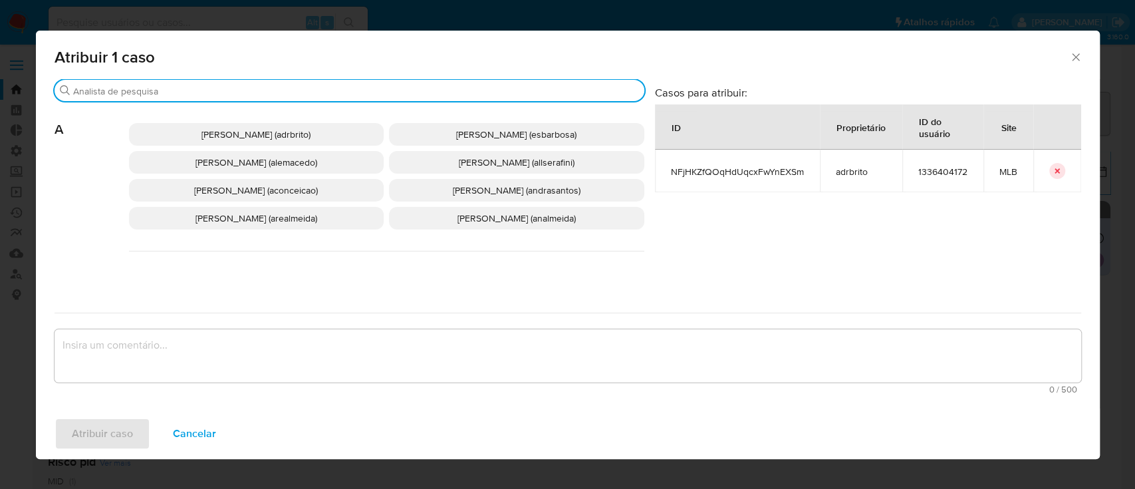
click input "Buscar"
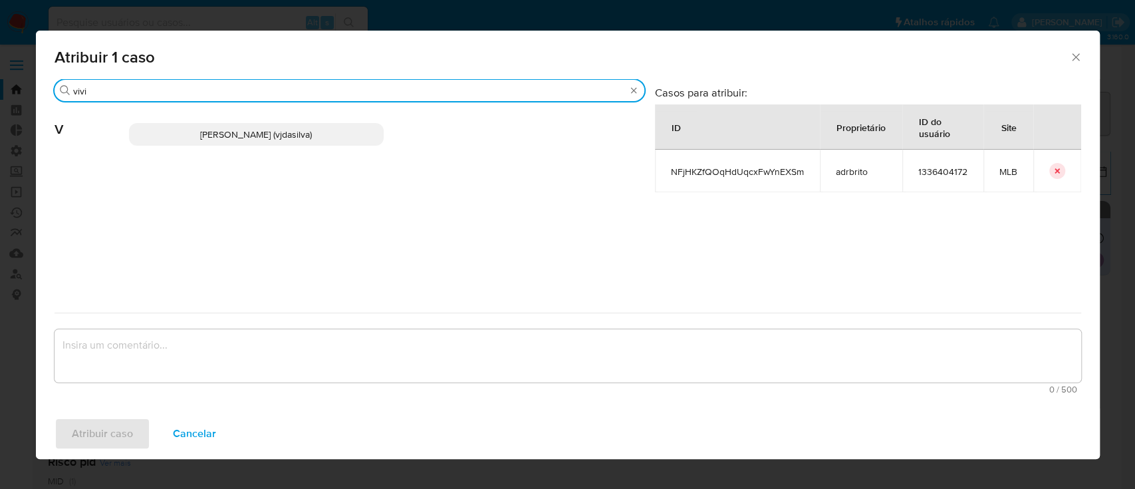
type input "vivi"
click span "Viviane Jesus Da Silva (vjdasilva)"
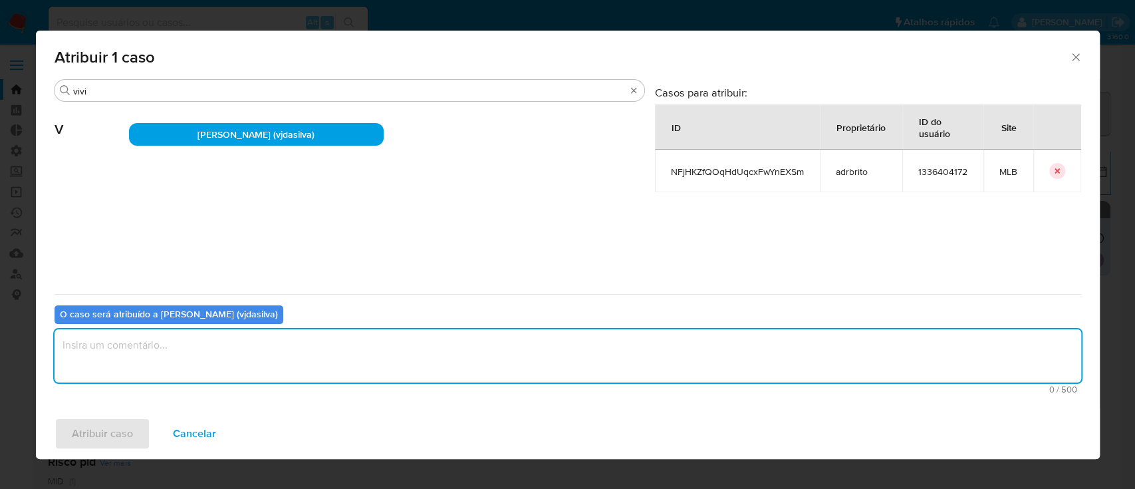
click textarea "assign-modal"
type textarea "ok"
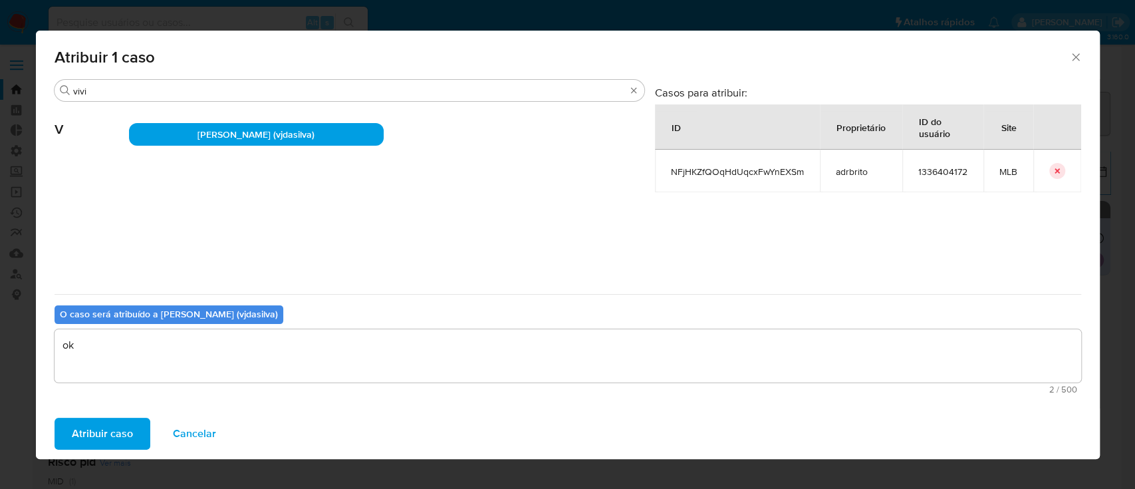
click span "Atribuir caso"
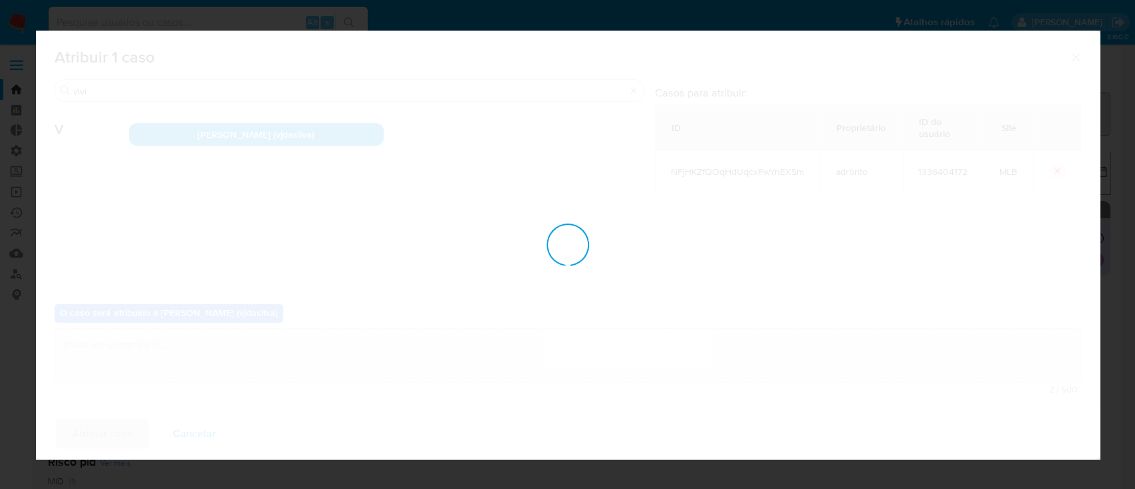
checkbox input "false"
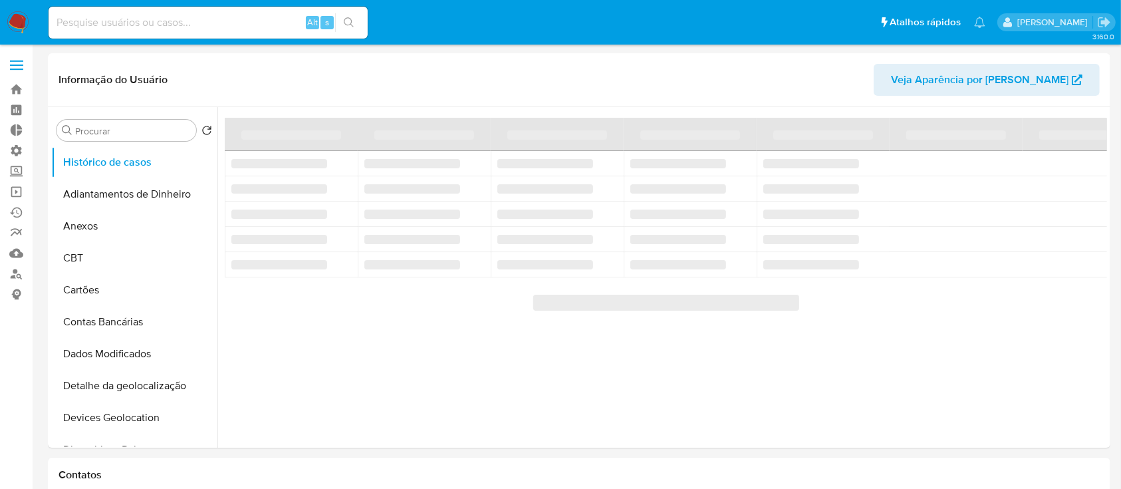
select select "10"
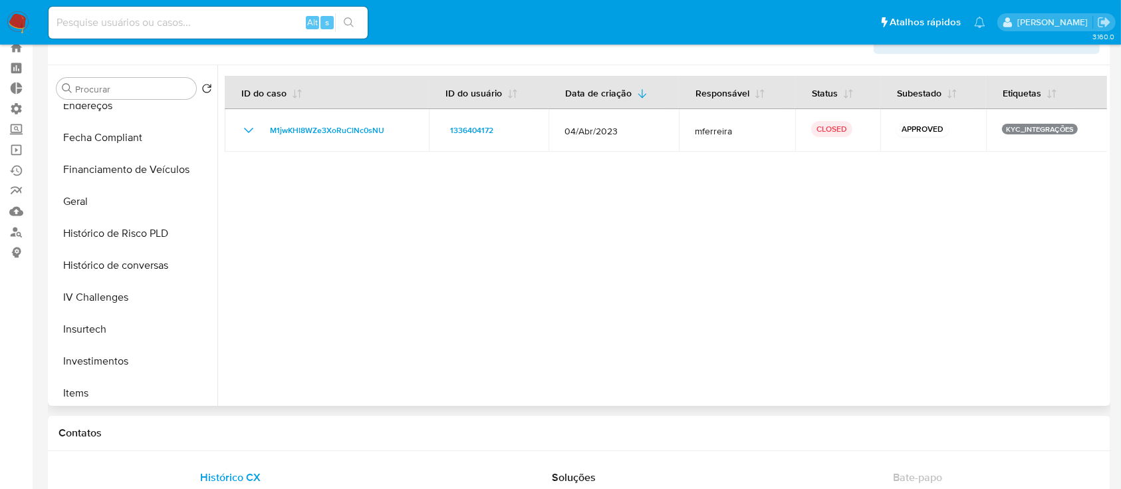
scroll to position [393, 0]
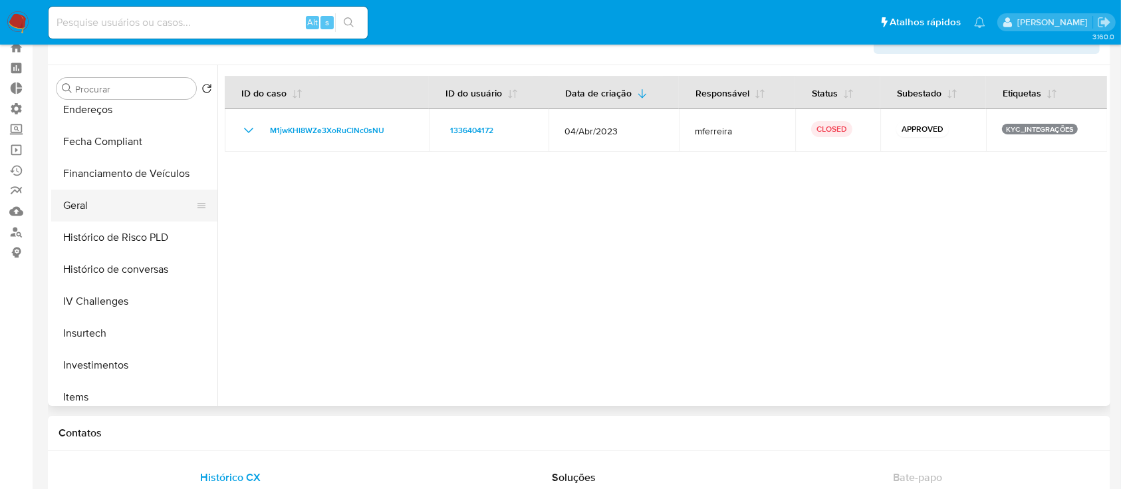
click at [65, 199] on button "Geral" at bounding box center [129, 205] width 156 height 32
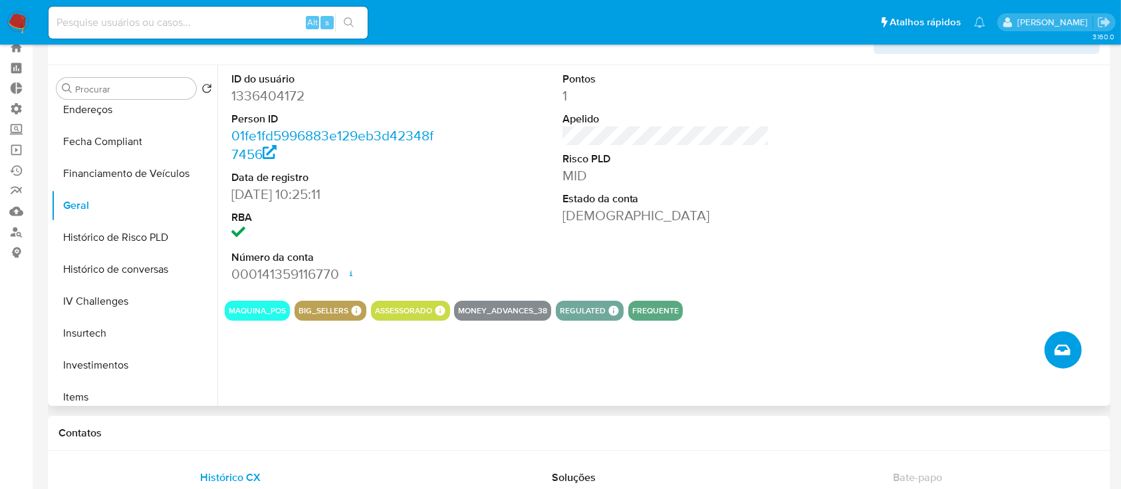
click at [1059, 345] on icon "Criar caso manual" at bounding box center [1062, 349] width 16 height 11
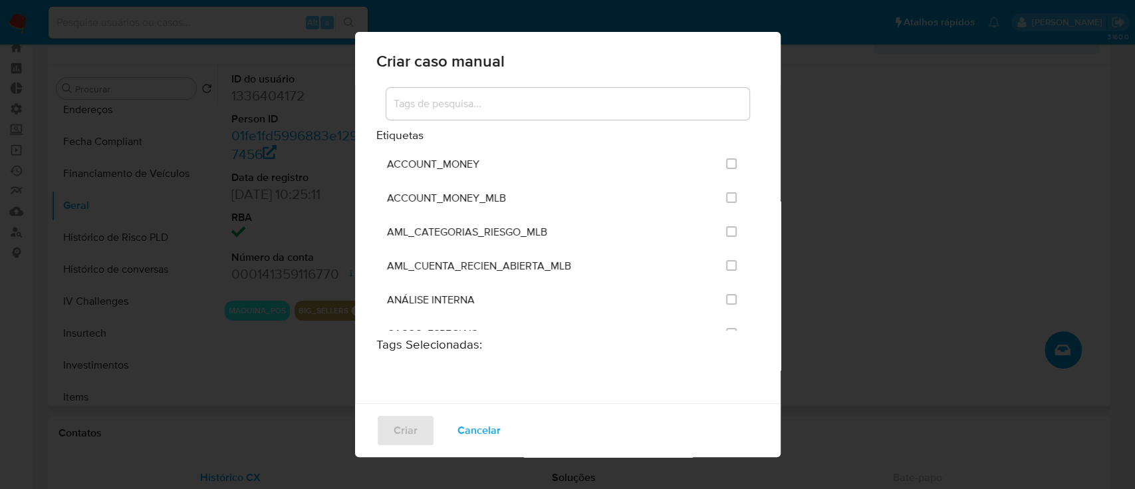
click at [497, 108] on input at bounding box center [567, 103] width 363 height 17
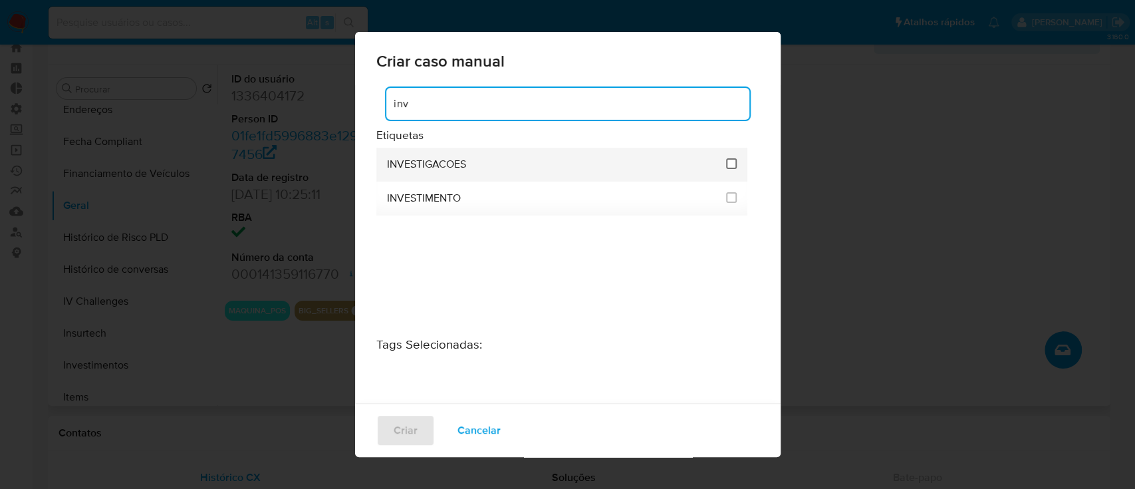
type input "inv"
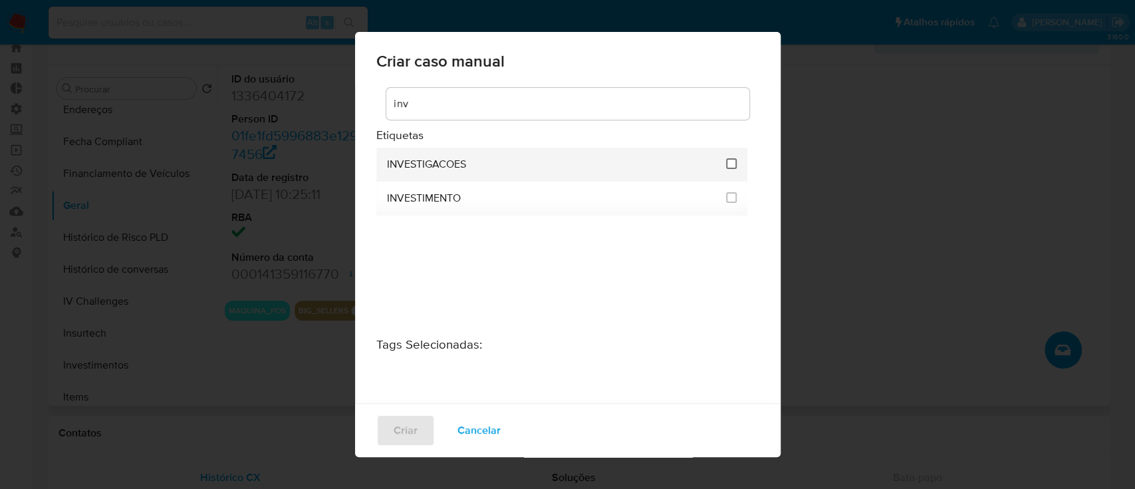
click at [730, 163] on input "2067" at bounding box center [731, 163] width 11 height 11
checkbox input "true"
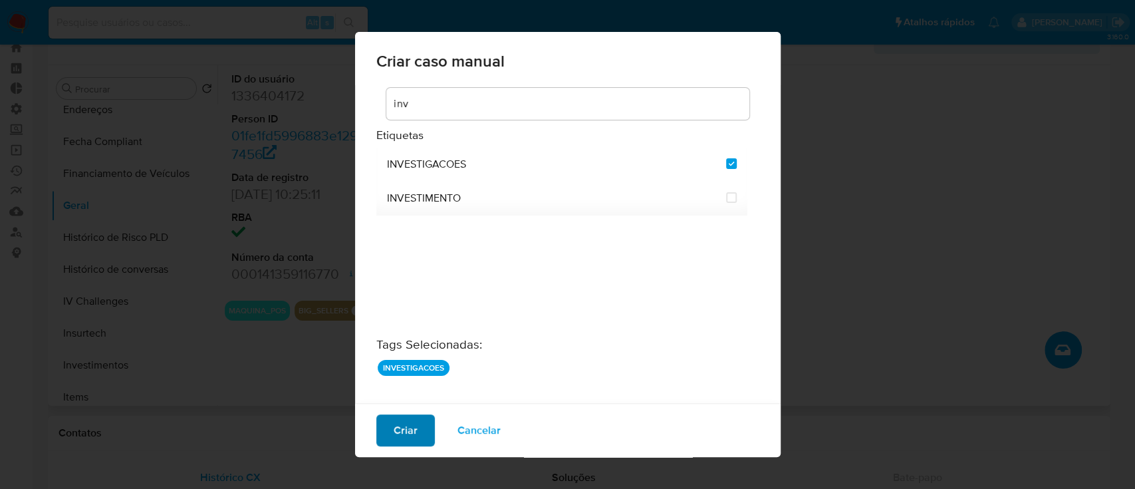
click at [405, 428] on span "Criar" at bounding box center [405, 429] width 24 height 29
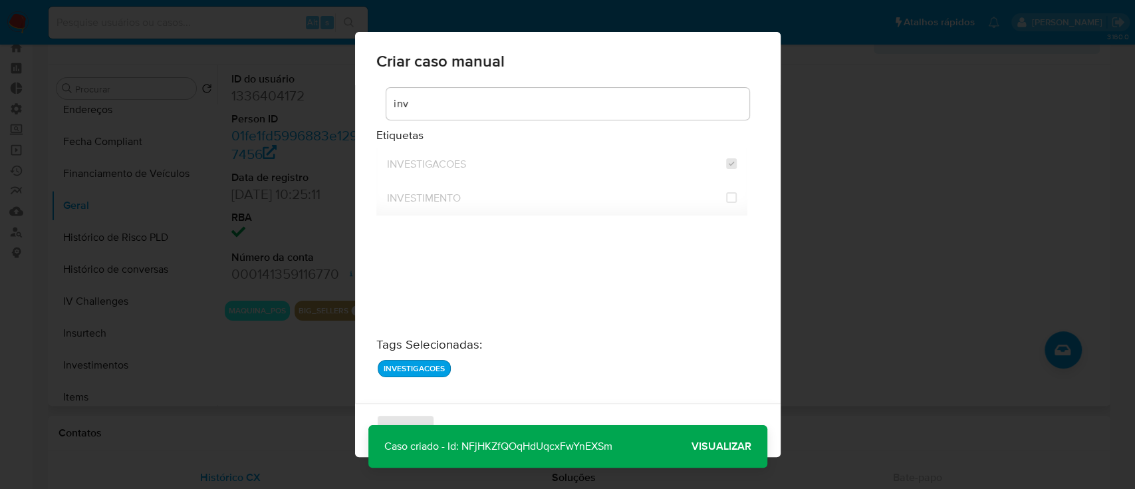
click at [515, 449] on p "Caso criado - Id: NFjHKZfQOqHdUqcxFwYnEXSm" at bounding box center [498, 446] width 260 height 43
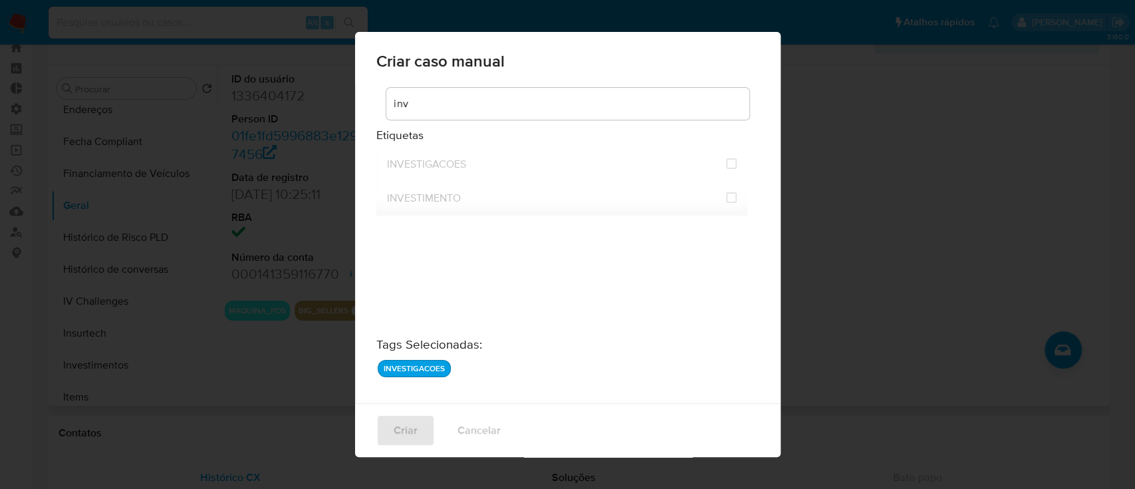
checkbox input "false"
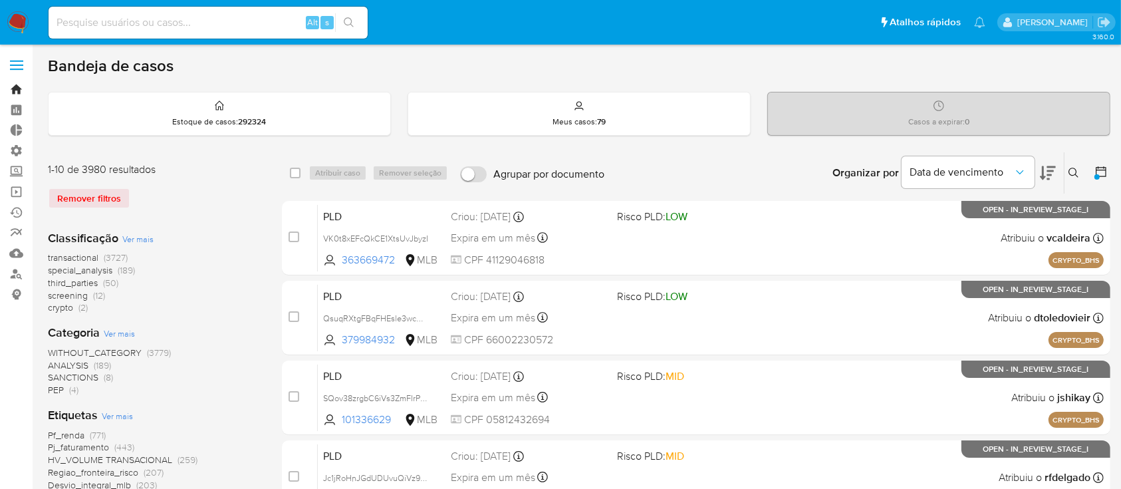
click at [21, 88] on link "Bandeja" at bounding box center [79, 89] width 158 height 21
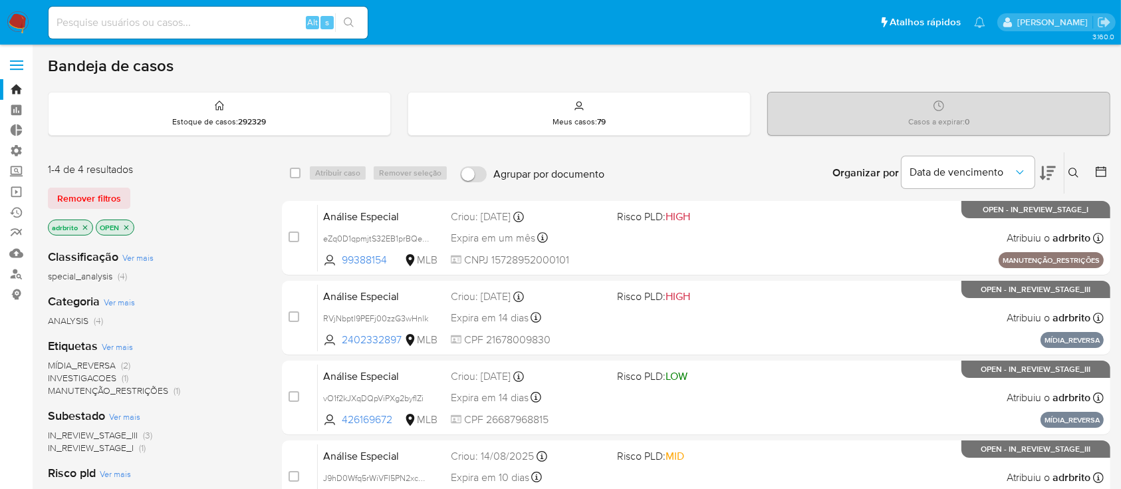
click at [84, 223] on icon "close-filter" at bounding box center [85, 227] width 8 height 8
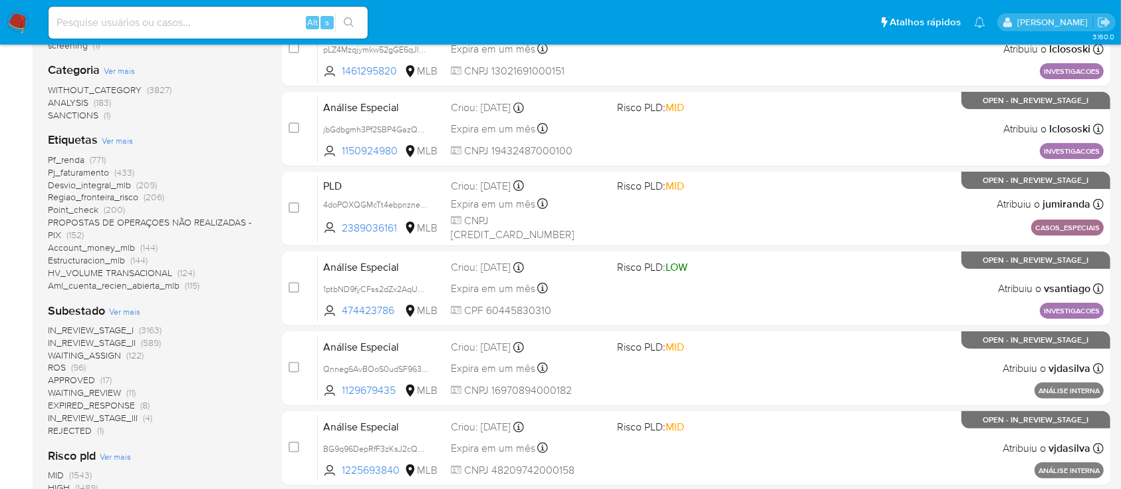
scroll to position [270, 0]
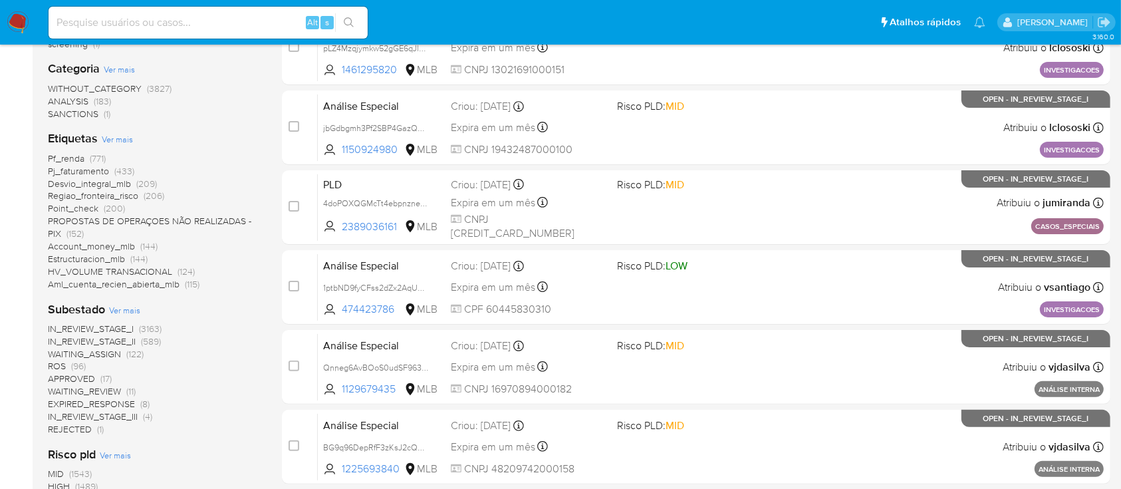
click at [63, 364] on span "ROS" at bounding box center [57, 365] width 18 height 13
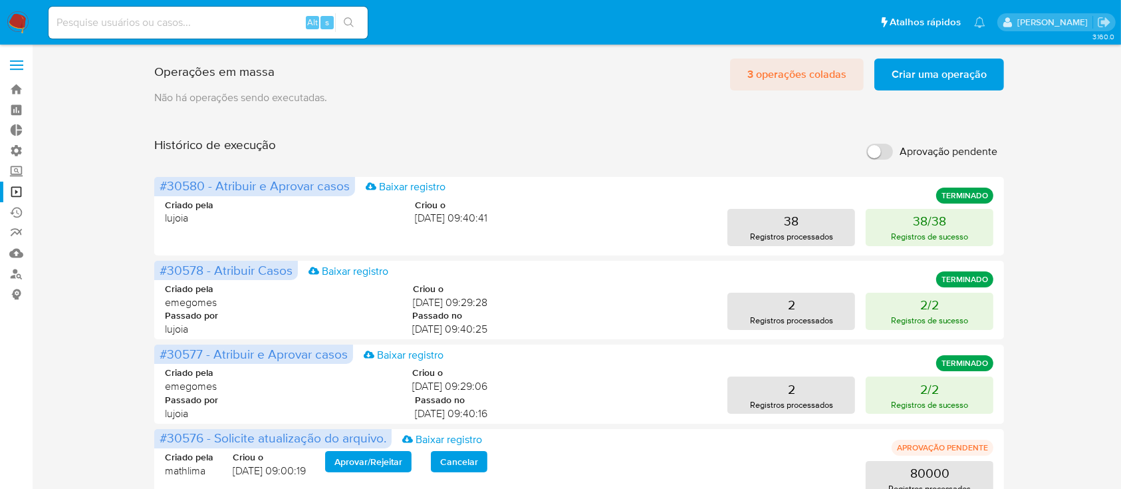
click at [783, 70] on span "3 operações coladas" at bounding box center [796, 74] width 99 height 29
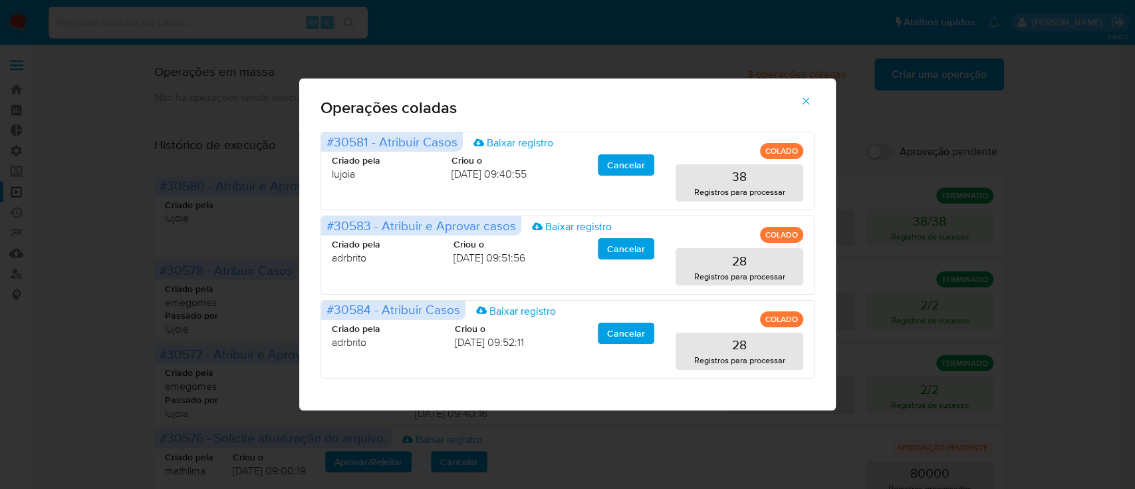
click at [808, 99] on icon "button" at bounding box center [806, 101] width 12 height 12
